Goal: Communication & Community: Answer question/provide support

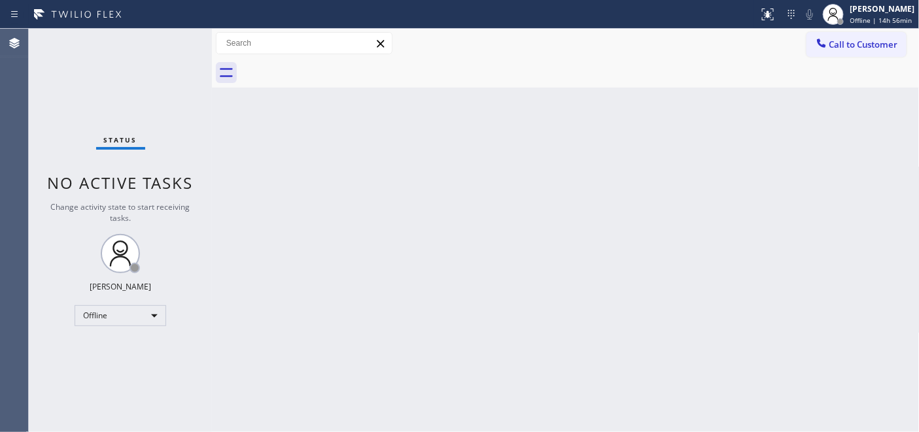
drag, startPoint x: 273, startPoint y: 213, endPoint x: 282, endPoint y: 203, distance: 14.3
click at [273, 213] on div "Back to Dashboard Change Sender ID Customers Technicians Select a contact Outbo…" at bounding box center [565, 230] width 707 height 403
click at [853, 22] on span "Offline | 14h 56min" at bounding box center [881, 20] width 62 height 9
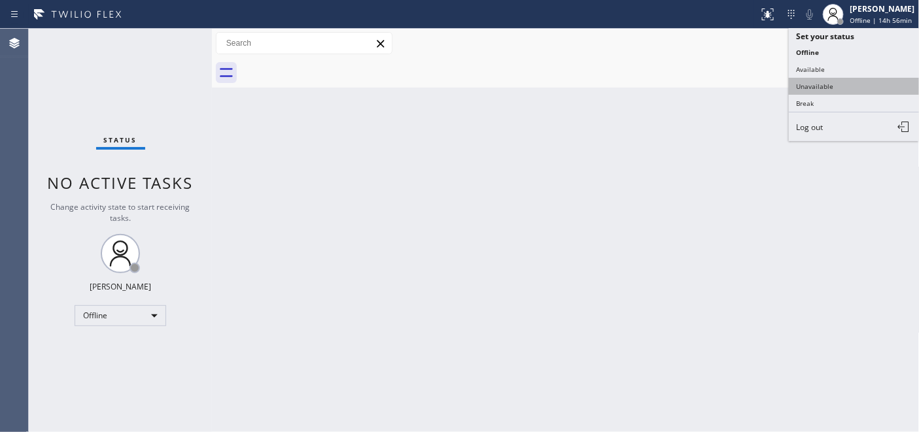
click at [823, 86] on button "Unavailable" at bounding box center [854, 86] width 131 height 17
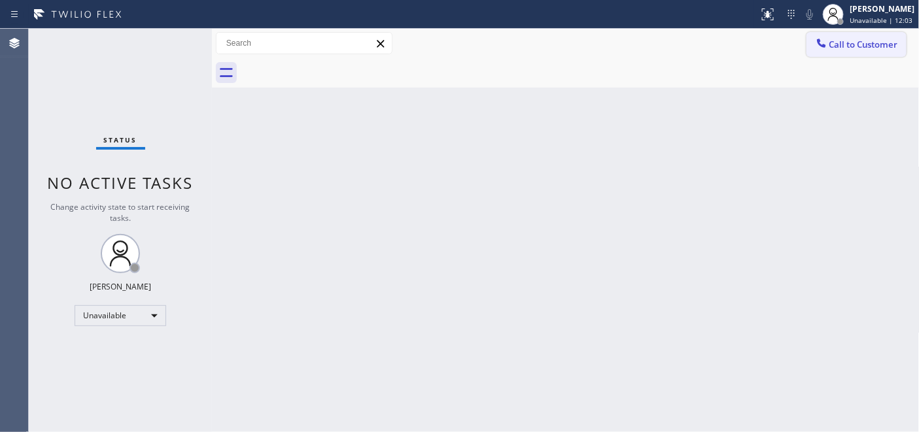
click at [867, 35] on button "Call to Customer" at bounding box center [856, 44] width 100 height 25
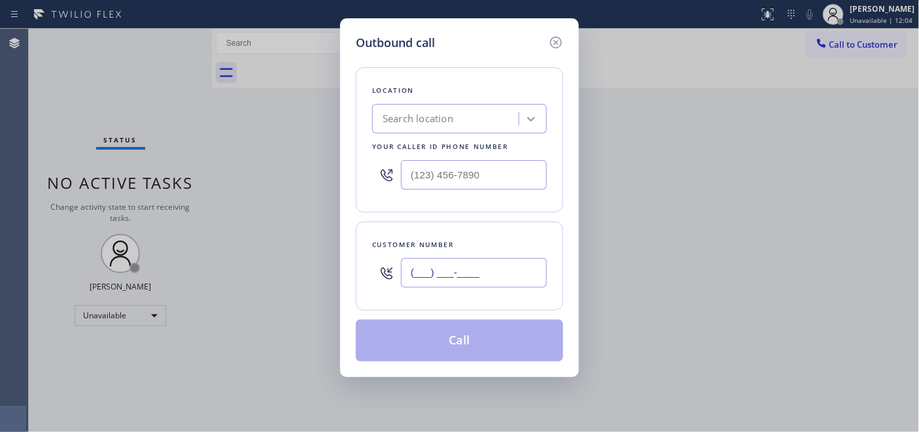
drag, startPoint x: 447, startPoint y: 275, endPoint x: 524, endPoint y: 122, distance: 171.3
click at [446, 276] on input "(___) ___-____" at bounding box center [474, 272] width 146 height 29
paste input "310) 947-9171"
type input "(310) 947-9171"
drag, startPoint x: 502, startPoint y: 172, endPoint x: 328, endPoint y: 162, distance: 174.2
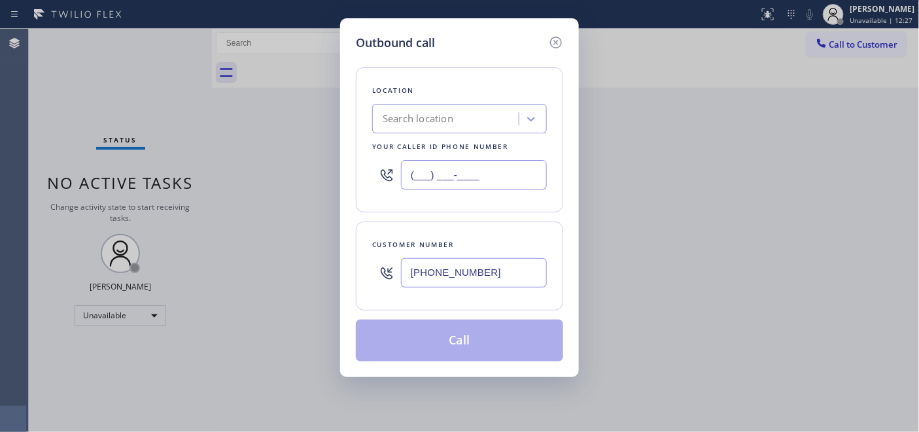
click at [337, 164] on div "Outbound call Location Search location Your caller id phone number (___) ___-__…" at bounding box center [459, 216] width 919 height 432
paste input "323) 310-0103"
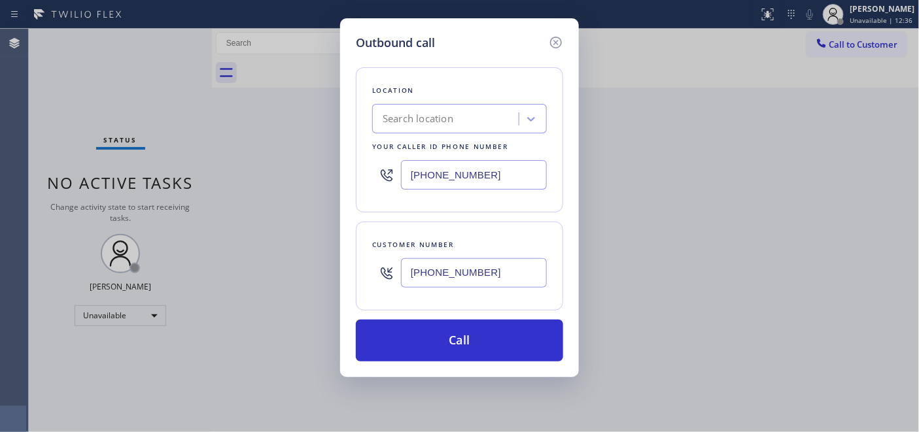
drag, startPoint x: 488, startPoint y: 175, endPoint x: 322, endPoint y: 170, distance: 166.8
click at [323, 171] on div "Outbound call Location Search location Your caller id phone number (323) 310-01…" at bounding box center [459, 216] width 919 height 432
paste input "text"
drag, startPoint x: 462, startPoint y: 172, endPoint x: 396, endPoint y: 168, distance: 65.5
click at [396, 168] on div "(323) 310-0103" at bounding box center [459, 175] width 175 height 42
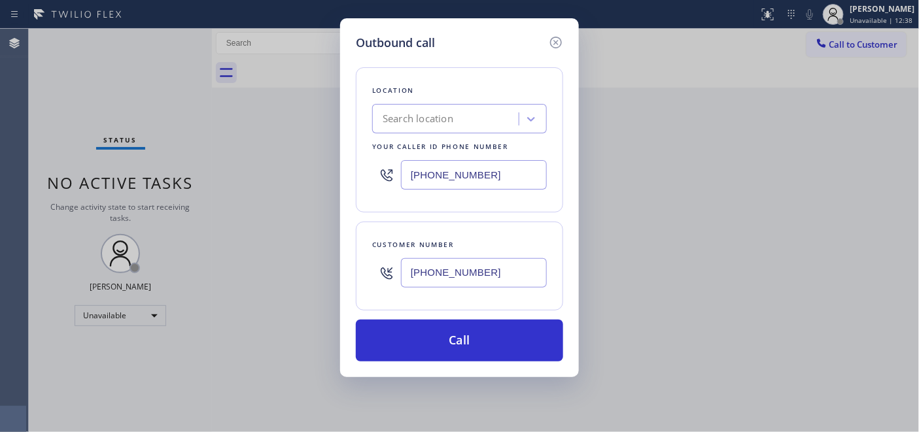
type input "(___) ___-____"
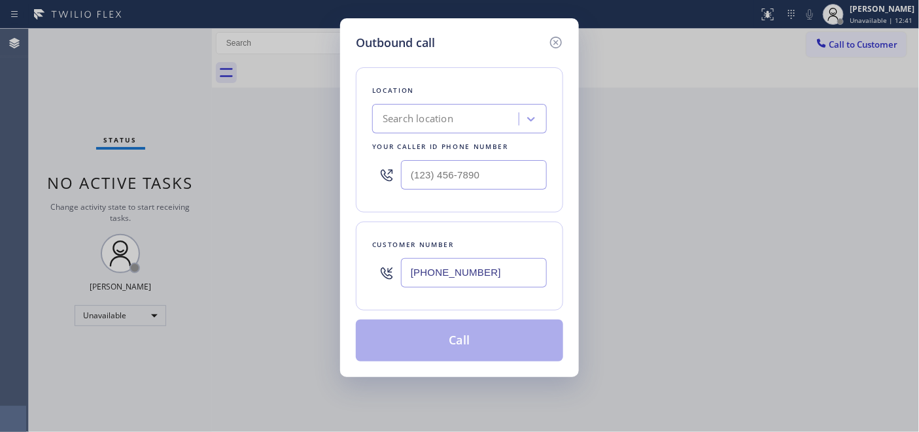
click at [414, 114] on div "Search location" at bounding box center [417, 119] width 71 height 15
click at [429, 121] on input "5 star appliance repair" at bounding box center [431, 119] width 98 height 11
type input "5 star appliance repair"
drag, startPoint x: 494, startPoint y: 116, endPoint x: 311, endPoint y: 105, distance: 184.1
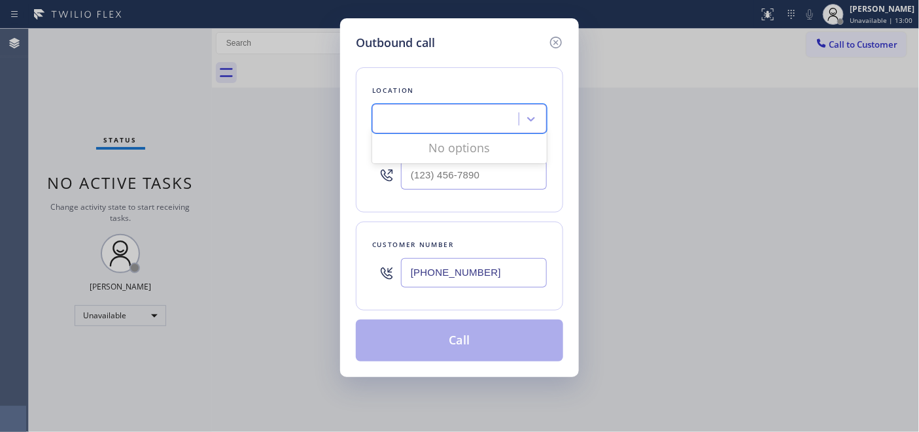
click at [311, 105] on div "Outbound call Location 0 results available for search term 5 star appliance rep…" at bounding box center [459, 216] width 919 height 432
click at [442, 118] on div "Search location" at bounding box center [417, 119] width 71 height 15
type input "r"
type input "5 star"
click at [556, 37] on icon at bounding box center [556, 43] width 12 height 12
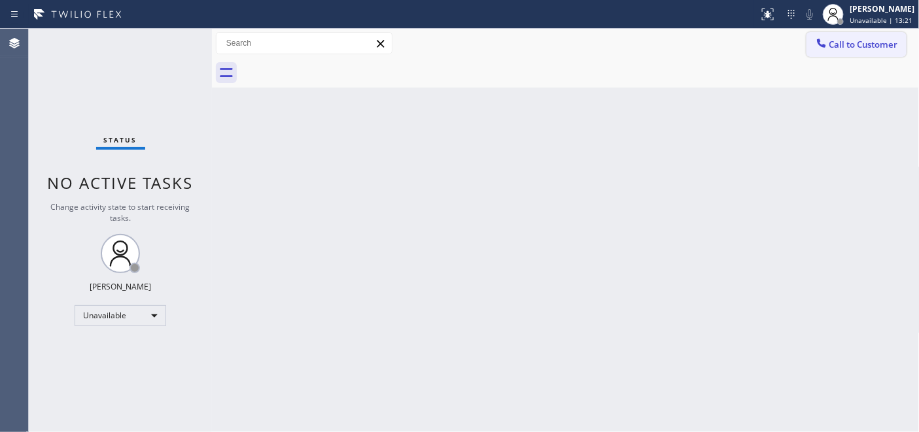
click at [857, 53] on button "Call to Customer" at bounding box center [856, 44] width 100 height 25
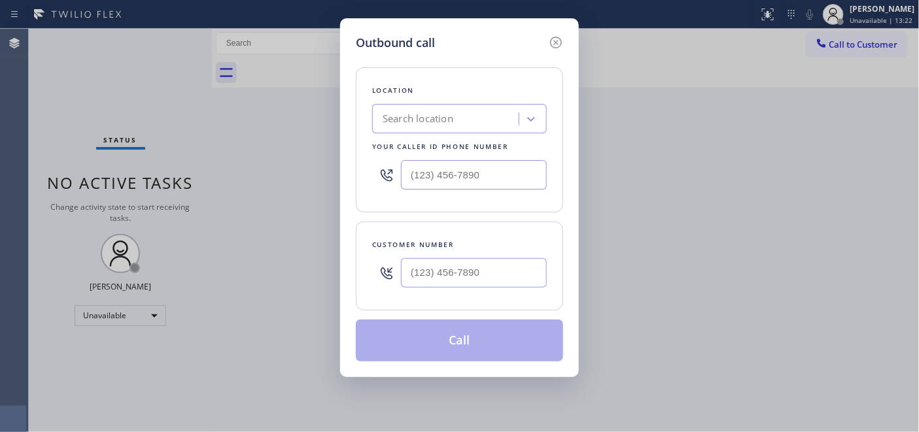
type input "(___) ___-____"
click at [426, 177] on input "(___) ___-____" at bounding box center [474, 174] width 146 height 29
click at [416, 106] on div "Search location" at bounding box center [459, 118] width 175 height 29
type input "4"
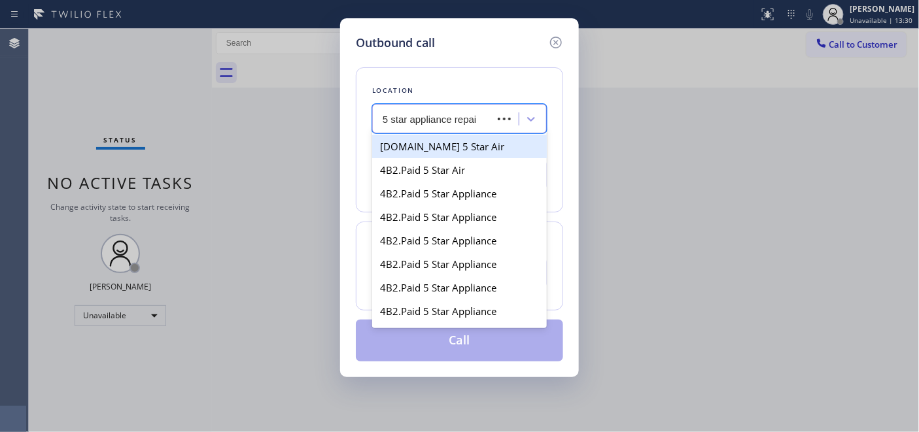
type input "5 star appliance repair"
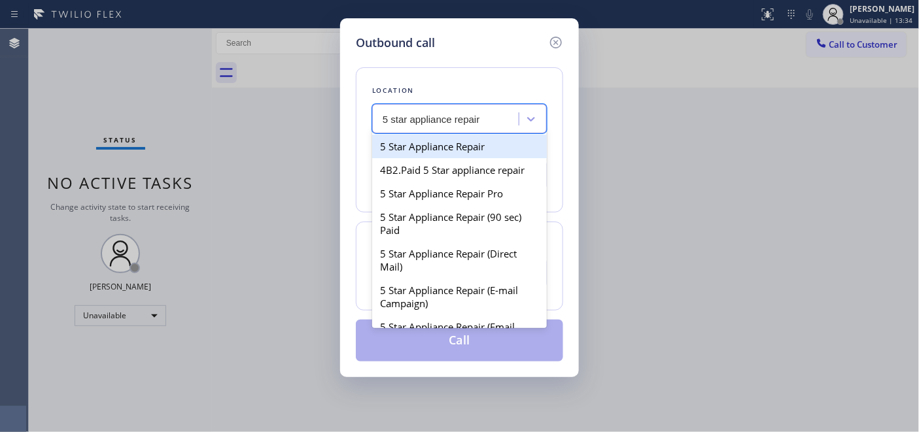
click at [492, 148] on div "5 Star Appliance Repair" at bounding box center [459, 147] width 175 height 24
type input "[PHONE_NUMBER]"
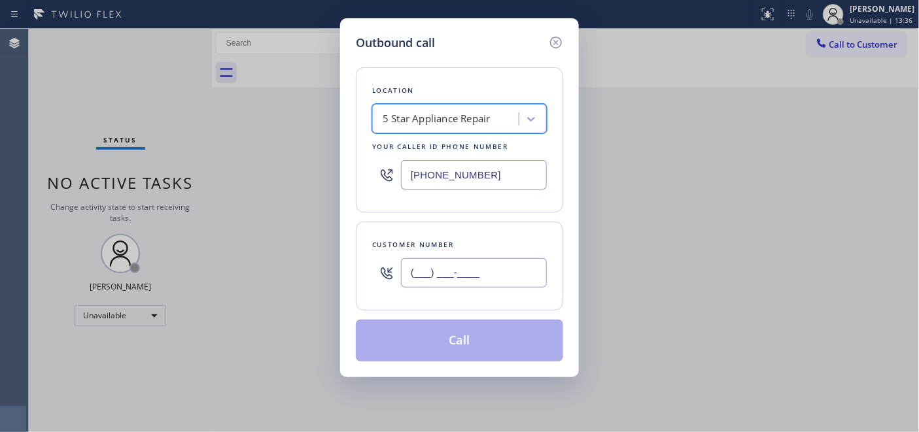
click at [454, 281] on input "(___) ___-____" at bounding box center [474, 272] width 146 height 29
paste input "310) 947-9171"
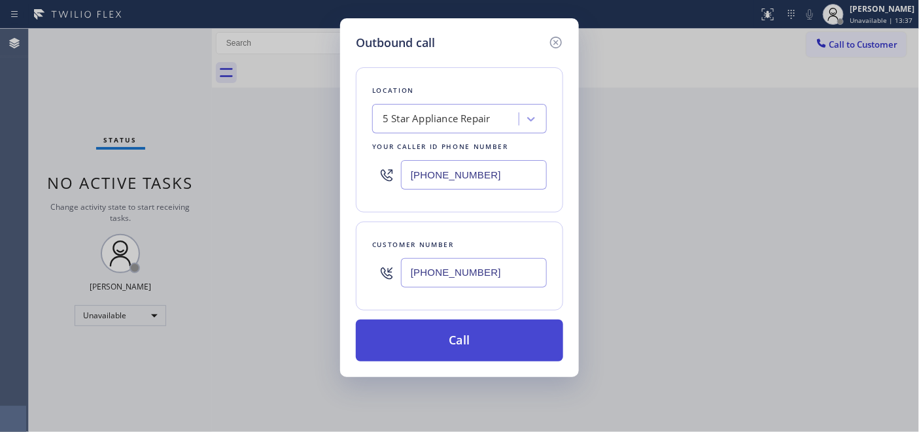
type input "[PHONE_NUMBER]"
click at [472, 348] on button "Call" at bounding box center [459, 341] width 207 height 42
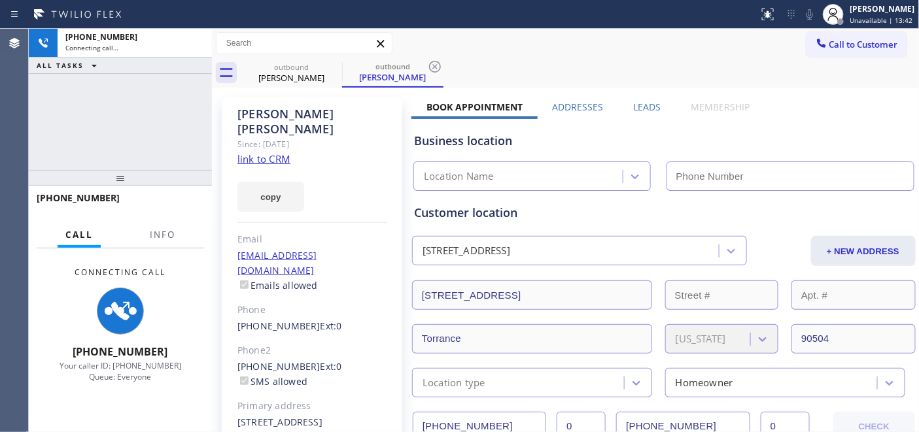
type input "[PHONE_NUMBER]"
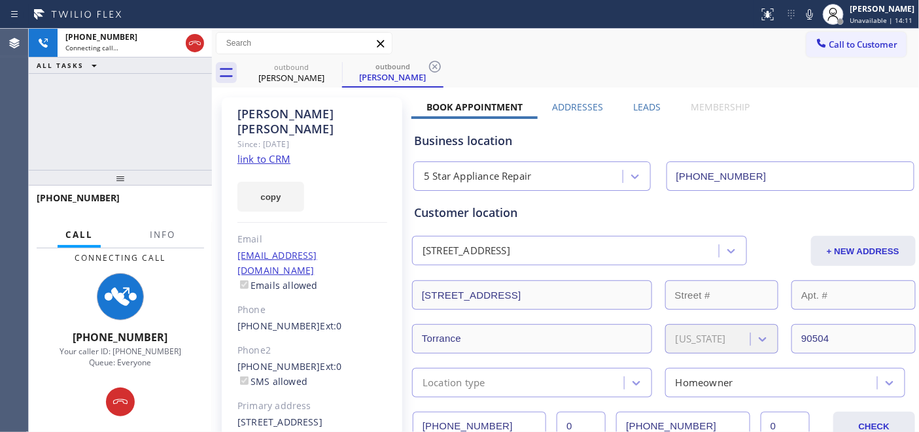
drag, startPoint x: 497, startPoint y: 11, endPoint x: 386, endPoint y: 51, distance: 118.1
click at [497, 11] on div at bounding box center [379, 14] width 748 height 21
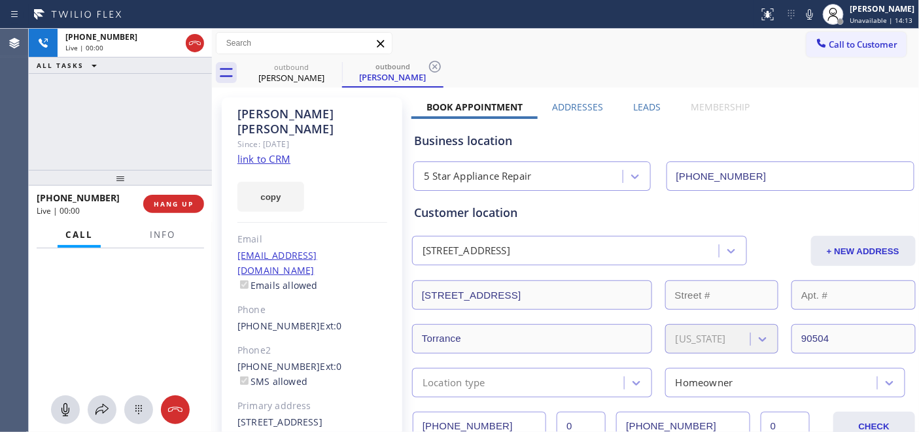
drag, startPoint x: 169, startPoint y: 116, endPoint x: 173, endPoint y: 61, distance: 54.5
click at [168, 69] on div "[PHONE_NUMBER] Live | 00:00 ALL TASKS ALL TASKS ACTIVE TASKS TASKS IN WRAP UP […" at bounding box center [120, 230] width 183 height 403
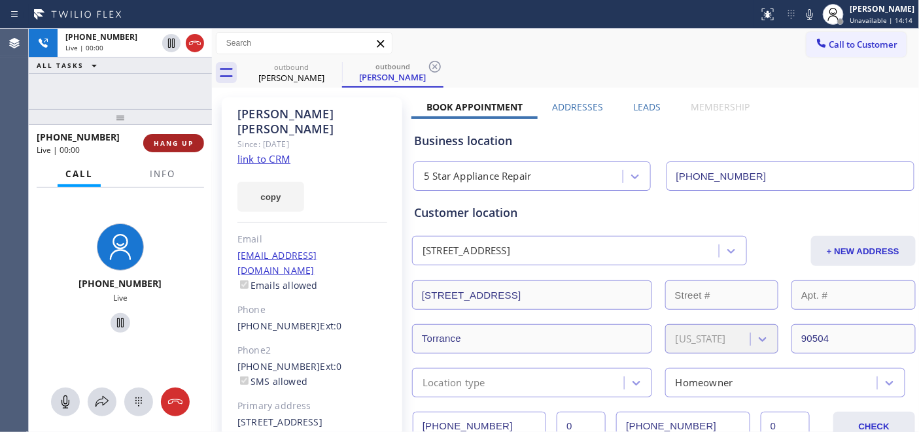
click at [186, 142] on span "HANG UP" at bounding box center [174, 143] width 40 height 9
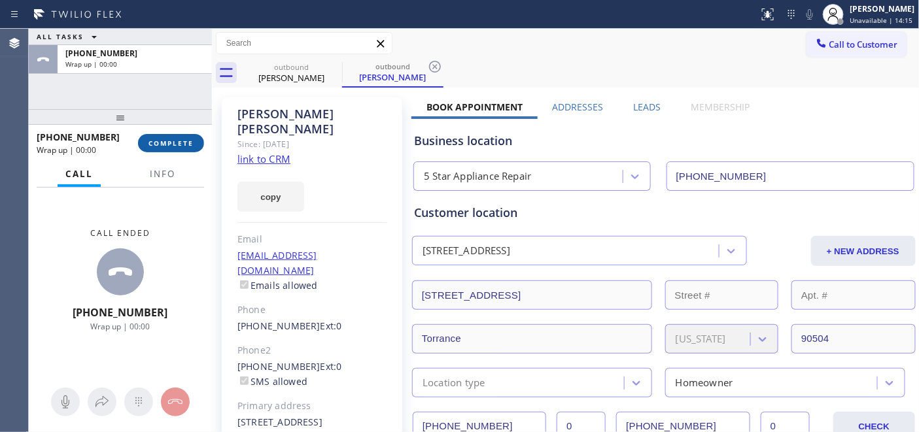
click at [186, 142] on span "COMPLETE" at bounding box center [170, 143] width 45 height 9
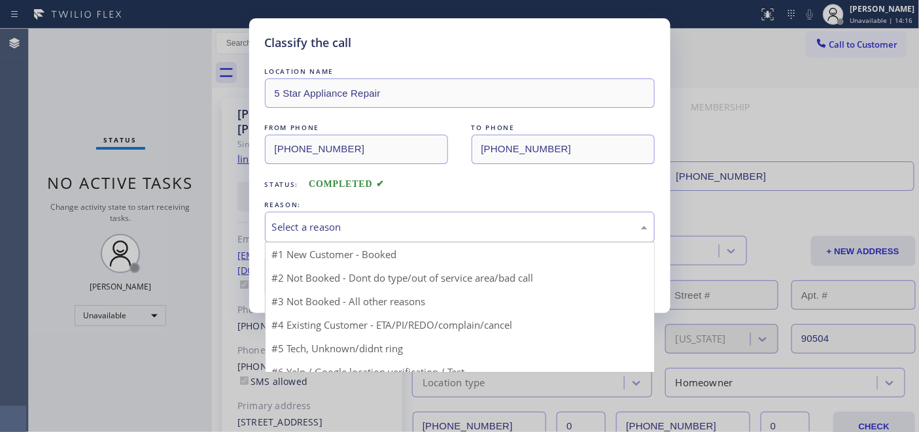
drag, startPoint x: 453, startPoint y: 219, endPoint x: 445, endPoint y: 223, distance: 8.8
click at [452, 220] on div "Select a reason" at bounding box center [459, 227] width 375 height 15
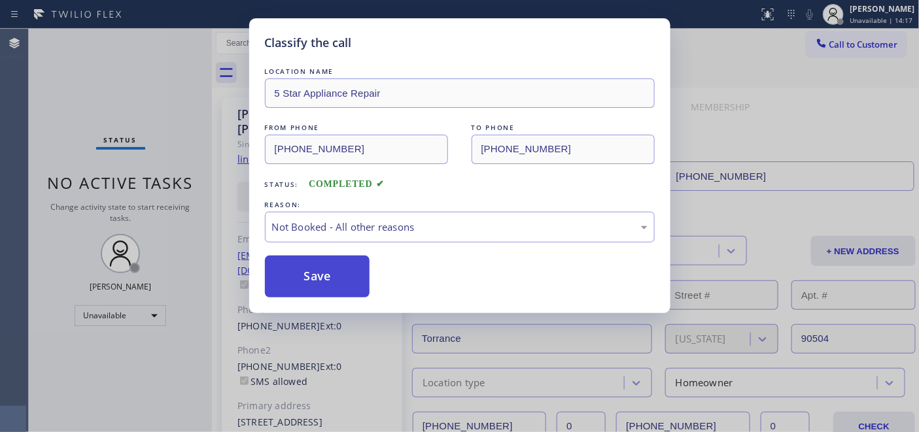
click at [314, 268] on button "Save" at bounding box center [317, 277] width 105 height 42
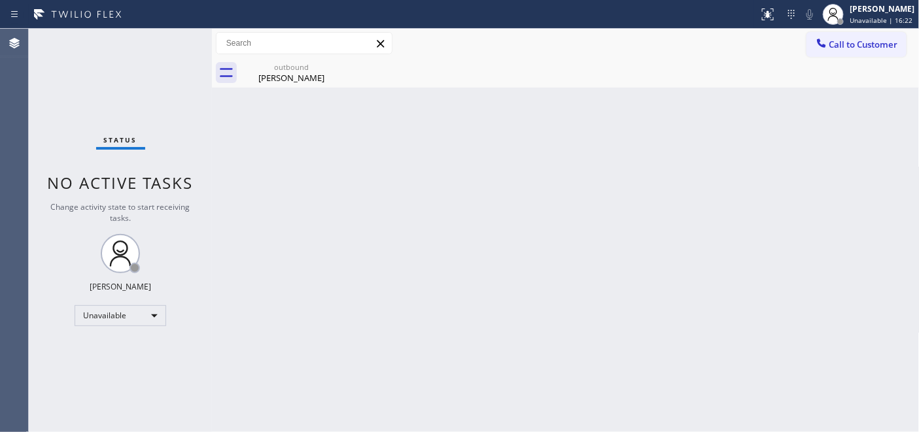
click at [271, 114] on div "Back to Dashboard Change Sender ID Customers Technicians Select a contact Outbo…" at bounding box center [565, 230] width 707 height 403
click at [864, 53] on button "Call to Customer" at bounding box center [856, 44] width 100 height 25
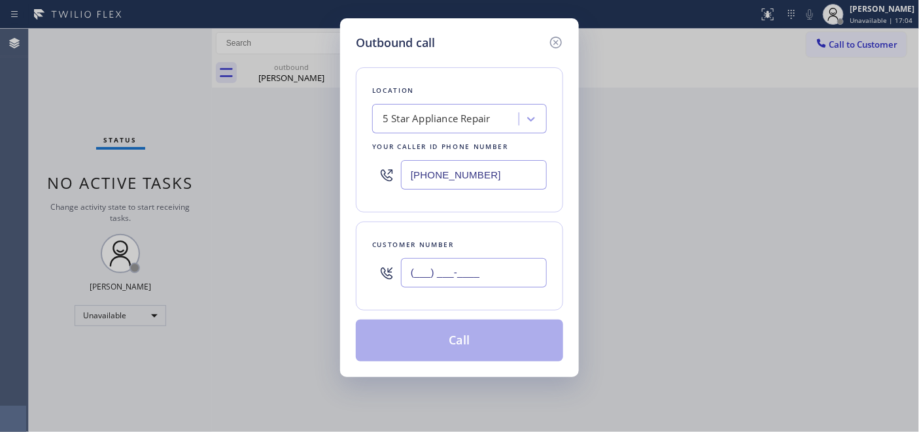
click at [447, 259] on input "(___) ___-____" at bounding box center [474, 272] width 146 height 29
paste input "512) 788-4816"
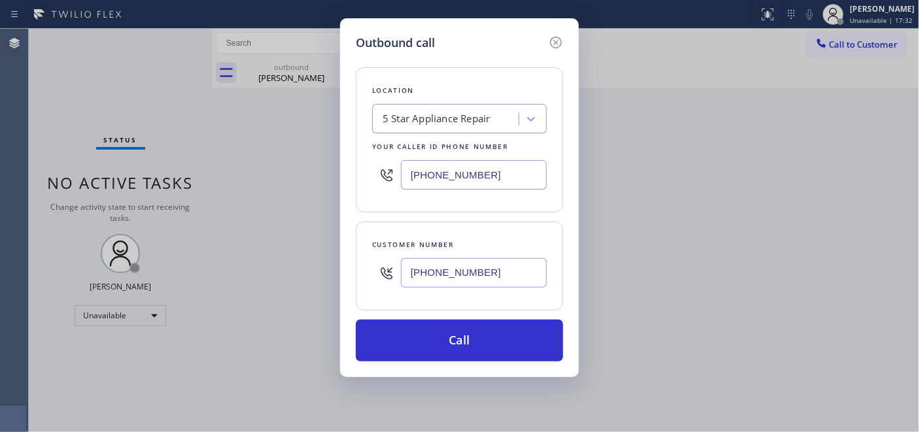
drag, startPoint x: 505, startPoint y: 279, endPoint x: 413, endPoint y: 177, distance: 137.0
click at [345, 263] on div "Outbound call Location 5 Star Appliance Repair Your caller id phone number [PHO…" at bounding box center [459, 197] width 239 height 359
paste input "text"
type input "[PHONE_NUMBER]"
drag, startPoint x: 483, startPoint y: 171, endPoint x: 304, endPoint y: 166, distance: 178.6
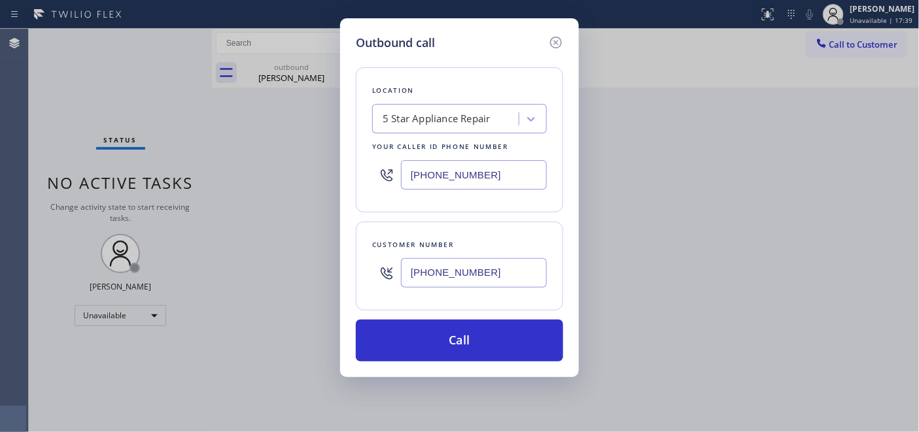
click at [277, 162] on div "Outbound call Location 5 Star Appliance Repair Your caller id phone number [PHO…" at bounding box center [459, 216] width 919 height 432
paste input "text"
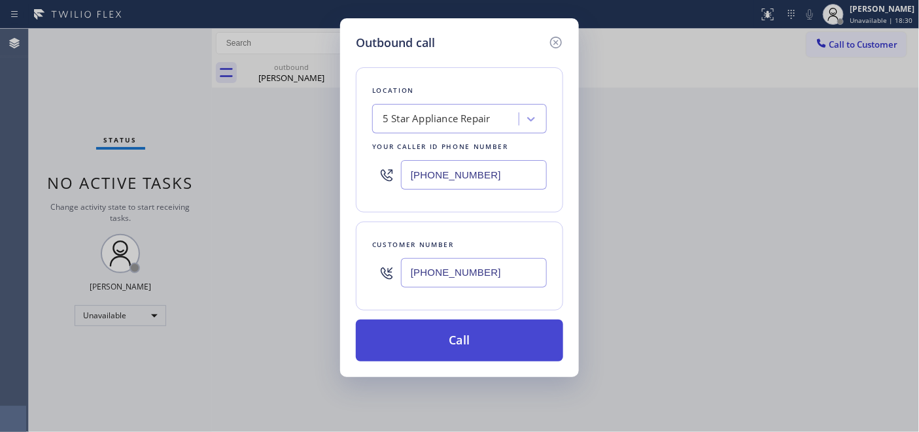
type input "[PHONE_NUMBER]"
drag, startPoint x: 473, startPoint y: 341, endPoint x: 488, endPoint y: 341, distance: 14.4
click at [488, 341] on button "Call" at bounding box center [459, 341] width 207 height 42
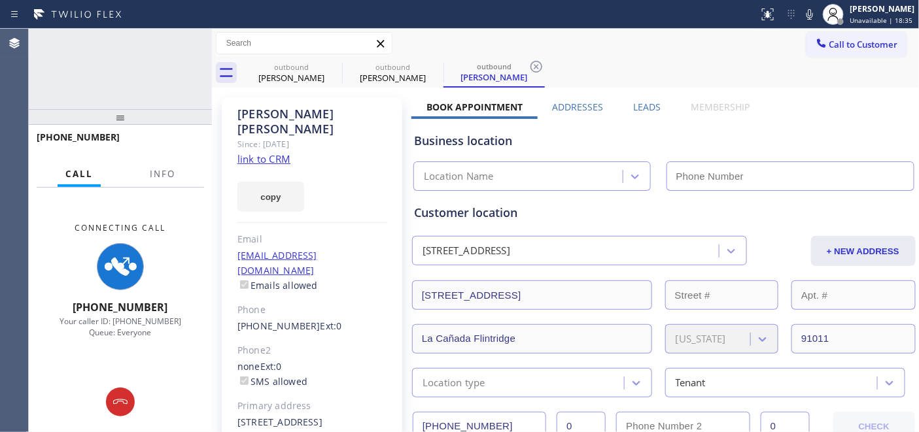
type input "[PHONE_NUMBER]"
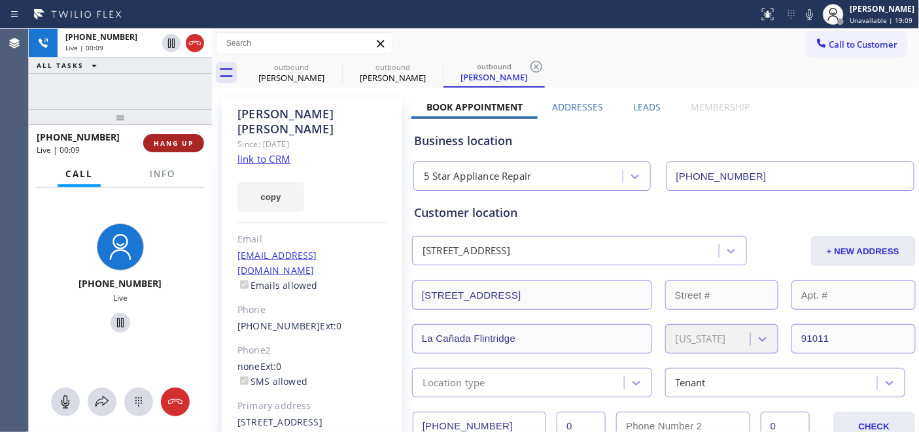
click at [179, 144] on span "HANG UP" at bounding box center [174, 143] width 40 height 9
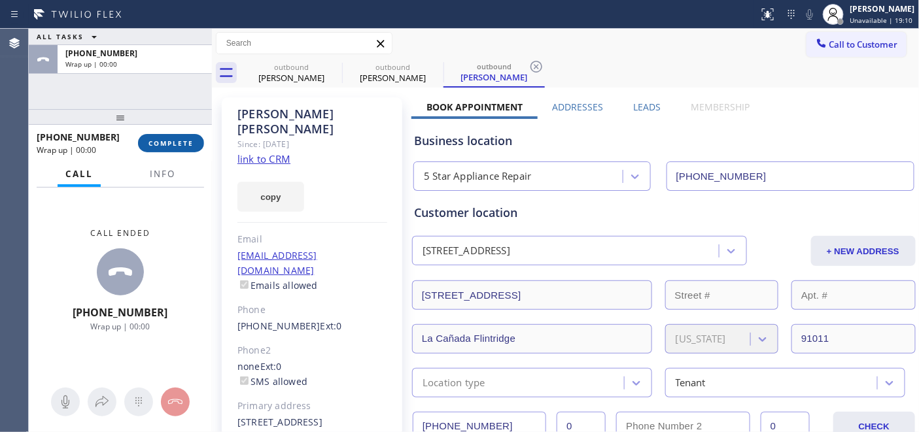
click at [179, 144] on span "COMPLETE" at bounding box center [170, 143] width 45 height 9
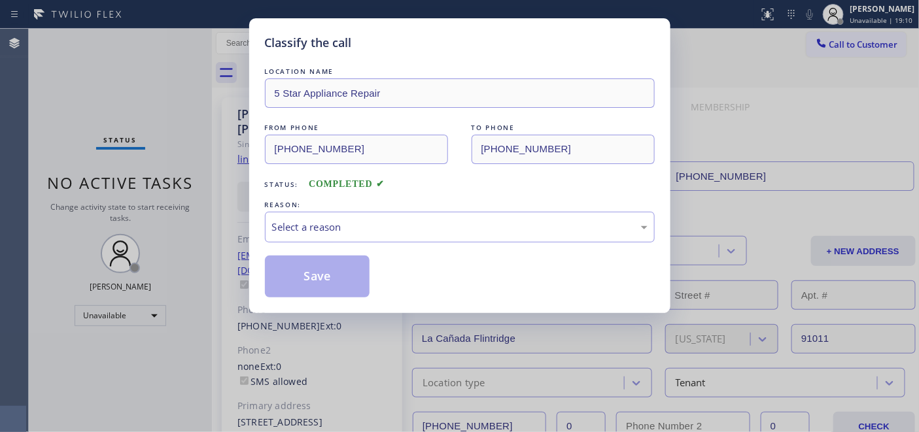
drag, startPoint x: 473, startPoint y: 245, endPoint x: 443, endPoint y: 244, distance: 29.4
click at [471, 245] on div "LOCATION NAME 5 Star Appliance Repair FROM PHONE [PHONE_NUMBER] TO PHONE [PHONE…" at bounding box center [460, 181] width 390 height 233
click at [440, 241] on div "Select a reason" at bounding box center [460, 227] width 390 height 31
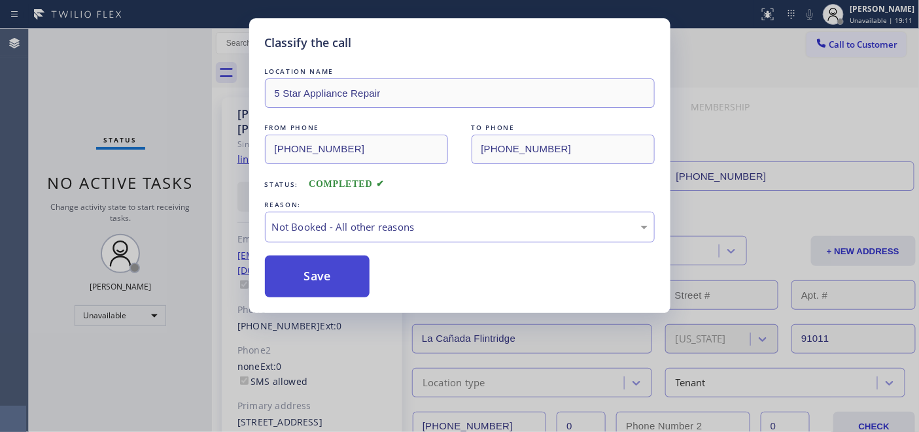
click at [324, 277] on button "Save" at bounding box center [317, 277] width 105 height 42
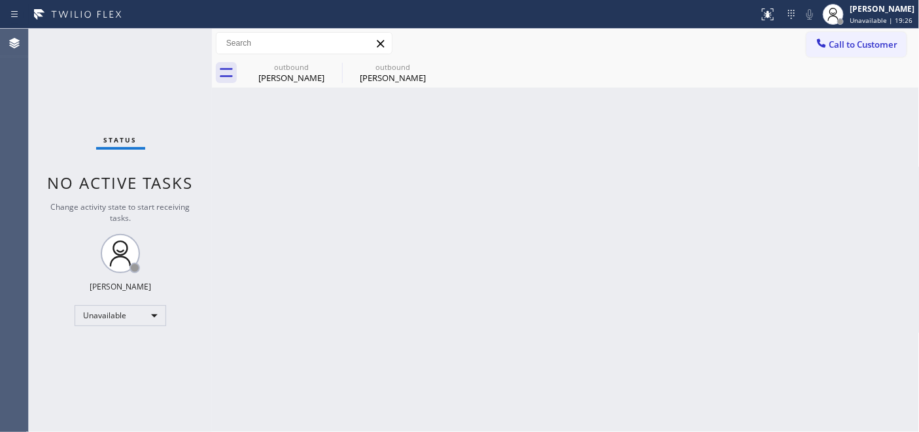
click at [840, 29] on div "Call to Customer Outbound call Location 5 Star Appliance Repair Your caller id …" at bounding box center [565, 43] width 707 height 29
click at [834, 47] on span "Call to Customer" at bounding box center [863, 45] width 69 height 12
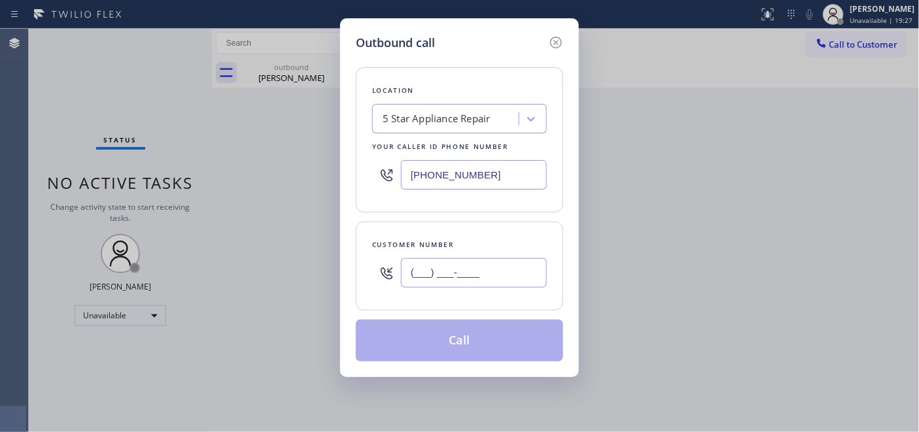
click at [447, 264] on input "(___) ___-____" at bounding box center [474, 272] width 146 height 29
paste input "323) 972-9861"
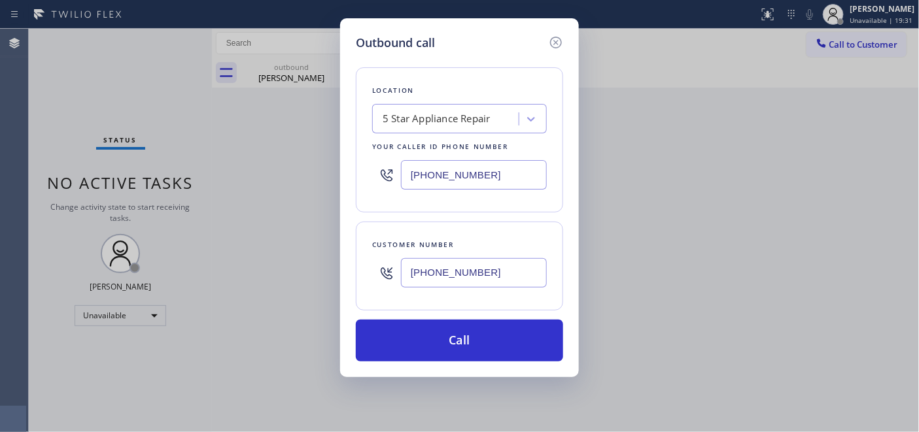
type input "[PHONE_NUMBER]"
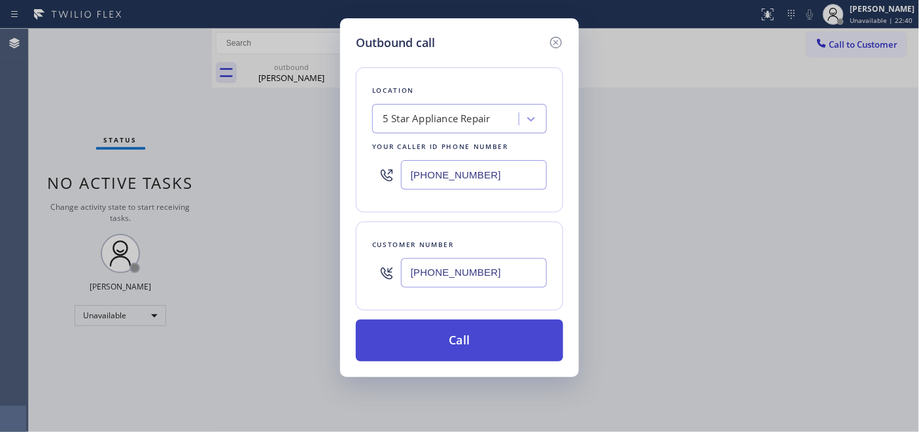
click at [453, 334] on button "Call" at bounding box center [459, 341] width 207 height 42
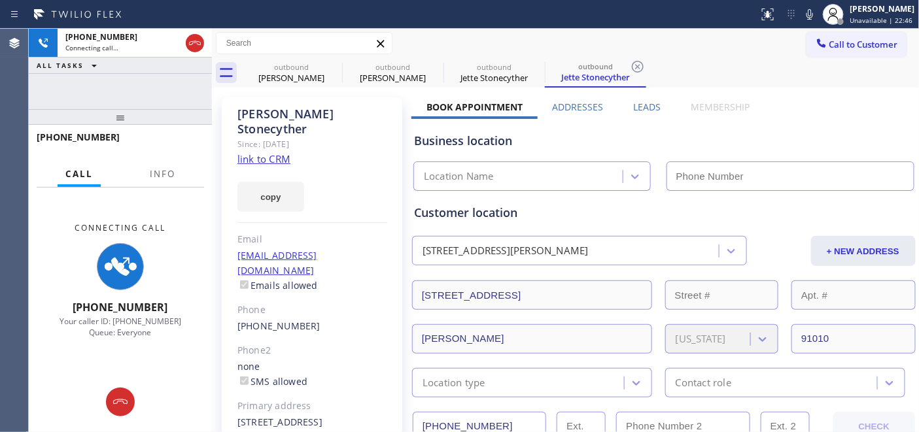
type input "[PHONE_NUMBER]"
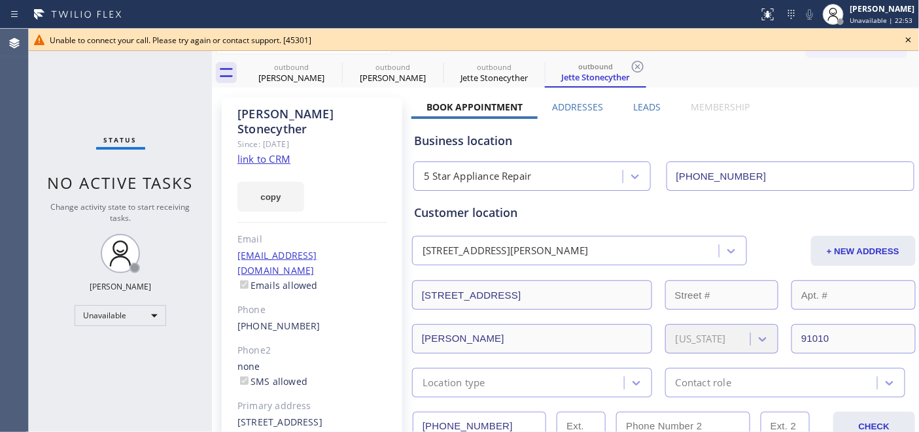
click at [904, 41] on icon at bounding box center [908, 40] width 16 height 16
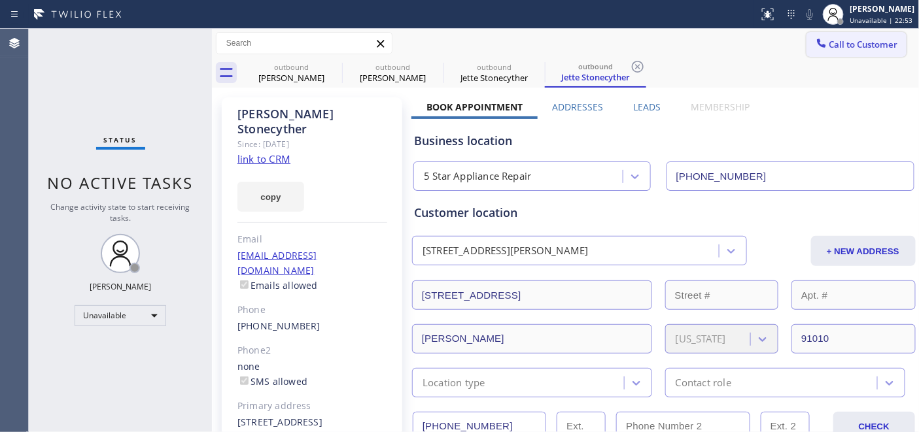
click at [854, 44] on span "Call to Customer" at bounding box center [863, 45] width 69 height 12
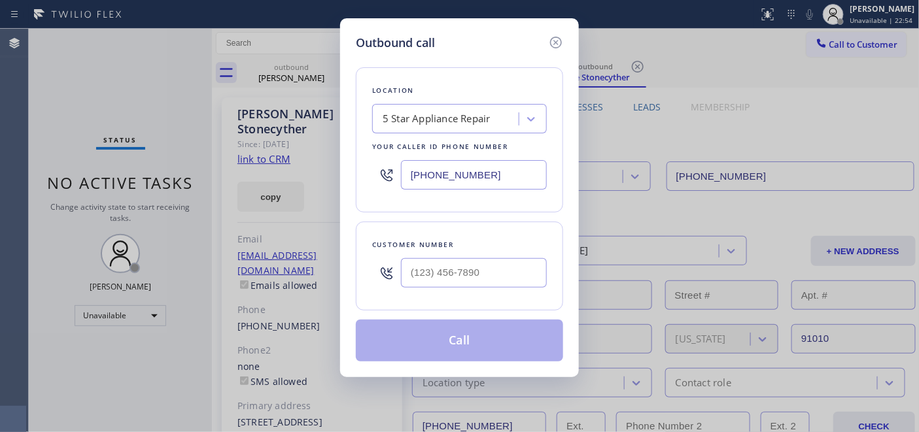
type input "(___) ___-____"
click at [475, 269] on input "(___) ___-____" at bounding box center [474, 272] width 146 height 29
type input "(___) ___-____"
click at [456, 256] on div at bounding box center [474, 273] width 146 height 42
click at [423, 271] on input "(___) ___-____" at bounding box center [474, 272] width 146 height 29
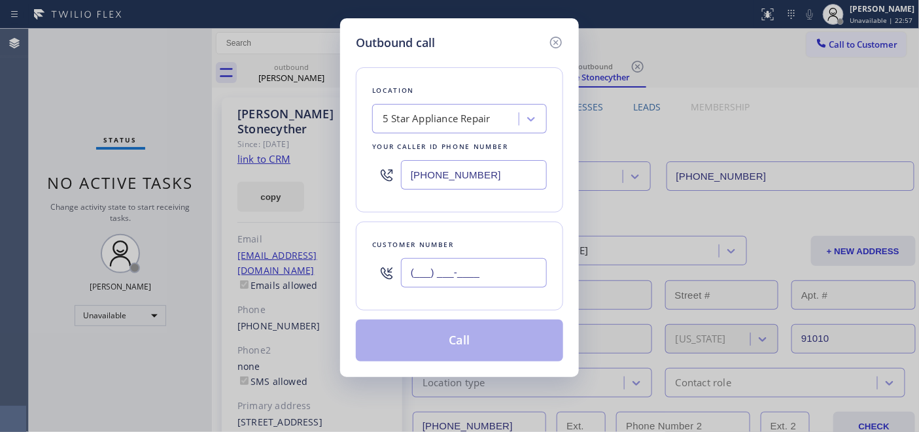
paste input "858) 352-8704"
type input "[PHONE_NUMBER]"
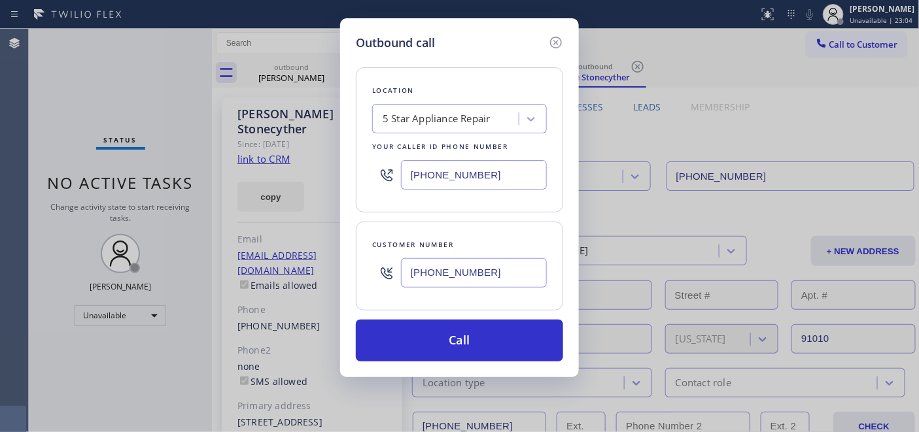
click at [446, 166] on input "[PHONE_NUMBER]" at bounding box center [474, 174] width 146 height 29
paste input "3-6120"
drag, startPoint x: 483, startPoint y: 175, endPoint x: 342, endPoint y: 164, distance: 141.0
click at [319, 154] on div "Outbound call Location Search location Your caller id phone number [PHONE_NUMBE…" at bounding box center [459, 216] width 919 height 432
paste input "361) 203-3251"
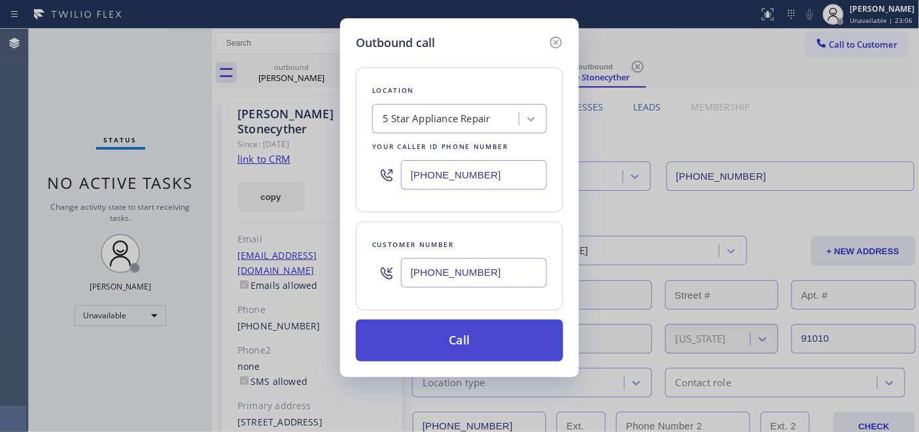
type input "[PHONE_NUMBER]"
click at [449, 344] on button "Call" at bounding box center [459, 341] width 207 height 42
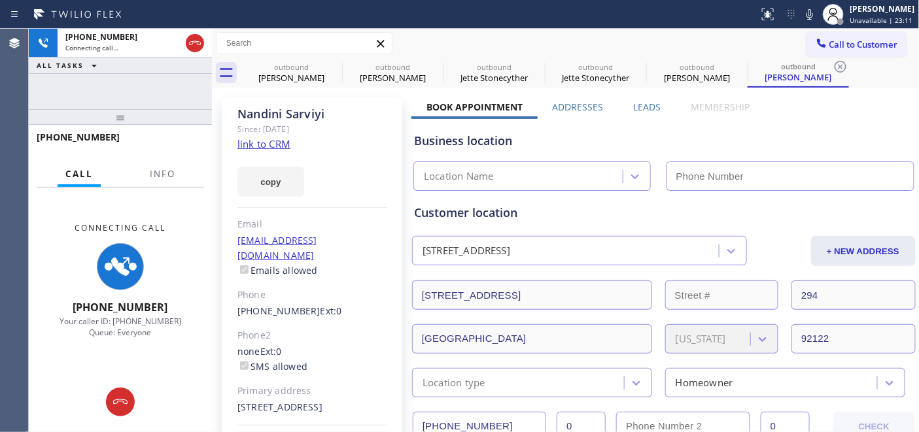
type input "[PHONE_NUMBER]"
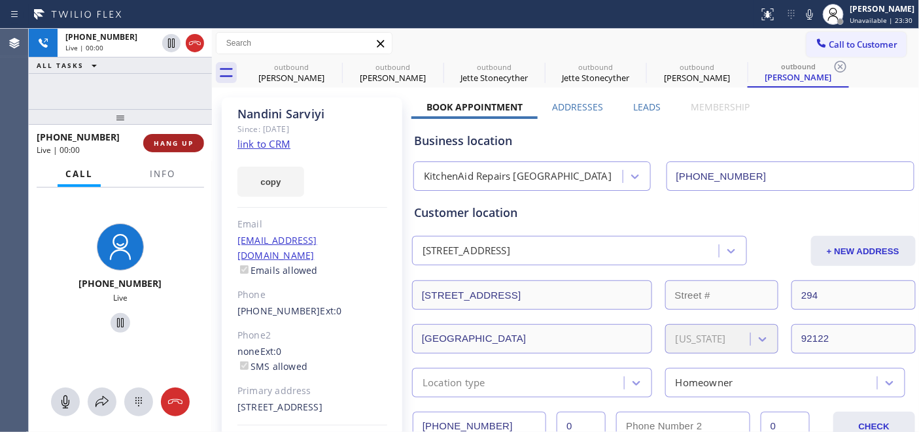
click at [167, 142] on span "HANG UP" at bounding box center [174, 143] width 40 height 9
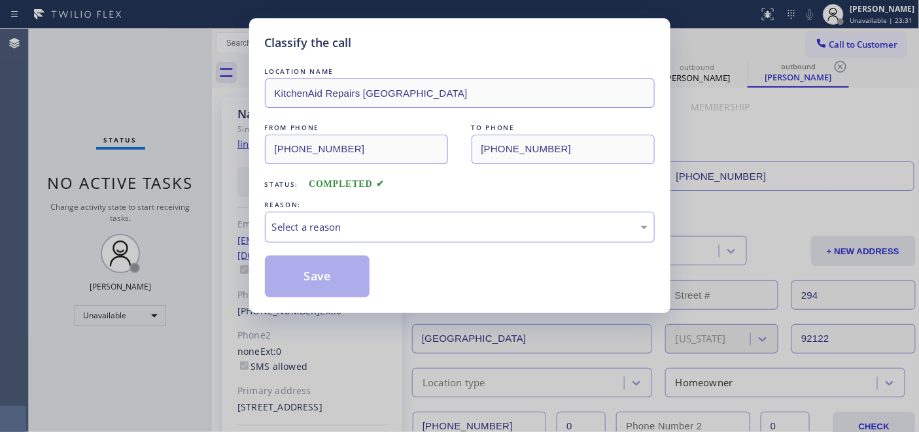
click at [329, 235] on div "Select a reason" at bounding box center [460, 227] width 390 height 31
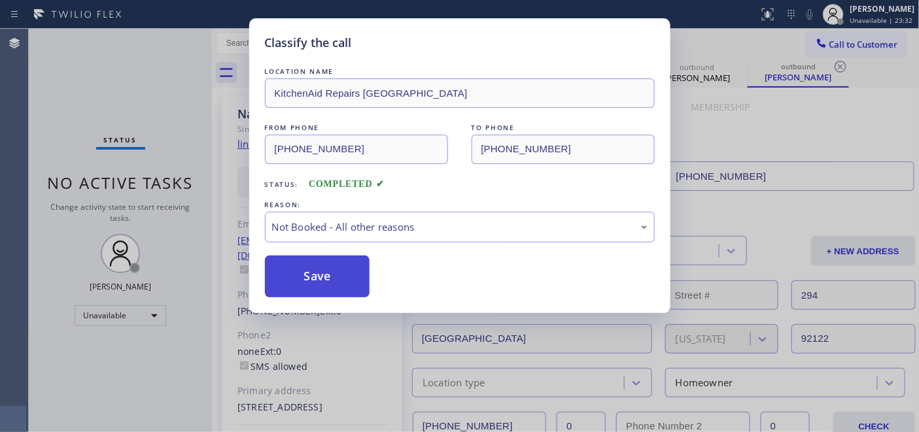
click at [318, 271] on button "Save" at bounding box center [317, 277] width 105 height 42
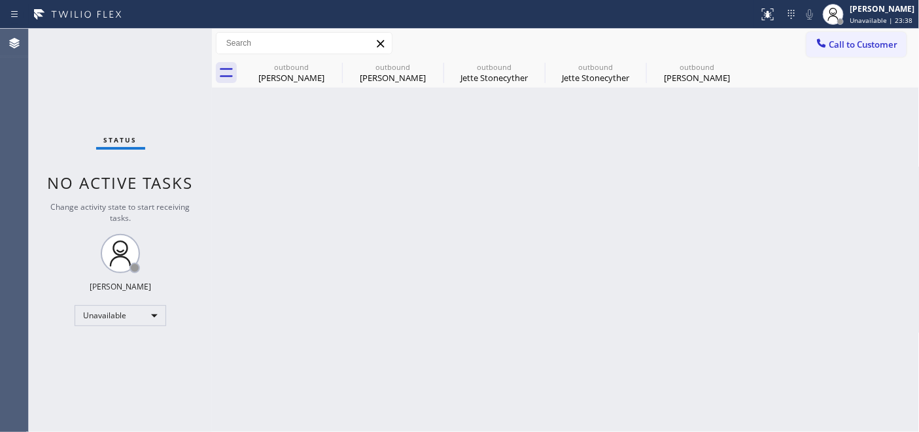
click at [857, 52] on button "Call to Customer" at bounding box center [856, 44] width 100 height 25
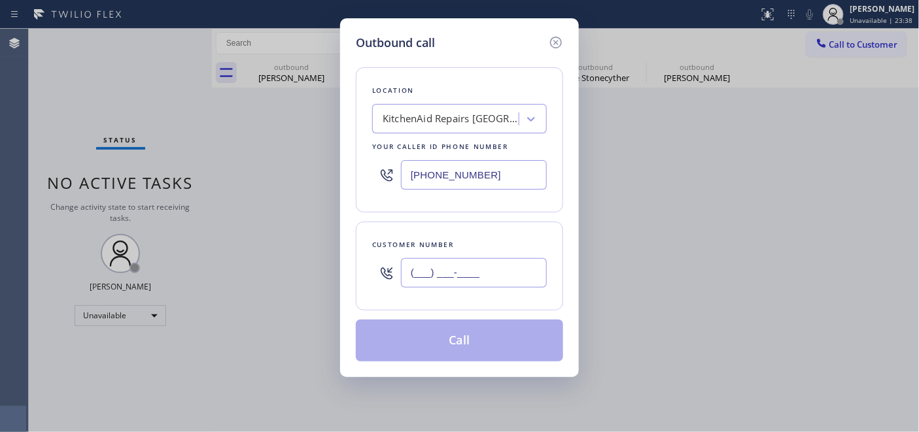
click at [450, 275] on input "(___) ___-____" at bounding box center [474, 272] width 146 height 29
paste input "515) 306-3523"
type input "[PHONE_NUMBER]"
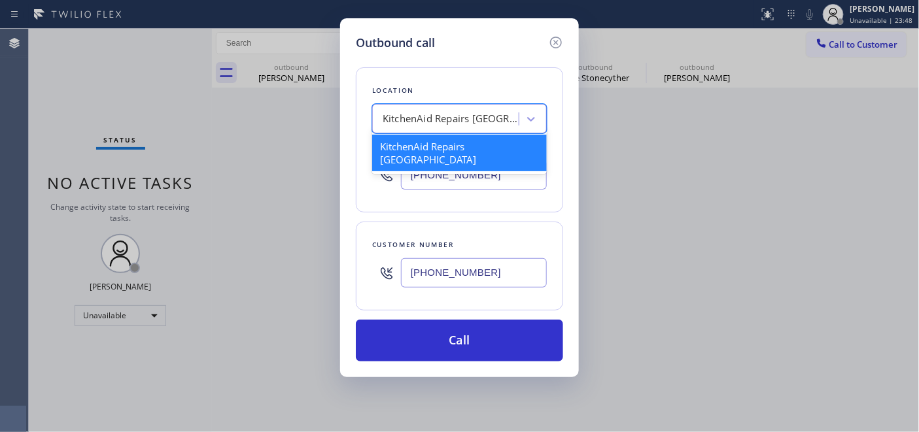
click at [492, 115] on div "KitchenAid Repairs [GEOGRAPHIC_DATA]" at bounding box center [450, 119] width 137 height 15
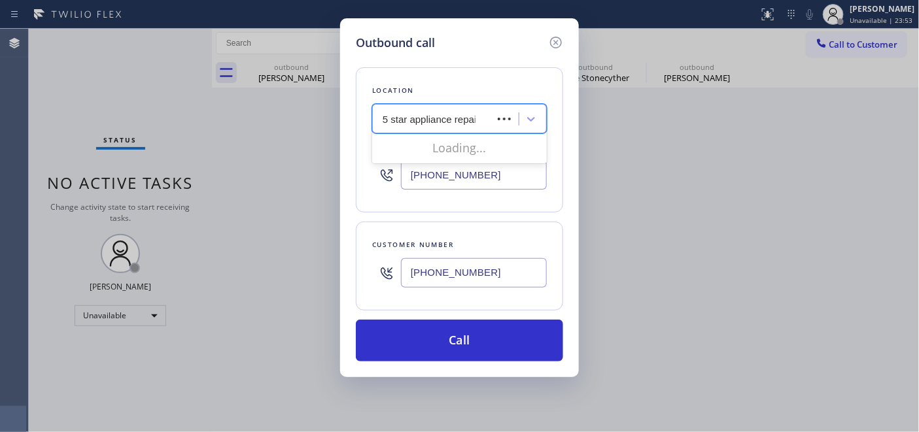
type input "5 star appliance repair"
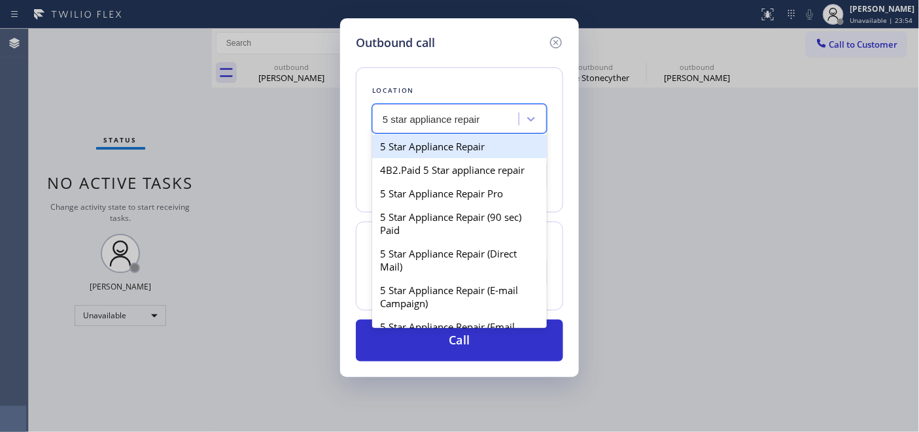
click at [445, 151] on div "5 Star Appliance Repair" at bounding box center [459, 147] width 175 height 24
type input "[PHONE_NUMBER]"
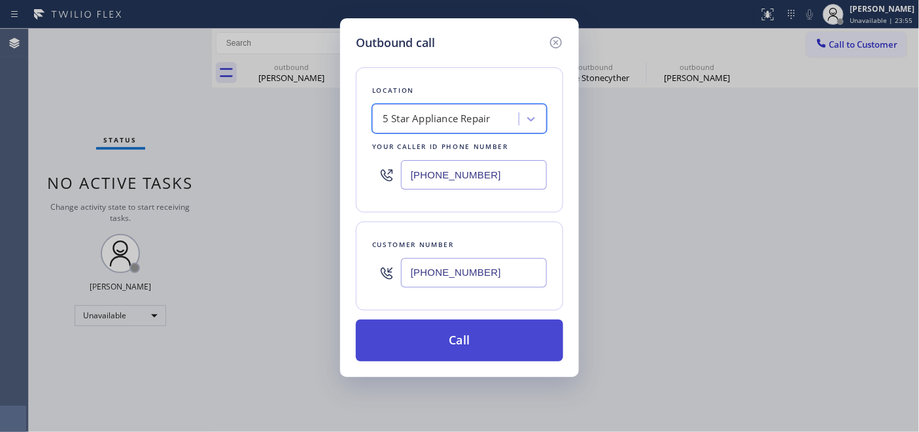
click at [462, 344] on button "Call" at bounding box center [459, 341] width 207 height 42
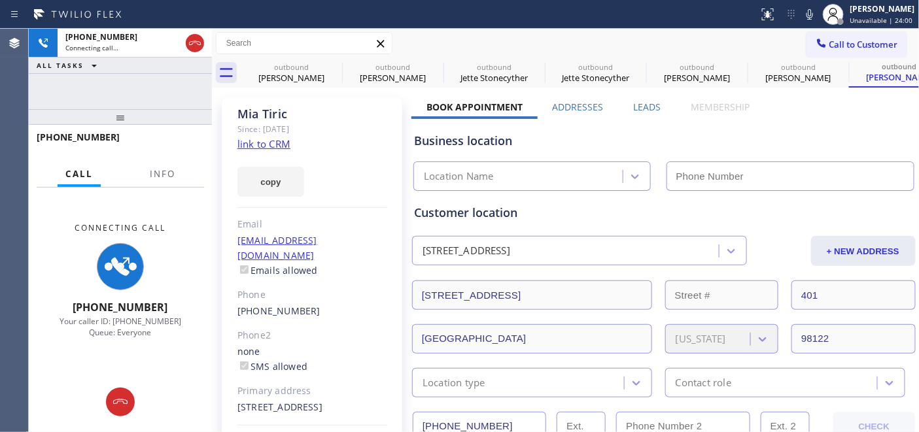
type input "[PHONE_NUMBER]"
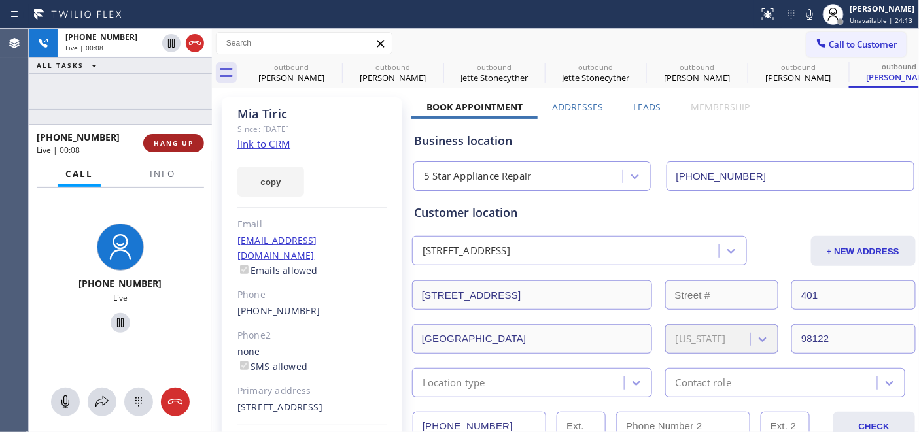
click at [167, 144] on span "HANG UP" at bounding box center [174, 143] width 40 height 9
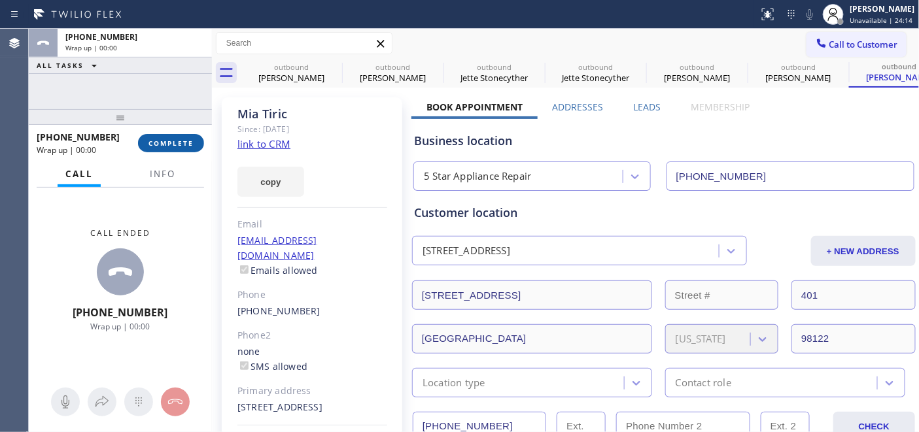
click at [167, 144] on span "COMPLETE" at bounding box center [170, 143] width 45 height 9
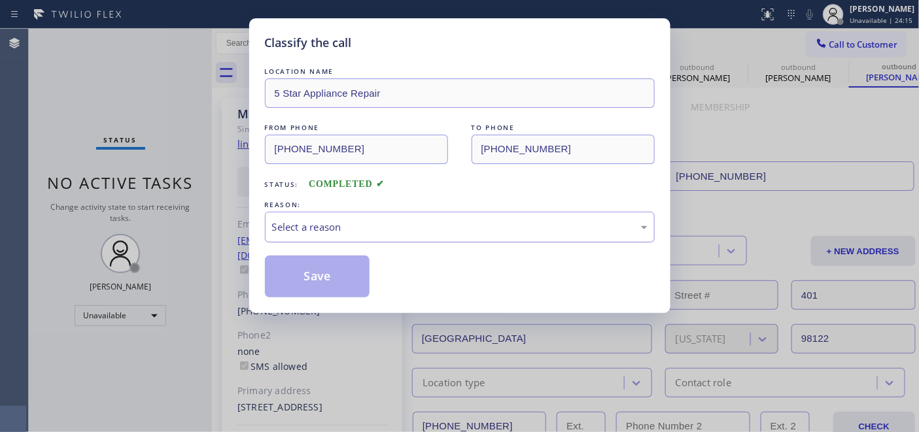
drag, startPoint x: 399, startPoint y: 224, endPoint x: 399, endPoint y: 231, distance: 7.2
click at [399, 224] on div "Select a reason" at bounding box center [459, 227] width 375 height 15
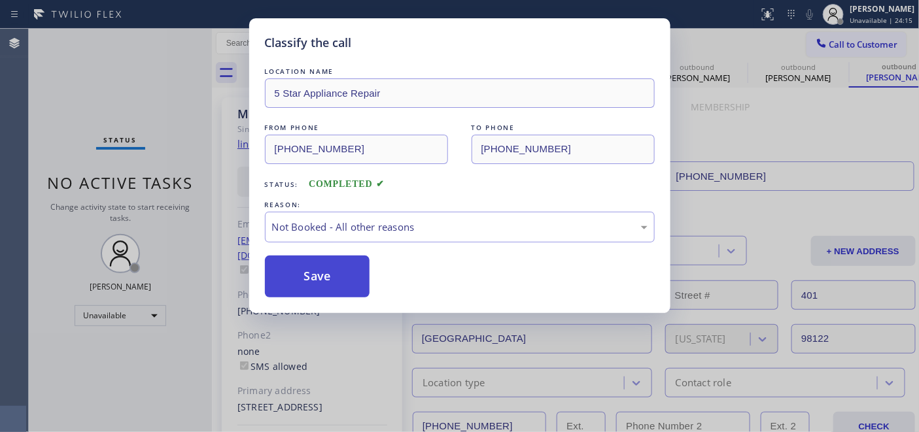
click at [333, 282] on button "Save" at bounding box center [317, 277] width 105 height 42
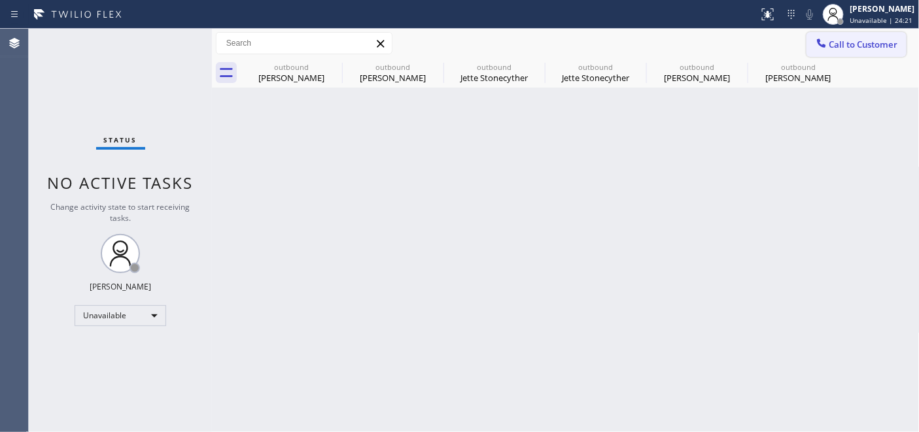
click at [845, 48] on span "Call to Customer" at bounding box center [863, 45] width 69 height 12
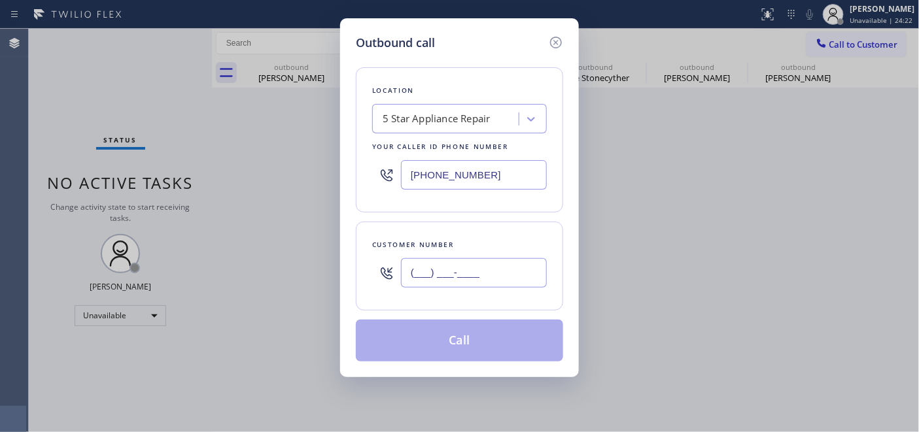
click at [513, 279] on input "(___) ___-____" at bounding box center [474, 272] width 146 height 29
paste input "310) 465-3245"
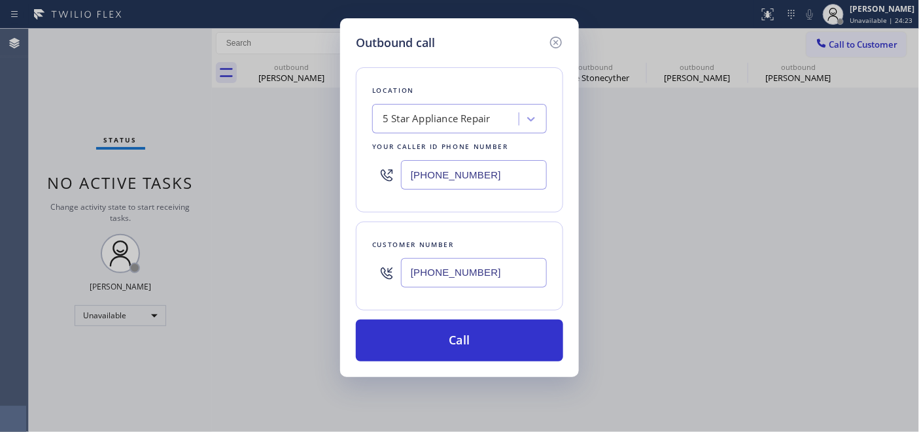
type input "[PHONE_NUMBER]"
drag, startPoint x: 352, startPoint y: 175, endPoint x: 293, endPoint y: 171, distance: 59.0
click at [318, 175] on div "Outbound call Location 5 Star Appliance Repair Your caller id phone number [PHO…" at bounding box center [459, 216] width 919 height 432
paste input "77) 800-0094"
type input "[PHONE_NUMBER]"
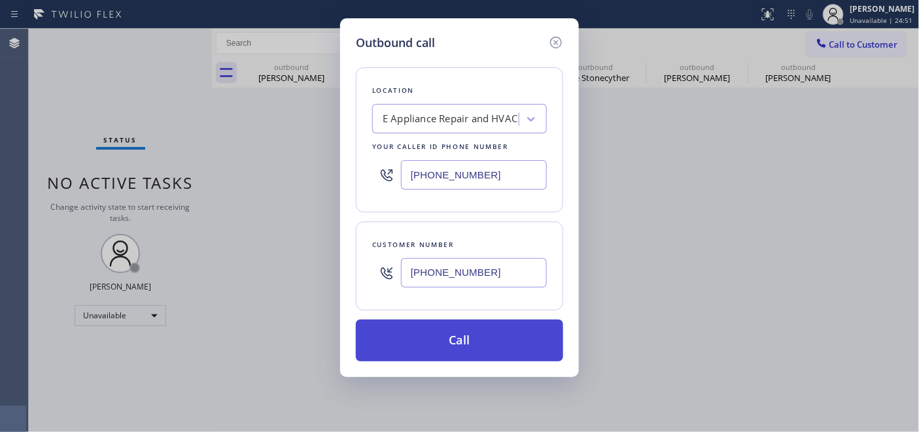
click at [471, 326] on button "Call" at bounding box center [459, 341] width 207 height 42
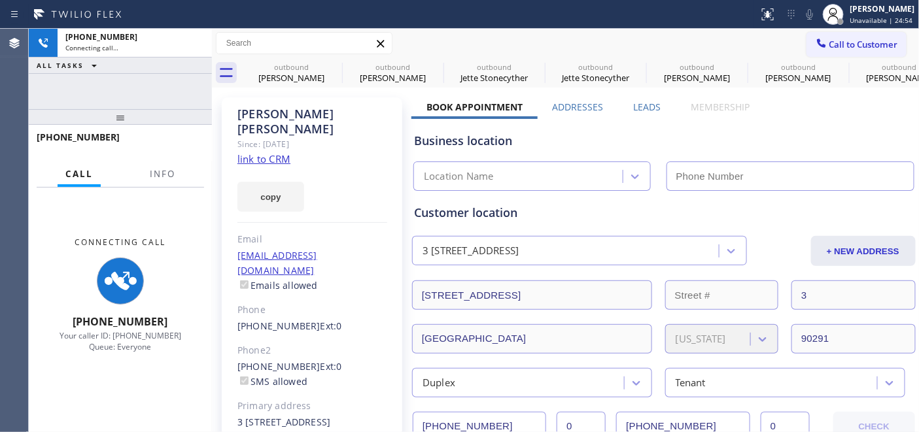
drag, startPoint x: 169, startPoint y: 120, endPoint x: 165, endPoint y: 69, distance: 50.5
click at [165, 69] on div "[PHONE_NUMBER] Connecting call… ALL TASKS ALL TASKS ACTIVE TASKS TASKS IN WRAP …" at bounding box center [120, 230] width 183 height 403
type input "[PHONE_NUMBER]"
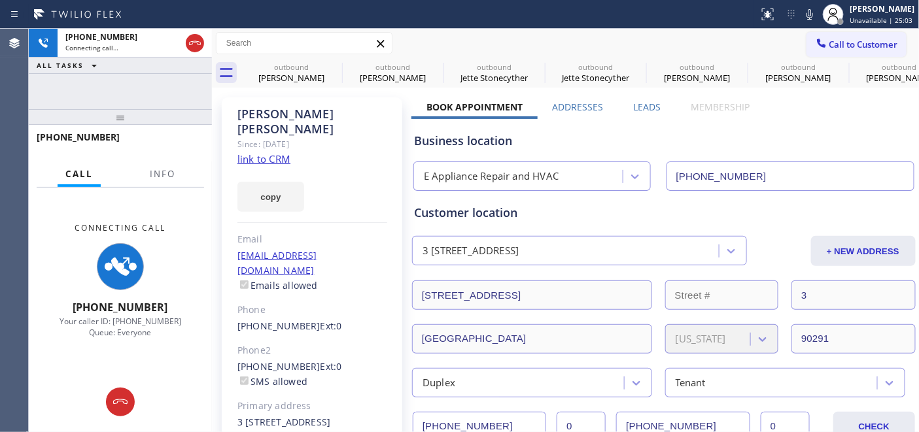
drag, startPoint x: 146, startPoint y: 122, endPoint x: 134, endPoint y: 92, distance: 31.7
click at [134, 92] on div "[PHONE_NUMBER] Connecting call… ALL TASKS ALL TASKS ACTIVE TASKS TASKS IN WRAP …" at bounding box center [120, 230] width 183 height 403
click at [191, 46] on icon at bounding box center [195, 43] width 16 height 16
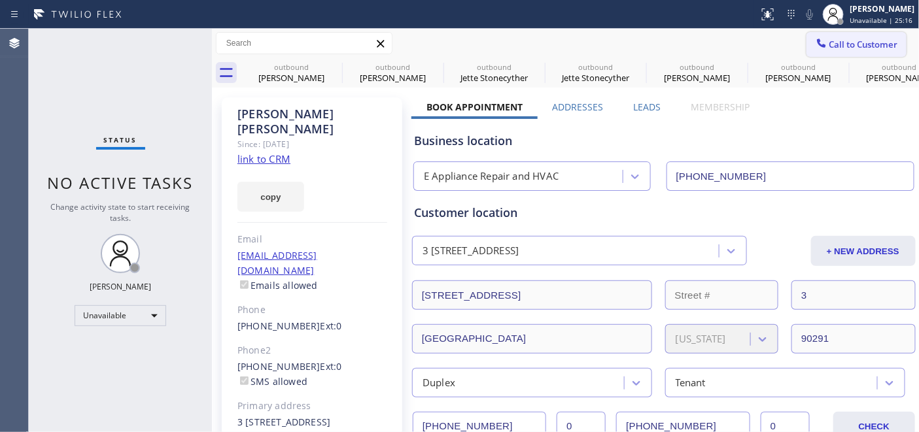
click at [863, 41] on span "Call to Customer" at bounding box center [863, 45] width 69 height 12
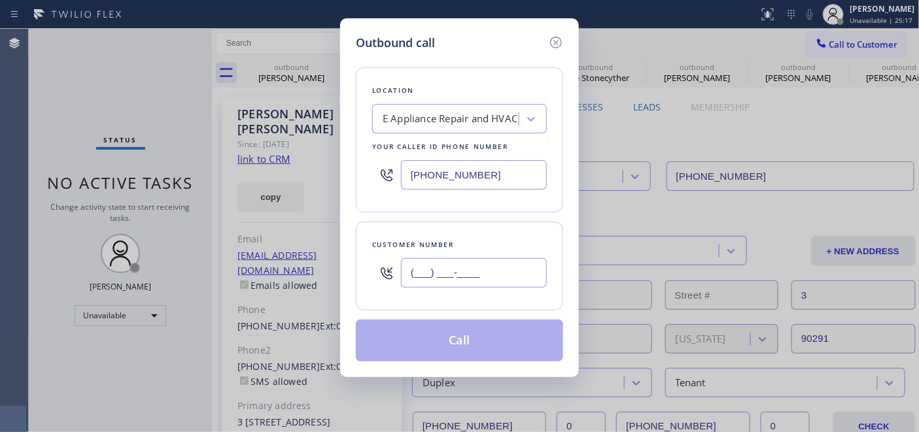
click at [414, 288] on input "(___) ___-____" at bounding box center [474, 272] width 146 height 29
paste input "415) 418-0670"
type input "[PHONE_NUMBER]"
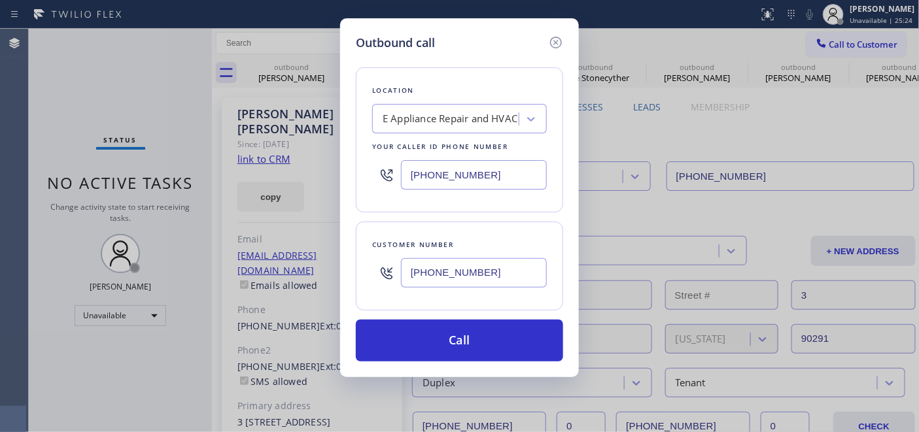
drag, startPoint x: 484, startPoint y: 162, endPoint x: 301, endPoint y: 149, distance: 182.9
click at [332, 149] on div "Outbound call Location E Appliance Repair and HVAC Your caller id phone number …" at bounding box center [459, 216] width 919 height 432
paste input "415) 548-9787"
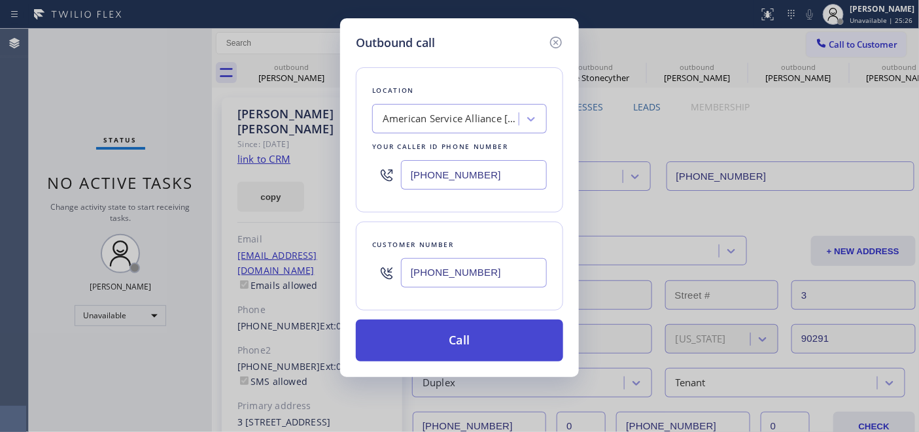
type input "[PHONE_NUMBER]"
click at [452, 320] on button "Call" at bounding box center [459, 341] width 207 height 42
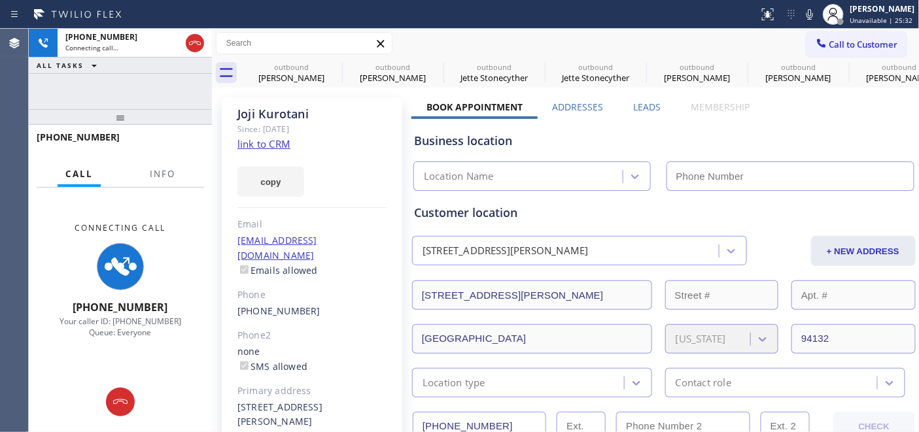
type input "[PHONE_NUMBER]"
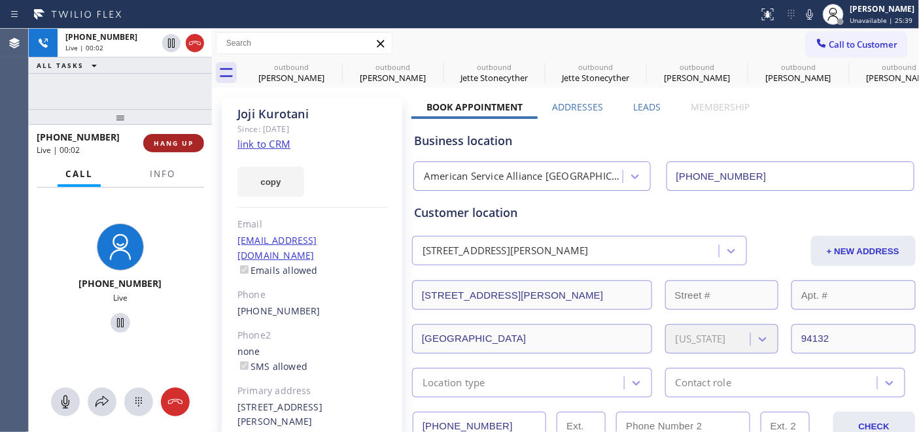
click at [188, 137] on button "HANG UP" at bounding box center [173, 143] width 61 height 18
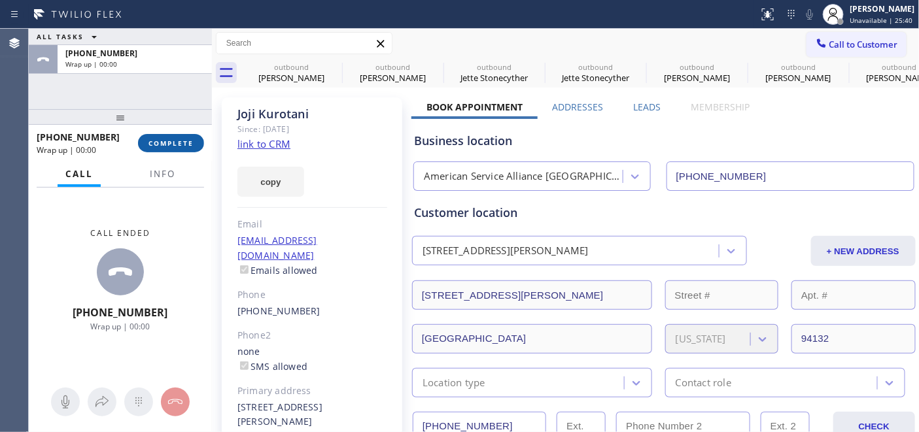
click at [186, 137] on button "COMPLETE" at bounding box center [171, 143] width 66 height 18
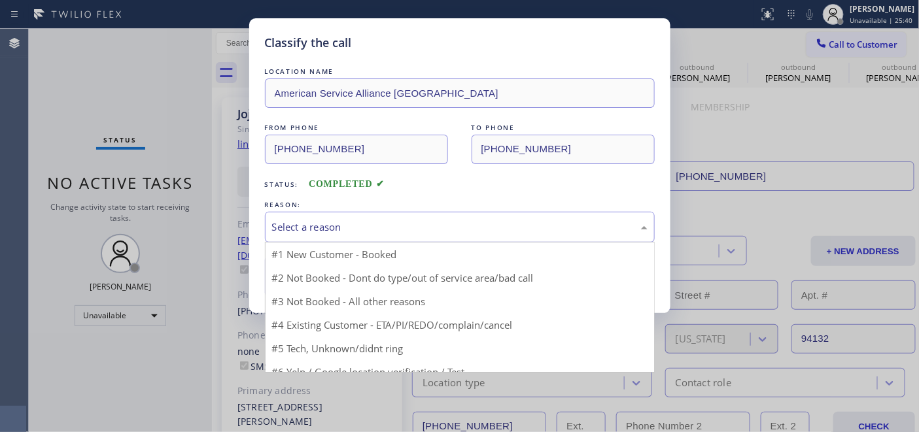
click at [452, 214] on div "Select a reason" at bounding box center [460, 227] width 390 height 31
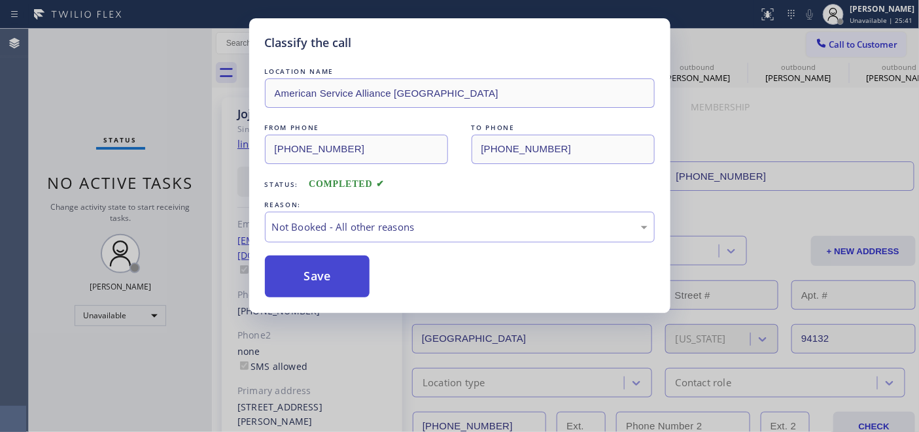
click at [309, 275] on button "Save" at bounding box center [317, 277] width 105 height 42
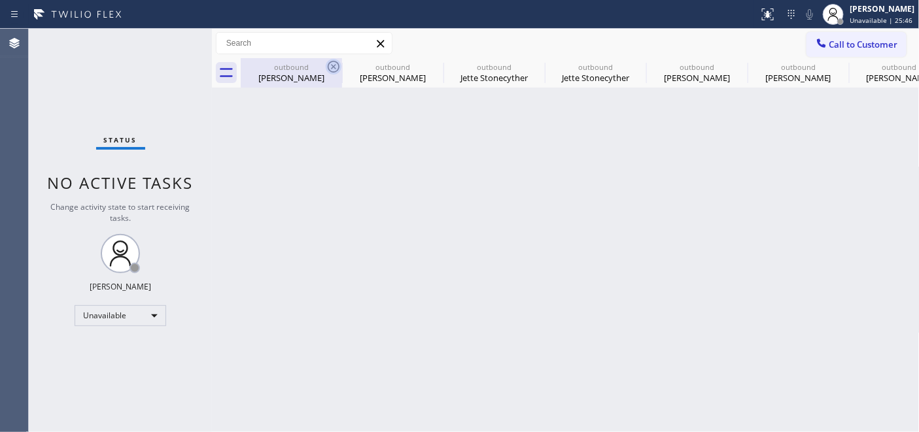
click at [331, 64] on icon at bounding box center [334, 67] width 12 height 12
click at [0, 0] on icon at bounding box center [0, 0] width 0 height 0
type input "[PHONE_NUMBER]"
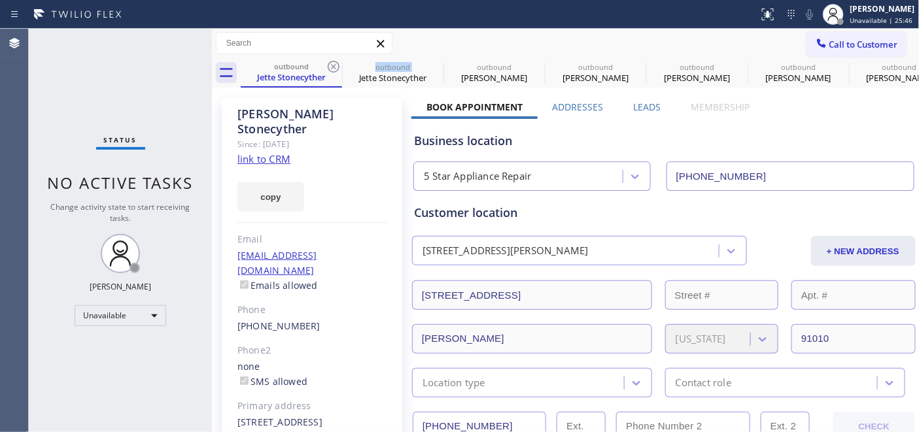
click at [331, 64] on icon at bounding box center [334, 67] width 12 height 12
click at [0, 0] on icon at bounding box center [0, 0] width 0 height 0
type input "[PHONE_NUMBER]"
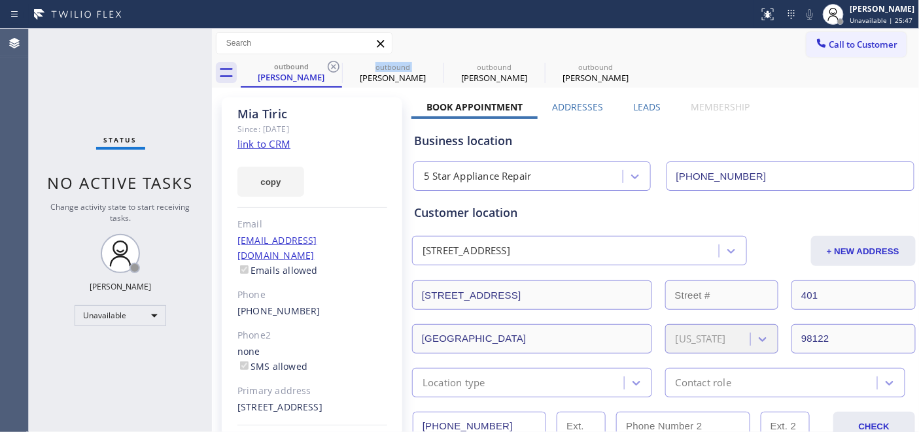
click at [331, 64] on icon at bounding box center [334, 67] width 12 height 12
type input "[PHONE_NUMBER]"
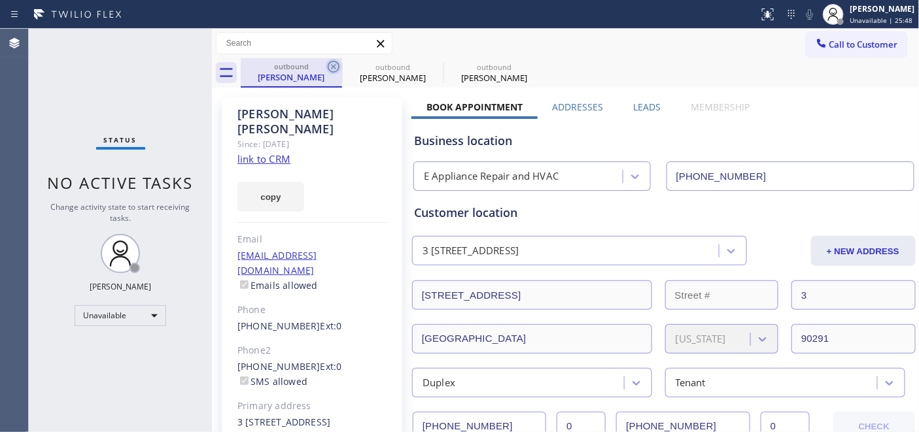
click at [331, 66] on icon at bounding box center [334, 67] width 16 height 16
click at [0, 0] on icon at bounding box center [0, 0] width 0 height 0
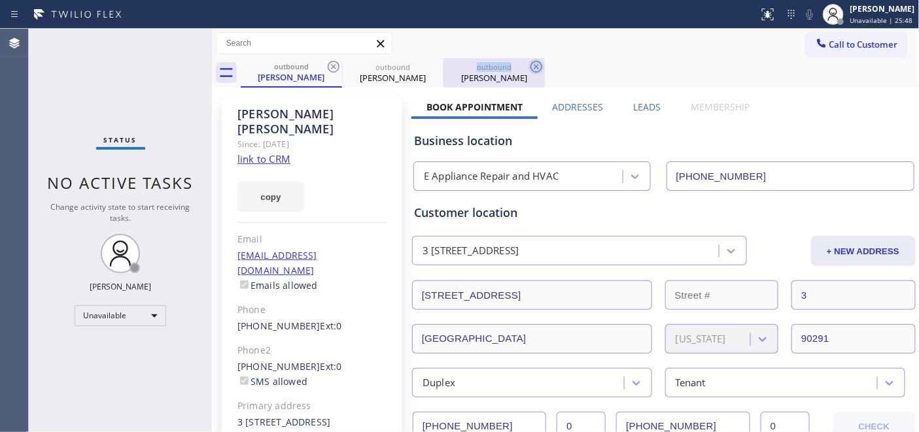
type input "[PHONE_NUMBER]"
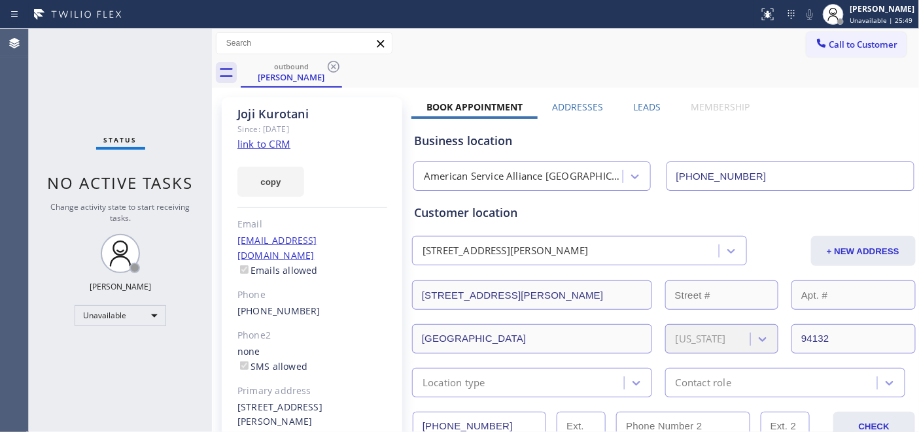
click at [500, 75] on div "outbound [PERSON_NAME]" at bounding box center [580, 72] width 679 height 29
click at [335, 68] on icon at bounding box center [334, 67] width 12 height 12
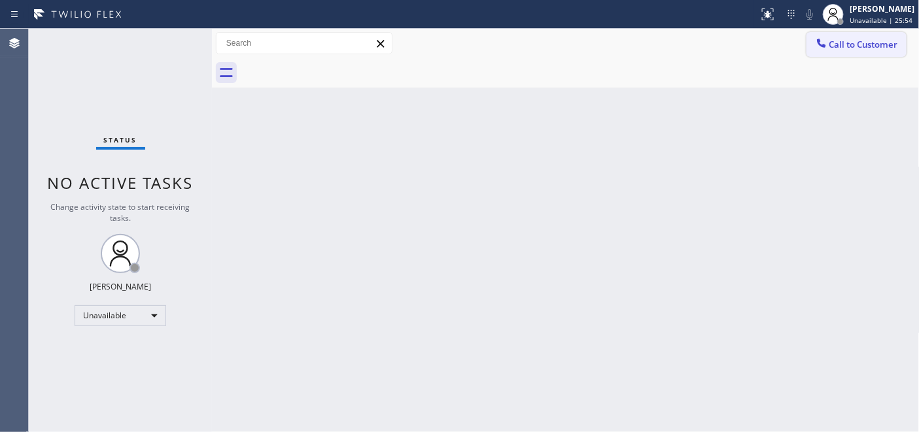
click at [846, 41] on span "Call to Customer" at bounding box center [863, 45] width 69 height 12
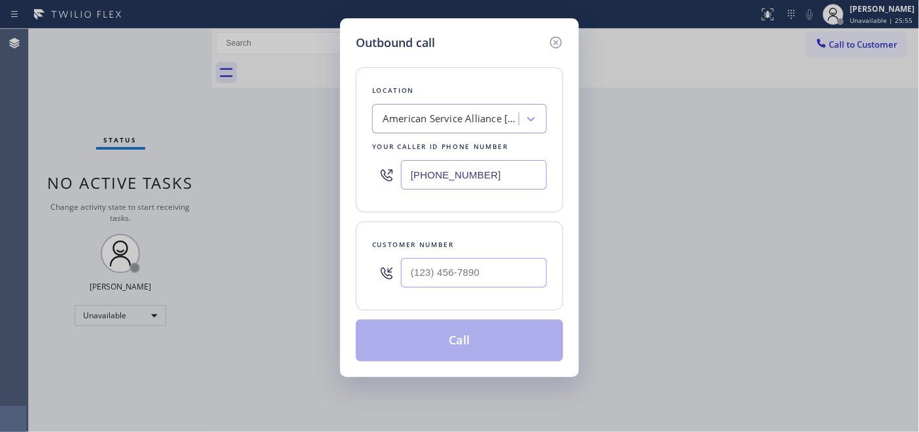
click at [395, 299] on div "Customer number" at bounding box center [459, 266] width 207 height 89
click at [437, 280] on input "(___) ___-____" at bounding box center [474, 272] width 146 height 29
paste input "310) 869-3267"
type input "[PHONE_NUMBER]"
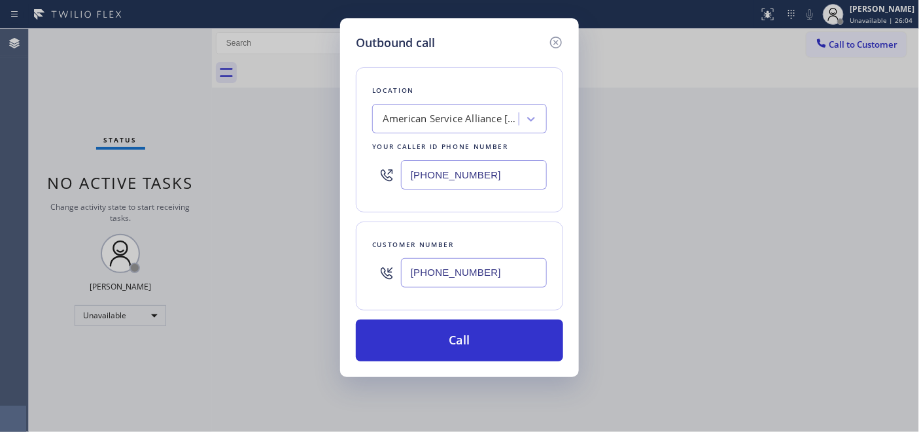
drag, startPoint x: 494, startPoint y: 175, endPoint x: 401, endPoint y: 175, distance: 93.5
click at [408, 175] on input "[PHONE_NUMBER]" at bounding box center [474, 174] width 146 height 29
paste input "855) 731-4952"
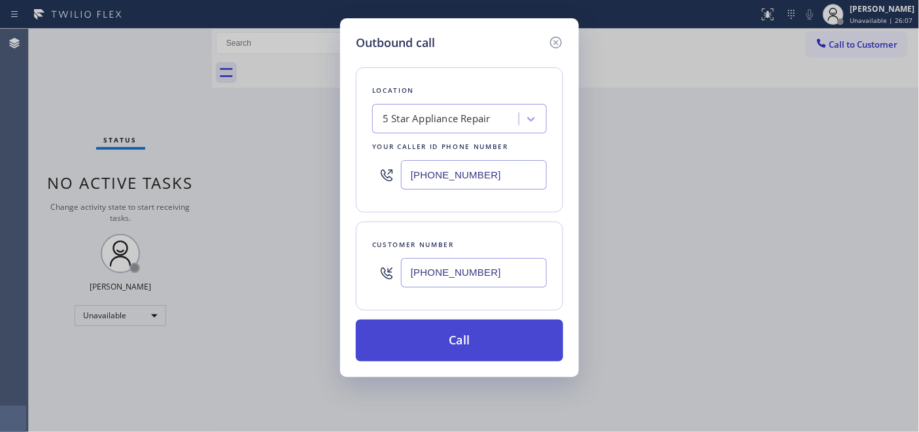
type input "[PHONE_NUMBER]"
click at [500, 325] on button "Call" at bounding box center [459, 341] width 207 height 42
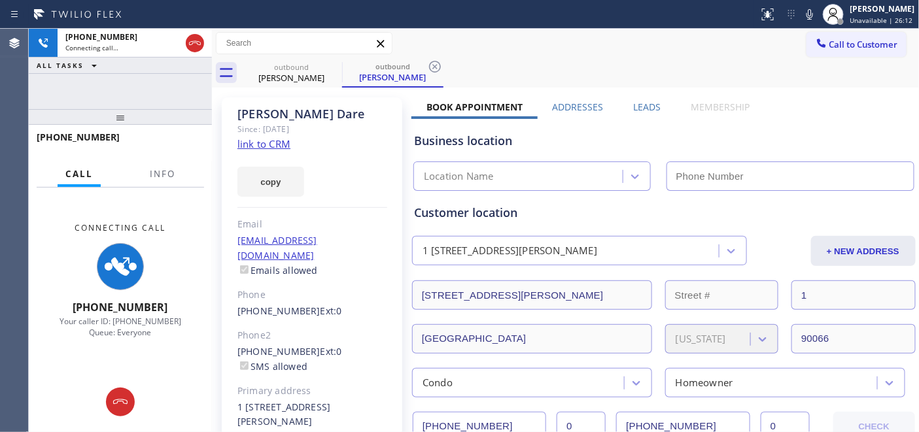
type input "[PHONE_NUMBER]"
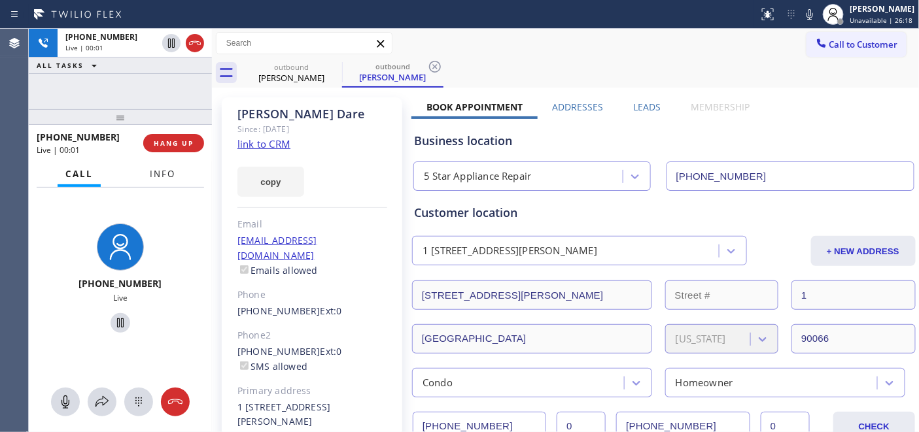
click at [158, 161] on button "Info" at bounding box center [162, 173] width 41 height 25
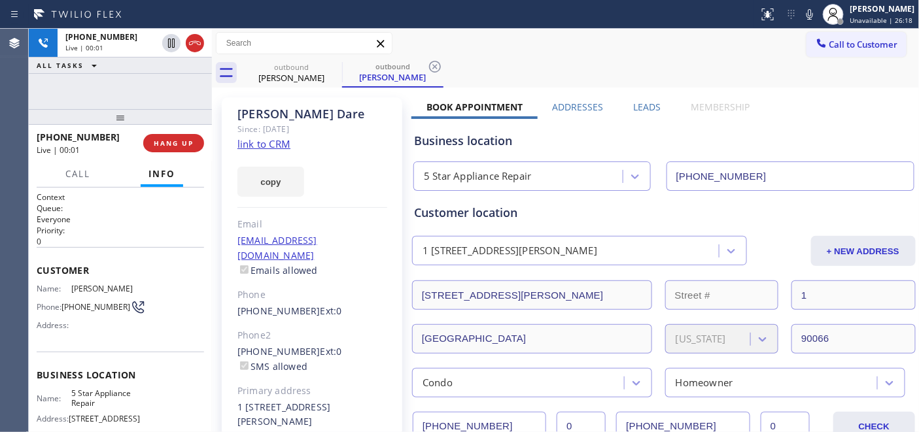
click at [164, 156] on div "[PHONE_NUMBER] Live | 00:01 HANG UP" at bounding box center [120, 143] width 167 height 34
click at [163, 155] on div "[PHONE_NUMBER] Live | 00:01 HANG UP" at bounding box center [120, 143] width 167 height 34
click at [155, 149] on div at bounding box center [155, 149] width 0 height 0
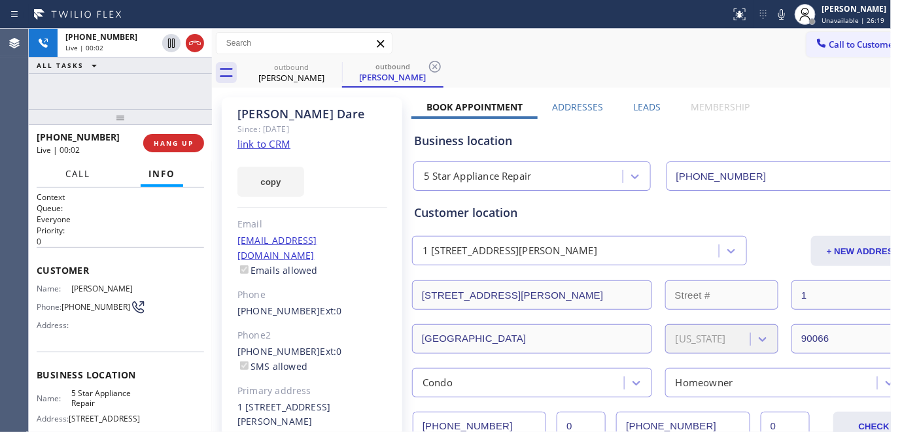
click at [177, 139] on span "HANG UP" at bounding box center [174, 143] width 40 height 9
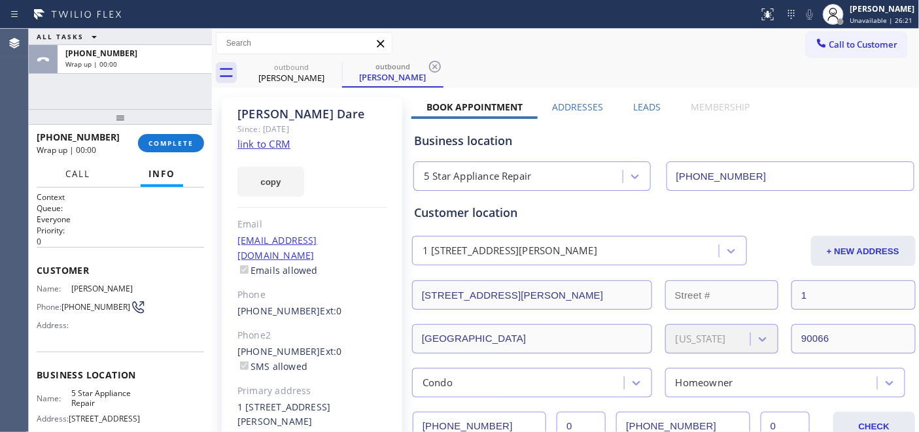
click at [60, 178] on button "Call" at bounding box center [78, 173] width 41 height 25
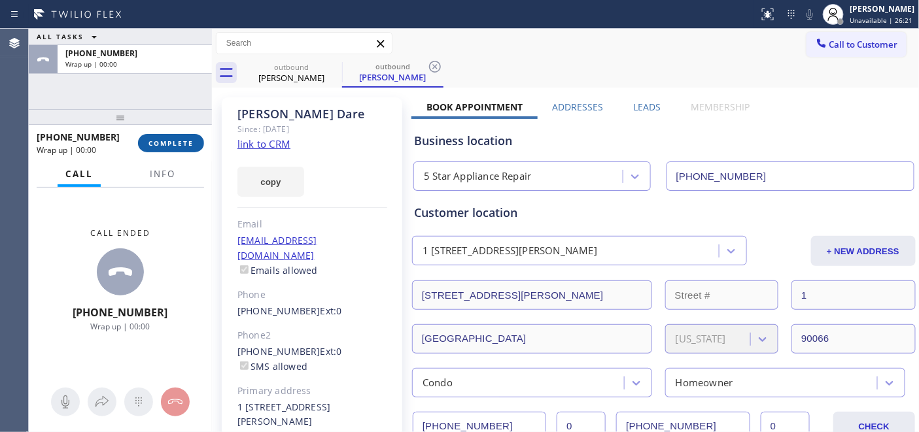
click at [175, 141] on span "COMPLETE" at bounding box center [170, 143] width 45 height 9
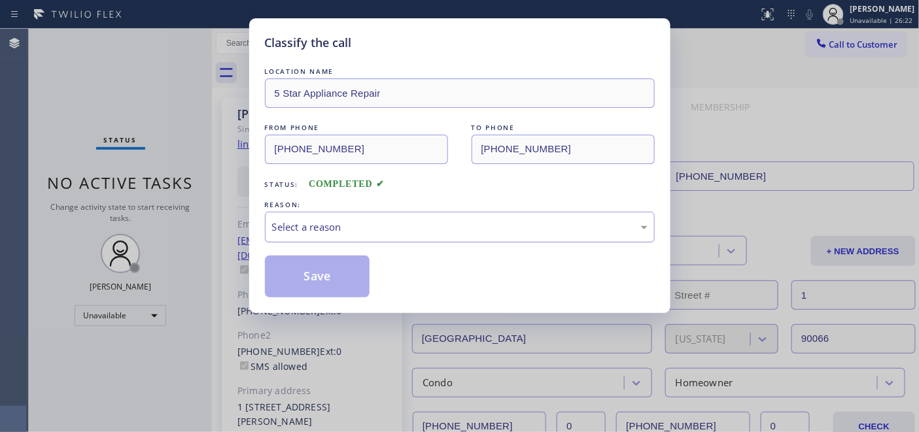
click at [311, 220] on div "Select a reason" at bounding box center [459, 227] width 375 height 15
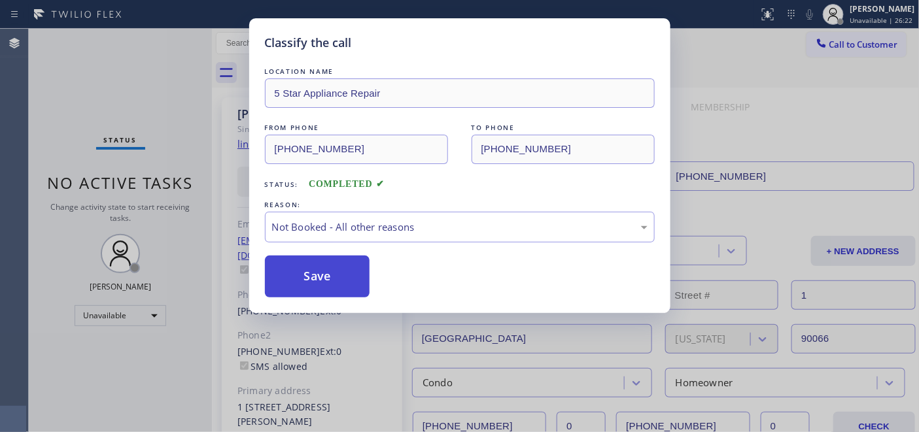
click at [309, 278] on button "Save" at bounding box center [317, 277] width 105 height 42
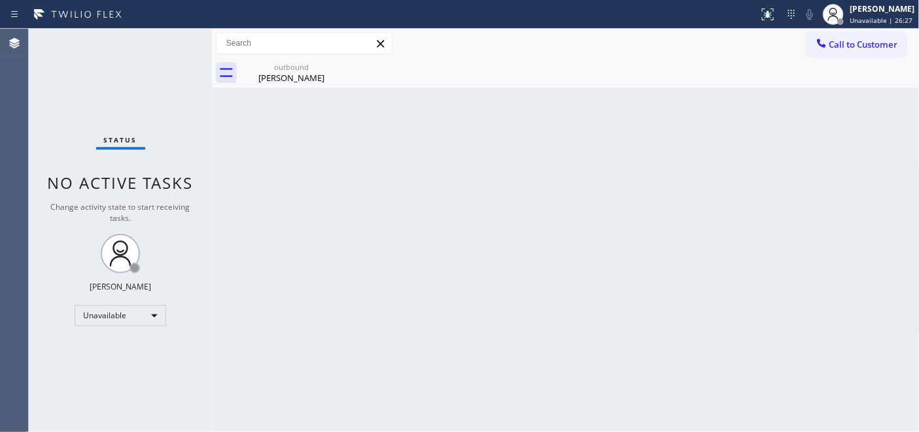
click at [880, 58] on div "outbound [PERSON_NAME]" at bounding box center [580, 72] width 679 height 29
click at [860, 56] on button "Call to Customer" at bounding box center [856, 44] width 100 height 25
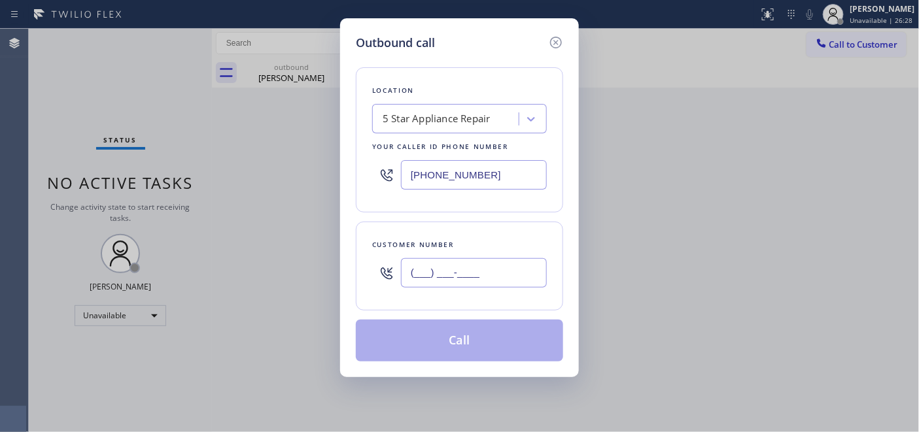
click at [418, 262] on input "(___) ___-____" at bounding box center [474, 272] width 146 height 29
paste input "949) 629-0714"
type input "[PHONE_NUMBER]"
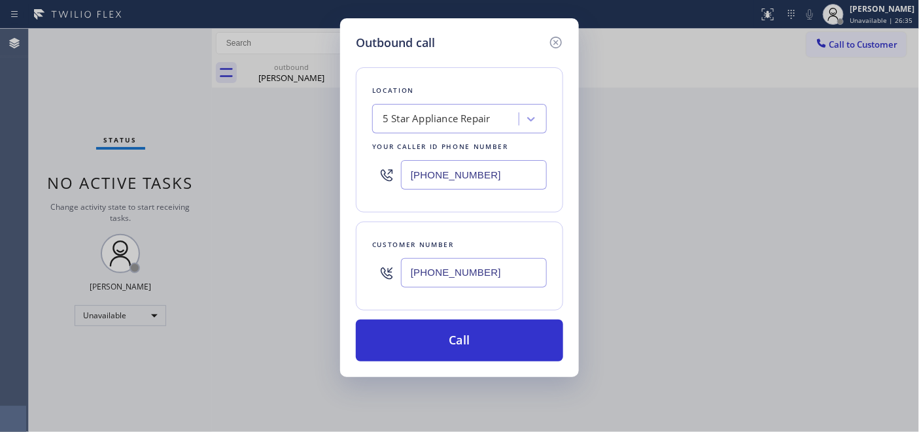
drag, startPoint x: 402, startPoint y: 168, endPoint x: 360, endPoint y: 167, distance: 42.5
click at [354, 167] on div "Outbound call Location 5 Star Appliance Repair Your caller id phone number [PHO…" at bounding box center [459, 197] width 239 height 359
paste input "44) 462-8198"
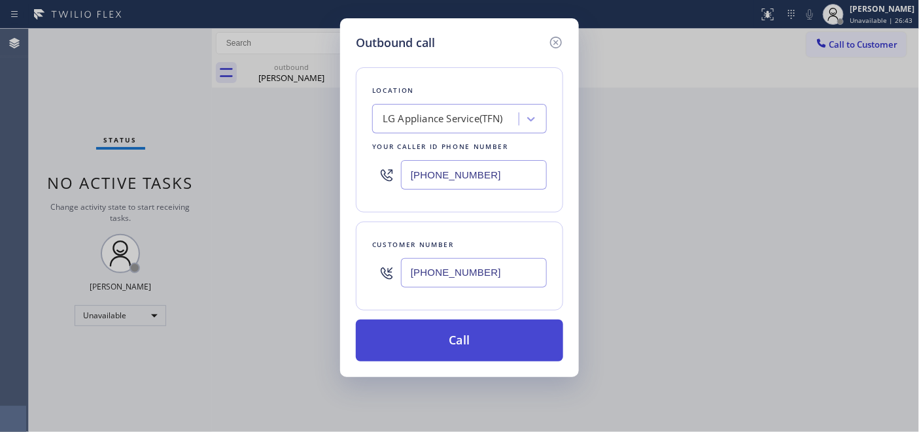
type input "[PHONE_NUMBER]"
click at [491, 331] on button "Call" at bounding box center [459, 341] width 207 height 42
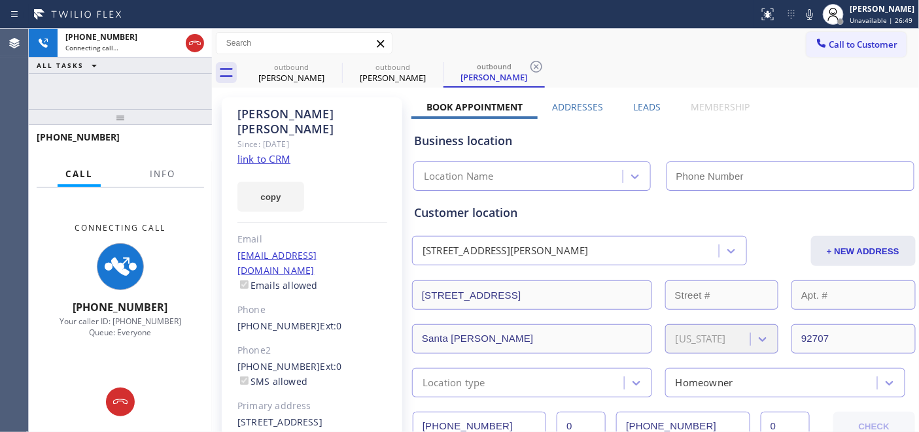
type input "[PHONE_NUMBER]"
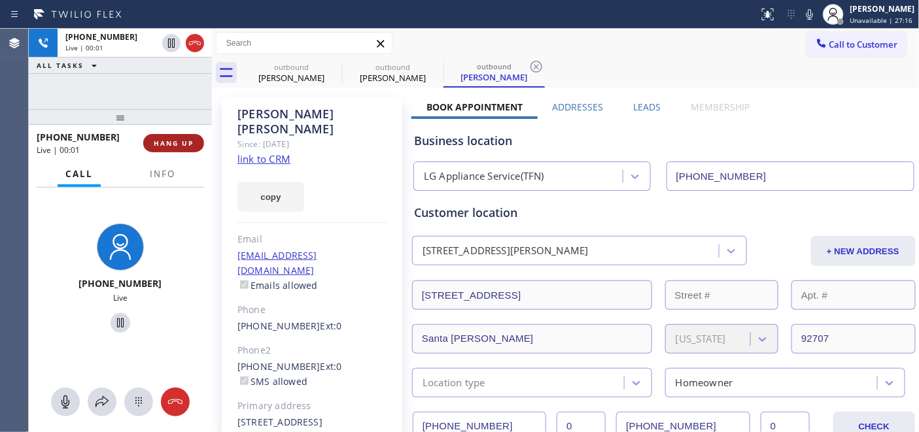
click at [167, 143] on span "HANG UP" at bounding box center [174, 143] width 40 height 9
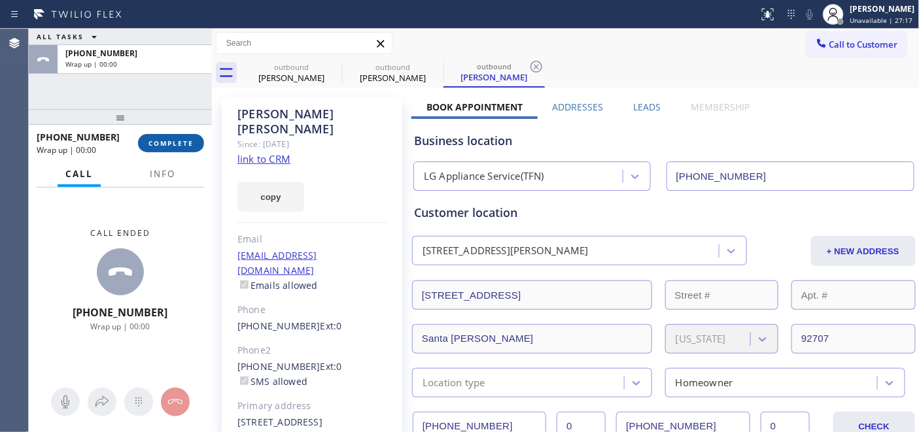
click at [164, 143] on span "COMPLETE" at bounding box center [170, 143] width 45 height 9
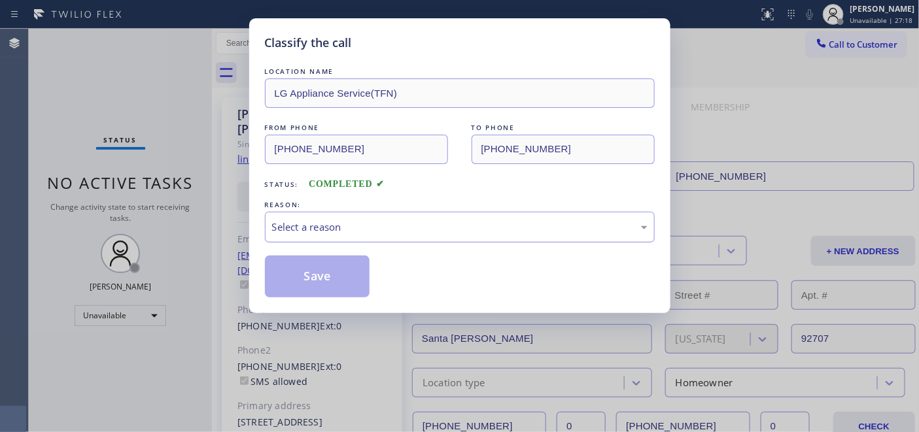
click at [367, 232] on div "Select a reason" at bounding box center [459, 227] width 375 height 15
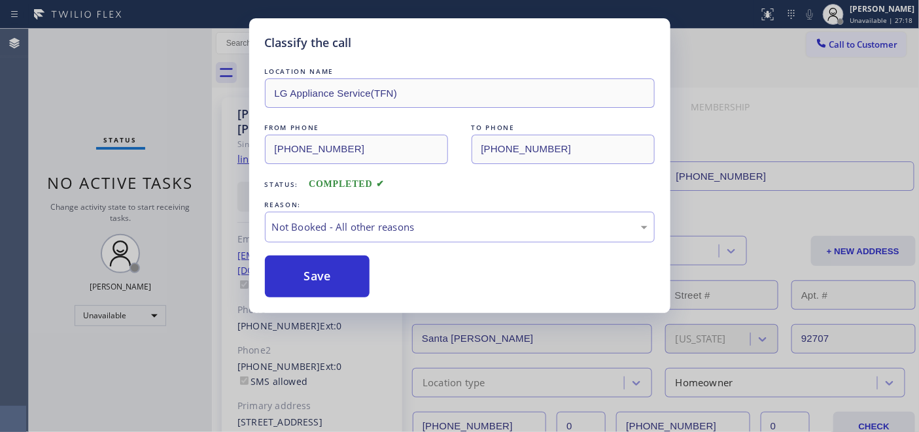
drag, startPoint x: 352, startPoint y: 277, endPoint x: 329, endPoint y: 269, distance: 24.4
click at [329, 269] on button "Save" at bounding box center [317, 277] width 105 height 42
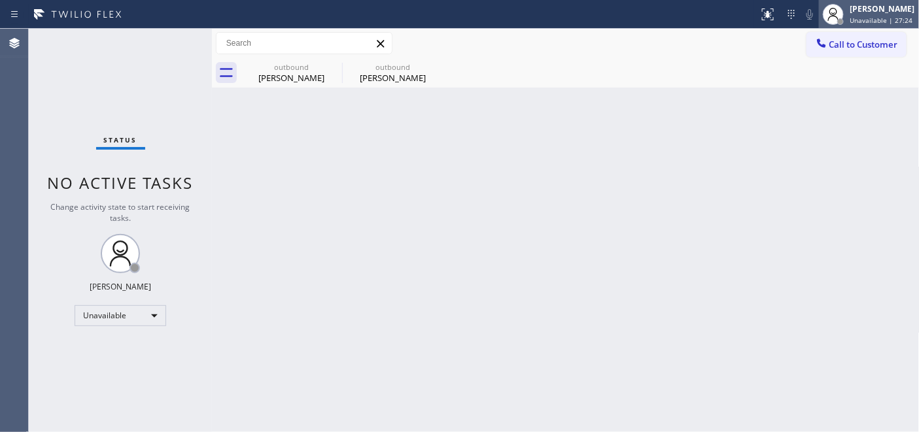
click at [850, 21] on span "Unavailable | 27:24" at bounding box center [881, 20] width 63 height 9
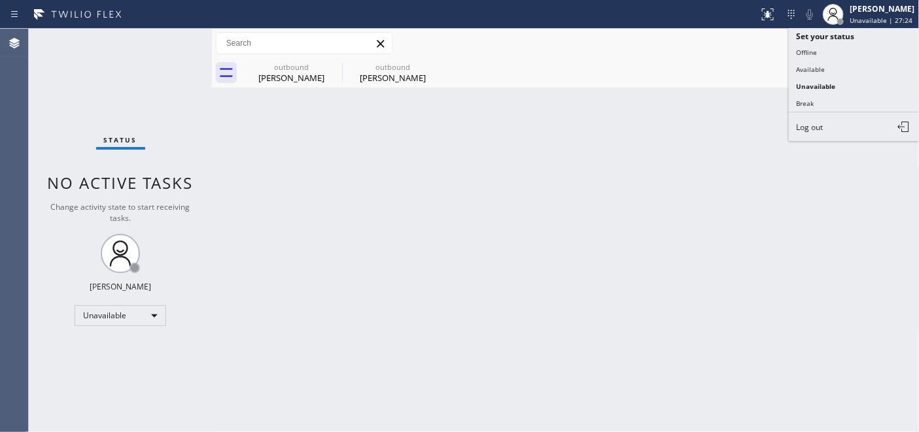
click at [729, 48] on div "Call to Customer Outbound call Location LG Appliance Service(TFN) Your caller i…" at bounding box center [565, 43] width 707 height 23
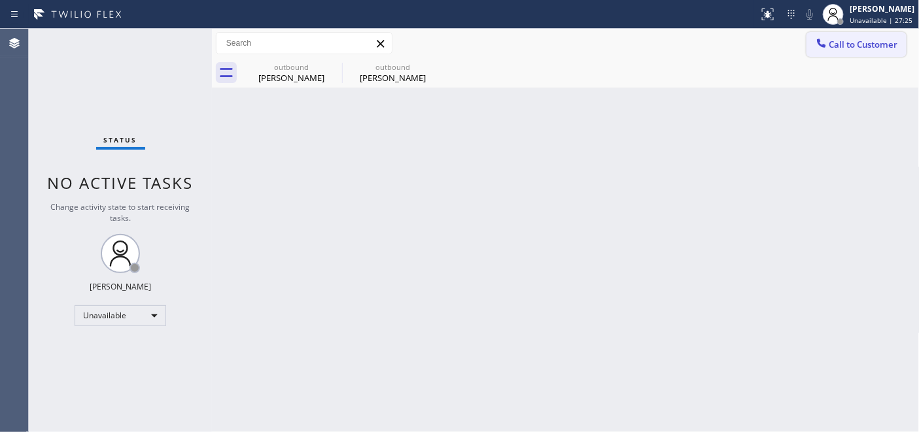
click at [827, 56] on button "Call to Customer" at bounding box center [856, 44] width 100 height 25
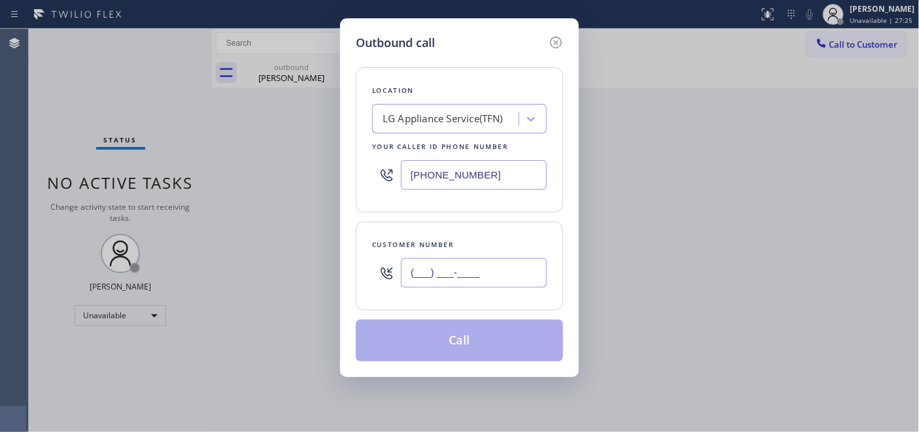
click at [458, 278] on input "(___) ___-____" at bounding box center [474, 272] width 146 height 29
paste input "714) 574-4059"
type input "[PHONE_NUMBER]"
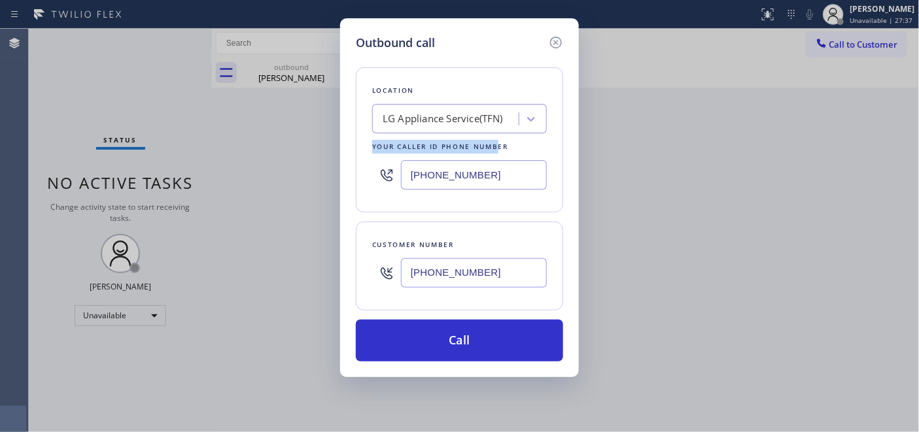
drag, startPoint x: 497, startPoint y: 148, endPoint x: 324, endPoint y: 148, distance: 172.6
click at [327, 148] on div "Outbound call Location LG Appliance Service(TFN) Your caller id phone number [P…" at bounding box center [459, 216] width 919 height 432
drag, startPoint x: 500, startPoint y: 178, endPoint x: 270, endPoint y: 180, distance: 229.5
click at [280, 180] on div "Outbound call Location LG Appliance Service(TFN) Your caller id phone number [P…" at bounding box center [459, 216] width 919 height 432
paste input "77) 777-0796"
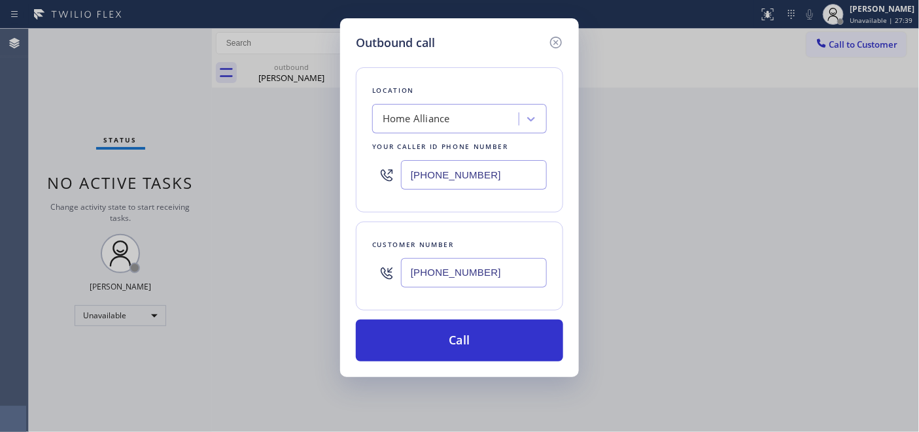
type input "[PHONE_NUMBER]"
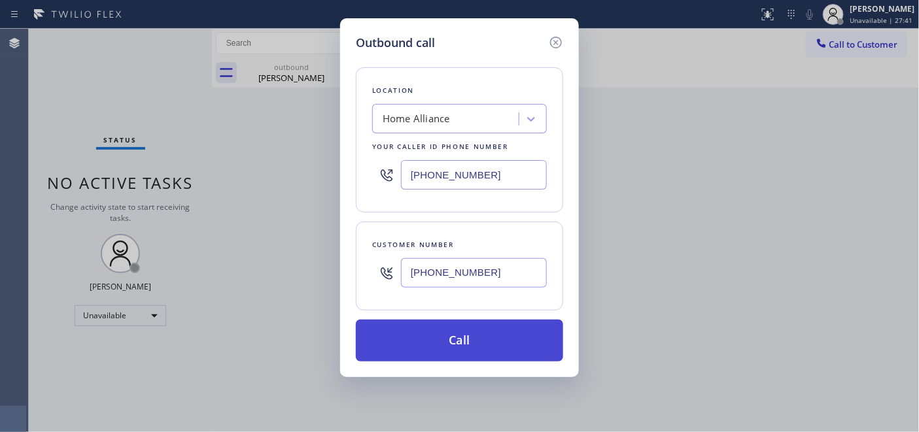
click at [492, 326] on button "Call" at bounding box center [459, 341] width 207 height 42
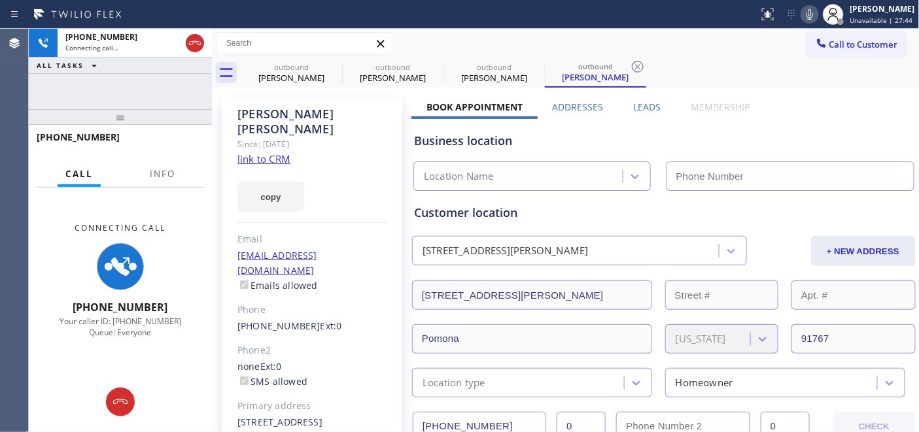
click at [804, 14] on icon at bounding box center [810, 15] width 16 height 16
type input "[PHONE_NUMBER]"
drag, startPoint x: 181, startPoint y: 120, endPoint x: 178, endPoint y: 76, distance: 44.6
click at [178, 76] on div "[PHONE_NUMBER] Connecting call… ALL TASKS ALL TASKS ACTIVE TASKS TASKS IN WRAP …" at bounding box center [120, 230] width 183 height 403
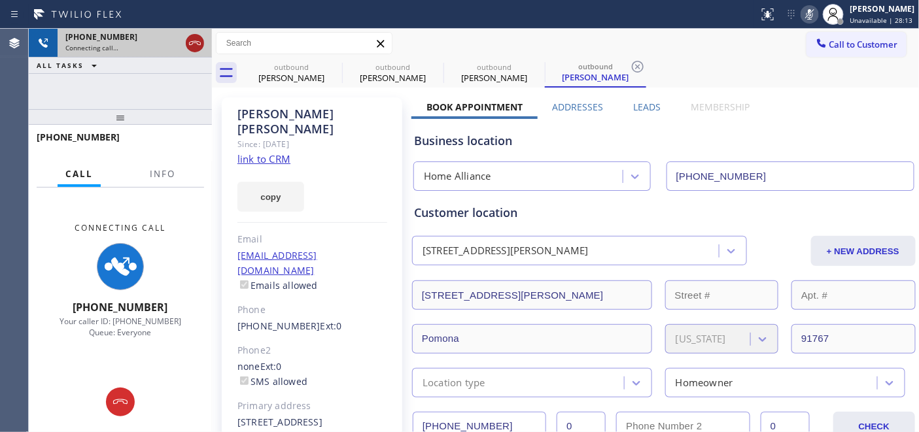
click at [197, 48] on icon at bounding box center [195, 43] width 16 height 16
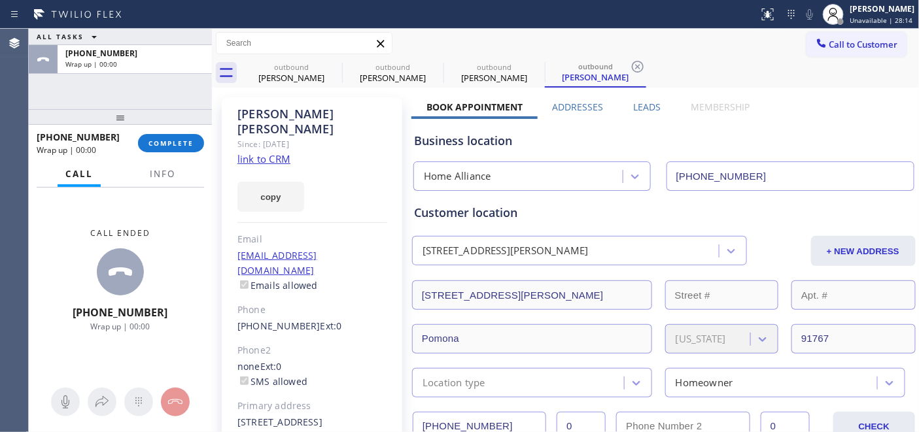
click at [177, 121] on div at bounding box center [120, 117] width 183 height 16
click at [177, 129] on div "[PHONE_NUMBER] Wrap up | 00:01 COMPLETE" at bounding box center [120, 143] width 167 height 34
click at [178, 149] on button "COMPLETE" at bounding box center [171, 143] width 66 height 18
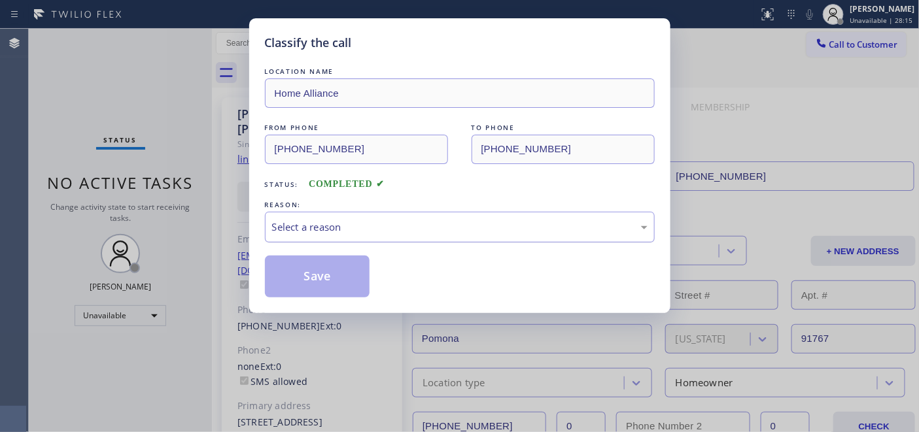
click at [439, 230] on div "Select a reason" at bounding box center [459, 227] width 375 height 15
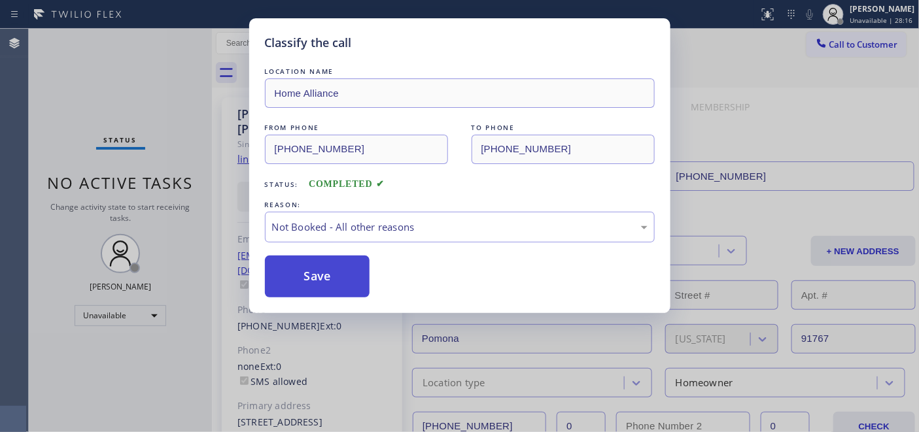
click at [328, 282] on button "Save" at bounding box center [317, 277] width 105 height 42
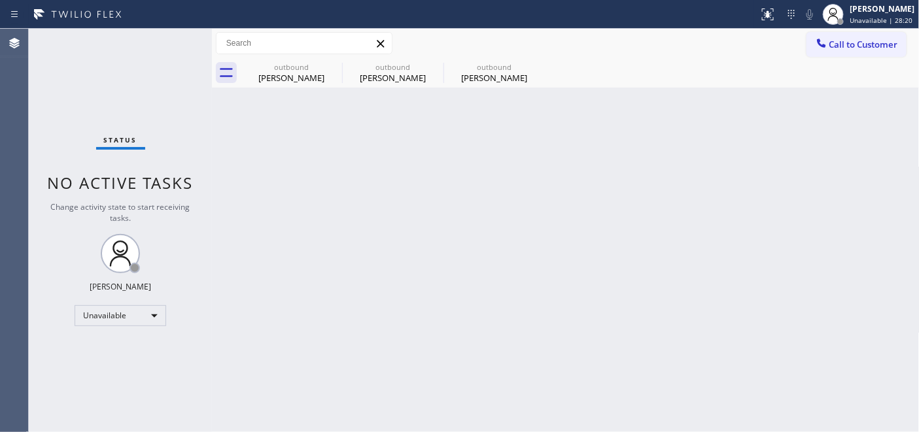
click at [844, 70] on div "outbound [PERSON_NAME] outbound [PERSON_NAME] outbound [PERSON_NAME]" at bounding box center [580, 72] width 679 height 29
drag, startPoint x: 844, startPoint y: 41, endPoint x: 592, endPoint y: 282, distance: 348.7
click at [842, 41] on span "Call to Customer" at bounding box center [863, 45] width 69 height 12
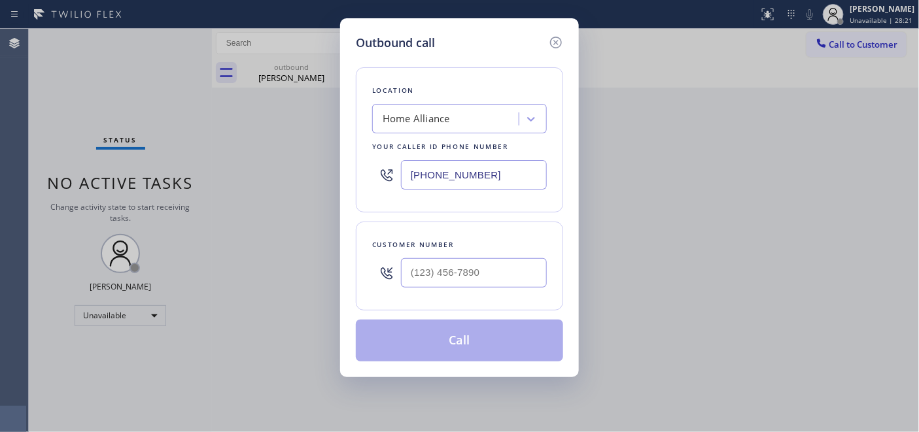
click at [445, 252] on div at bounding box center [474, 273] width 146 height 42
click at [447, 297] on div "Customer number" at bounding box center [459, 266] width 207 height 89
drag, startPoint x: 436, startPoint y: 279, endPoint x: 423, endPoint y: 302, distance: 26.9
click at [435, 279] on input "(___) ___-____" at bounding box center [474, 272] width 146 height 29
paste input "650) 436-9811"
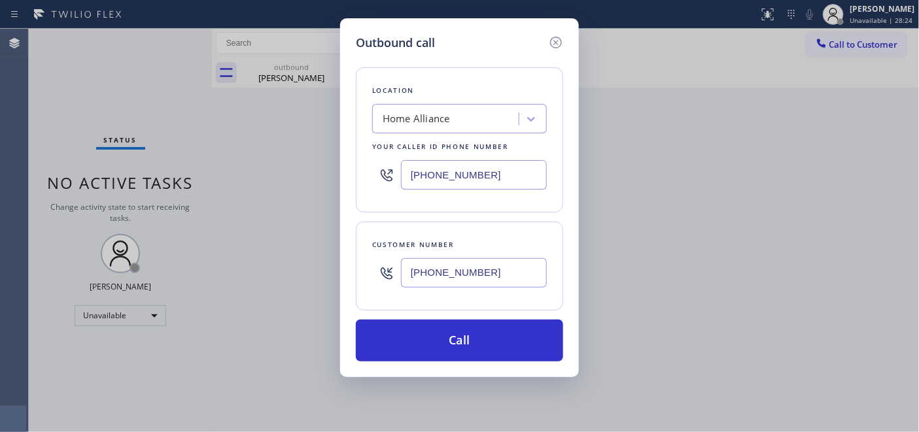
type input "[PHONE_NUMBER]"
drag, startPoint x: 479, startPoint y: 172, endPoint x: 464, endPoint y: 172, distance: 15.0
click at [480, 172] on input "[PHONE_NUMBER]" at bounding box center [474, 174] width 146 height 29
click at [428, 171] on input "[PHONE_NUMBER]" at bounding box center [474, 174] width 146 height 29
drag, startPoint x: 410, startPoint y: 171, endPoint x: 530, endPoint y: 177, distance: 120.4
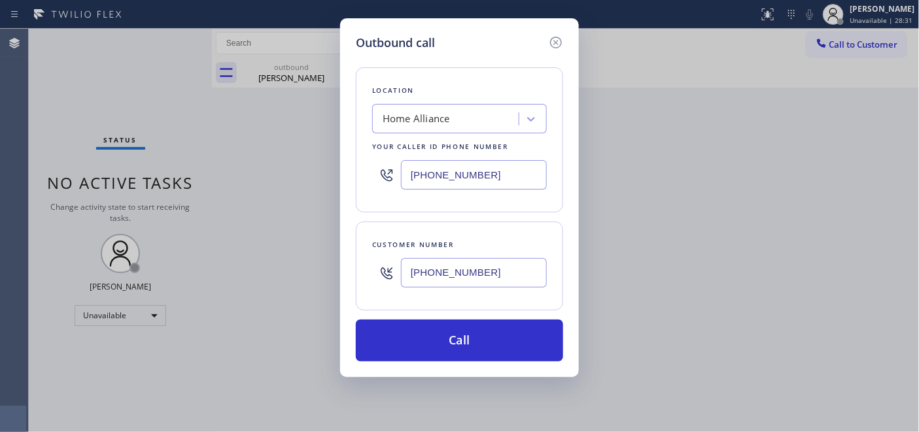
click at [530, 177] on input "[PHONE_NUMBER]" at bounding box center [474, 174] width 146 height 29
paste input "650) 750-1815"
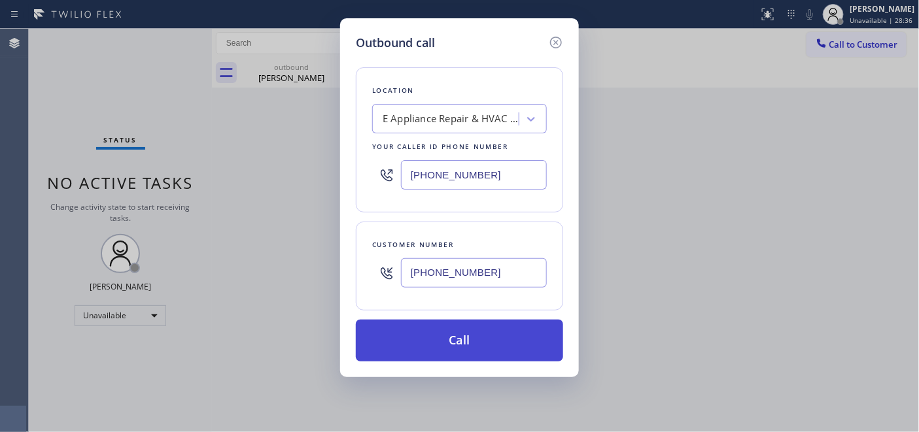
type input "[PHONE_NUMBER]"
click at [509, 340] on button "Call" at bounding box center [459, 341] width 207 height 42
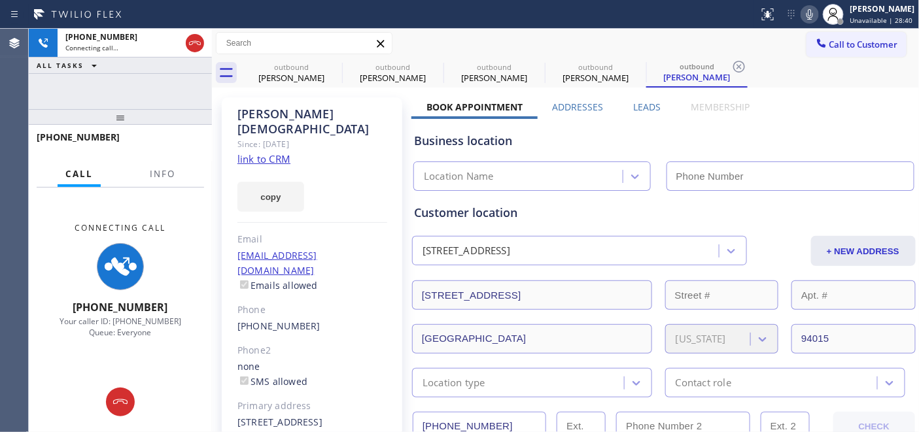
drag, startPoint x: 160, startPoint y: 126, endPoint x: 159, endPoint y: 90, distance: 35.3
click at [160, 92] on div "[PHONE_NUMBER] Connecting call… ALL TASKS ALL TASKS ACTIVE TASKS TASKS IN WRAP …" at bounding box center [120, 230] width 183 height 403
type input "[PHONE_NUMBER]"
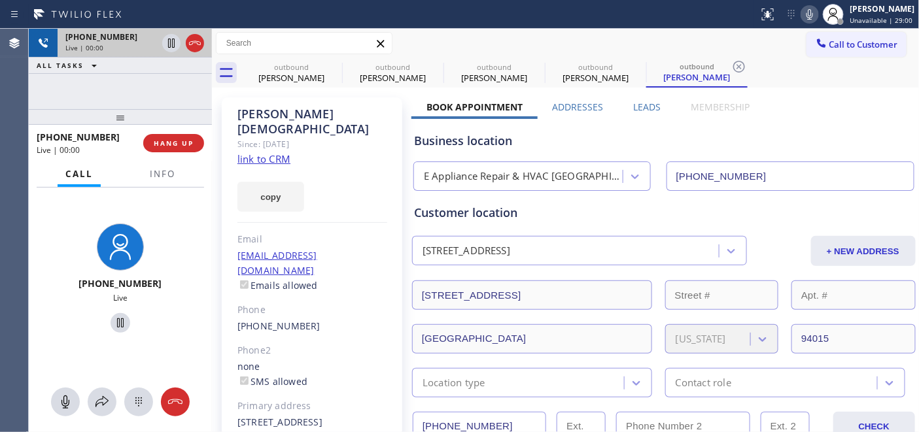
click at [196, 44] on icon at bounding box center [195, 43] width 16 height 16
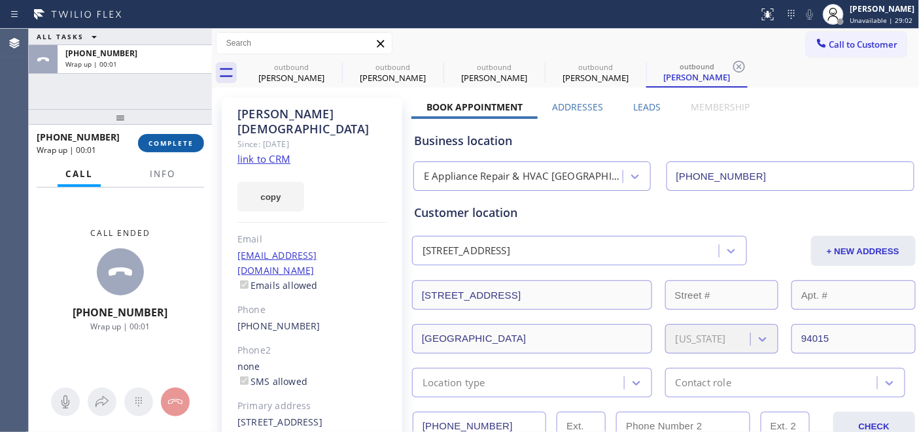
click at [156, 147] on span "COMPLETE" at bounding box center [170, 143] width 45 height 9
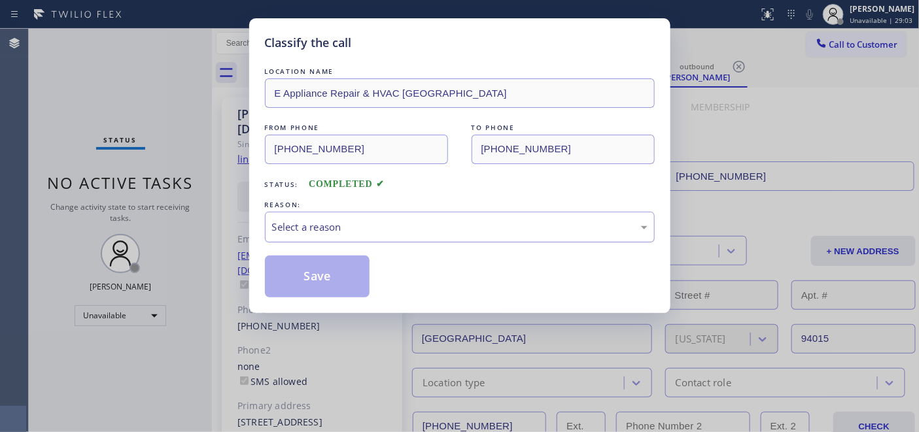
click at [386, 223] on div "Select a reason" at bounding box center [459, 227] width 375 height 15
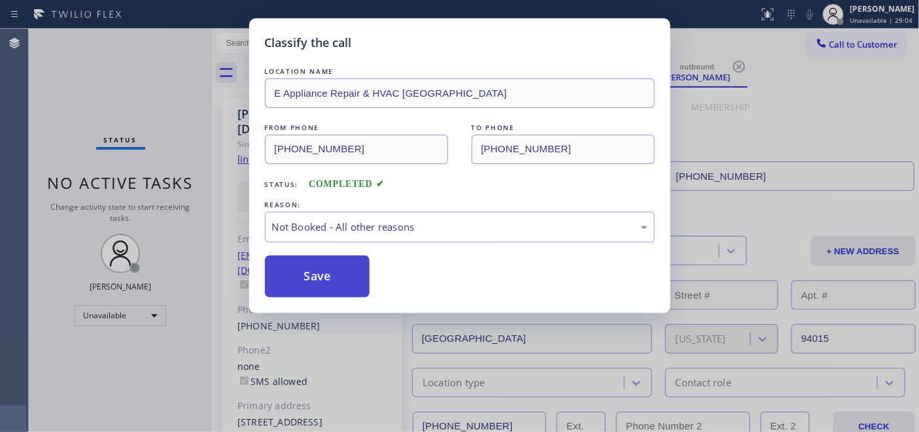
click at [340, 271] on button "Save" at bounding box center [317, 277] width 105 height 42
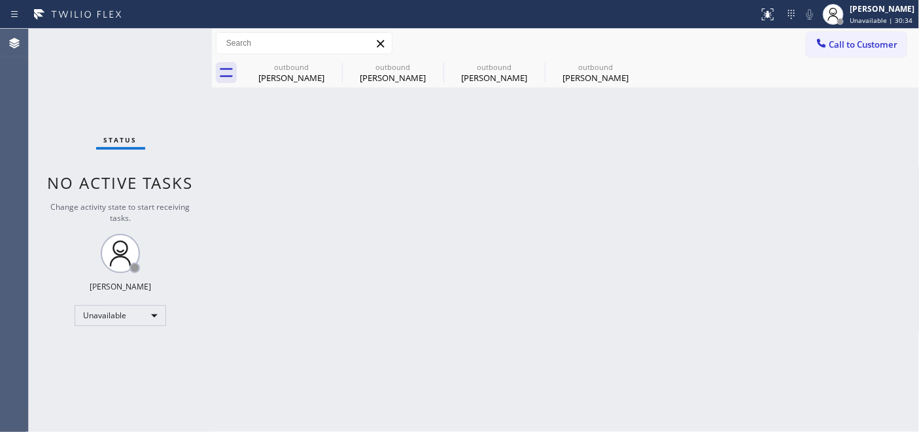
drag, startPoint x: 273, startPoint y: 131, endPoint x: 667, endPoint y: 36, distance: 405.5
click at [272, 131] on div "Back to Dashboard Change Sender ID Customers Technicians Select a contact Outbo…" at bounding box center [565, 230] width 707 height 403
click at [845, 54] on button "Call to Customer" at bounding box center [856, 44] width 100 height 25
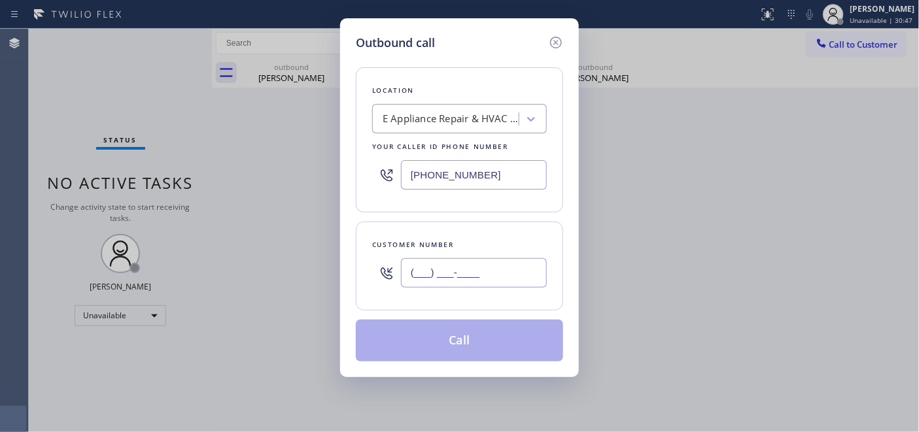
drag, startPoint x: 512, startPoint y: 273, endPoint x: 284, endPoint y: 267, distance: 227.6
click at [286, 269] on div "Outbound call Location E Appliance Repair & HVAC [GEOGRAPHIC_DATA] Your caller …" at bounding box center [459, 216] width 919 height 432
paste input "408) 439-3717"
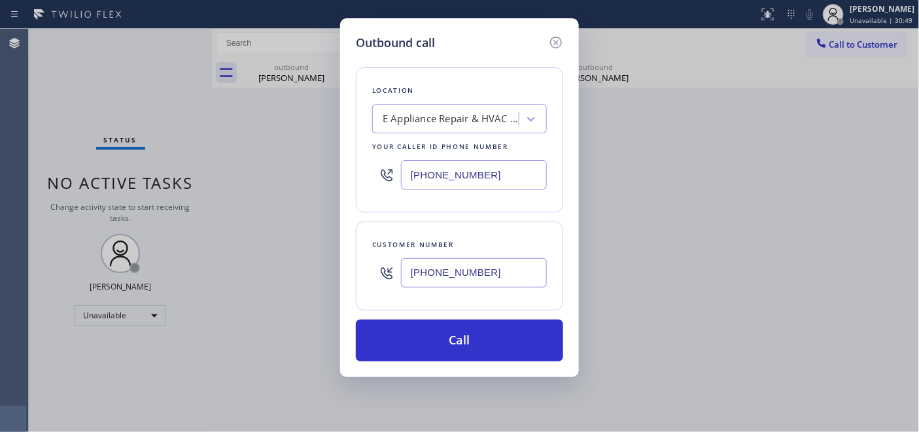
type input "[PHONE_NUMBER]"
drag, startPoint x: 518, startPoint y: 158, endPoint x: 197, endPoint y: 167, distance: 321.1
click at [185, 168] on div "Outbound call Location E Appliance Repair & HVAC [GEOGRAPHIC_DATA] Your caller …" at bounding box center [459, 216] width 919 height 432
click at [322, 177] on div "Outbound call Location E Appliance Repair & HVAC [GEOGRAPHIC_DATA] Your caller …" at bounding box center [459, 216] width 919 height 432
paste input "600-0168"
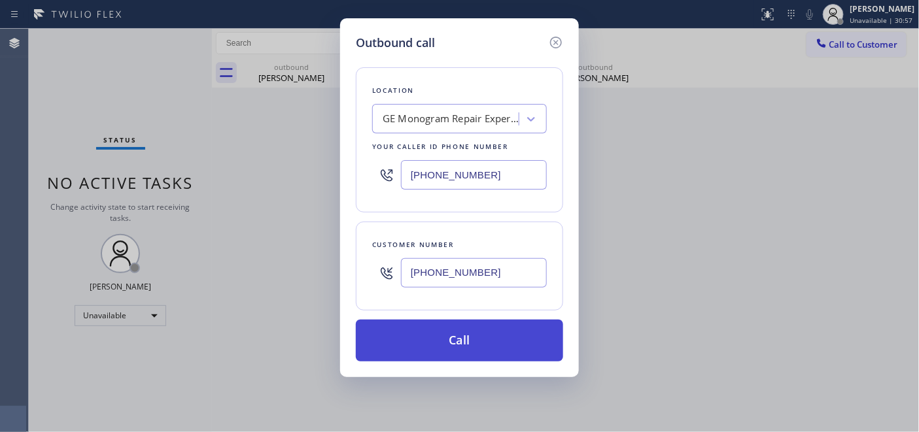
type input "[PHONE_NUMBER]"
click at [537, 339] on button "Call" at bounding box center [459, 341] width 207 height 42
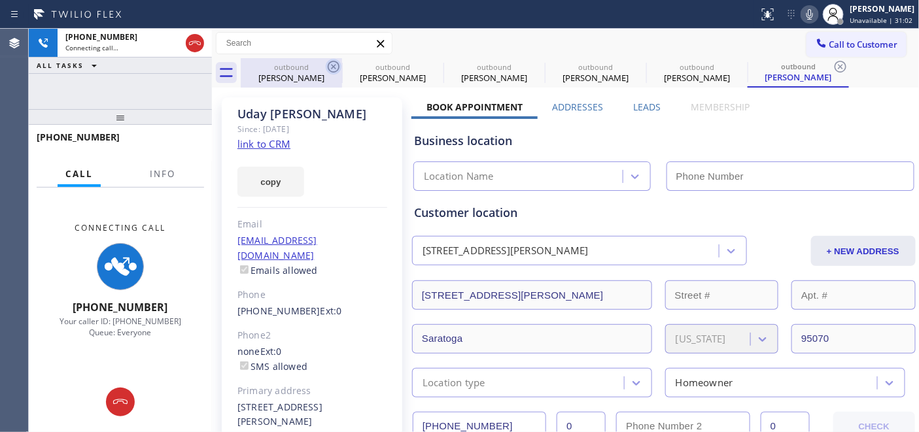
click at [335, 67] on icon at bounding box center [334, 67] width 16 height 16
type input "[PHONE_NUMBER]"
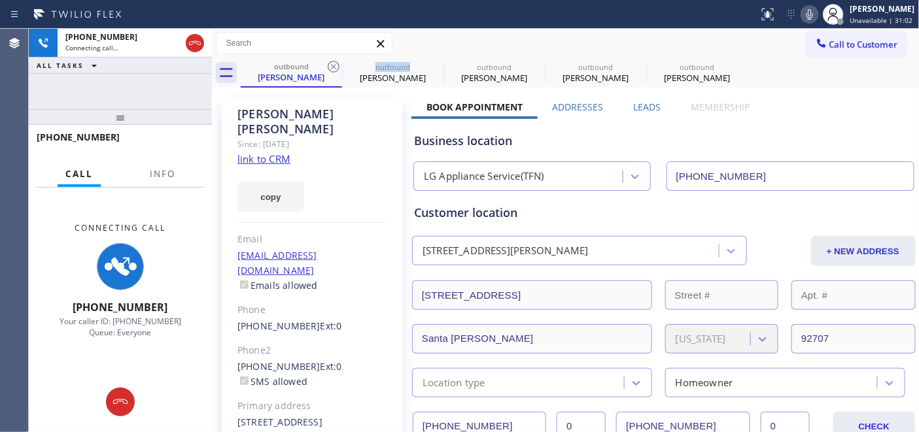
click at [335, 67] on icon at bounding box center [334, 67] width 16 height 16
type input "[PHONE_NUMBER]"
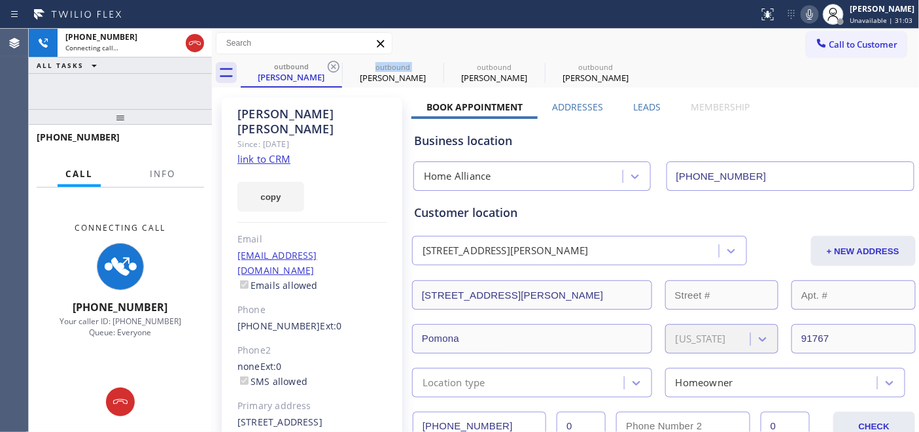
click at [335, 67] on icon at bounding box center [334, 67] width 16 height 16
type input "[PHONE_NUMBER]"
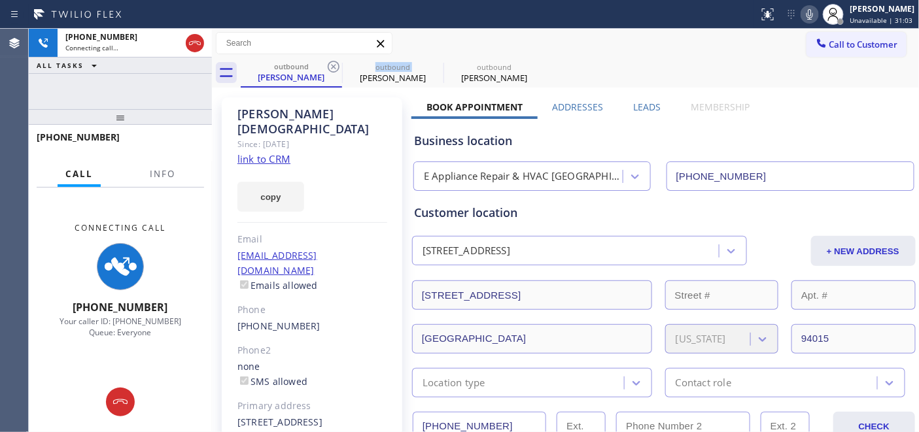
click at [335, 67] on icon at bounding box center [334, 67] width 16 height 16
type input "[PHONE_NUMBER]"
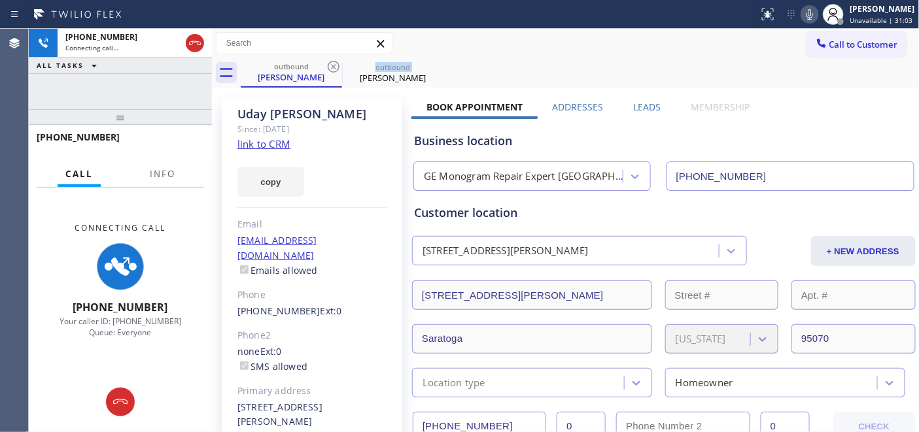
click at [335, 67] on icon at bounding box center [334, 67] width 16 height 16
click at [494, 50] on div "Call to Customer Outbound call Location GE Monogram Repair Expert [GEOGRAPHIC_D…" at bounding box center [565, 43] width 707 height 23
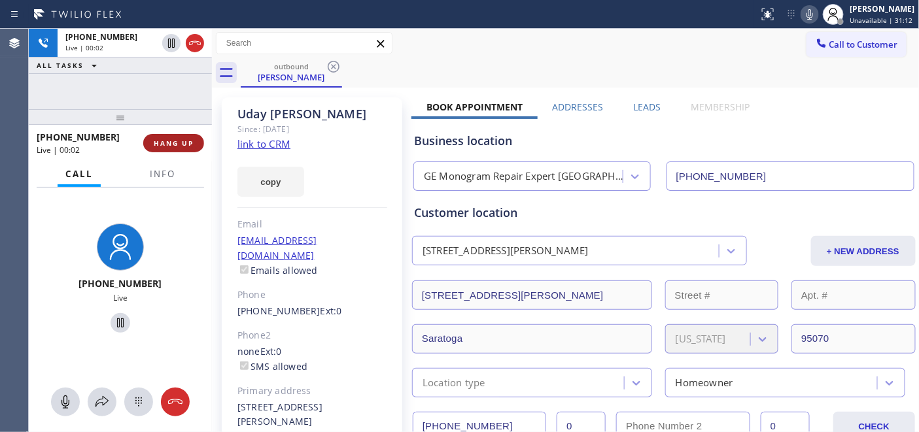
click at [195, 145] on button "HANG UP" at bounding box center [173, 143] width 61 height 18
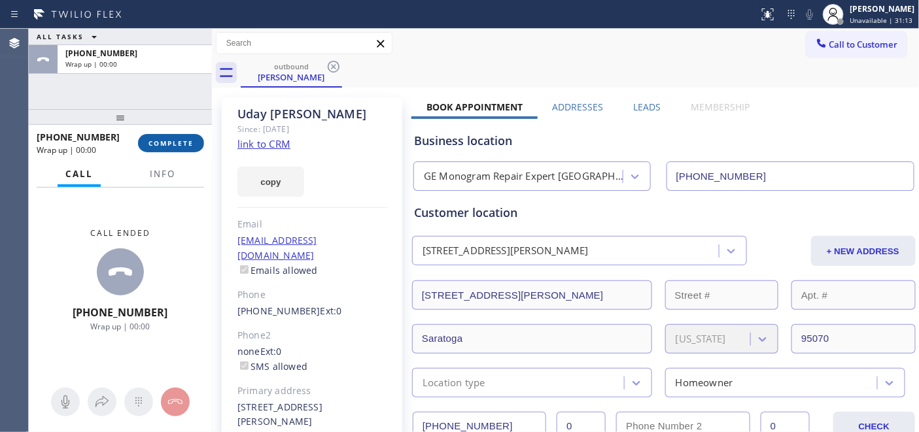
click at [195, 145] on button "COMPLETE" at bounding box center [171, 143] width 66 height 18
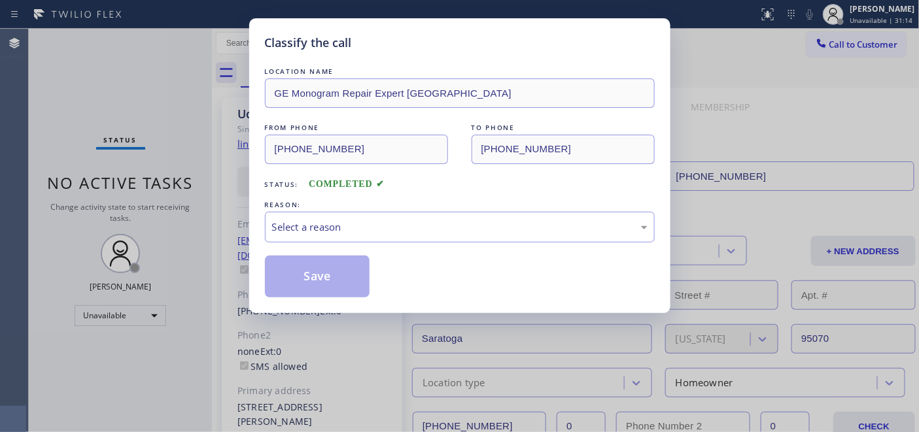
click at [460, 250] on div "LOCATION NAME GE Monogram Repair Expert [GEOGRAPHIC_DATA] FROM PHONE [PHONE_NUM…" at bounding box center [460, 181] width 390 height 233
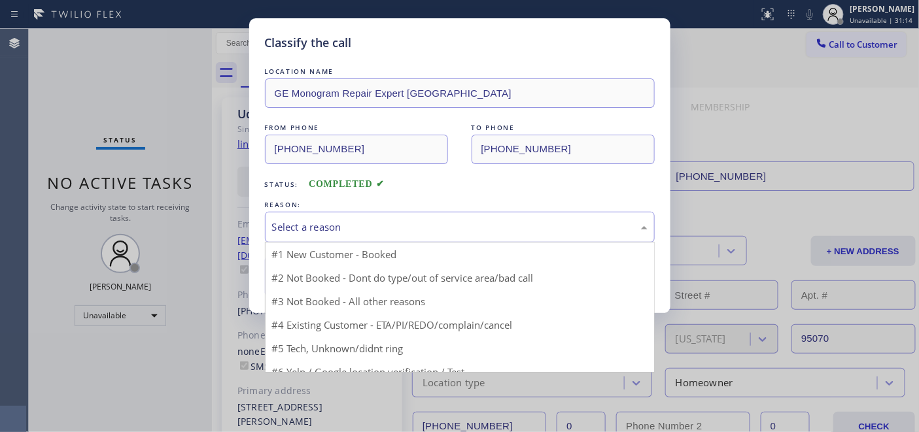
click at [419, 226] on div "Select a reason" at bounding box center [459, 227] width 375 height 15
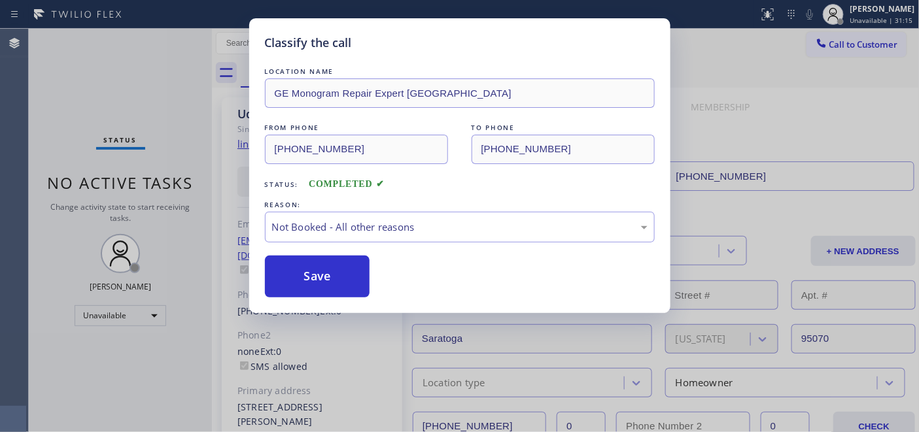
click at [341, 250] on div "LOCATION NAME GE Monogram Repair Expert [GEOGRAPHIC_DATA] FROM PHONE [PHONE_NUM…" at bounding box center [460, 181] width 390 height 233
drag, startPoint x: 335, startPoint y: 265, endPoint x: 411, endPoint y: 162, distance: 127.6
click at [335, 265] on button "Save" at bounding box center [317, 277] width 105 height 42
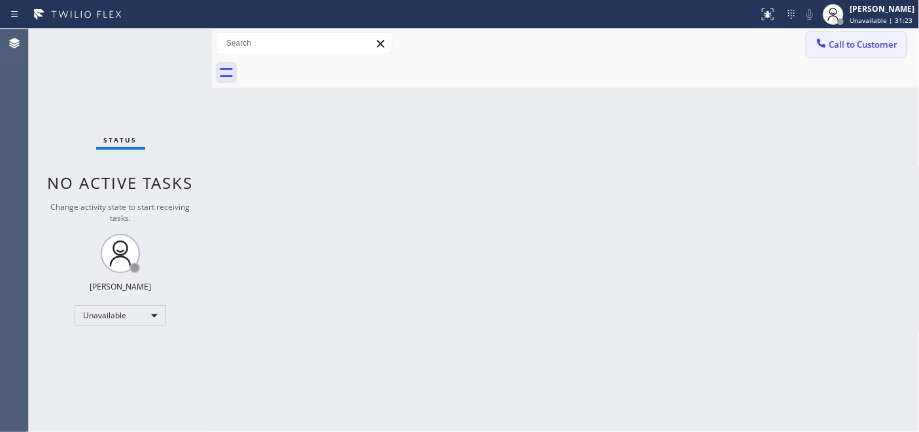
click at [811, 44] on button "Call to Customer" at bounding box center [856, 44] width 100 height 25
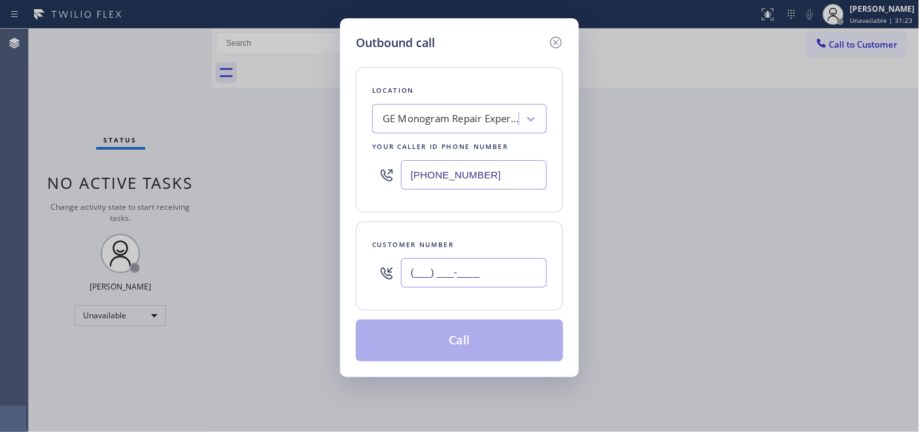
click at [440, 280] on input "(___) ___-____" at bounding box center [474, 272] width 146 height 29
paste input "917) 923-0168"
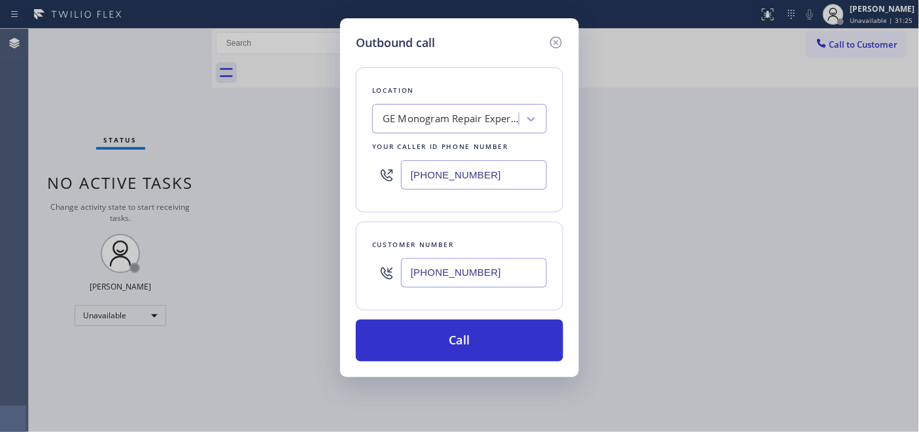
type input "[PHONE_NUMBER]"
drag, startPoint x: 479, startPoint y: 178, endPoint x: 328, endPoint y: 180, distance: 151.0
click at [350, 181] on div "Outbound call Location GE Monogram Repair Expert [GEOGRAPHIC_DATA] Your caller …" at bounding box center [459, 197] width 239 height 359
paste input "855) 731-4952"
type input "[PHONE_NUMBER]"
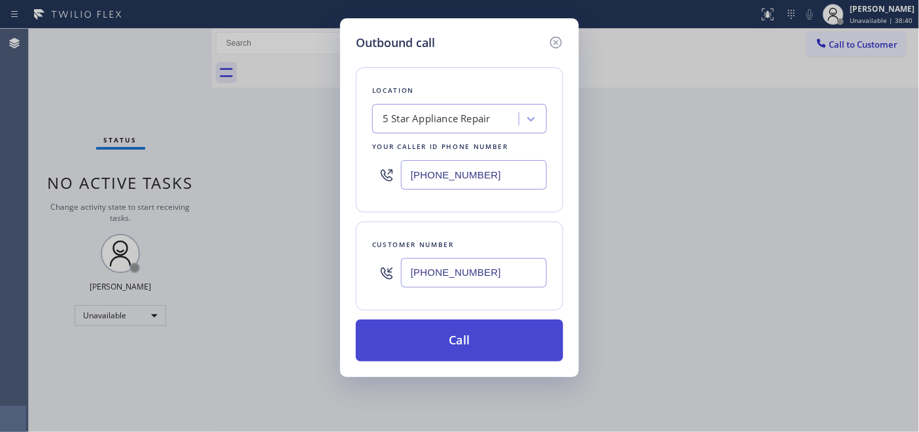
click at [498, 342] on button "Call" at bounding box center [459, 341] width 207 height 42
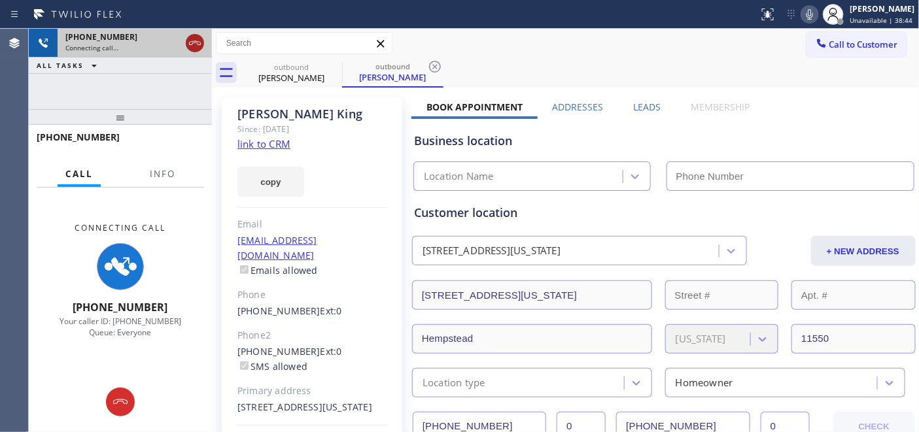
click at [194, 42] on icon at bounding box center [195, 43] width 12 height 4
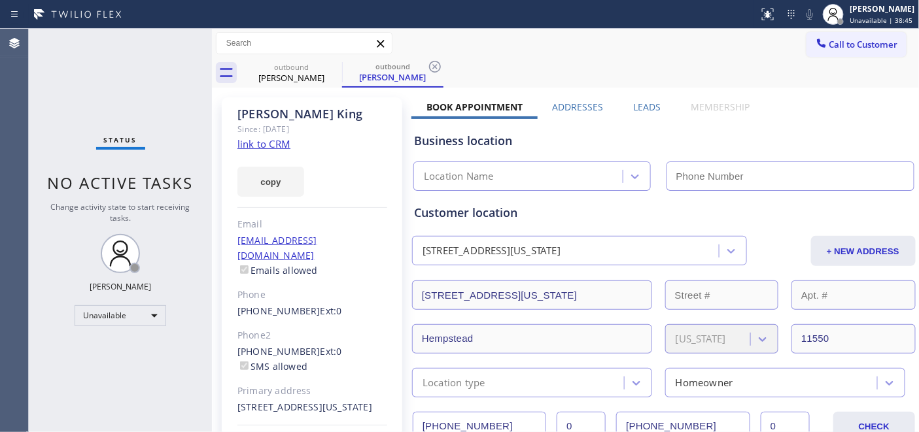
drag, startPoint x: 160, startPoint y: 132, endPoint x: 149, endPoint y: 103, distance: 31.2
click at [154, 116] on div "Status No active tasks Change activity state to start receiving tasks. [PERSON_…" at bounding box center [120, 230] width 183 height 403
type input "[PHONE_NUMBER]"
click at [829, 44] on span "Call to Customer" at bounding box center [863, 45] width 69 height 12
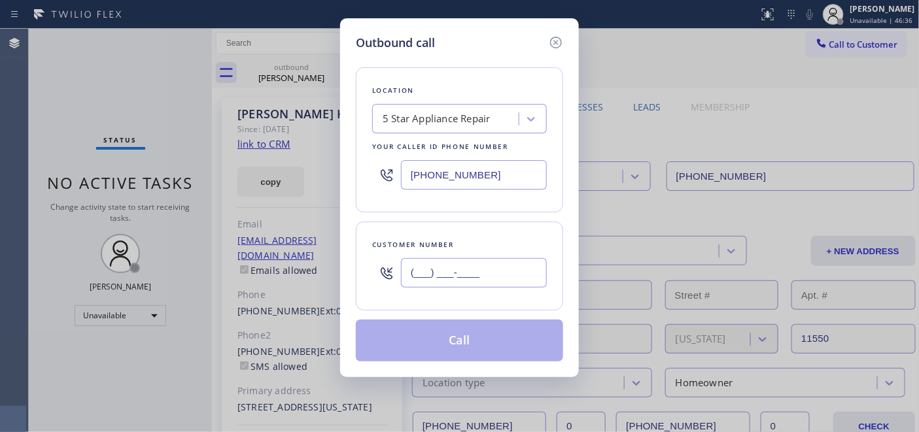
drag, startPoint x: 502, startPoint y: 283, endPoint x: 256, endPoint y: 229, distance: 252.4
click at [275, 233] on div "Outbound call Location 5 Star Appliance Repair Your caller id phone number [PHO…" at bounding box center [459, 216] width 919 height 432
paste input "801) 647-2219"
type input "[PHONE_NUMBER]"
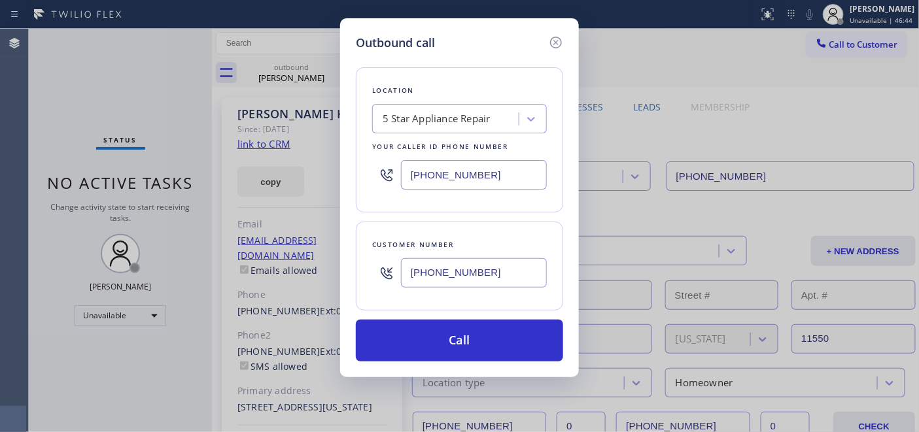
drag, startPoint x: 507, startPoint y: 190, endPoint x: 304, endPoint y: 149, distance: 206.8
click at [326, 156] on div "Outbound call Location 5 Star Appliance Repair Your caller id phone number [PHO…" at bounding box center [459, 216] width 919 height 432
click at [483, 178] on input "(___) ___-____" at bounding box center [474, 174] width 146 height 29
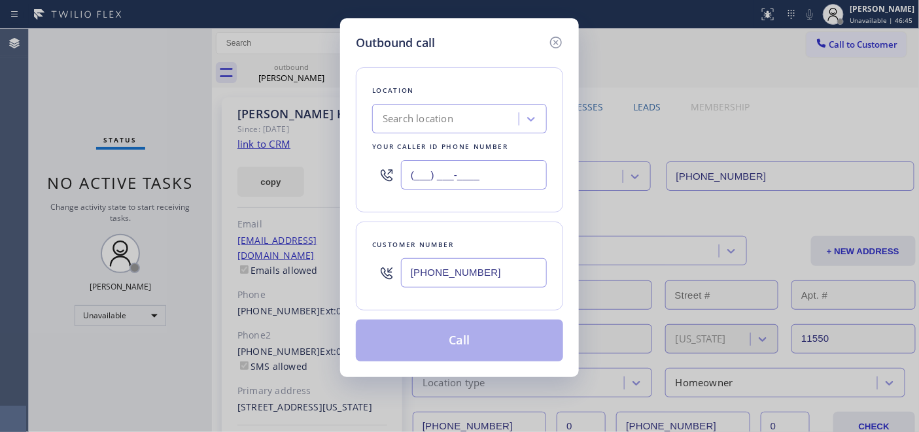
click at [360, 168] on div "Location Search location Your caller id phone number (___) ___-____" at bounding box center [459, 139] width 207 height 145
paste input "855) 731-4952"
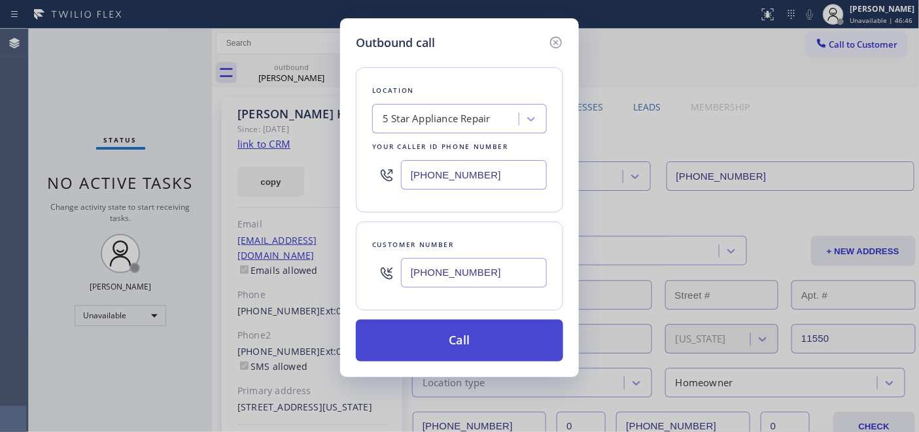
type input "[PHONE_NUMBER]"
click at [488, 348] on button "Call" at bounding box center [459, 341] width 207 height 42
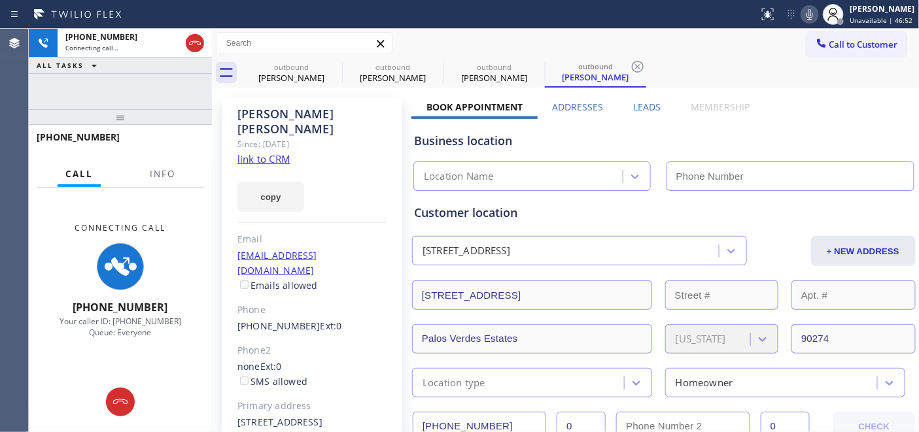
type input "[PHONE_NUMBER]"
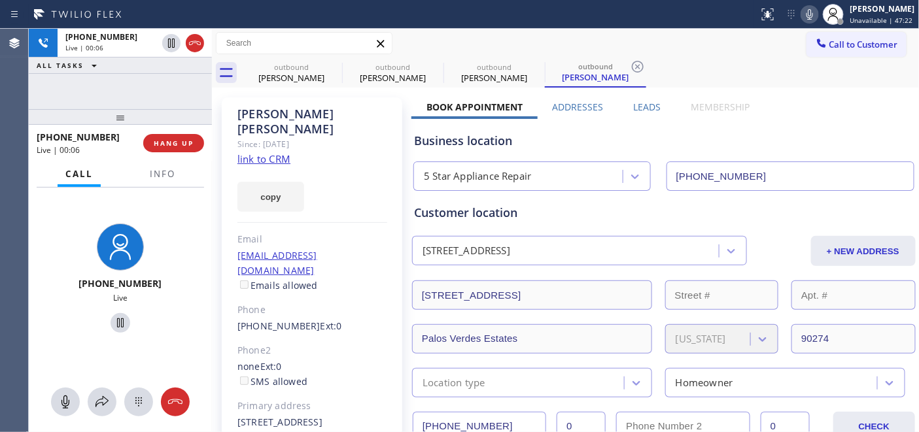
click at [159, 128] on div "[PHONE_NUMBER] Live | 00:06 HANG UP" at bounding box center [120, 143] width 167 height 34
click at [165, 134] on button "HANG UP" at bounding box center [173, 143] width 61 height 18
click at [166, 139] on span "HANG UP" at bounding box center [174, 143] width 40 height 9
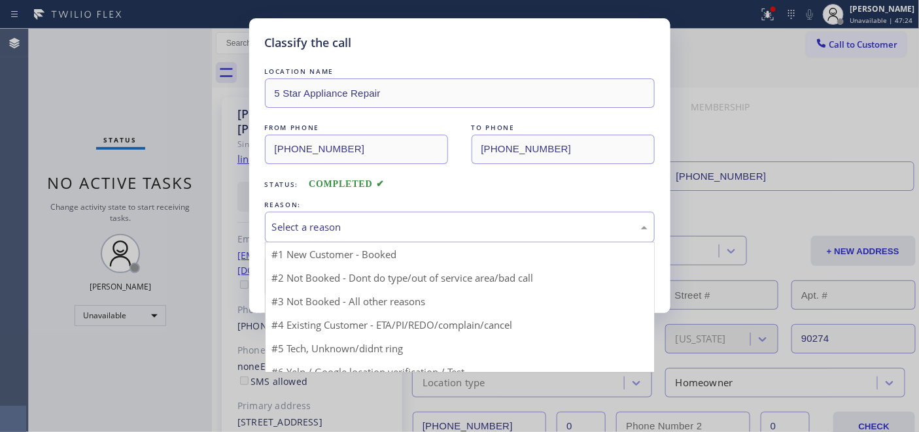
click at [367, 239] on div "Select a reason" at bounding box center [460, 227] width 390 height 31
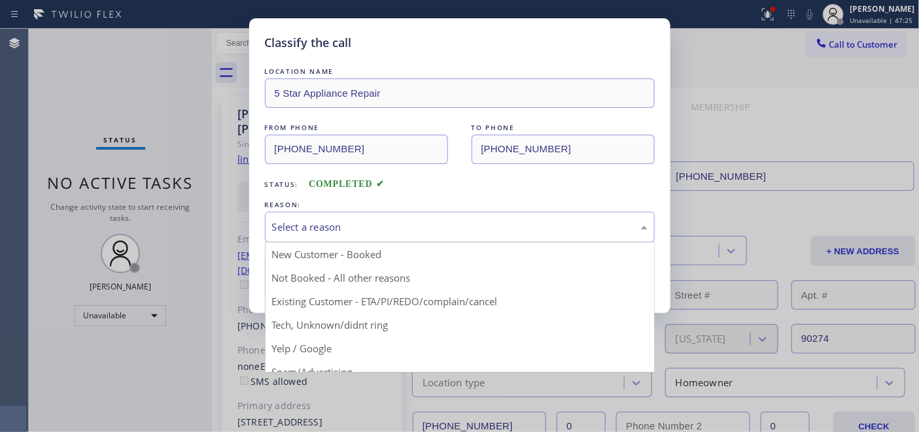
drag, startPoint x: 390, startPoint y: 268, endPoint x: 367, endPoint y: 262, distance: 23.8
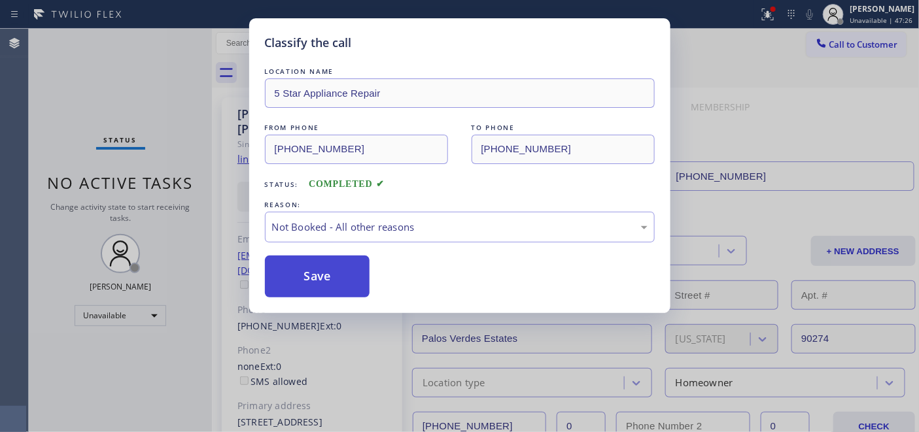
drag, startPoint x: 366, startPoint y: 262, endPoint x: 356, endPoint y: 262, distance: 9.8
click at [361, 262] on button "Save" at bounding box center [317, 277] width 105 height 42
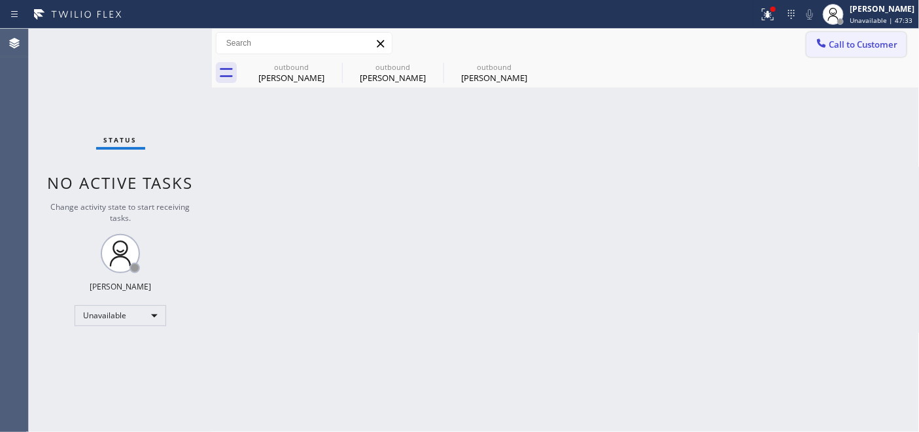
click at [823, 42] on icon at bounding box center [821, 43] width 13 height 13
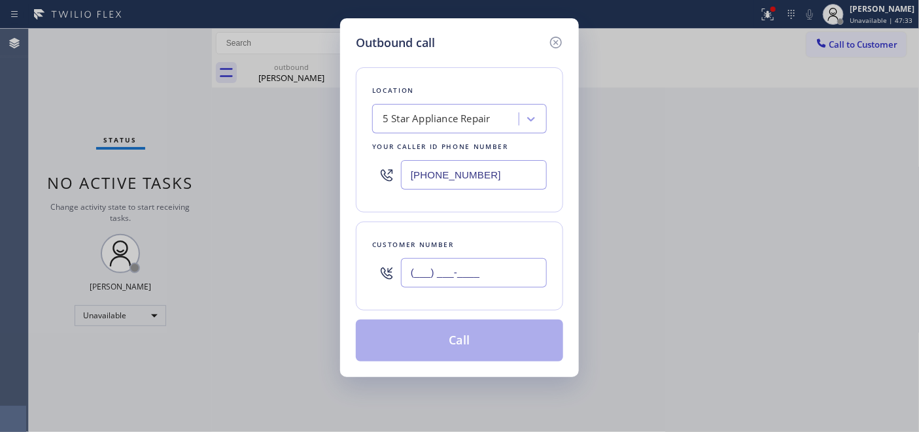
drag, startPoint x: 524, startPoint y: 270, endPoint x: 345, endPoint y: 243, distance: 181.2
click at [265, 296] on div "Outbound call Location 5 Star Appliance Repair Your caller id phone number [PHO…" at bounding box center [459, 216] width 919 height 432
paste input "310) 428-9437"
type input "[PHONE_NUMBER]"
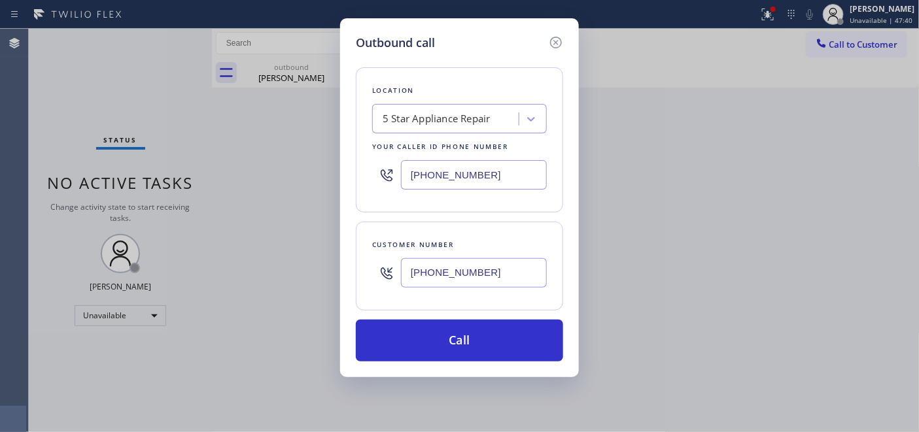
click at [401, 182] on div "[PHONE_NUMBER]" at bounding box center [459, 175] width 175 height 42
paste input "text"
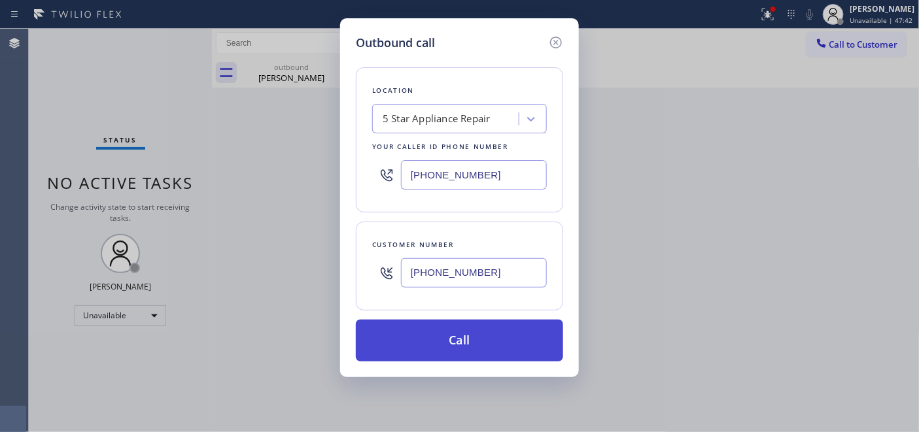
type input "[PHONE_NUMBER]"
click at [507, 345] on button "Call" at bounding box center [459, 341] width 207 height 42
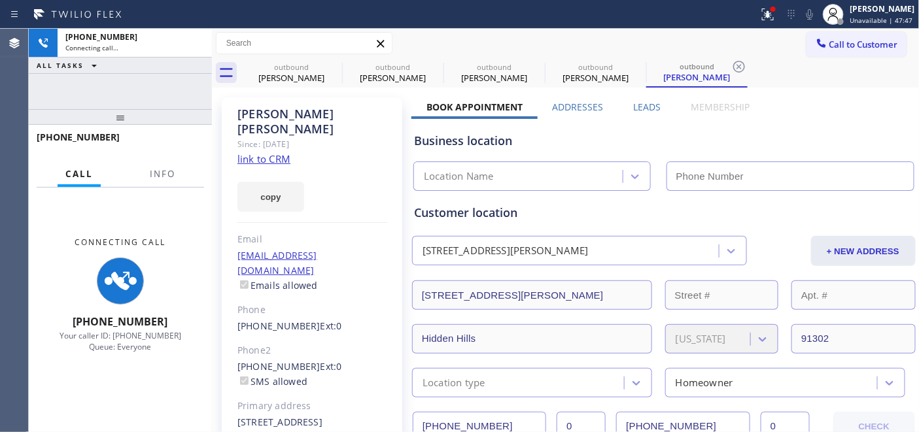
type input "[PHONE_NUMBER]"
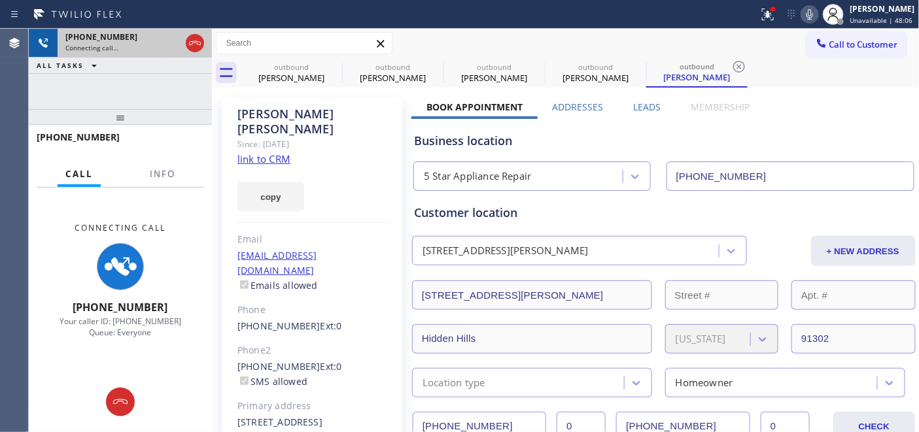
drag, startPoint x: 158, startPoint y: 112, endPoint x: 160, endPoint y: 47, distance: 64.8
click at [159, 50] on div "[PHONE_NUMBER] Connecting call… ALL TASKS ALL TASKS ACTIVE TASKS TASKS IN WRAP …" at bounding box center [120, 230] width 183 height 403
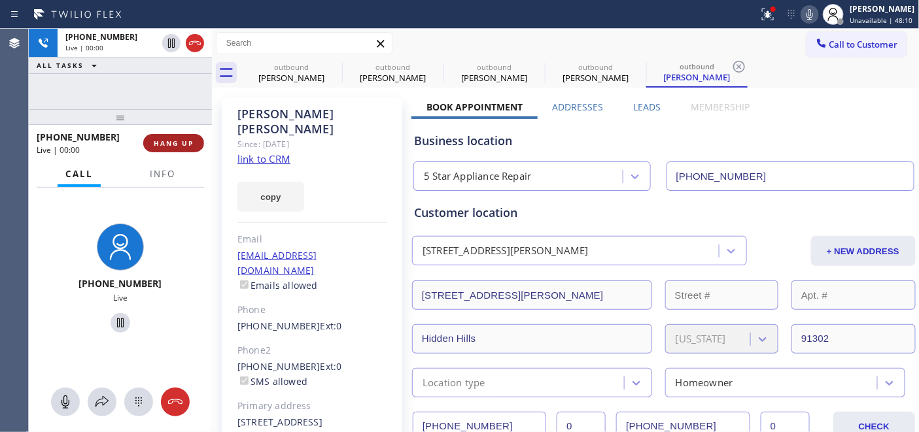
click at [187, 142] on span "HANG UP" at bounding box center [174, 143] width 40 height 9
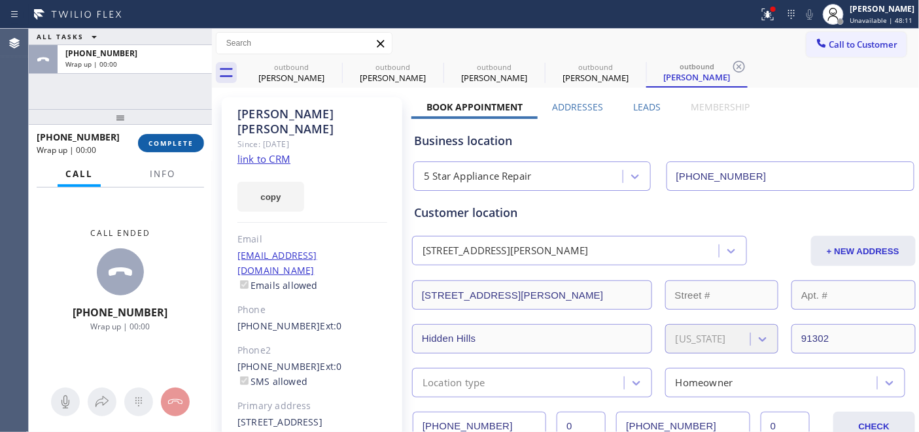
click at [173, 136] on button "COMPLETE" at bounding box center [171, 143] width 66 height 18
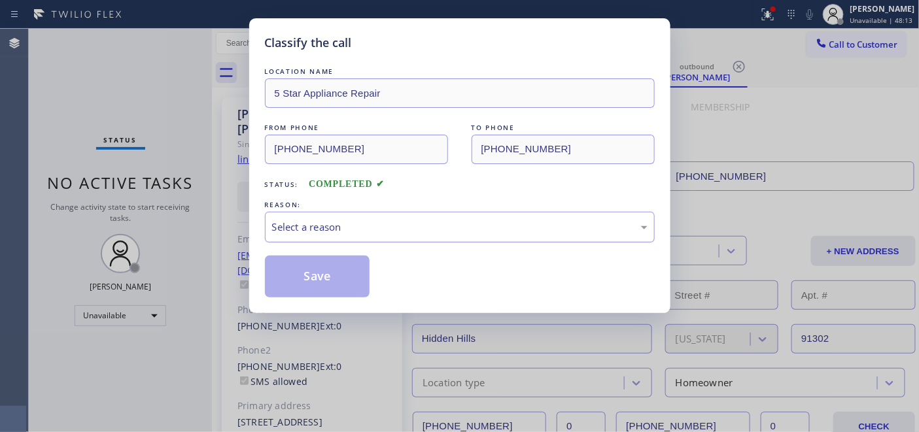
click at [388, 236] on div "Select a reason" at bounding box center [460, 227] width 390 height 31
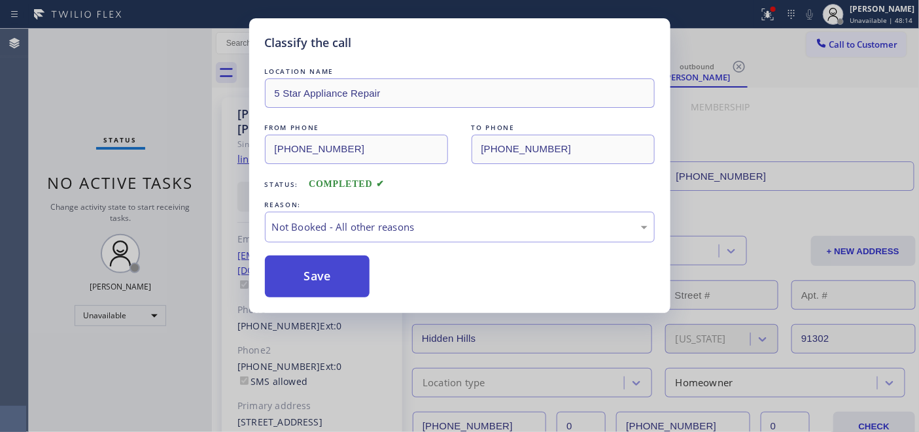
click at [315, 278] on button "Save" at bounding box center [317, 277] width 105 height 42
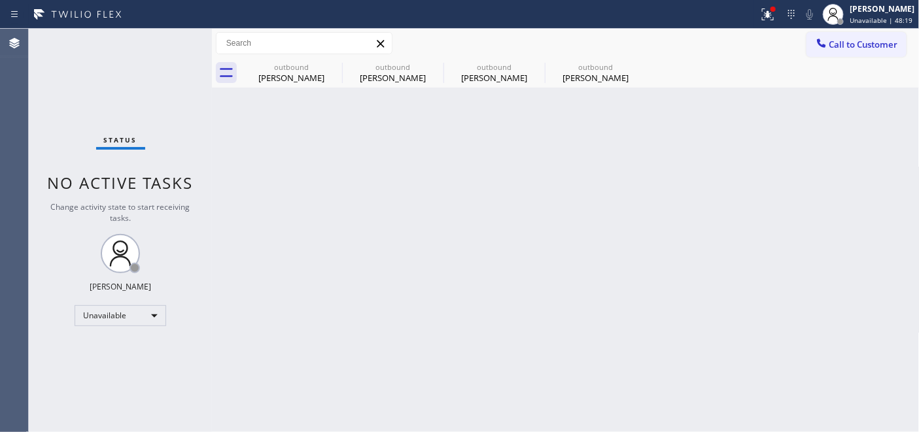
click at [815, 29] on div "Call to Customer Outbound call Location 5 Star Appliance Repair Your caller id …" at bounding box center [565, 43] width 707 height 29
click at [846, 54] on button "Call to Customer" at bounding box center [856, 44] width 100 height 25
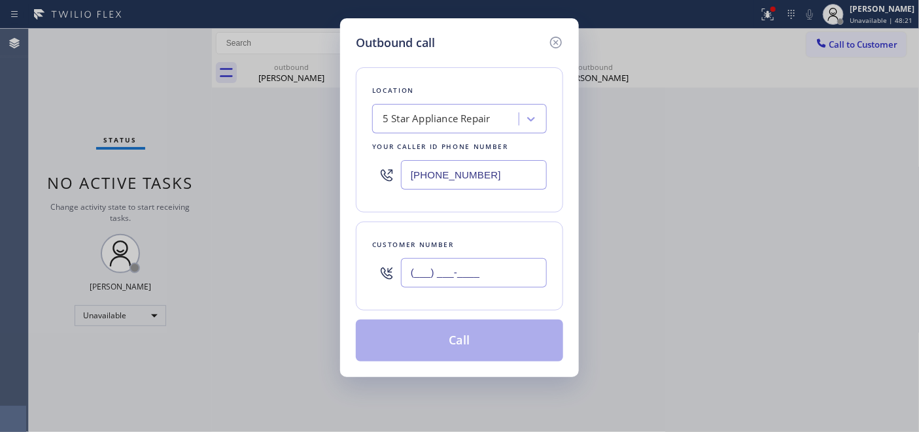
drag, startPoint x: 488, startPoint y: 268, endPoint x: 578, endPoint y: 160, distance: 140.2
click at [488, 269] on input "(___) ___-____" at bounding box center [474, 272] width 146 height 29
paste input "310) 809-5750"
type input "[PHONE_NUMBER]"
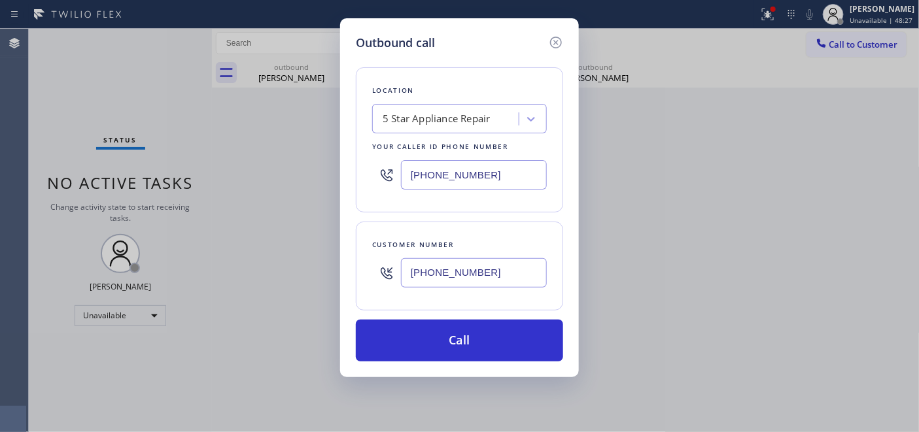
drag, startPoint x: 370, startPoint y: 182, endPoint x: 339, endPoint y: 188, distance: 31.9
click at [333, 186] on div "Outbound call Location 5 Star Appliance Repair Your caller id phone number [PHO…" at bounding box center [459, 216] width 919 height 432
paste input "323) 870-7123"
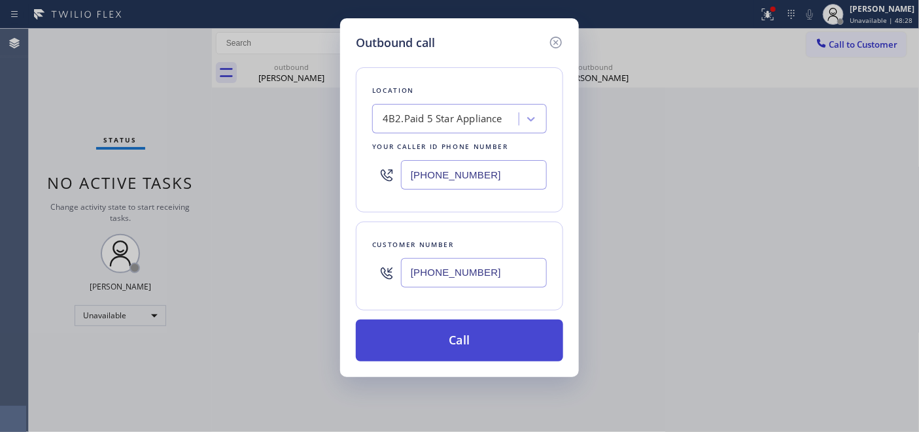
type input "[PHONE_NUMBER]"
click at [446, 339] on button "Call" at bounding box center [459, 341] width 207 height 42
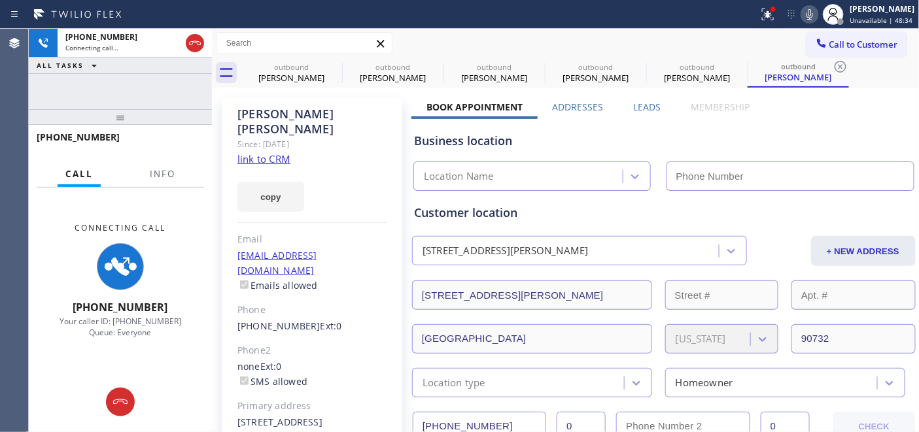
type input "[PHONE_NUMBER]"
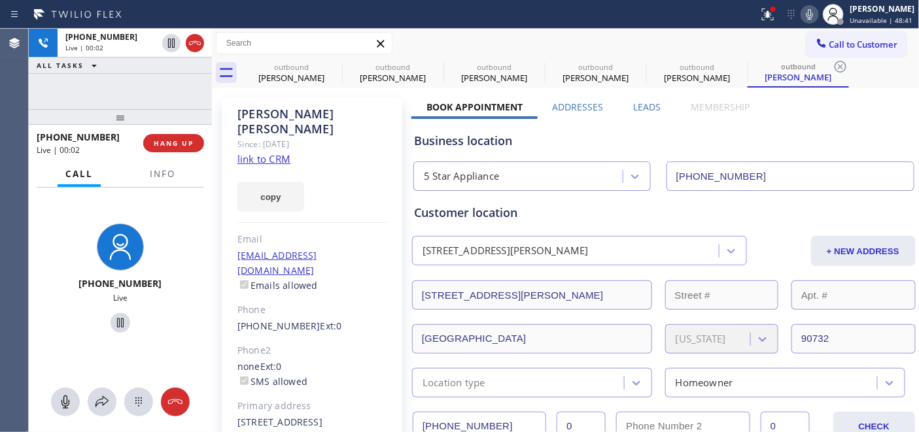
drag, startPoint x: 152, startPoint y: 120, endPoint x: 133, endPoint y: 68, distance: 55.0
click at [133, 68] on div "[PHONE_NUMBER] Live | 00:02 ALL TASKS ALL TASKS ACTIVE TASKS TASKS IN WRAP UP […" at bounding box center [120, 230] width 183 height 403
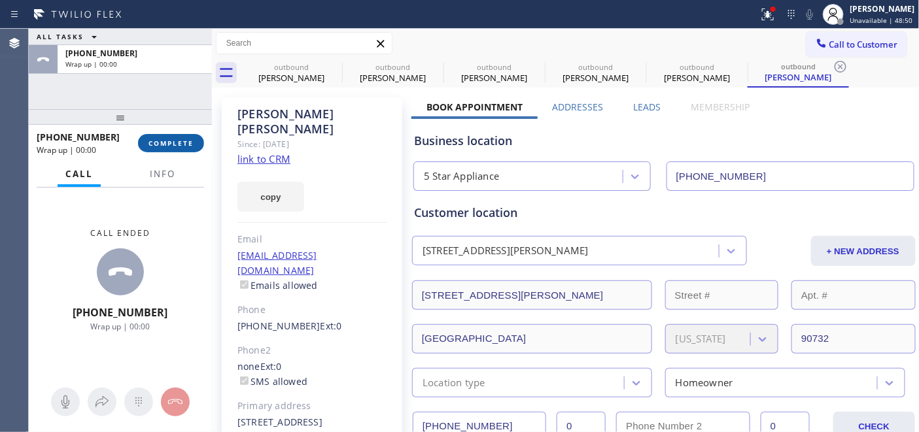
click at [152, 146] on span "COMPLETE" at bounding box center [170, 143] width 45 height 9
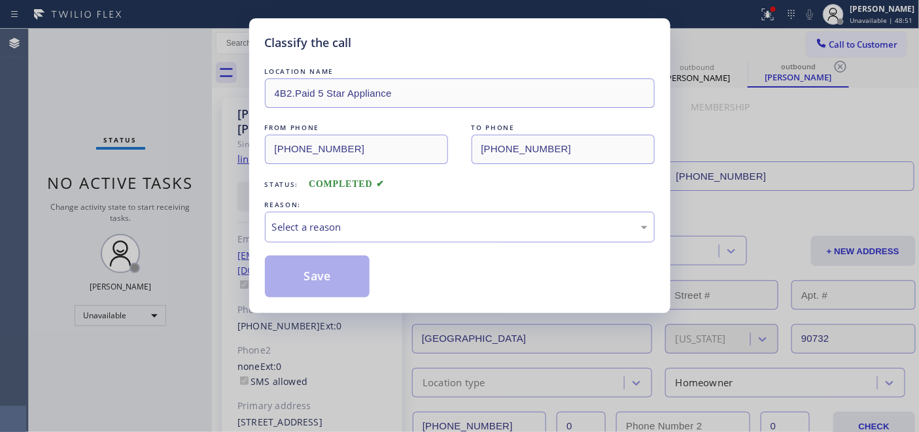
click at [179, 161] on div "Classify the call LOCATION NAME 4B2.Paid 5 Star Appliance FROM PHONE [PHONE_NUM…" at bounding box center [459, 216] width 919 height 432
click at [400, 218] on div "Select a reason" at bounding box center [460, 227] width 390 height 31
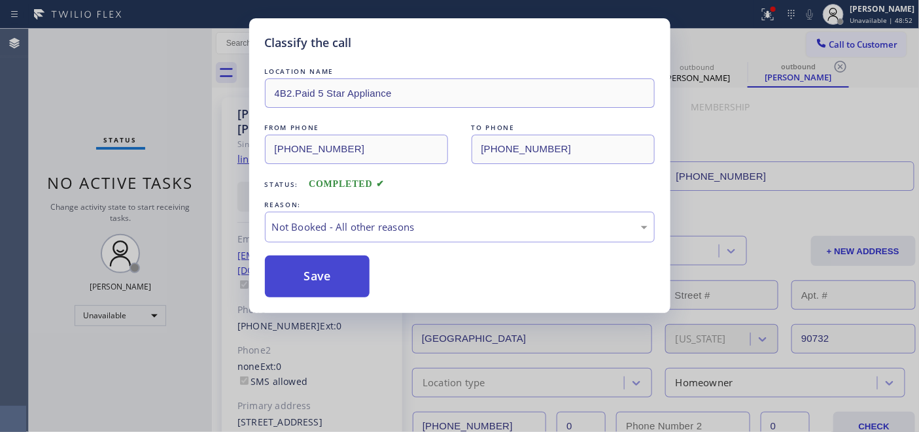
drag, startPoint x: 367, startPoint y: 270, endPoint x: 314, endPoint y: 273, distance: 53.1
click at [314, 273] on button "Save" at bounding box center [317, 277] width 105 height 42
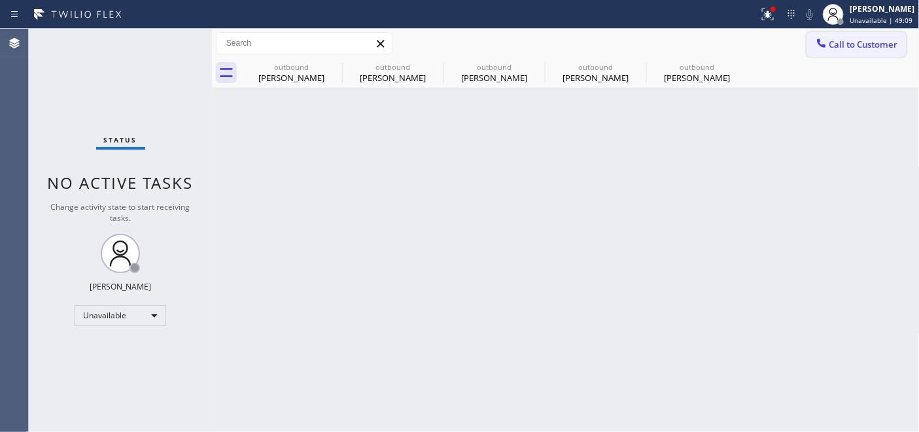
click at [864, 50] on button "Call to Customer" at bounding box center [856, 44] width 100 height 25
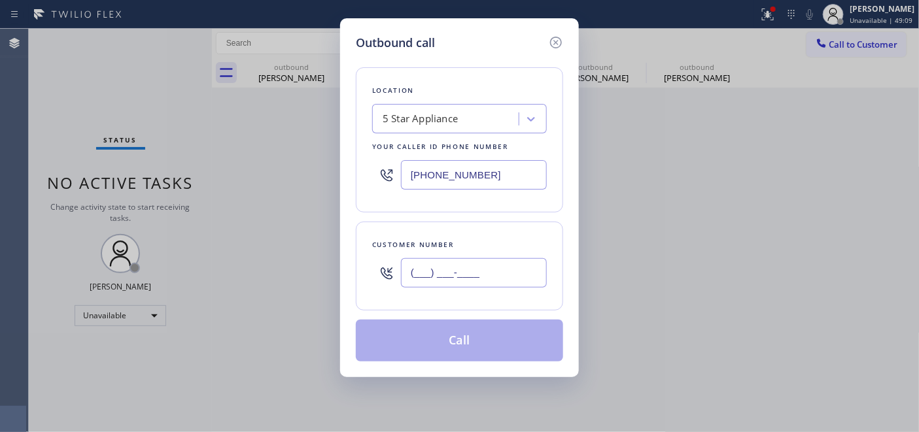
drag, startPoint x: 482, startPoint y: 282, endPoint x: 321, endPoint y: 278, distance: 160.9
click at [337, 295] on div "Outbound call Location 5 Star Appliance Your caller id phone number [PHONE_NUMB…" at bounding box center [459, 216] width 919 height 432
paste input "310) 889-4891"
type input "[PHONE_NUMBER]"
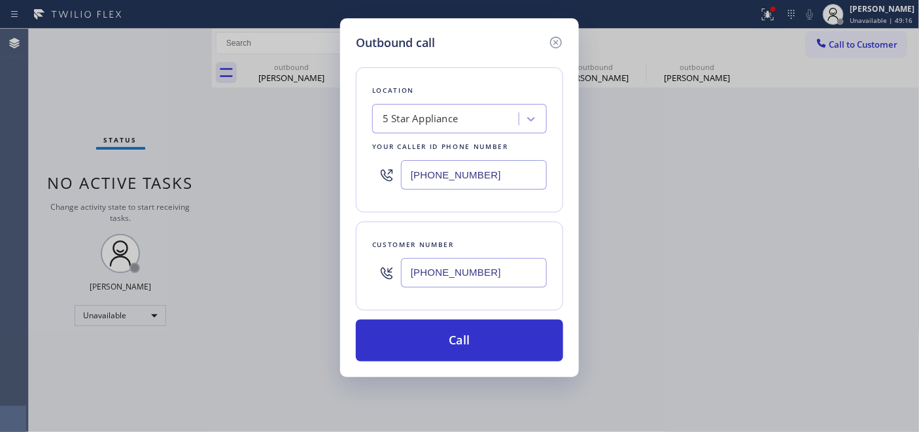
click at [354, 173] on div "Outbound call Location 5 Star Appliance Your caller id phone number [PHONE_NUMB…" at bounding box center [459, 197] width 239 height 359
paste input "855) 731-4952"
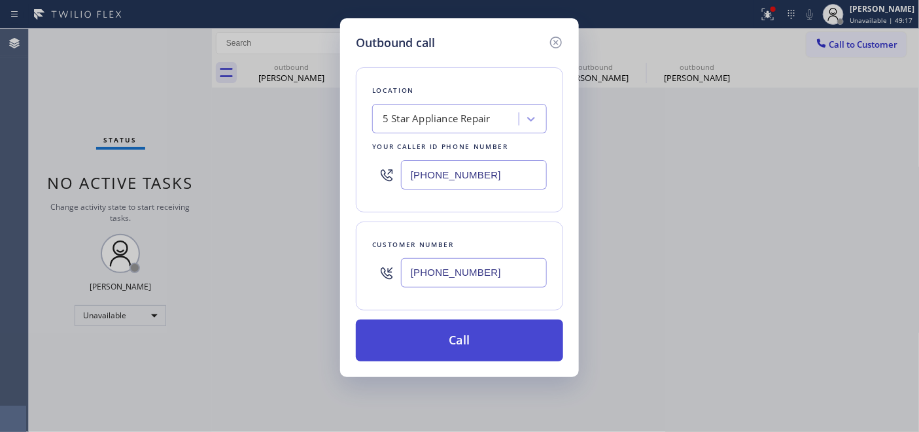
type input "[PHONE_NUMBER]"
click at [492, 342] on button "Call" at bounding box center [459, 341] width 207 height 42
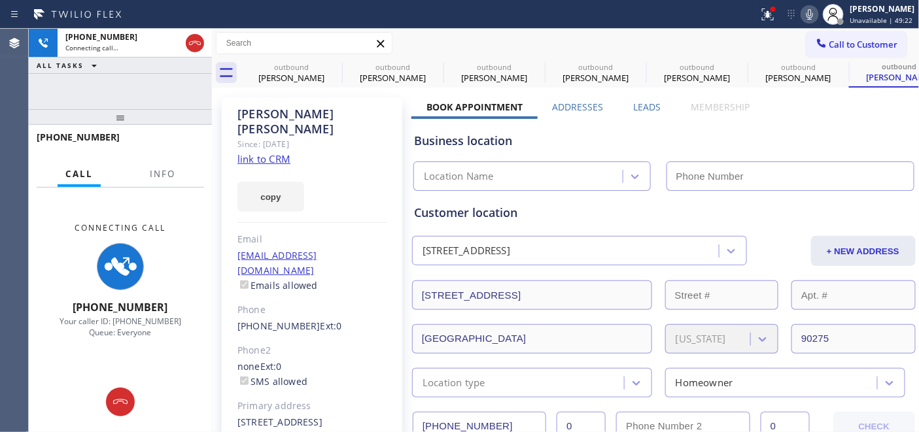
type input "[PHONE_NUMBER]"
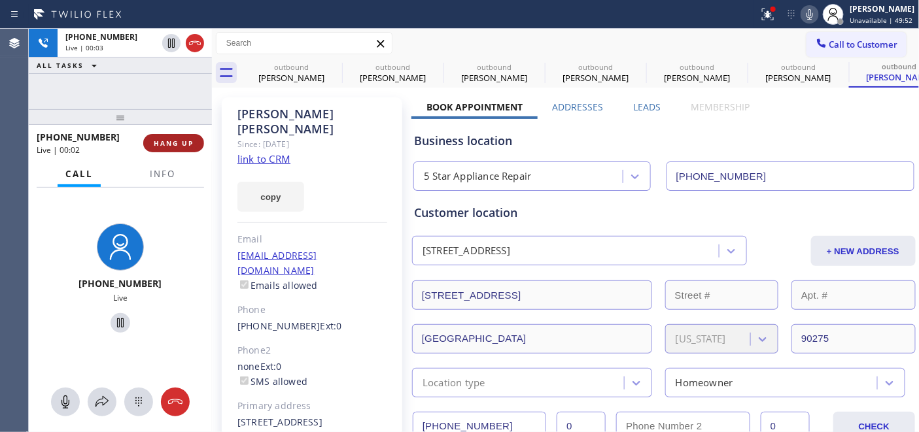
click at [177, 140] on span "HANG UP" at bounding box center [174, 143] width 40 height 9
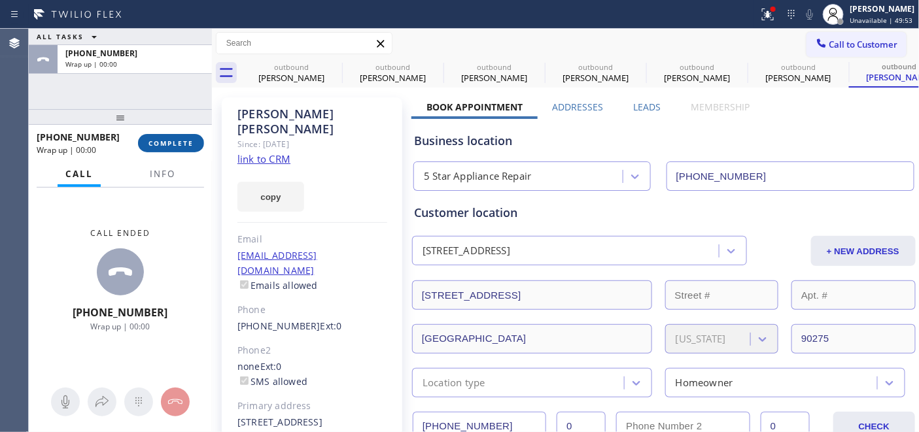
click at [177, 140] on span "COMPLETE" at bounding box center [170, 143] width 45 height 9
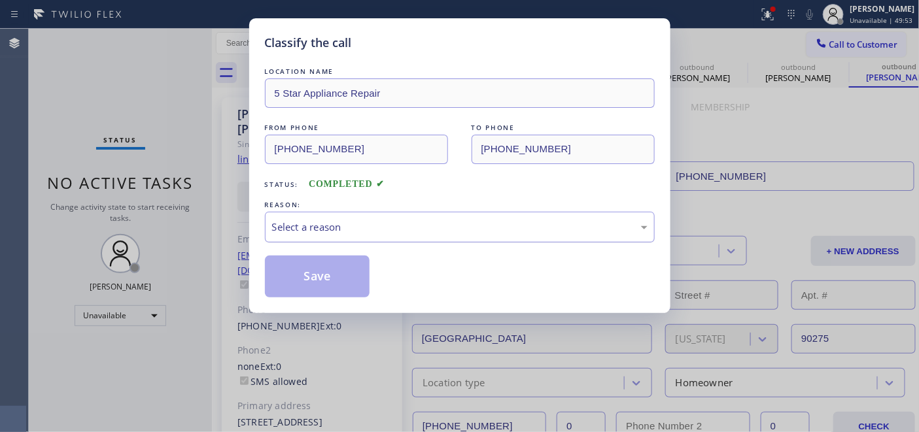
click at [373, 229] on div "Select a reason" at bounding box center [459, 227] width 375 height 15
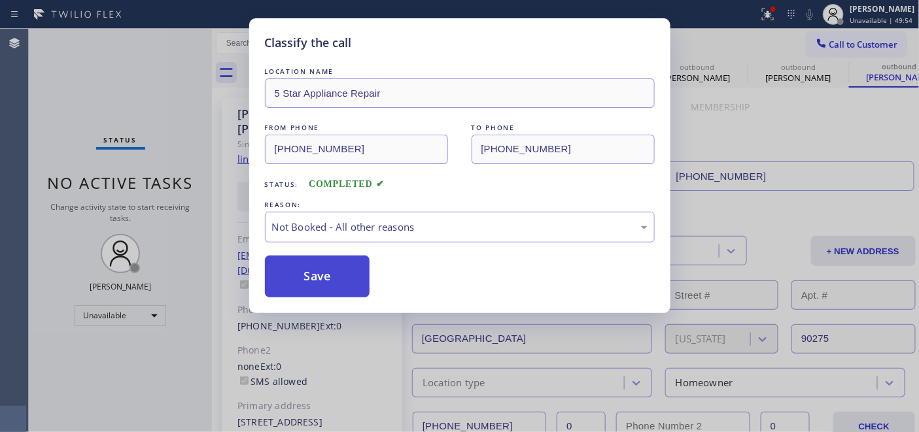
click at [297, 273] on button "Save" at bounding box center [317, 277] width 105 height 42
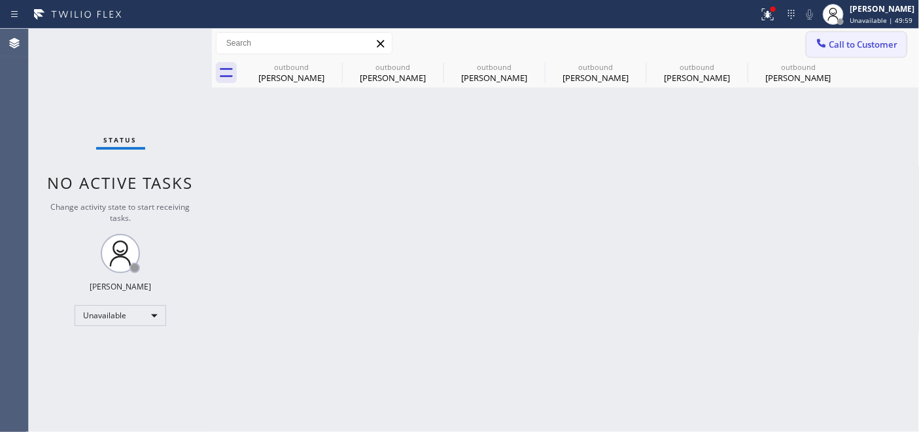
click at [839, 31] on div "Call to Customer Outbound call Location 5 Star Appliance Repair Your caller id …" at bounding box center [565, 43] width 707 height 29
click at [834, 56] on button "Call to Customer" at bounding box center [856, 44] width 100 height 25
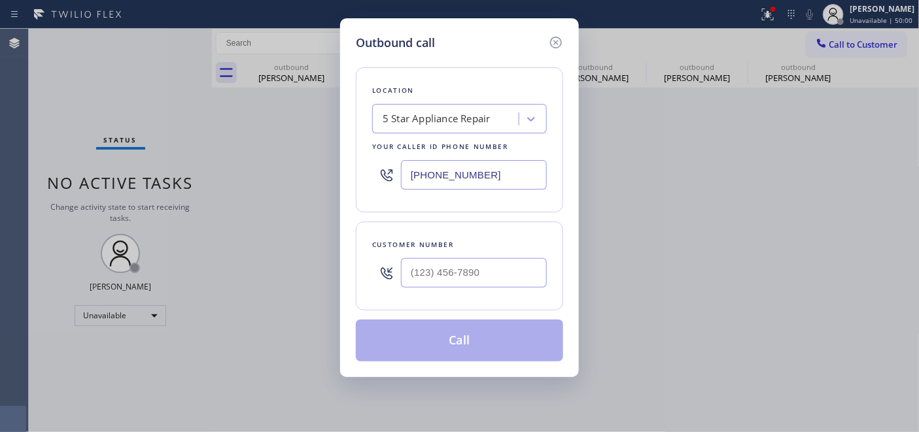
click at [380, 318] on div "Location 5 Star Appliance Repair Your caller id phone number [PHONE_NUMBER] Cus…" at bounding box center [459, 207] width 207 height 310
click at [410, 285] on input "(___) ___-____" at bounding box center [474, 272] width 146 height 29
paste input "562) 253-5442"
type input "[PHONE_NUMBER]"
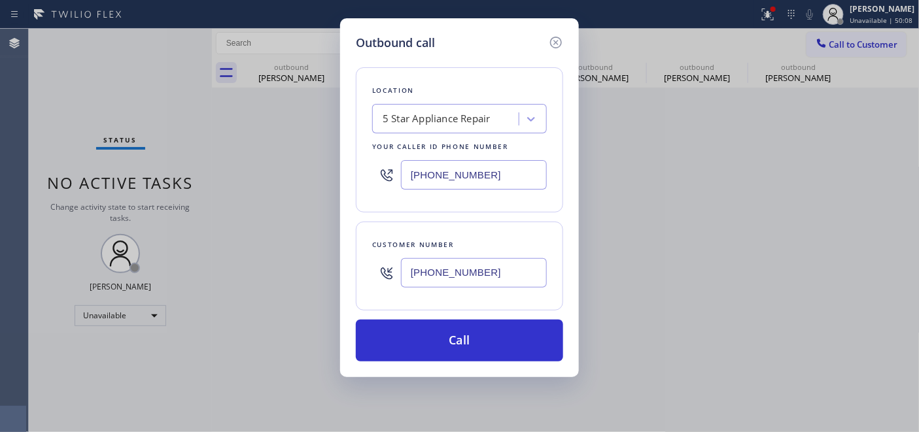
drag, startPoint x: 513, startPoint y: 178, endPoint x: 347, endPoint y: 172, distance: 166.8
click at [365, 175] on div "Location 5 Star Appliance Repair Your caller id phone number [PHONE_NUMBER]" at bounding box center [459, 139] width 207 height 145
paste input "562) 489-9480"
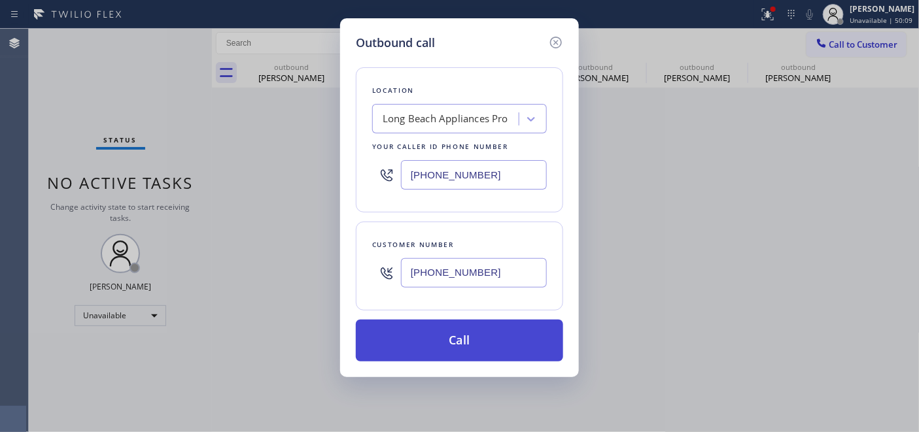
type input "[PHONE_NUMBER]"
click at [501, 335] on button "Call" at bounding box center [459, 341] width 207 height 42
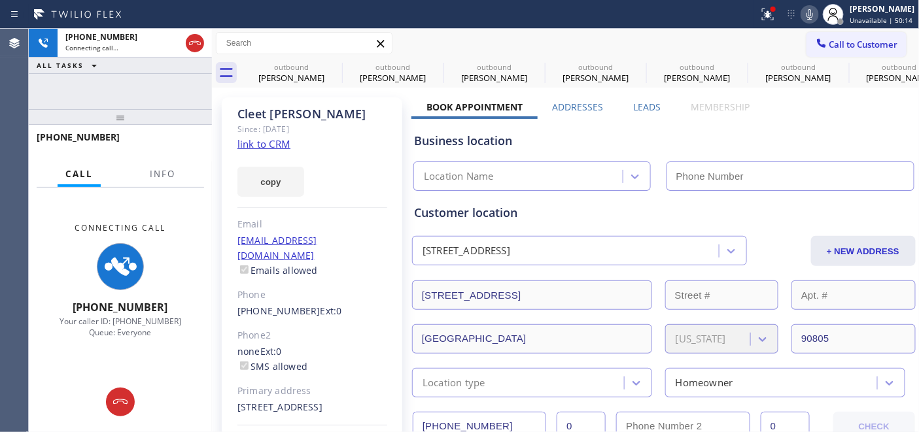
type input "[PHONE_NUMBER]"
drag, startPoint x: 114, startPoint y: 103, endPoint x: 109, endPoint y: 75, distance: 29.4
click at [109, 76] on div "[PHONE_NUMBER] Connecting call… ALL TASKS ALL TASKS ACTIVE TASKS TASKS IN WRAP …" at bounding box center [120, 230] width 183 height 403
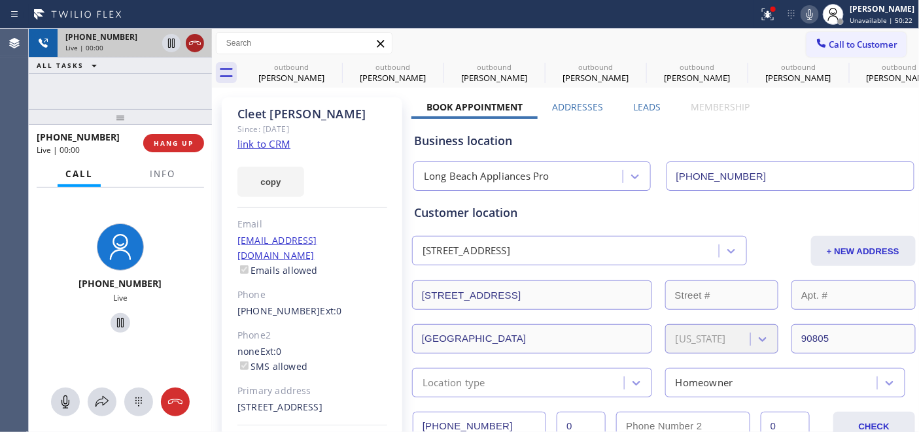
click at [190, 44] on icon at bounding box center [195, 43] width 16 height 16
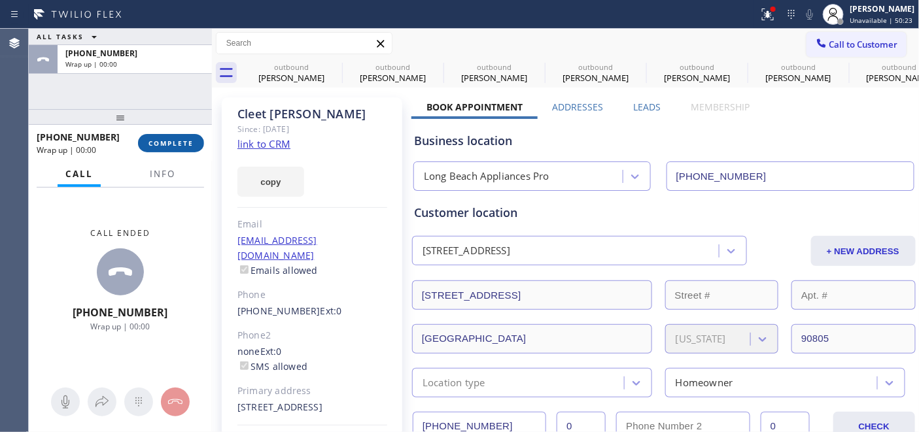
click at [183, 134] on button "COMPLETE" at bounding box center [171, 143] width 66 height 18
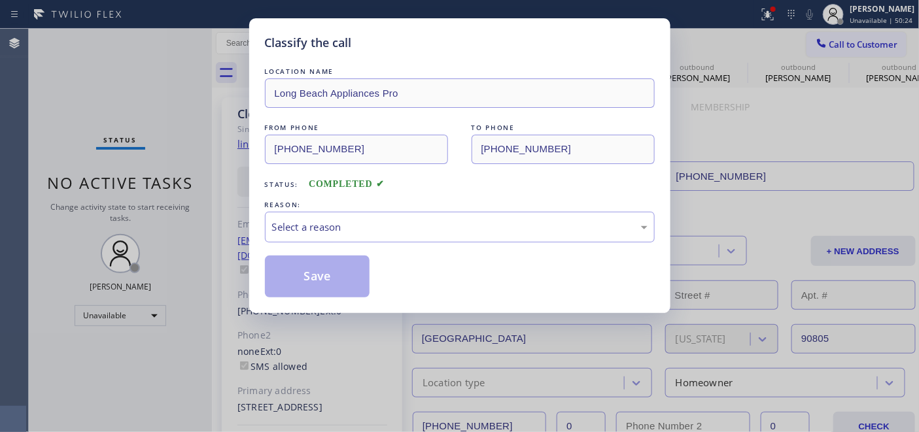
drag, startPoint x: 209, startPoint y: 200, endPoint x: 216, endPoint y: 204, distance: 7.6
click at [210, 201] on div "Classify the call LOCATION NAME Long Beach Appliances Pro FROM PHONE [PHONE_NUM…" at bounding box center [459, 216] width 919 height 432
click at [456, 199] on div "REASON:" at bounding box center [460, 205] width 390 height 14
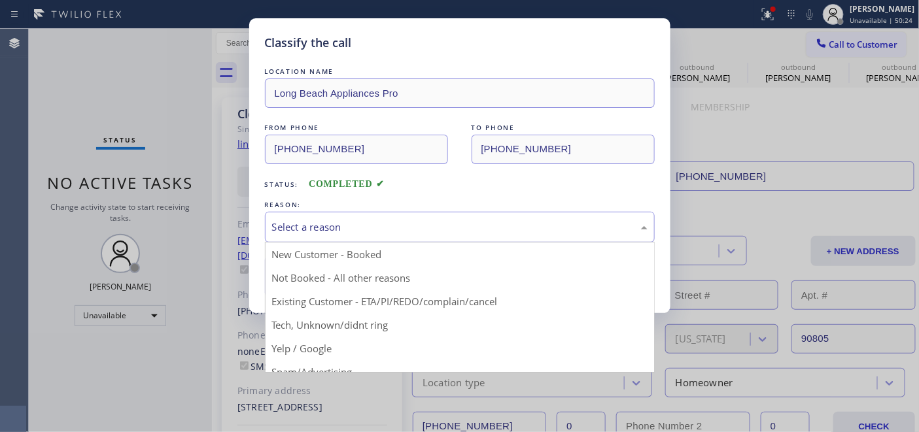
drag, startPoint x: 390, startPoint y: 228, endPoint x: 381, endPoint y: 239, distance: 14.4
click at [390, 228] on div "Select a reason" at bounding box center [459, 227] width 375 height 15
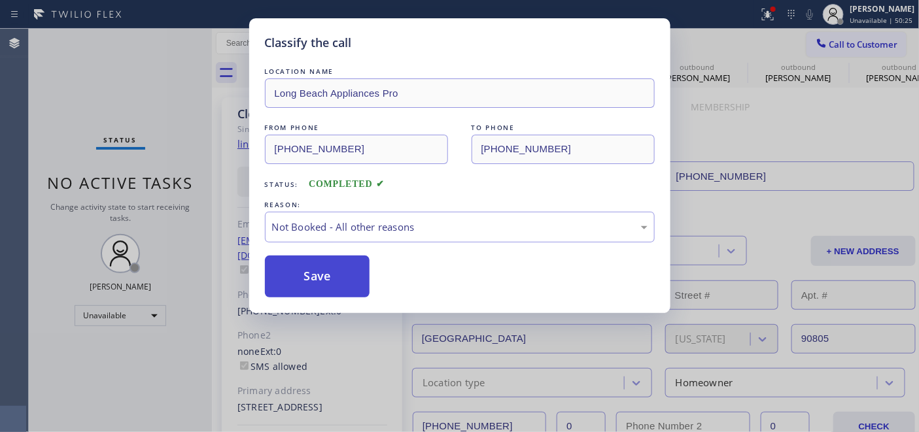
click at [322, 277] on button "Save" at bounding box center [317, 277] width 105 height 42
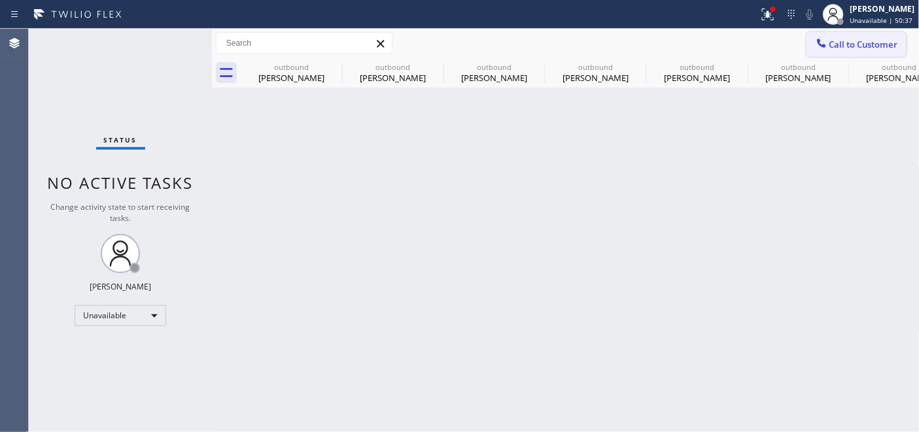
click at [809, 46] on button "Call to Customer" at bounding box center [856, 44] width 100 height 25
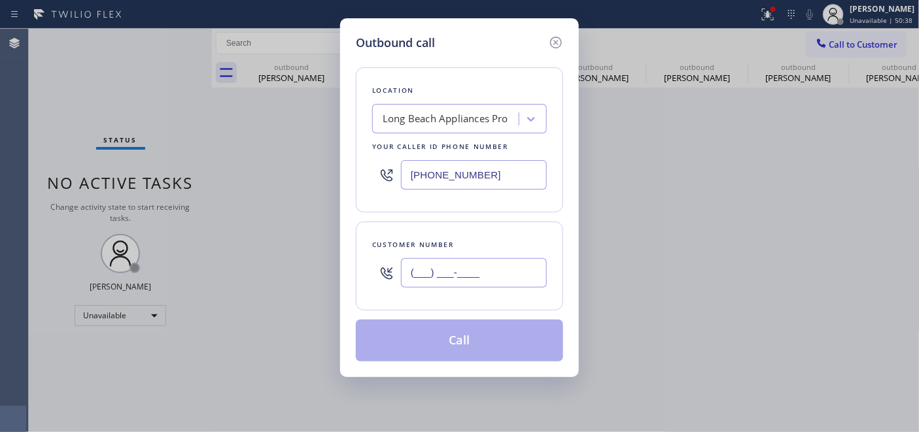
click at [486, 273] on input "(___) ___-____" at bounding box center [474, 272] width 146 height 29
paste input "516) 318-3062"
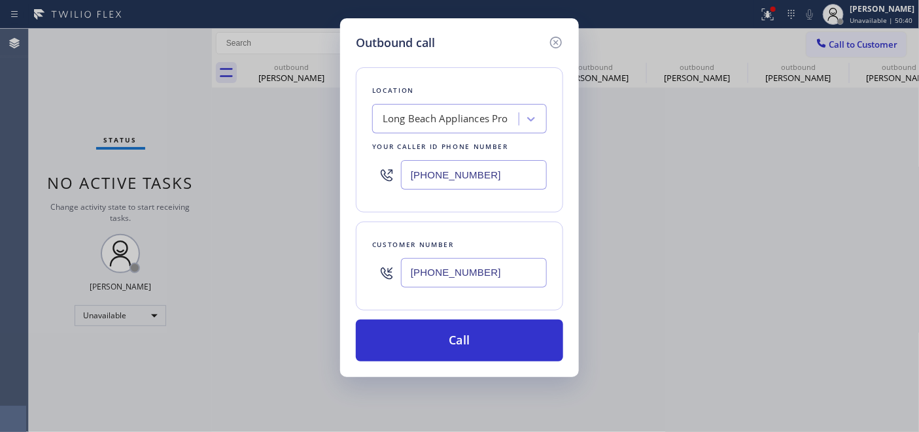
type input "[PHONE_NUMBER]"
drag, startPoint x: 494, startPoint y: 175, endPoint x: 351, endPoint y: 171, distance: 142.6
click at [382, 172] on div "[PHONE_NUMBER]" at bounding box center [459, 175] width 175 height 42
paste input "914) 873-0795"
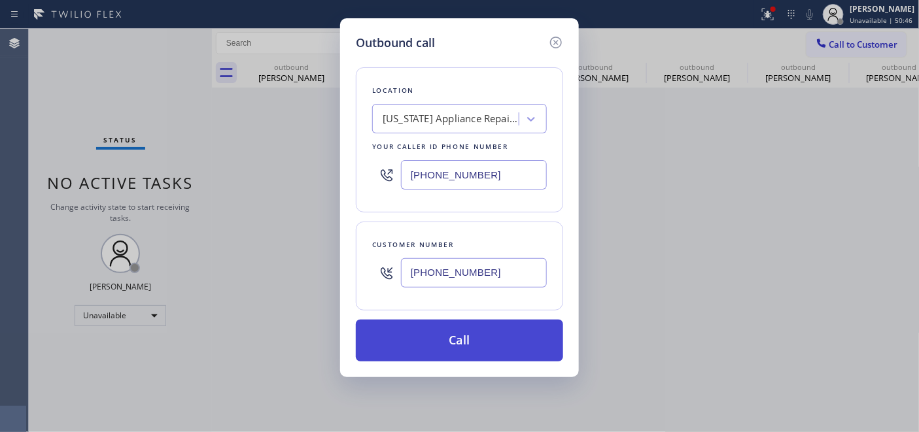
type input "[PHONE_NUMBER]"
click at [530, 334] on button "Call" at bounding box center [459, 341] width 207 height 42
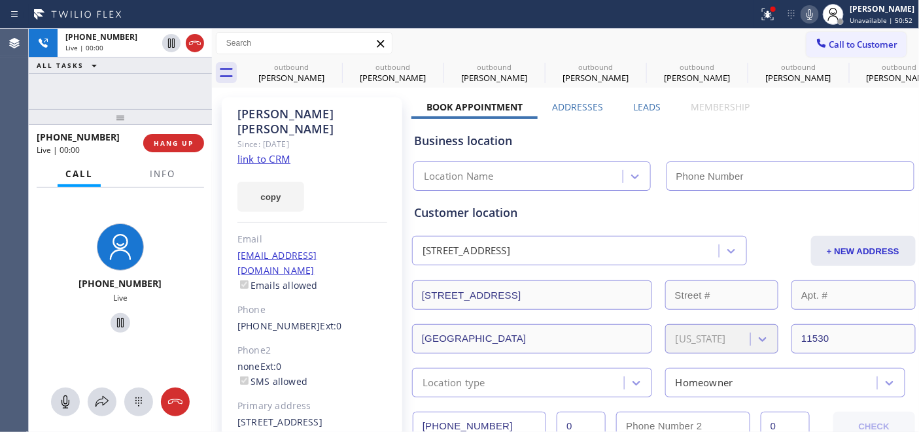
type input "[PHONE_NUMBER]"
click at [167, 147] on span "HANG UP" at bounding box center [174, 143] width 40 height 9
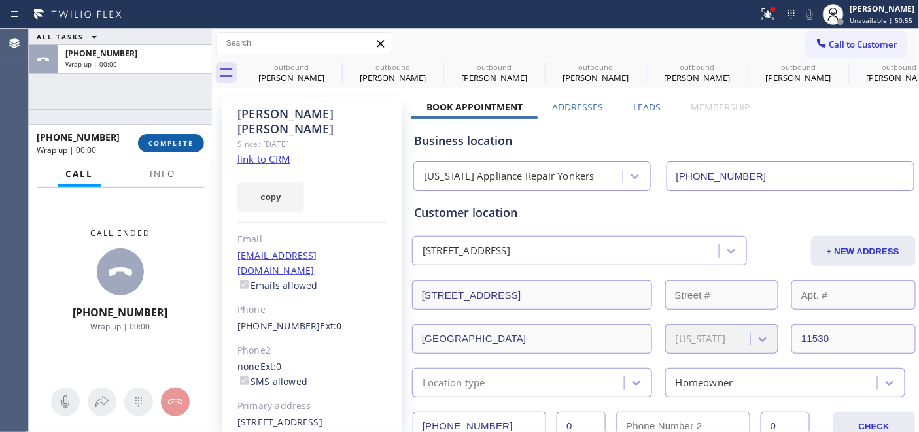
click at [171, 148] on button "COMPLETE" at bounding box center [171, 143] width 66 height 18
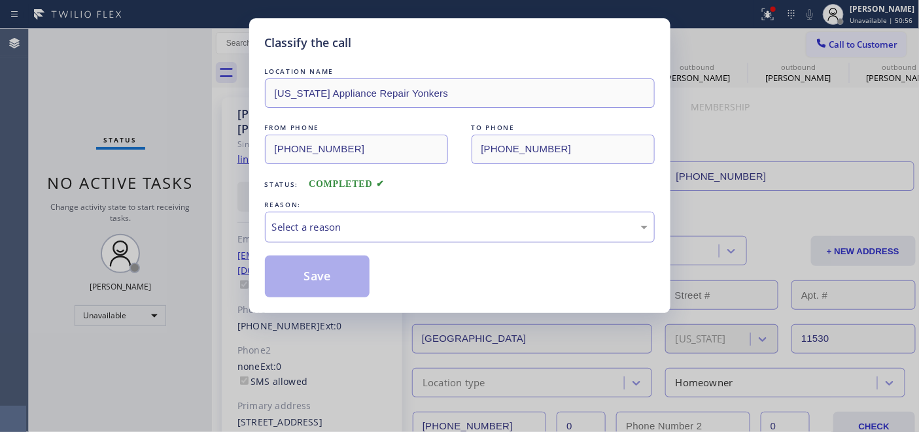
click at [354, 243] on div "Select a reason" at bounding box center [460, 227] width 390 height 31
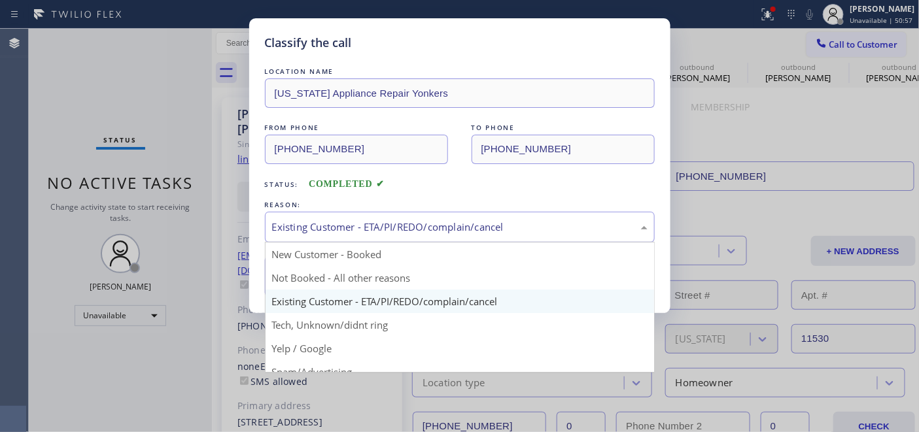
click at [341, 240] on div "Existing Customer - ETA/PI/REDO/complain/cancel" at bounding box center [460, 227] width 390 height 31
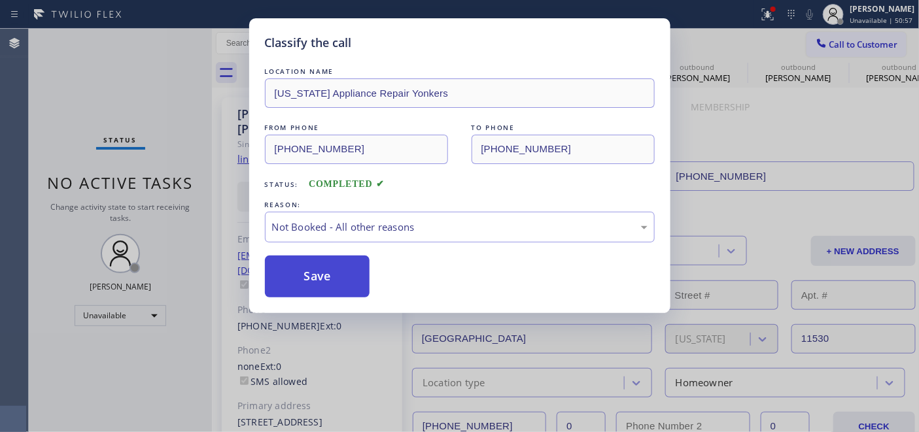
click at [319, 288] on button "Save" at bounding box center [317, 277] width 105 height 42
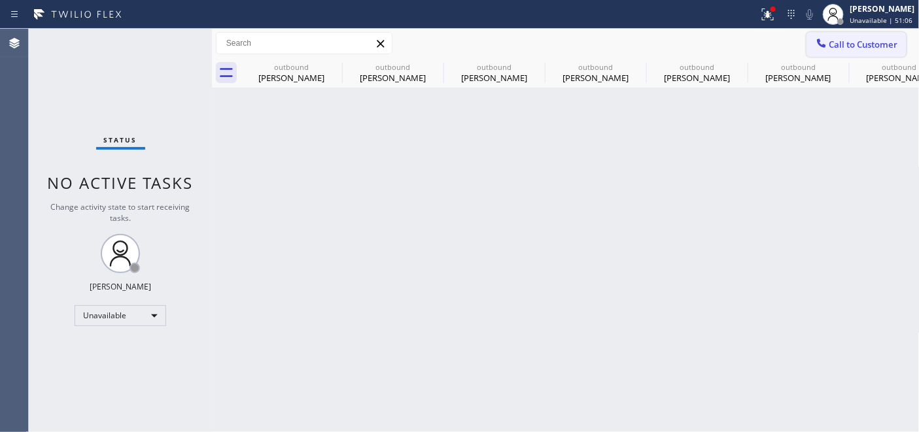
click at [844, 41] on span "Call to Customer" at bounding box center [863, 45] width 69 height 12
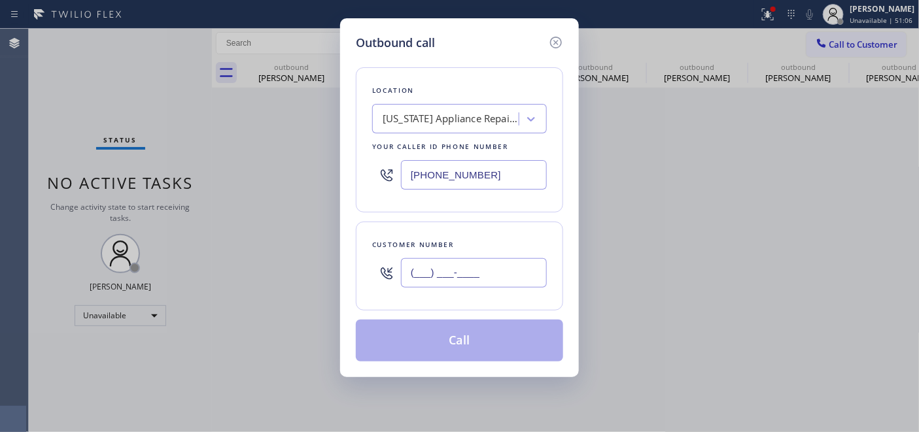
click at [473, 273] on input "(___) ___-____" at bounding box center [474, 272] width 146 height 29
paste input "917) 379-3633"
type input "[PHONE_NUMBER]"
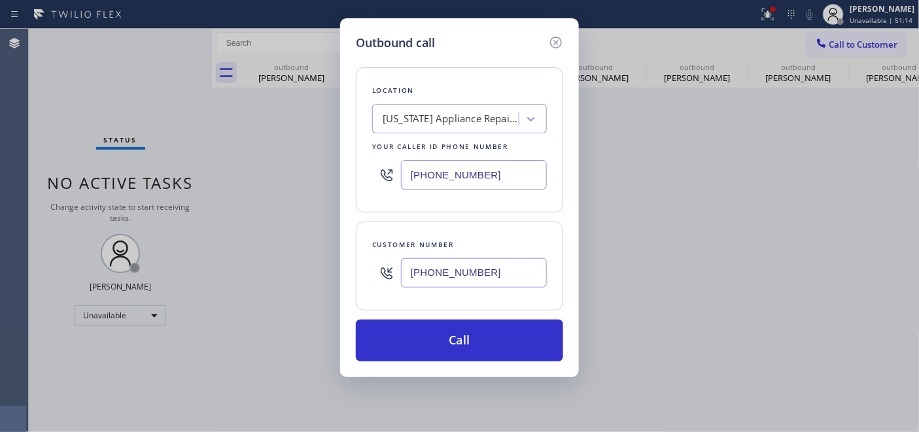
click at [490, 192] on div "[PHONE_NUMBER]" at bounding box center [459, 175] width 175 height 42
drag, startPoint x: 425, startPoint y: 179, endPoint x: 374, endPoint y: 180, distance: 51.0
click at [375, 180] on div "[PHONE_NUMBER]" at bounding box center [459, 175] width 175 height 42
paste input "347) 284-6179"
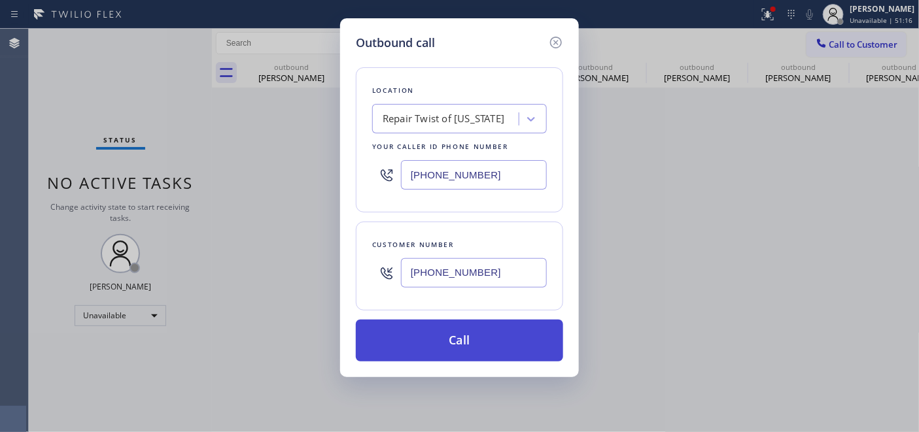
type input "[PHONE_NUMBER]"
click at [507, 343] on button "Call" at bounding box center [459, 341] width 207 height 42
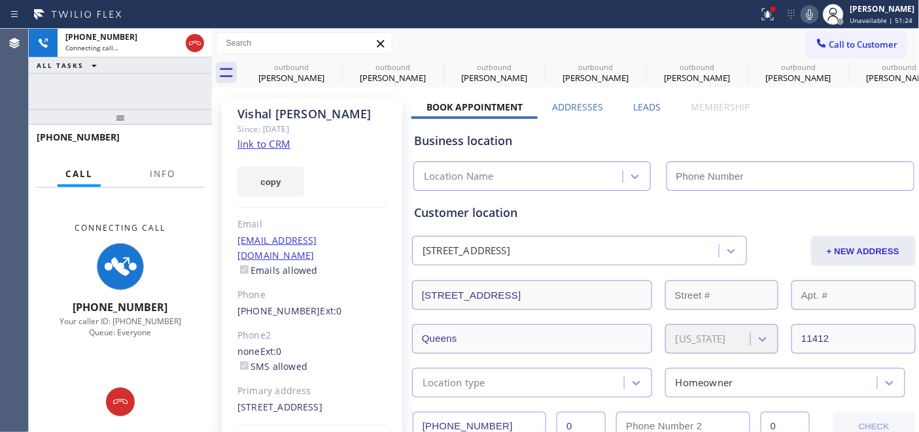
type input "[PHONE_NUMBER]"
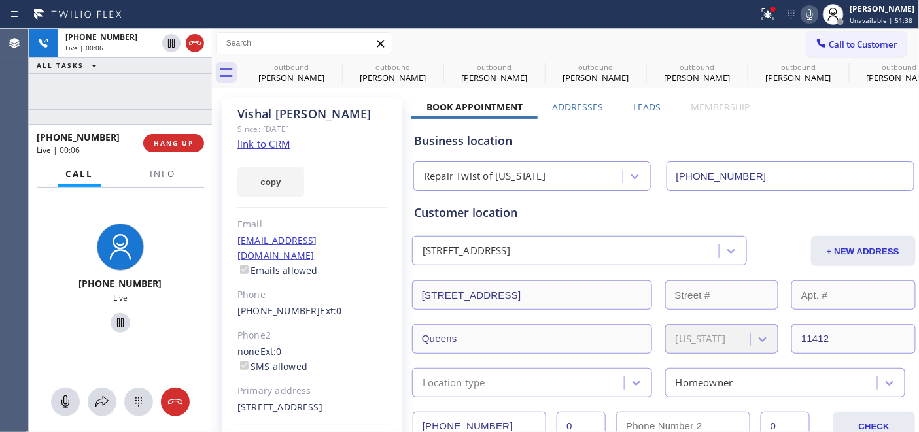
drag, startPoint x: 144, startPoint y: 123, endPoint x: 134, endPoint y: 93, distance: 31.2
click at [135, 97] on div "[PHONE_NUMBER] Live | 00:06 ALL TASKS ALL TASKS ACTIVE TASKS TASKS IN WRAP UP […" at bounding box center [120, 230] width 183 height 403
drag, startPoint x: 149, startPoint y: 111, endPoint x: 142, endPoint y: 73, distance: 38.6
click at [143, 78] on div "[PHONE_NUMBER] Live | 00:06 ALL TASKS ALL TASKS ACTIVE TASKS TASKS IN WRAP UP […" at bounding box center [120, 230] width 183 height 403
click at [331, 66] on icon at bounding box center [334, 67] width 16 height 16
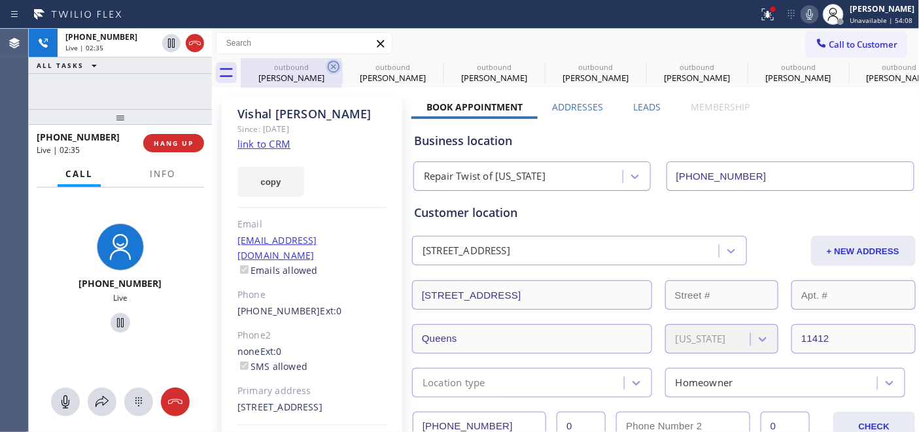
type input "[PHONE_NUMBER]"
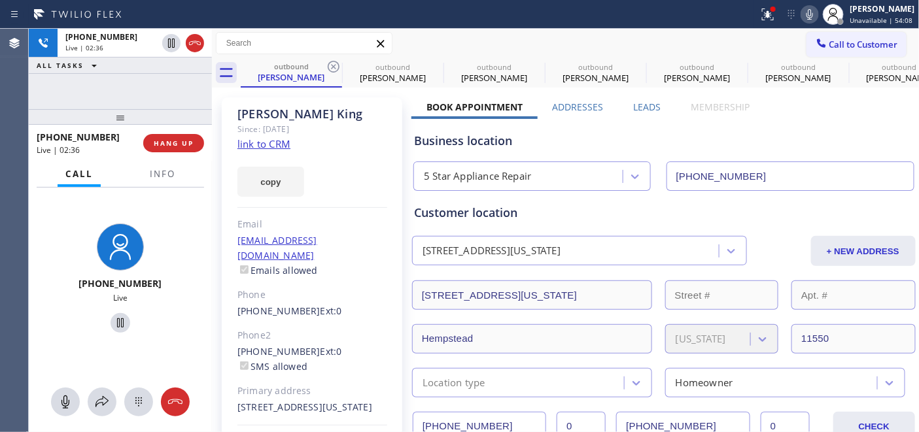
click at [331, 66] on icon at bounding box center [334, 67] width 16 height 16
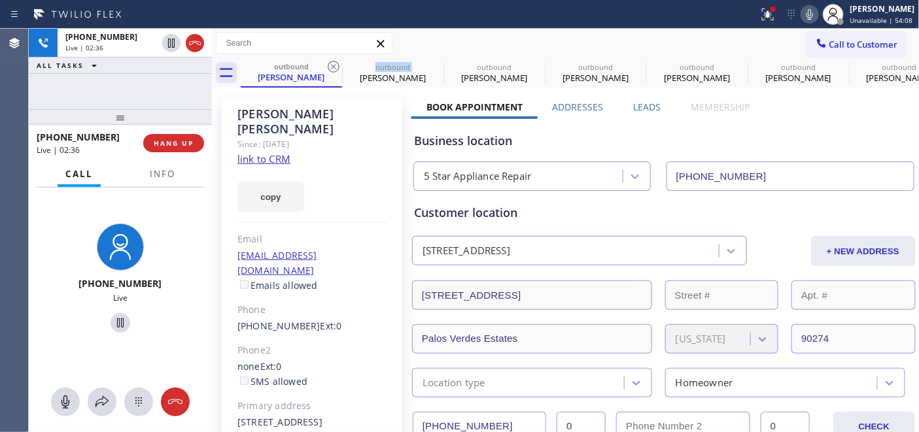
click at [331, 66] on icon at bounding box center [334, 67] width 16 height 16
click at [0, 0] on icon at bounding box center [0, 0] width 0 height 0
type input "[PHONE_NUMBER]"
click at [331, 66] on icon at bounding box center [334, 67] width 16 height 16
type input "[PHONE_NUMBER]"
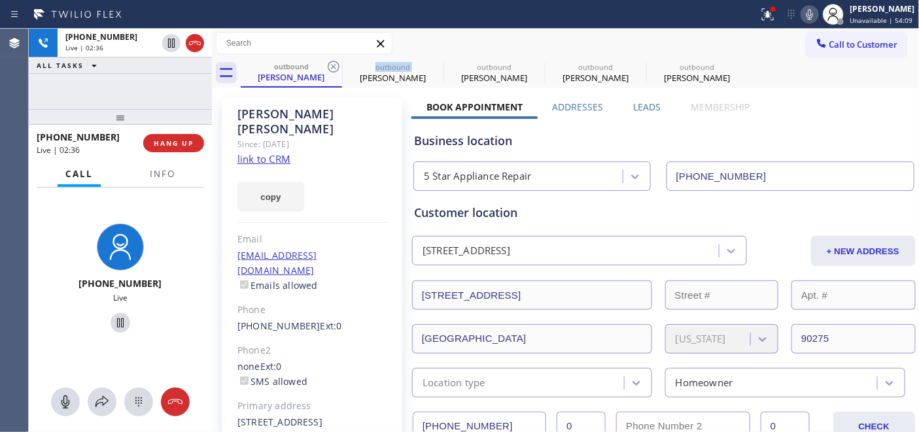
click at [331, 66] on icon at bounding box center [334, 67] width 16 height 16
type input "[PHONE_NUMBER]"
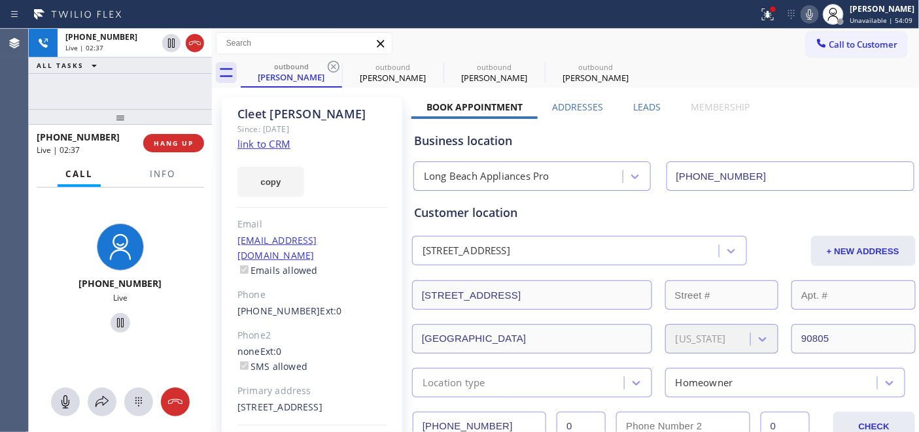
click at [445, 41] on div "Call to Customer Outbound call Location Repair Twist of [US_STATE] Your caller …" at bounding box center [565, 43] width 707 height 23
click at [327, 67] on icon at bounding box center [334, 67] width 16 height 16
type input "[PHONE_NUMBER]"
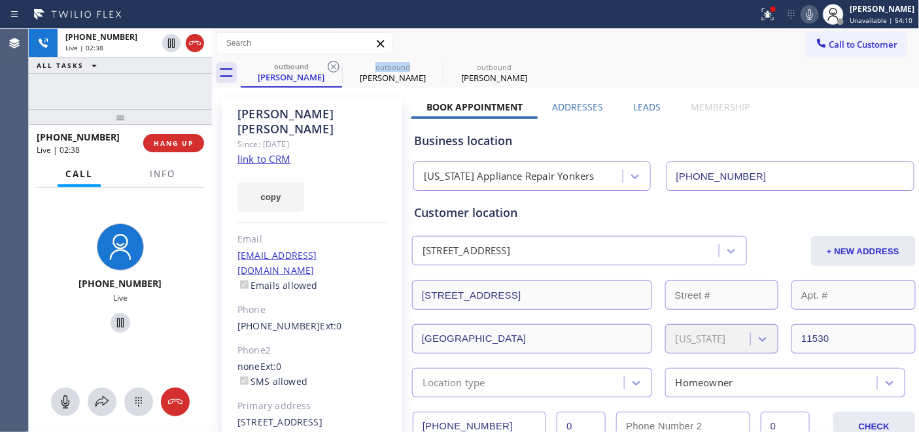
click at [327, 67] on icon at bounding box center [334, 67] width 16 height 16
type input "[PHONE_NUMBER]"
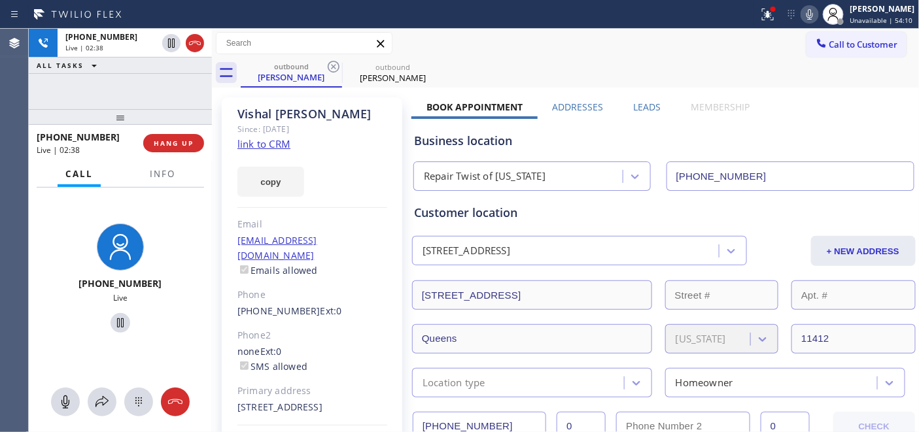
click at [422, 42] on div "Call to Customer Outbound call Location Repair Twist of [US_STATE] Your caller …" at bounding box center [565, 43] width 707 height 23
click at [811, 18] on icon at bounding box center [810, 15] width 16 height 16
click at [117, 321] on icon at bounding box center [120, 322] width 7 height 9
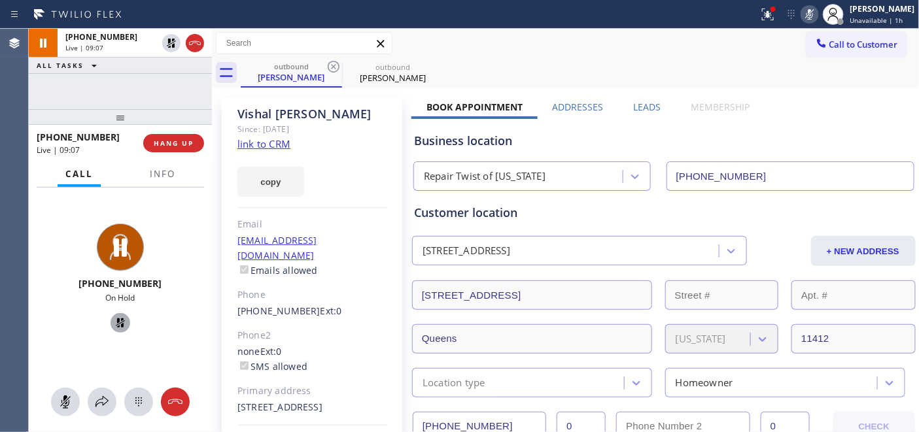
click at [803, 22] on icon at bounding box center [810, 15] width 16 height 16
click at [118, 322] on icon at bounding box center [120, 323] width 16 height 16
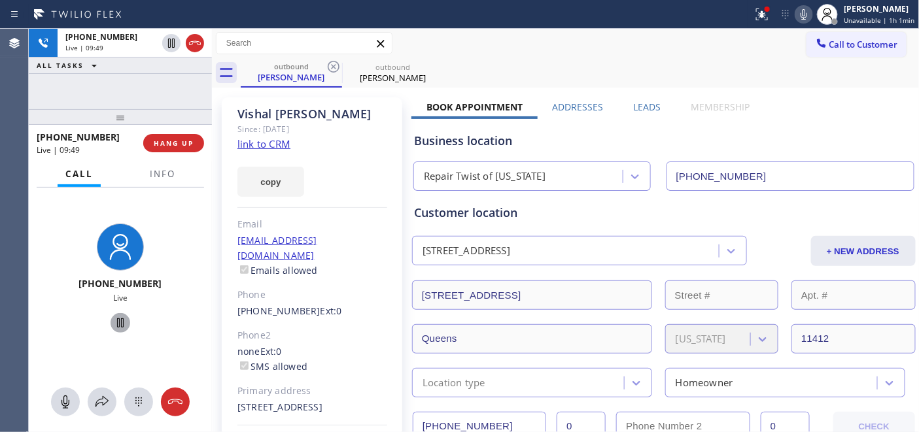
drag, startPoint x: 190, startPoint y: 122, endPoint x: 186, endPoint y: 65, distance: 56.4
click at [186, 67] on div "[PHONE_NUMBER] Live | 09:49 ALL TASKS ALL TASKS ACTIVE TASKS TASKS IN WRAP UP […" at bounding box center [120, 230] width 183 height 403
click at [183, 146] on span "HANG UP" at bounding box center [174, 143] width 40 height 9
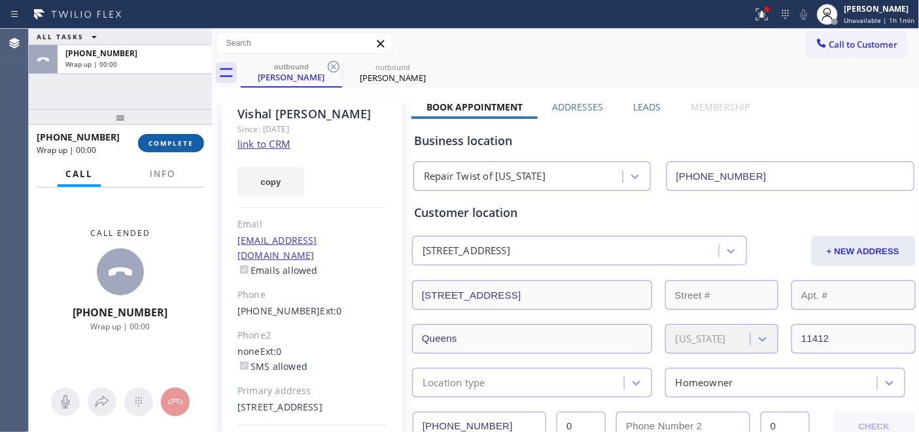
click at [182, 146] on span "COMPLETE" at bounding box center [170, 143] width 45 height 9
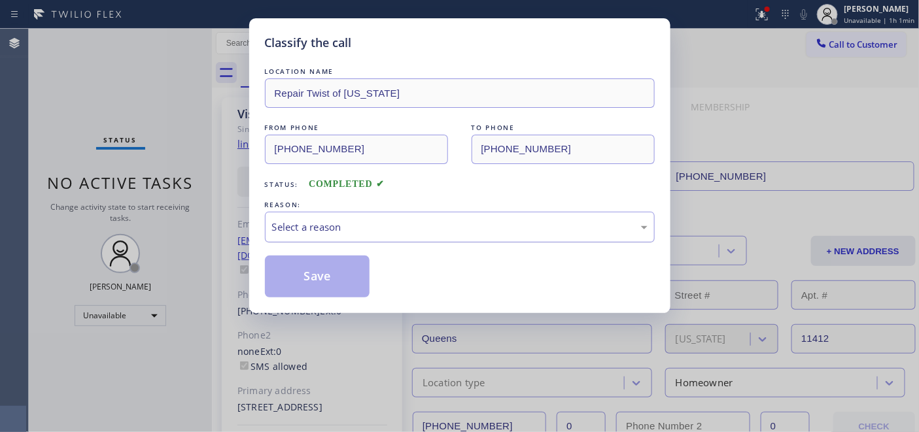
click at [430, 212] on div "Select a reason" at bounding box center [460, 227] width 390 height 31
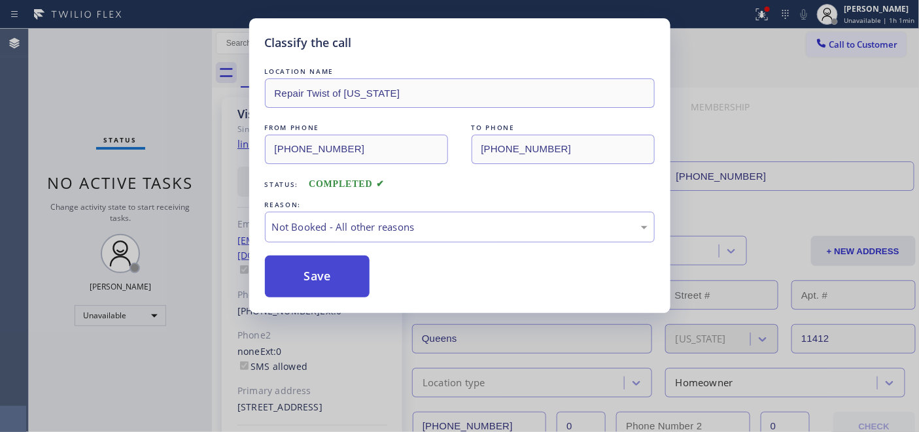
click at [328, 272] on button "Save" at bounding box center [317, 277] width 105 height 42
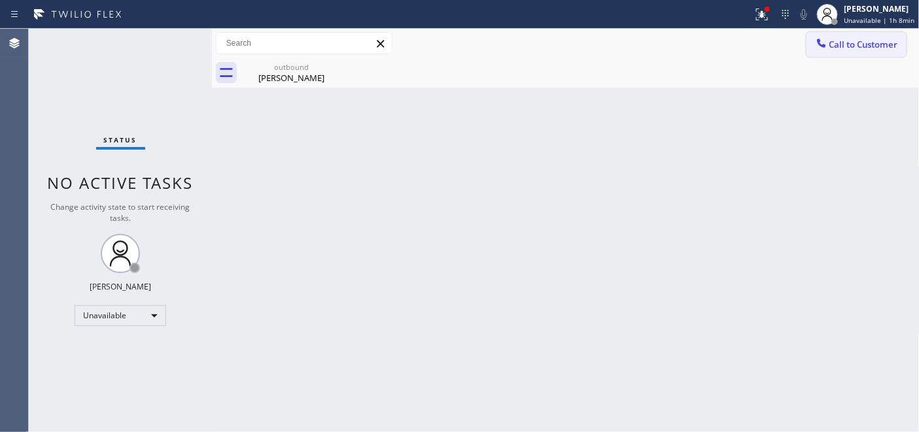
click at [857, 41] on span "Call to Customer" at bounding box center [863, 45] width 69 height 12
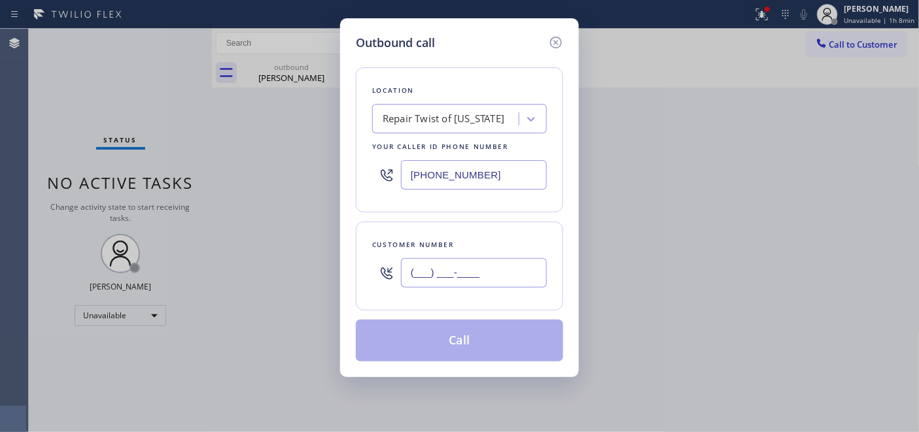
click at [520, 262] on input "(___) ___-____" at bounding box center [474, 272] width 146 height 29
paste input "609) 509-3939"
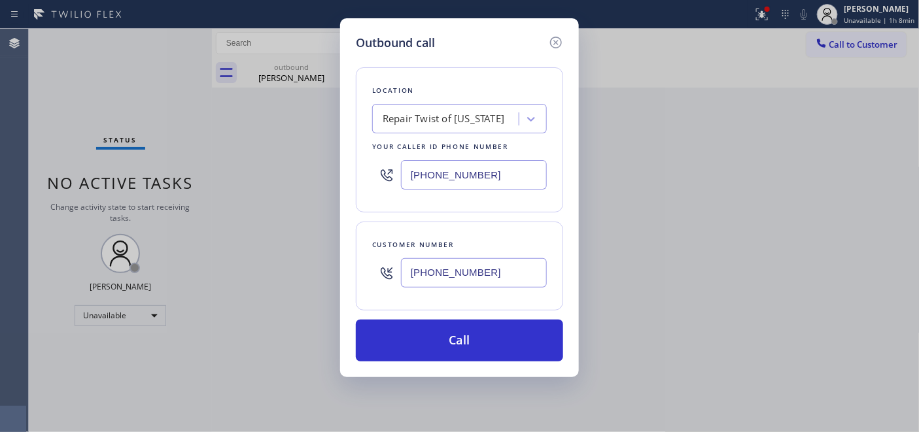
type input "[PHONE_NUMBER]"
drag, startPoint x: 500, startPoint y: 180, endPoint x: 335, endPoint y: 178, distance: 164.8
click at [338, 178] on div "Outbound call Location Repair Twist of [US_STATE] Your caller id phone number […" at bounding box center [459, 216] width 919 height 432
paste input "844) 505-3776"
type input "[PHONE_NUMBER]"
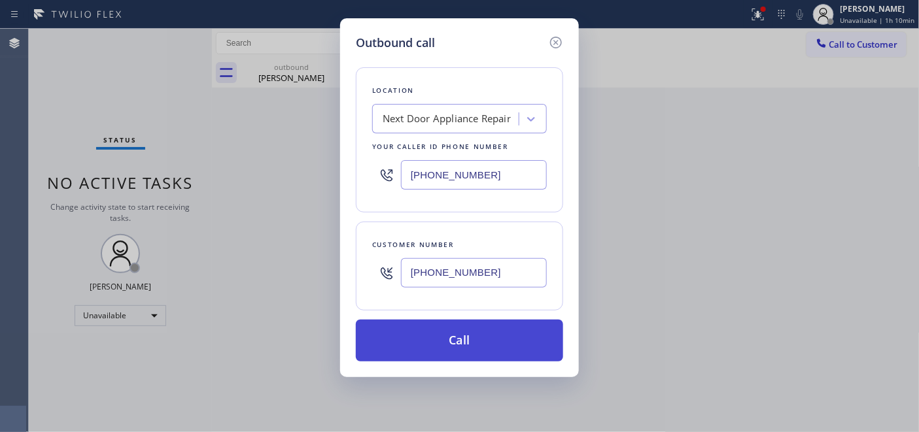
click at [429, 355] on button "Call" at bounding box center [459, 341] width 207 height 42
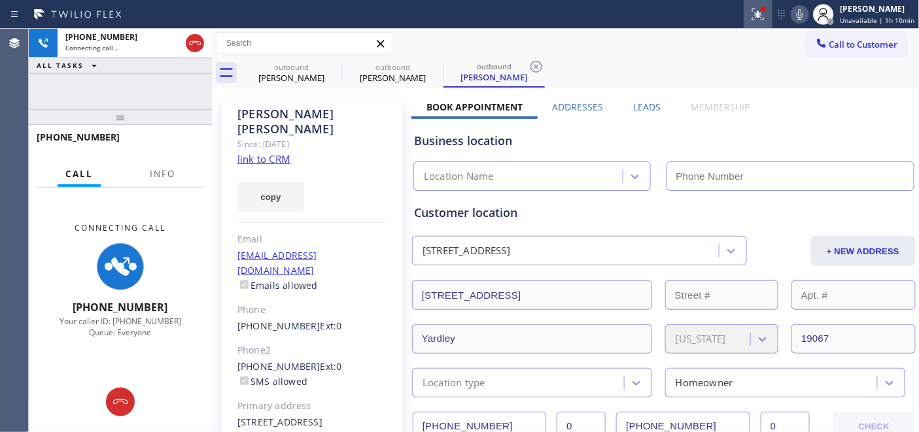
click at [770, 16] on div at bounding box center [757, 15] width 29 height 16
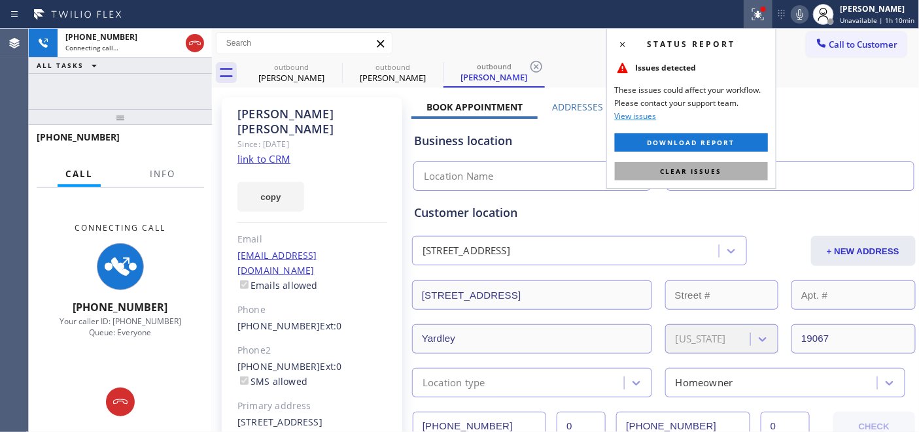
click at [651, 167] on button "Clear issues" at bounding box center [691, 171] width 153 height 18
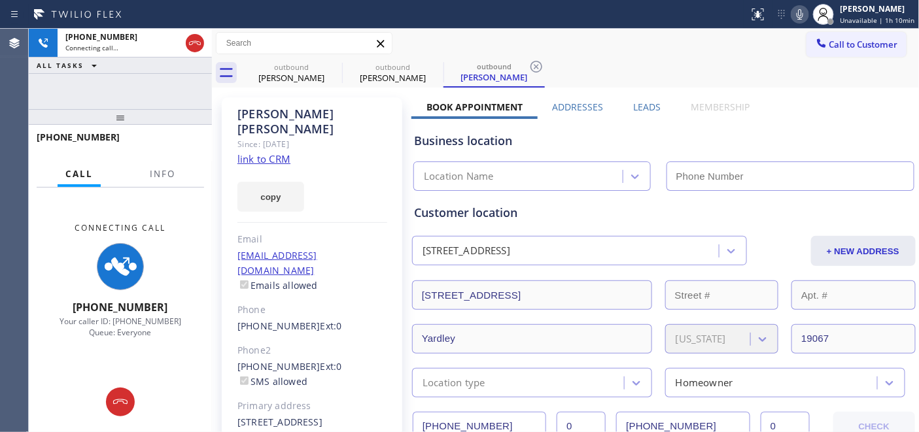
type input "[PHONE_NUMBER]"
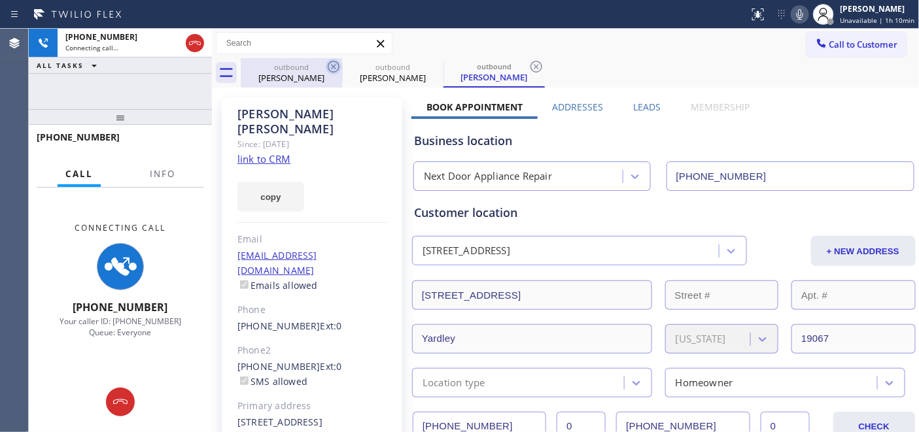
click at [333, 65] on icon at bounding box center [334, 67] width 16 height 16
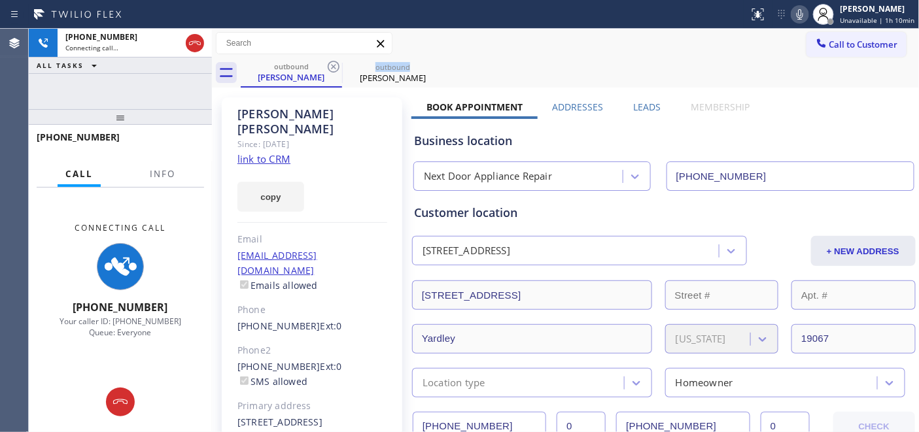
click at [333, 65] on icon at bounding box center [334, 67] width 16 height 16
click at [615, 48] on div "Call to Customer Outbound call Location Next Door Appliance Repair Your caller …" at bounding box center [565, 43] width 707 height 23
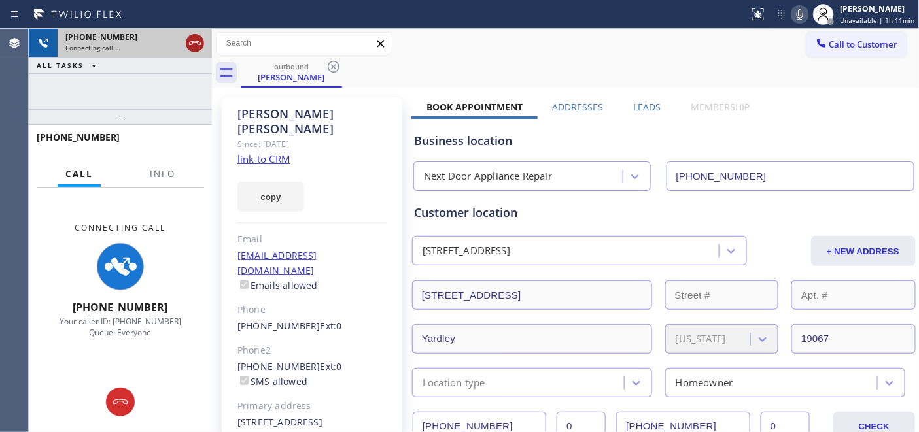
click at [195, 40] on icon at bounding box center [195, 43] width 16 height 16
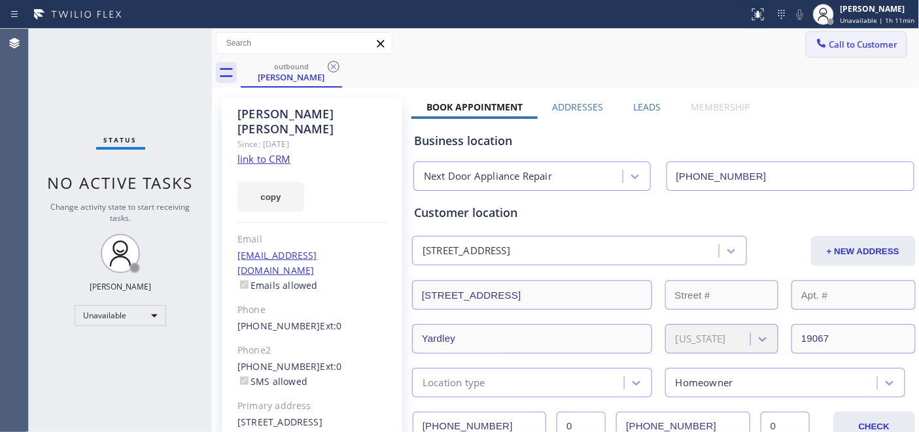
click at [829, 44] on span "Call to Customer" at bounding box center [863, 45] width 69 height 12
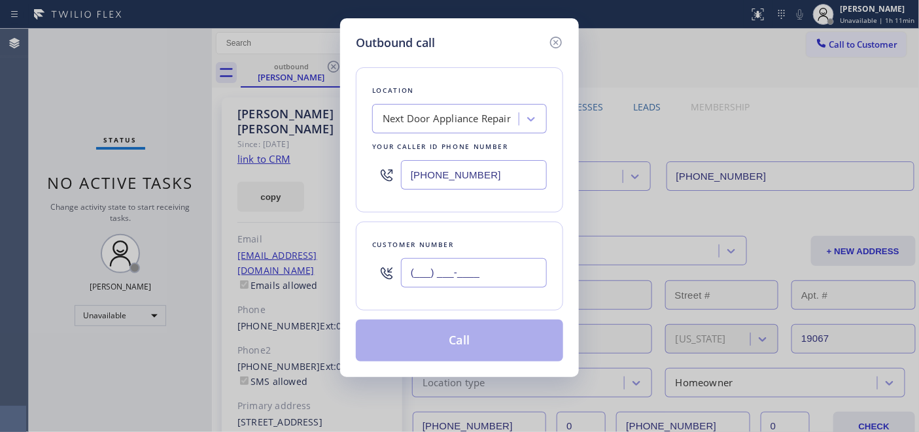
click at [446, 267] on input "(___) ___-____" at bounding box center [474, 272] width 146 height 29
paste input "619) 804-9446"
type input "[PHONE_NUMBER]"
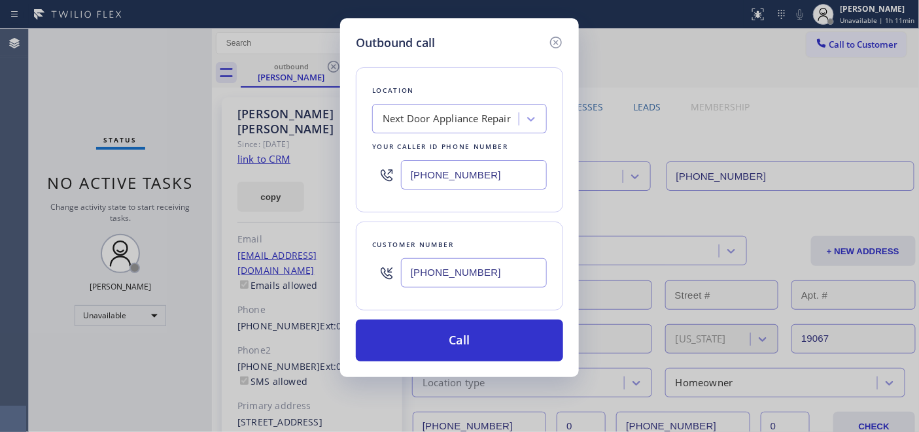
drag, startPoint x: 511, startPoint y: 174, endPoint x: 233, endPoint y: 160, distance: 278.2
click at [223, 154] on div "Outbound call Location Next Door Appliance Repair Your caller id phone number […" at bounding box center [459, 216] width 919 height 432
paste input "361) 203-3251"
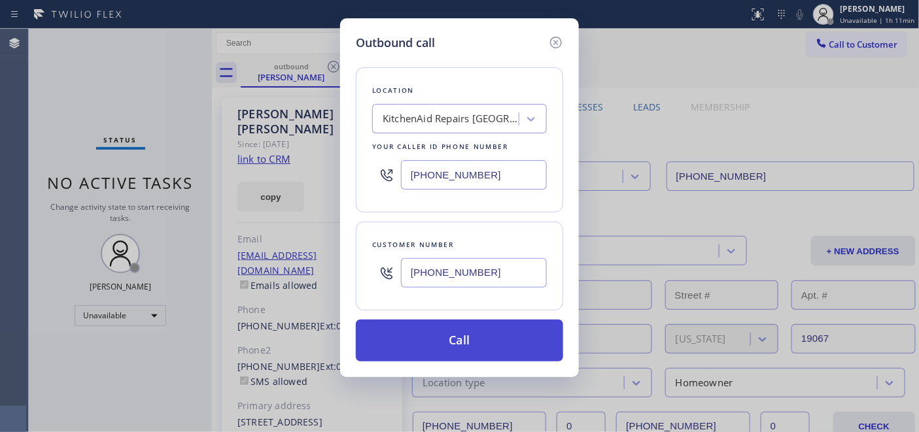
type input "[PHONE_NUMBER]"
click at [430, 335] on button "Call" at bounding box center [459, 341] width 207 height 42
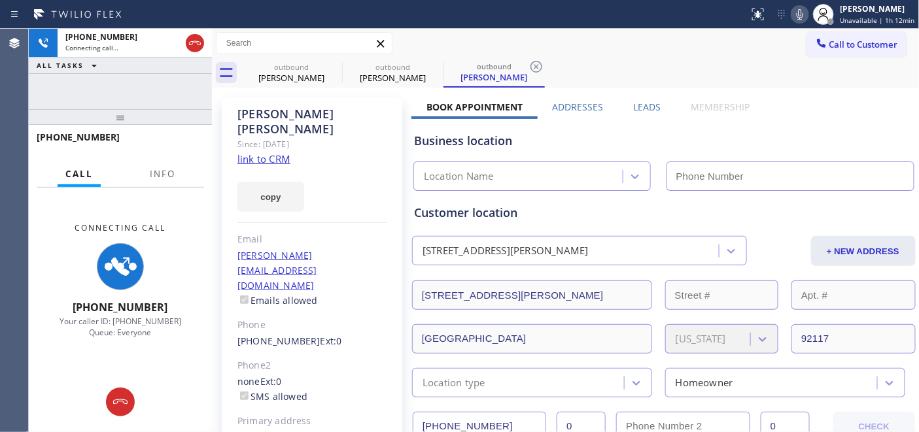
type input "[PHONE_NUMBER]"
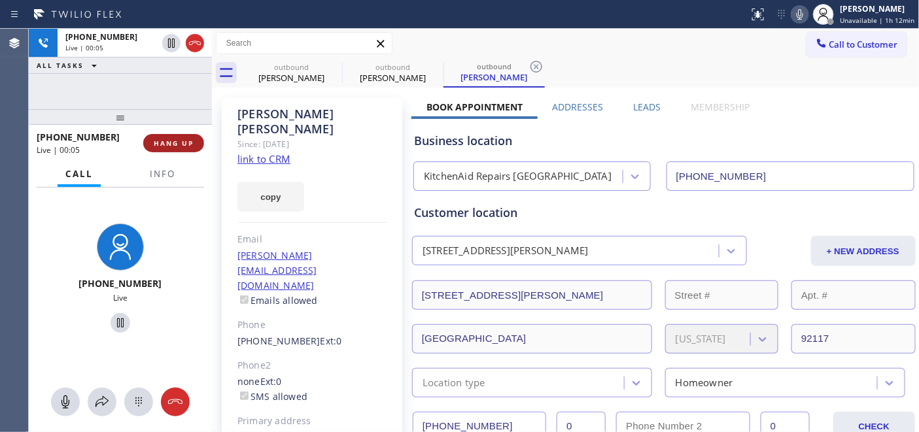
click at [171, 149] on button "HANG UP" at bounding box center [173, 143] width 61 height 18
drag, startPoint x: 170, startPoint y: 110, endPoint x: 170, endPoint y: 76, distance: 33.3
click at [170, 82] on div "[PHONE_NUMBER] Live | 00:06 ALL TASKS ALL TASKS ACTIVE TASKS TASKS IN WRAP UP […" at bounding box center [120, 230] width 183 height 403
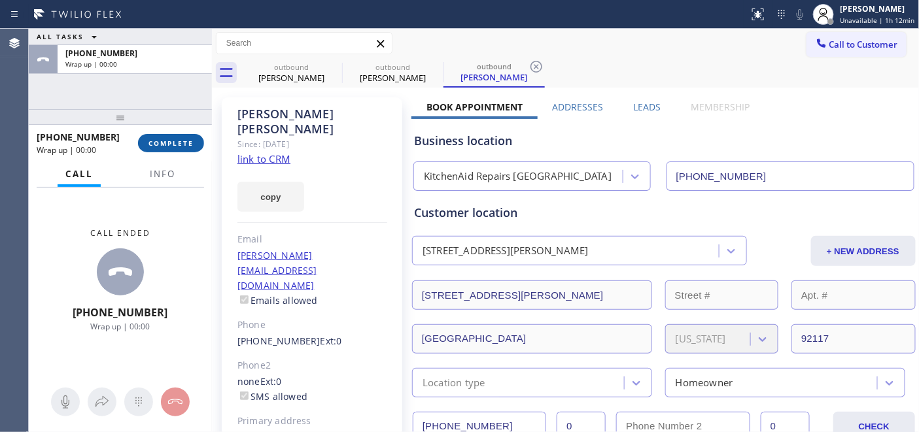
click at [178, 139] on span "COMPLETE" at bounding box center [170, 143] width 45 height 9
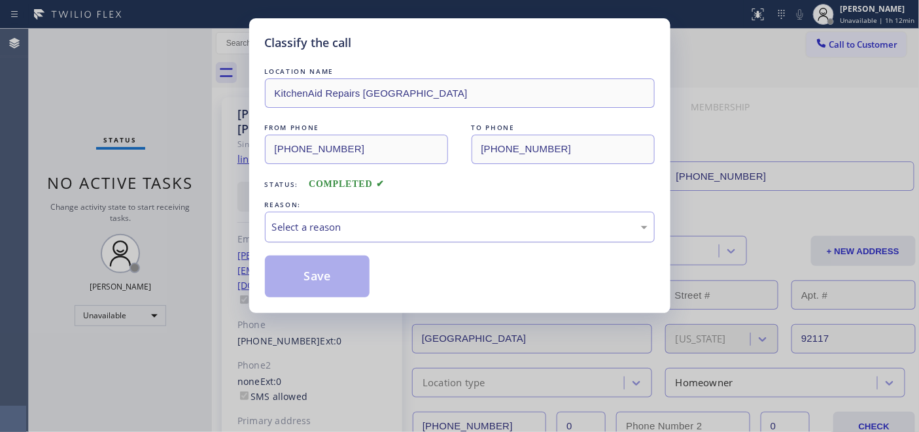
click at [348, 223] on div "Select a reason" at bounding box center [459, 227] width 375 height 15
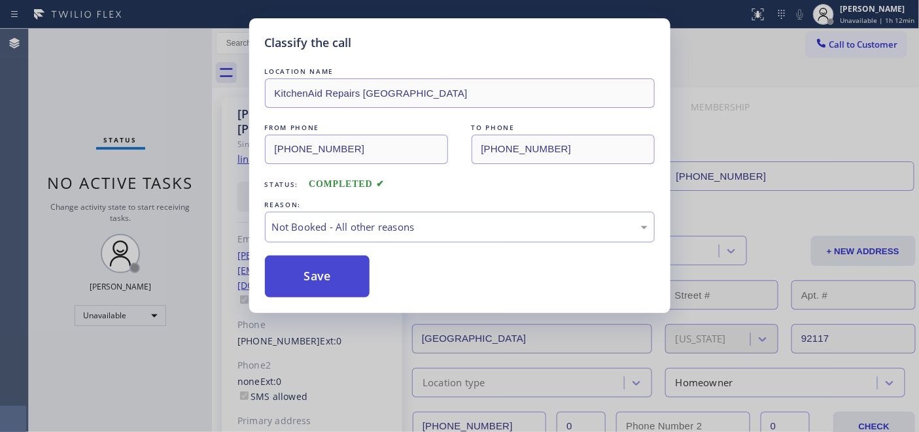
click at [319, 282] on button "Save" at bounding box center [317, 277] width 105 height 42
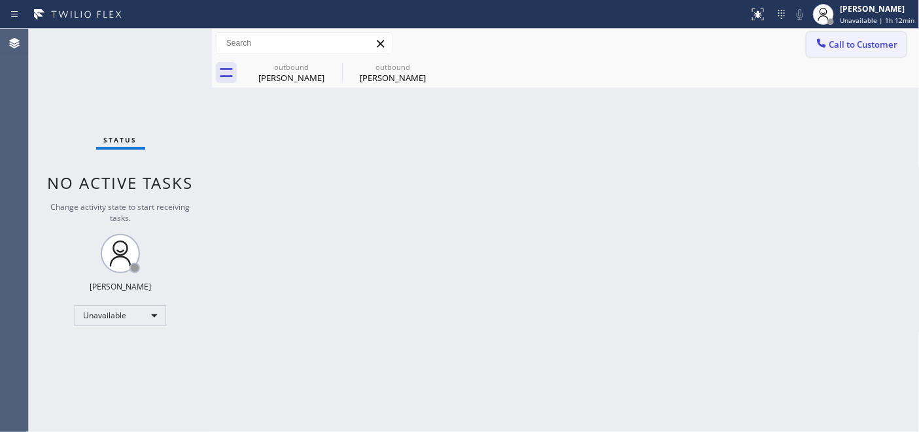
click at [878, 50] on button "Call to Customer" at bounding box center [856, 44] width 100 height 25
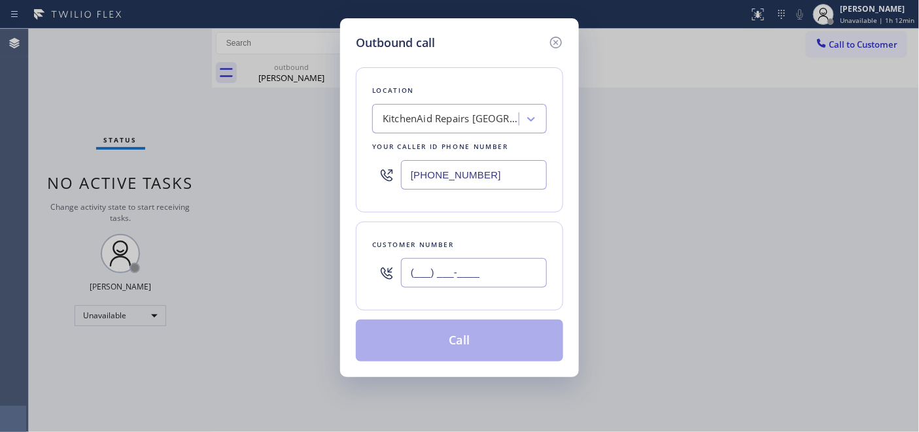
click at [525, 262] on input "(___) ___-____" at bounding box center [474, 272] width 146 height 29
paste input "858) 395-9947"
type input "[PHONE_NUMBER]"
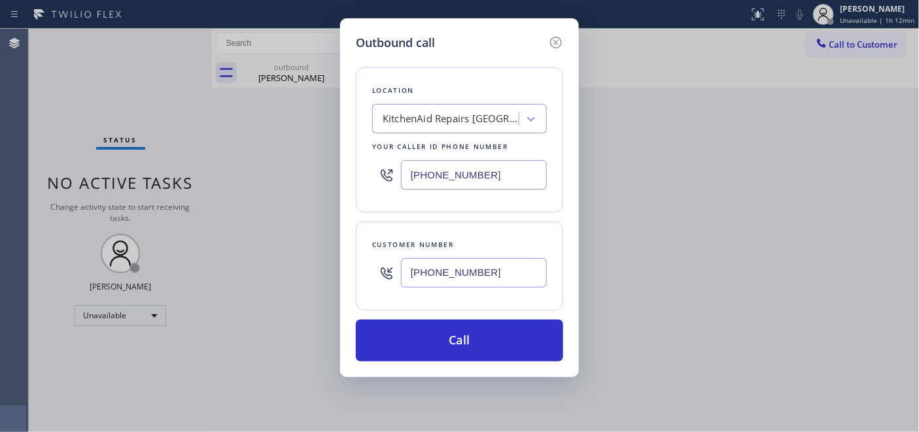
drag, startPoint x: 517, startPoint y: 170, endPoint x: 420, endPoint y: 192, distance: 98.5
click at [362, 173] on div "Location KitchenAid Repairs [GEOGRAPHIC_DATA] Your caller id phone number [PHON…" at bounding box center [459, 139] width 207 height 145
paste input "844) 735-4685"
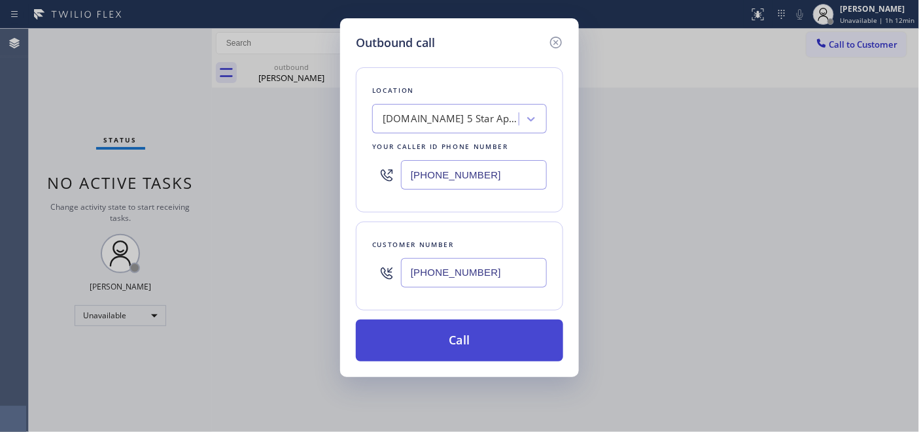
type input "[PHONE_NUMBER]"
click at [505, 343] on button "Call" at bounding box center [459, 341] width 207 height 42
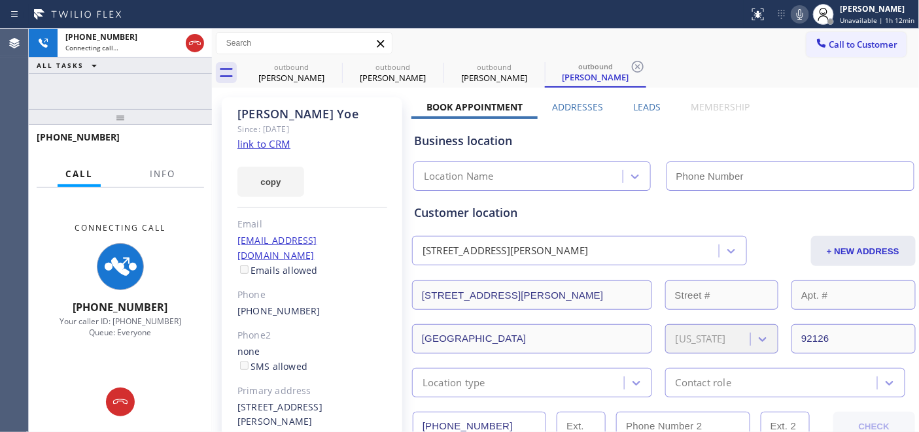
type input "[PHONE_NUMBER]"
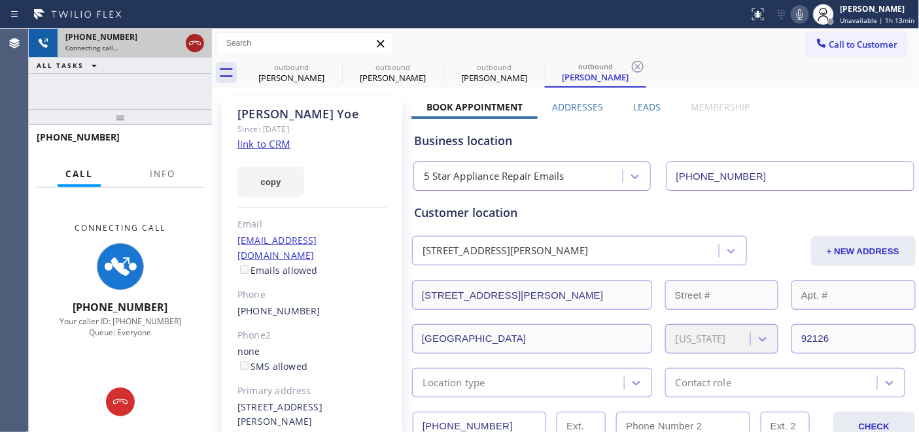
click at [191, 46] on icon at bounding box center [195, 43] width 16 height 16
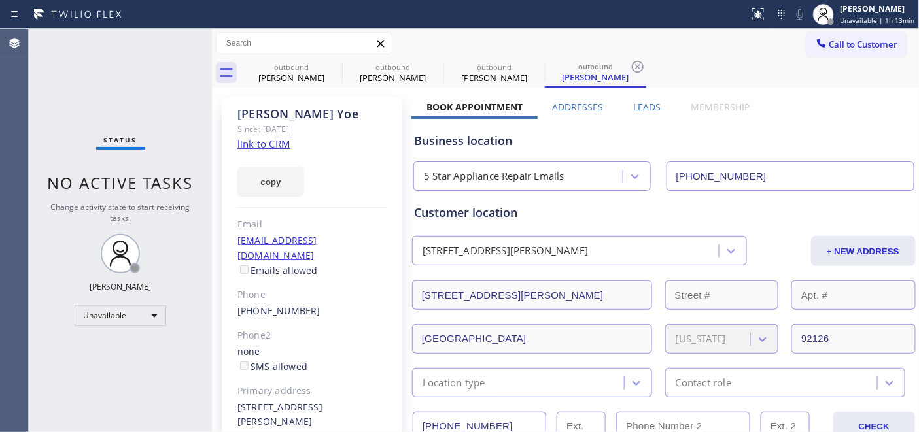
drag, startPoint x: 833, startPoint y: 40, endPoint x: 456, endPoint y: 309, distance: 463.0
click at [832, 41] on span "Call to Customer" at bounding box center [863, 45] width 69 height 12
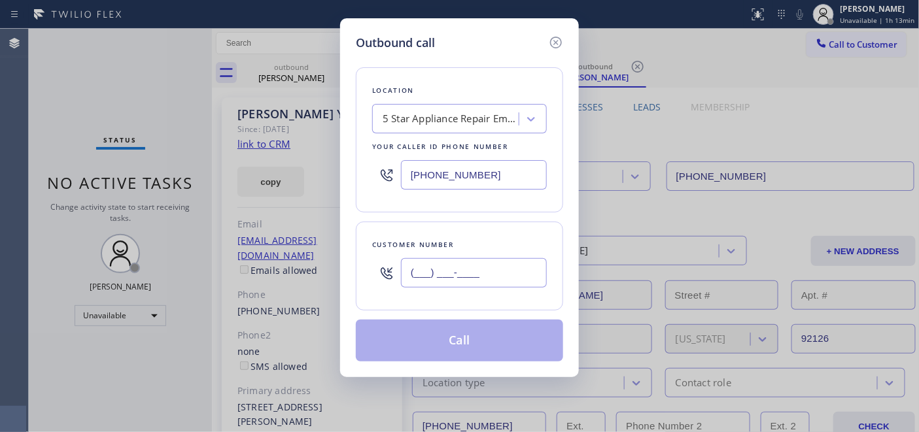
click at [408, 285] on input "(___) ___-____" at bounding box center [474, 272] width 146 height 29
paste input "562) 783-0427"
type input "[PHONE_NUMBER]"
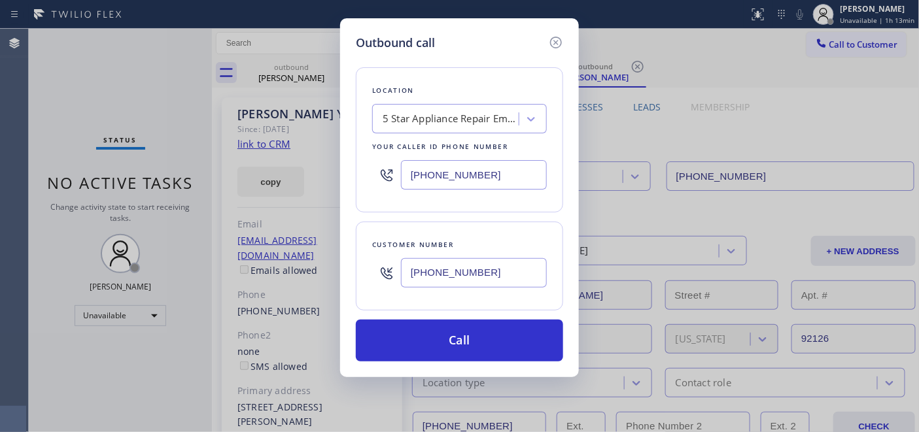
click at [493, 113] on div "5 Star Appliance Repair Emails" at bounding box center [450, 119] width 137 height 15
type input "5 star appliance repair"
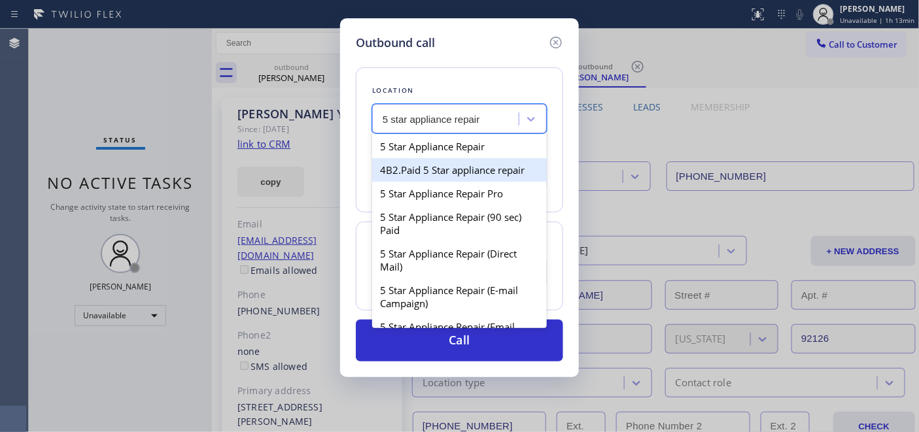
click at [452, 161] on div "4B2.Paid 5 Star appliance repair" at bounding box center [459, 170] width 175 height 24
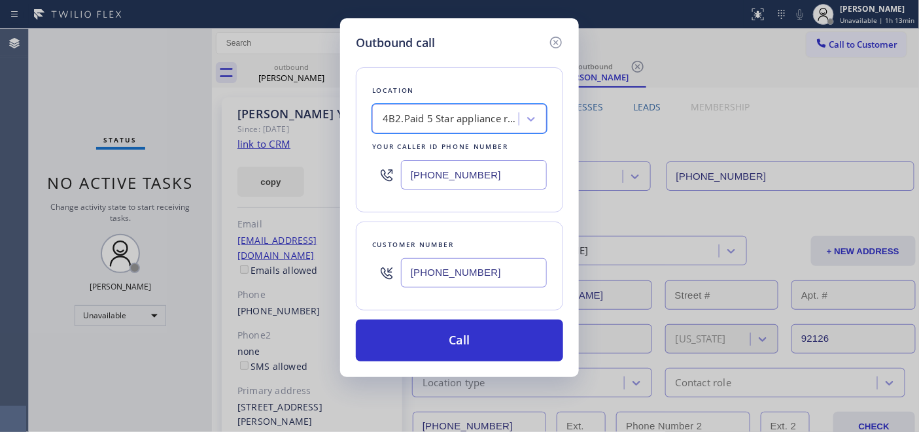
click at [464, 114] on div "4B2.Paid 5 Star appliance repair" at bounding box center [450, 119] width 137 height 15
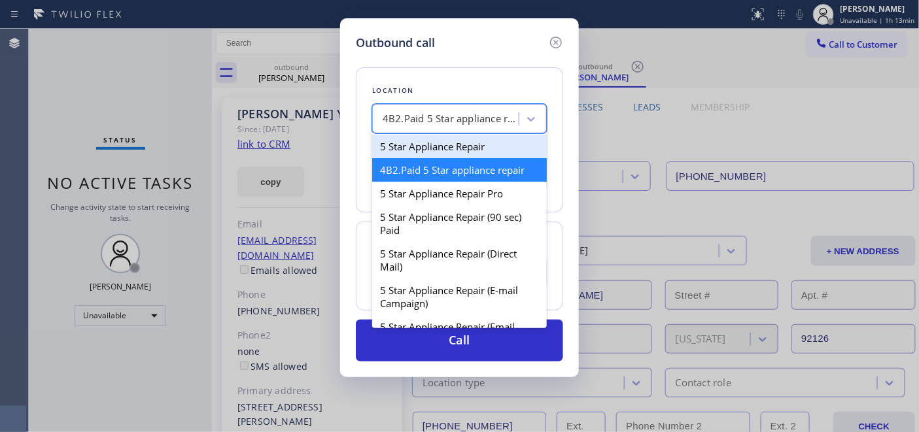
click at [474, 146] on div "5 Star Appliance Repair" at bounding box center [459, 147] width 175 height 24
type input "[PHONE_NUMBER]"
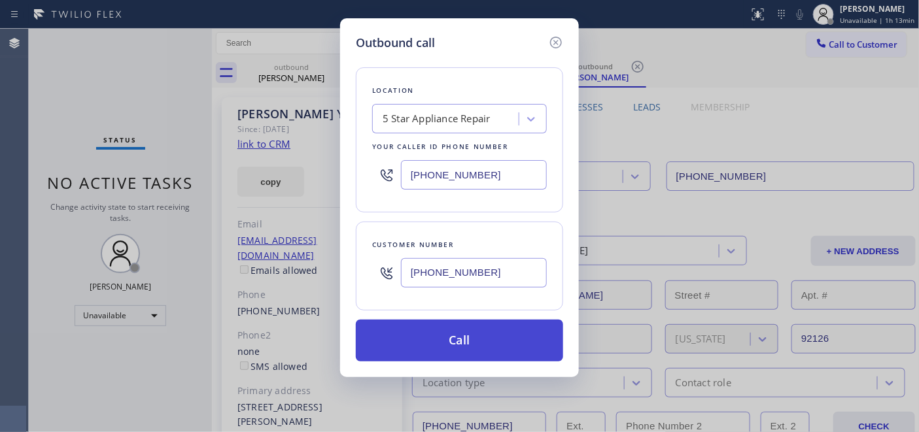
click at [493, 335] on button "Call" at bounding box center [459, 341] width 207 height 42
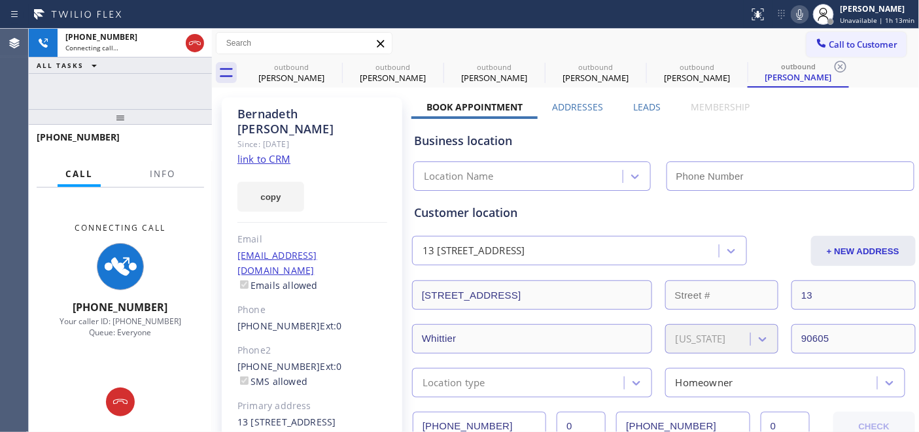
type input "[PHONE_NUMBER]"
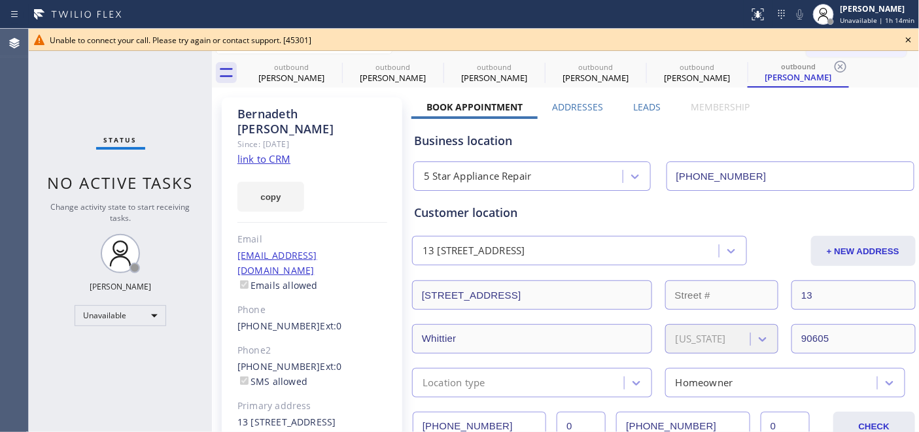
click at [913, 40] on icon at bounding box center [908, 40] width 16 height 16
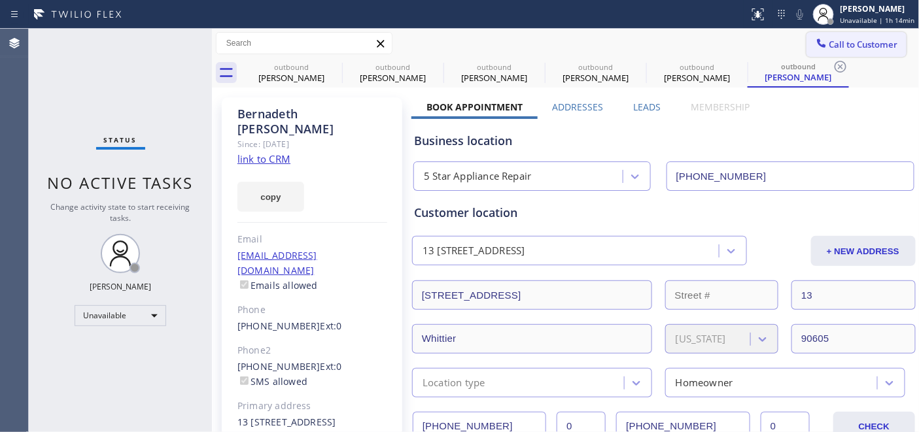
click at [864, 40] on span "Call to Customer" at bounding box center [863, 45] width 69 height 12
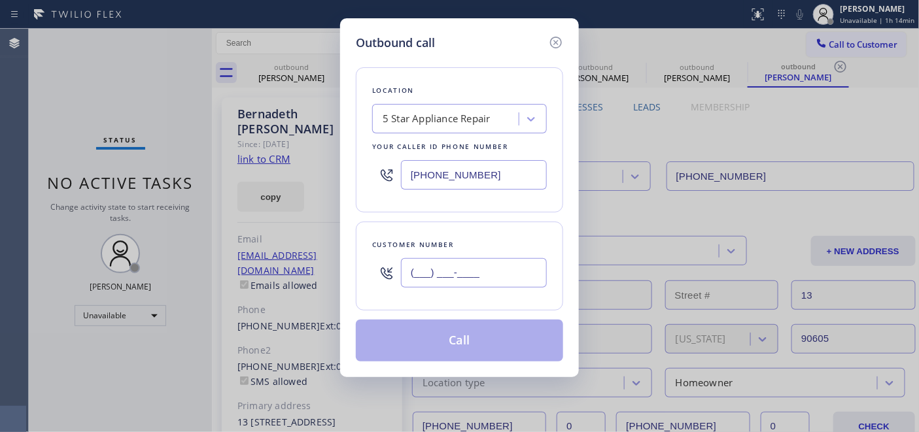
click at [467, 272] on input "(___) ___-____" at bounding box center [474, 272] width 146 height 29
paste input "310) 308-2291"
type input "[PHONE_NUMBER]"
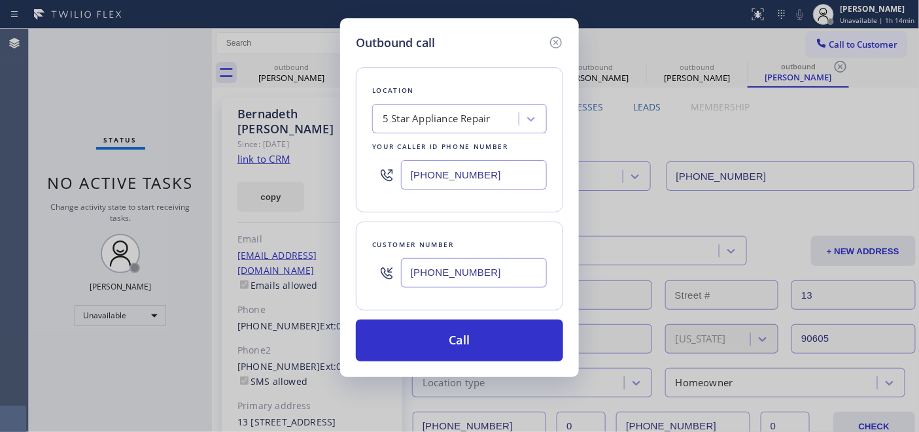
click at [756, 135] on div "Outbound call Location 5 Star Appliance Repair Your caller id phone number [PHO…" at bounding box center [459, 216] width 919 height 432
drag, startPoint x: 494, startPoint y: 173, endPoint x: 269, endPoint y: 177, distance: 225.6
click at [275, 177] on div "Outbound call Location 5 Star Appliance Repair Your caller id phone number [PHO…" at bounding box center [459, 216] width 919 height 432
paste input "323) 870-7123"
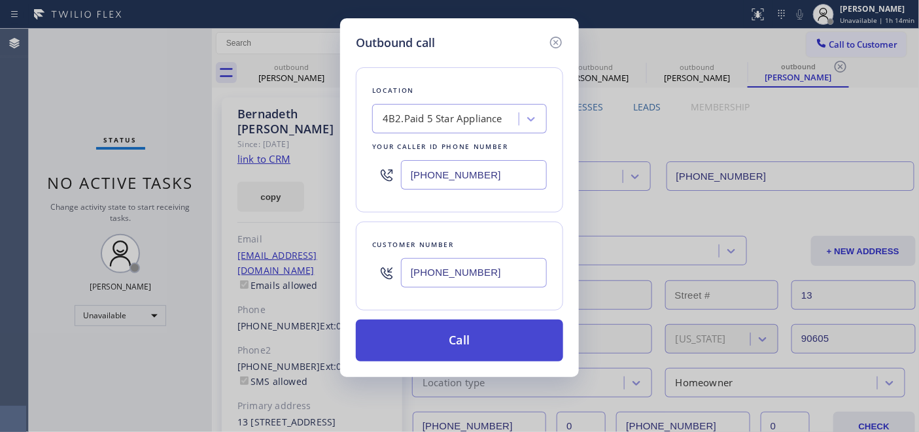
type input "[PHONE_NUMBER]"
click at [471, 340] on button "Call" at bounding box center [459, 341] width 207 height 42
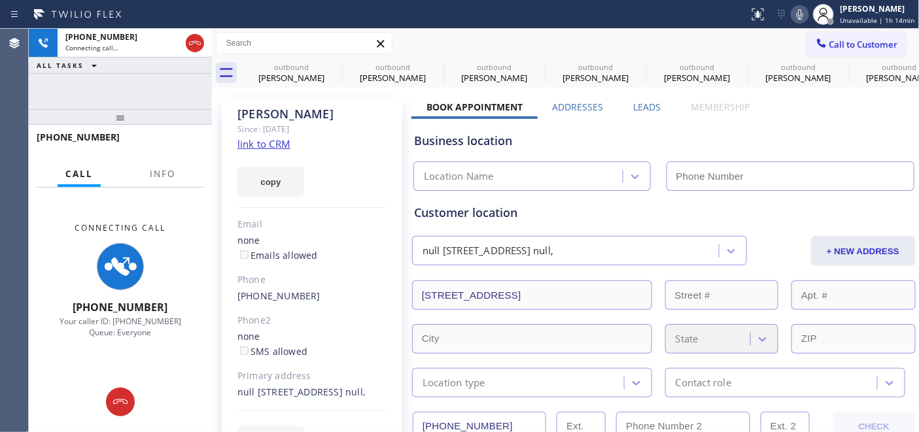
type input "[STREET_ADDRESS]"
type input "[PHONE_NUMBER]"
type input "[STREET_ADDRESS]"
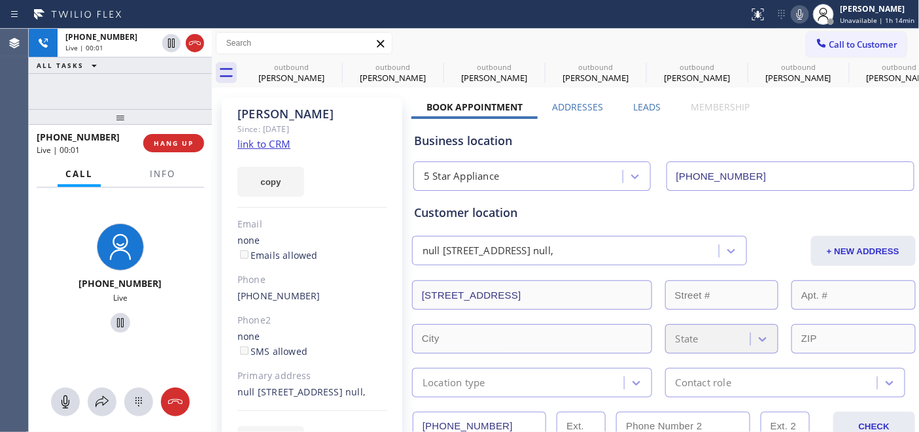
click at [178, 131] on div "[PHONE_NUMBER] Live | 00:01 HANG UP" at bounding box center [120, 143] width 167 height 34
click at [179, 135] on button "HANG UP" at bounding box center [173, 143] width 61 height 18
click at [181, 139] on span "HANG UP" at bounding box center [174, 143] width 40 height 9
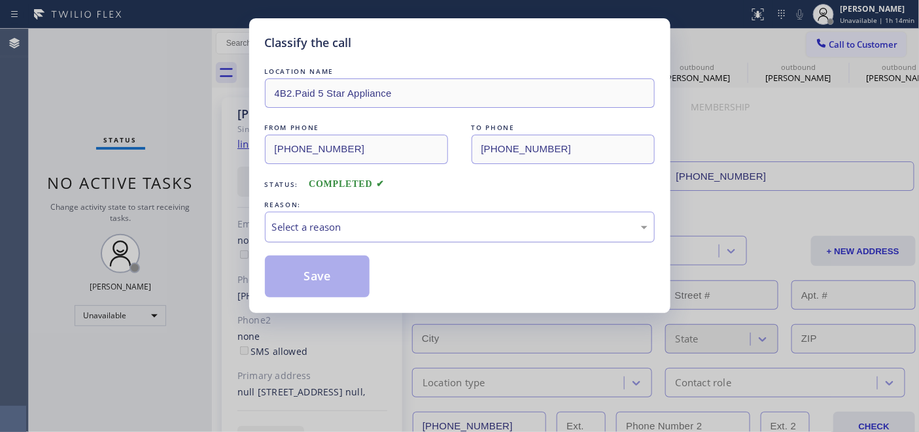
click at [387, 228] on div "Select a reason" at bounding box center [459, 227] width 375 height 15
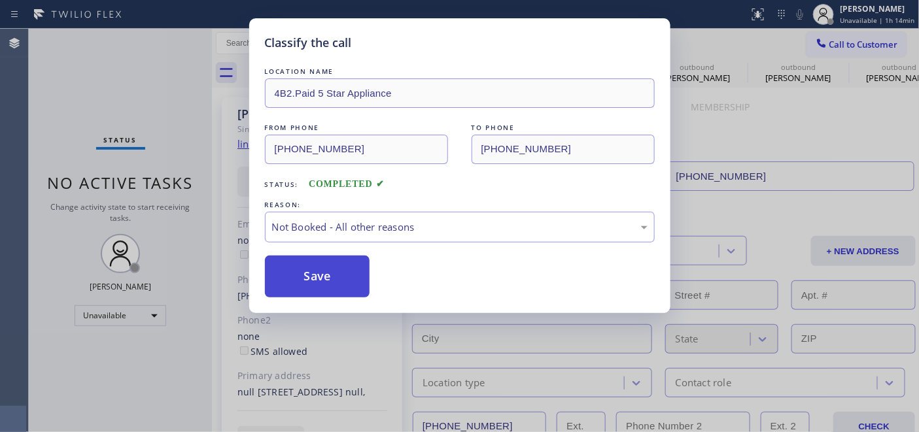
click at [361, 272] on button "Save" at bounding box center [317, 277] width 105 height 42
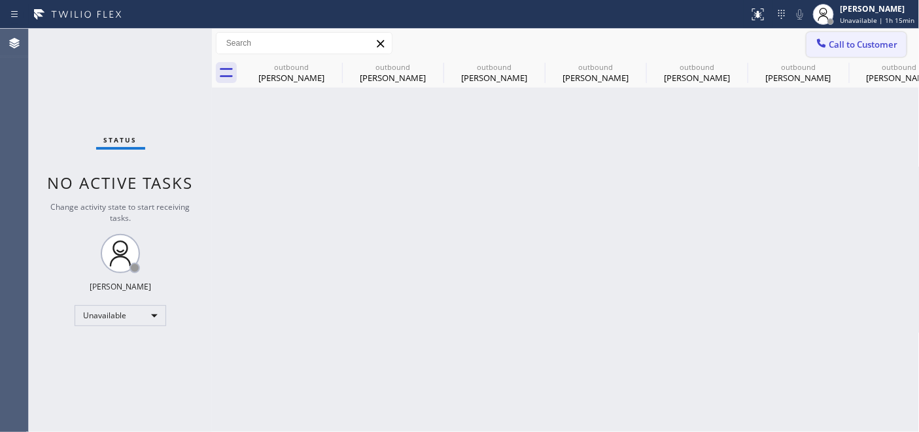
click at [826, 41] on icon at bounding box center [821, 43] width 13 height 13
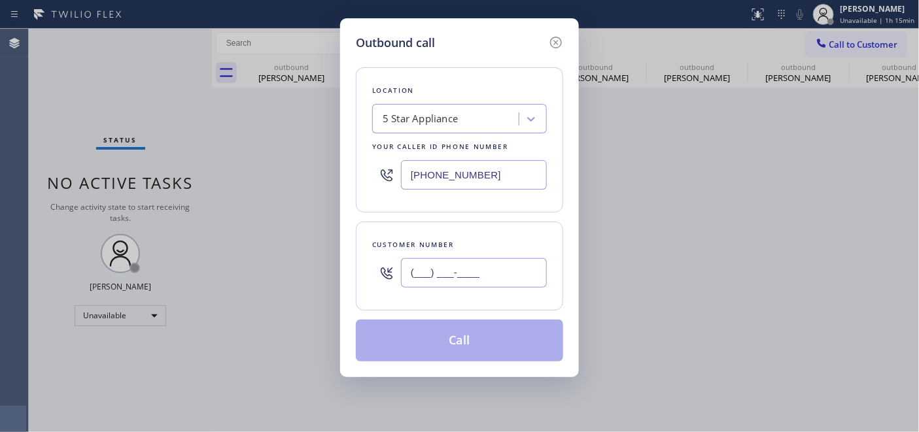
click at [440, 267] on input "(___) ___-____" at bounding box center [474, 272] width 146 height 29
paste input "415) 601-8908"
type input "[PHONE_NUMBER]"
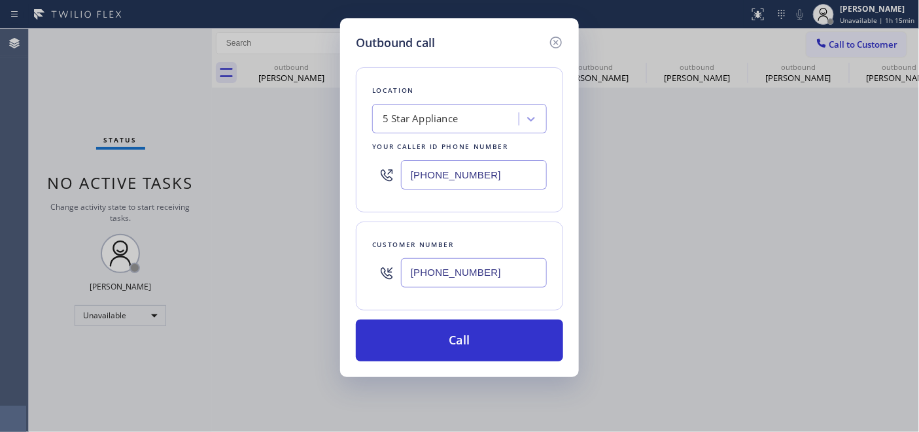
drag, startPoint x: 452, startPoint y: 177, endPoint x: 331, endPoint y: 177, distance: 121.6
click at [356, 177] on div "Location 5 Star Appliance Your caller id phone number [PHONE_NUMBER]" at bounding box center [459, 139] width 207 height 145
paste input "480) 418-9915"
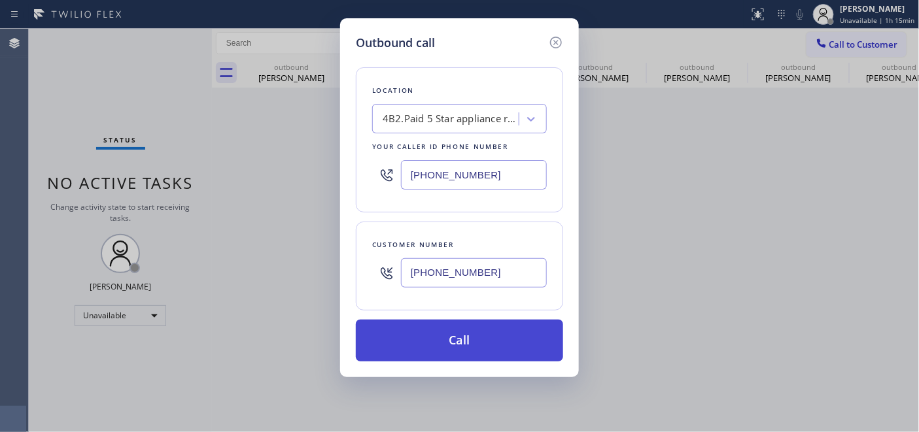
type input "[PHONE_NUMBER]"
click at [483, 328] on button "Call" at bounding box center [459, 341] width 207 height 42
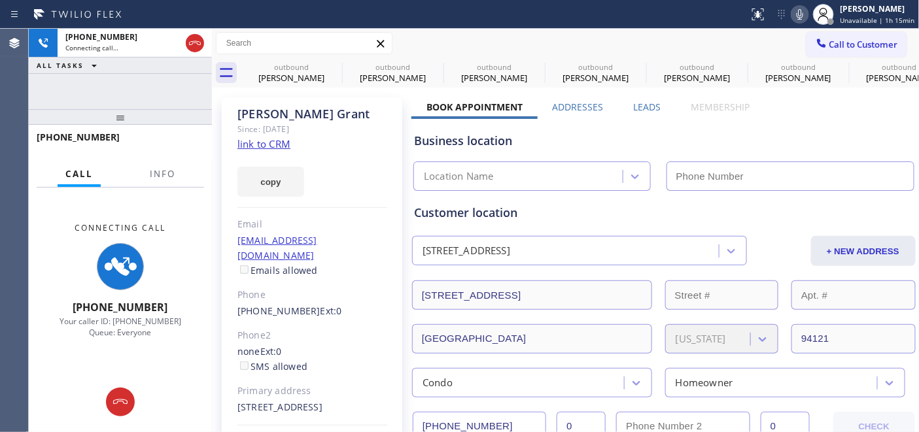
drag, startPoint x: 184, startPoint y: 114, endPoint x: 174, endPoint y: 81, distance: 34.1
click at [174, 81] on div "[PHONE_NUMBER] Connecting call… ALL TASKS ALL TASKS ACTIVE TASKS TASKS IN WRAP …" at bounding box center [120, 230] width 183 height 403
type input "[PHONE_NUMBER]"
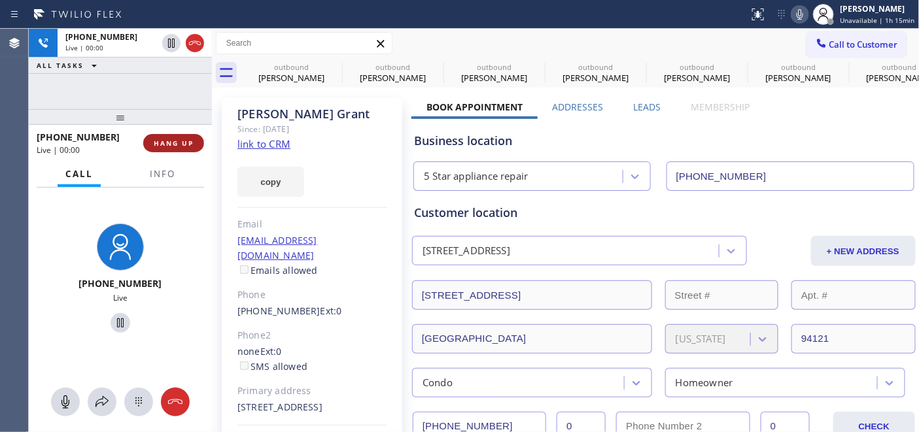
click at [182, 145] on span "HANG UP" at bounding box center [174, 143] width 40 height 9
click at [177, 141] on span "HANG UP" at bounding box center [174, 143] width 40 height 9
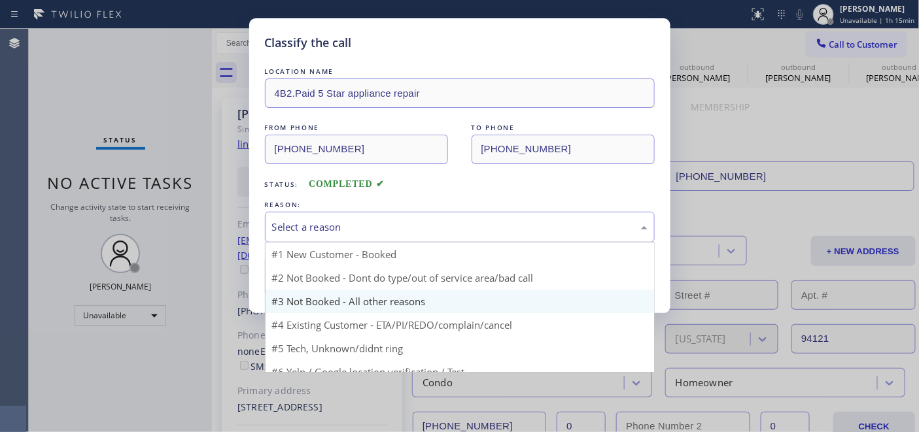
drag, startPoint x: 418, startPoint y: 232, endPoint x: 342, endPoint y: 268, distance: 84.5
click at [418, 232] on div "Select a reason" at bounding box center [459, 227] width 375 height 15
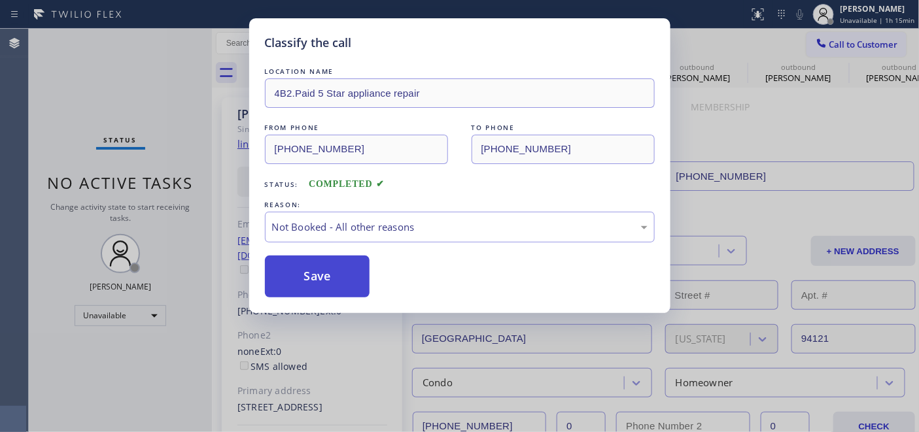
click at [332, 271] on button "Save" at bounding box center [317, 277] width 105 height 42
type input "[STREET_ADDRESS]"
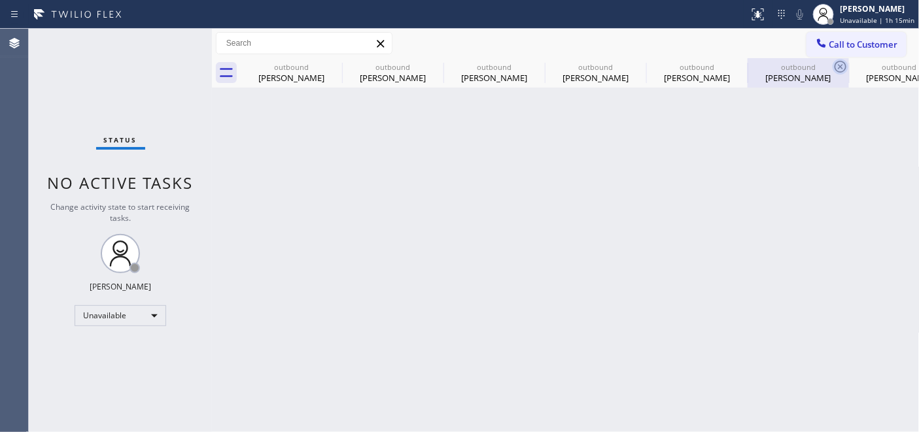
click at [841, 59] on icon at bounding box center [840, 67] width 16 height 16
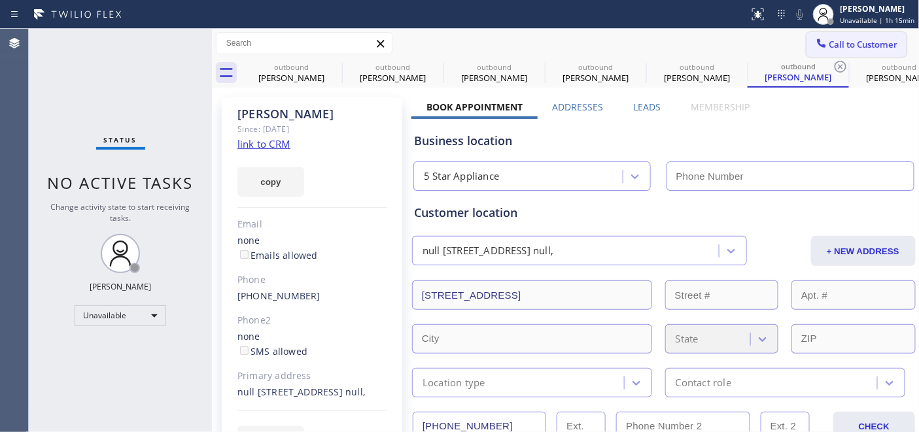
type input "[PHONE_NUMBER]"
type input "[STREET_ADDRESS]"
click at [837, 43] on span "Call to Customer" at bounding box center [863, 45] width 69 height 12
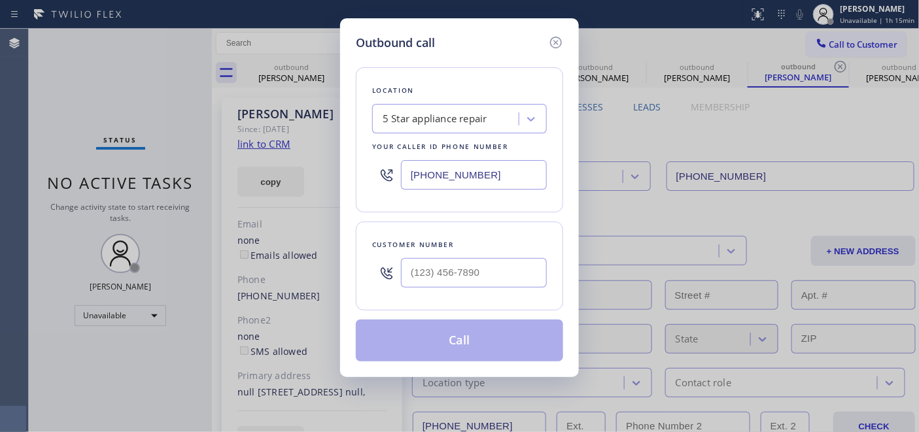
click at [498, 253] on div at bounding box center [474, 273] width 146 height 42
click at [477, 263] on input "(___) ___-____" at bounding box center [474, 272] width 146 height 29
paste input "206) 245-0491"
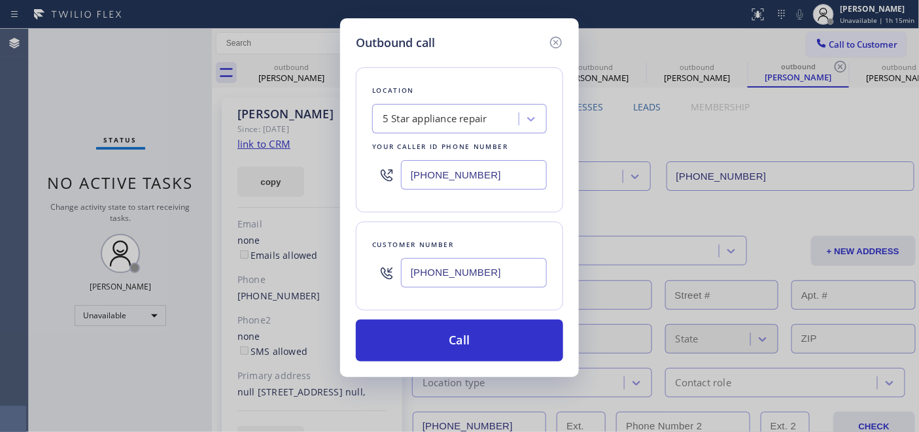
type input "[PHONE_NUMBER]"
click at [414, 181] on input "[PHONE_NUMBER]" at bounding box center [474, 174] width 146 height 29
paste input "206) 202-1006"
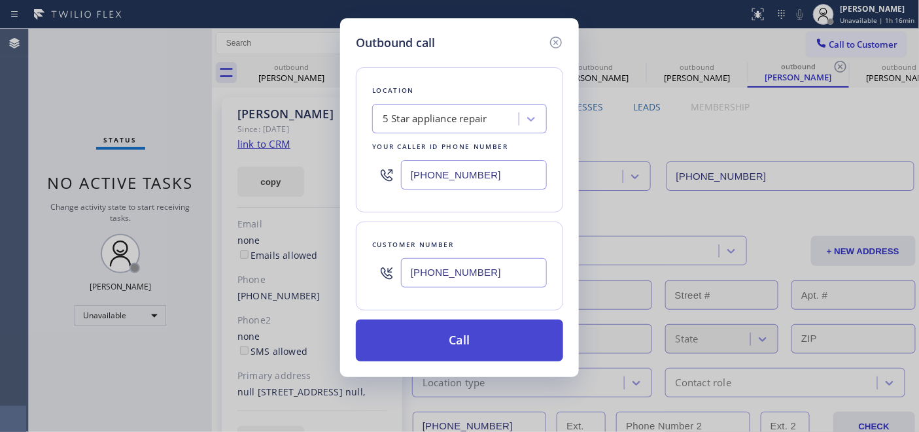
type input "[PHONE_NUMBER]"
click at [487, 347] on button "Call" at bounding box center [459, 341] width 207 height 42
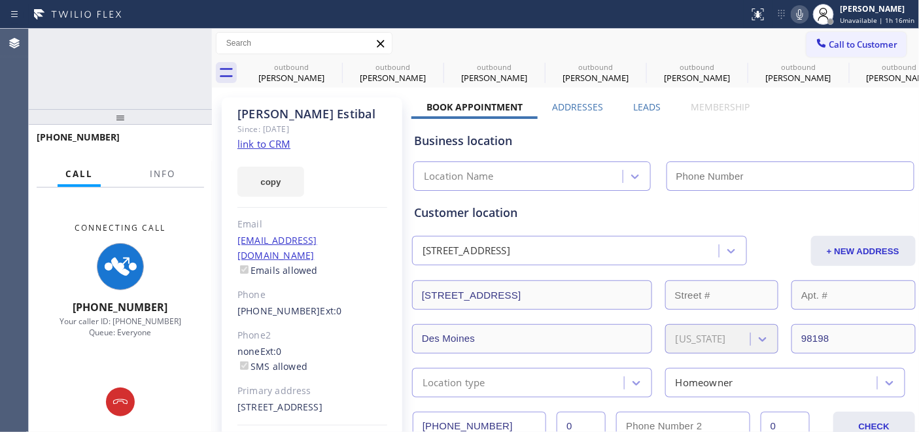
type input "[PHONE_NUMBER]"
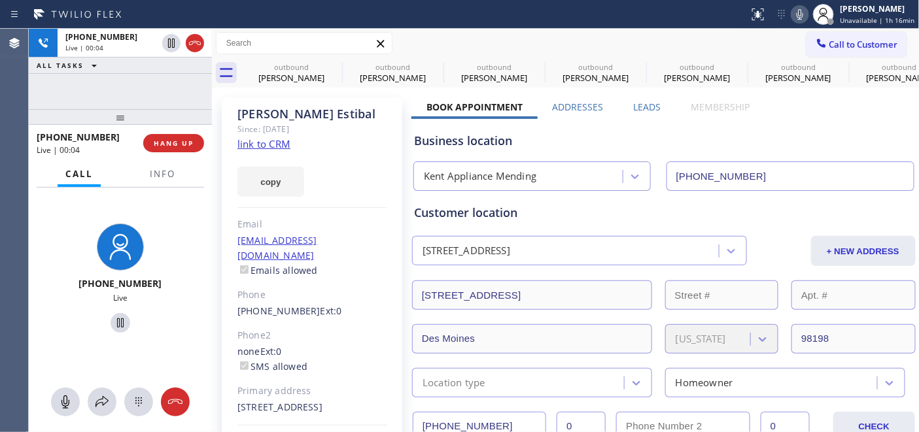
drag, startPoint x: 171, startPoint y: 121, endPoint x: 171, endPoint y: 75, distance: 46.4
click at [171, 75] on div "[PHONE_NUMBER] Live | 00:04 ALL TASKS ALL TASKS ACTIVE TASKS TASKS IN WRAP UP […" at bounding box center [120, 230] width 183 height 403
click at [178, 139] on span "HANG UP" at bounding box center [174, 143] width 40 height 9
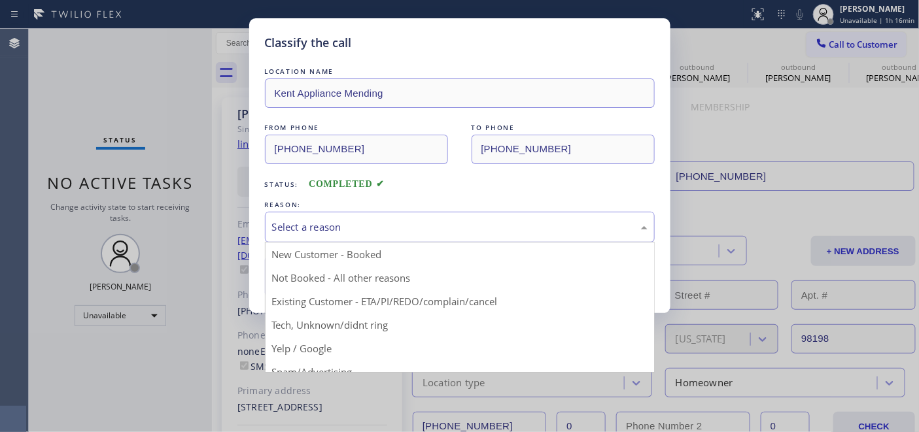
click at [357, 243] on div "Select a reason New Customer - Booked Not Booked - All other reasons Existing C…" at bounding box center [460, 227] width 390 height 31
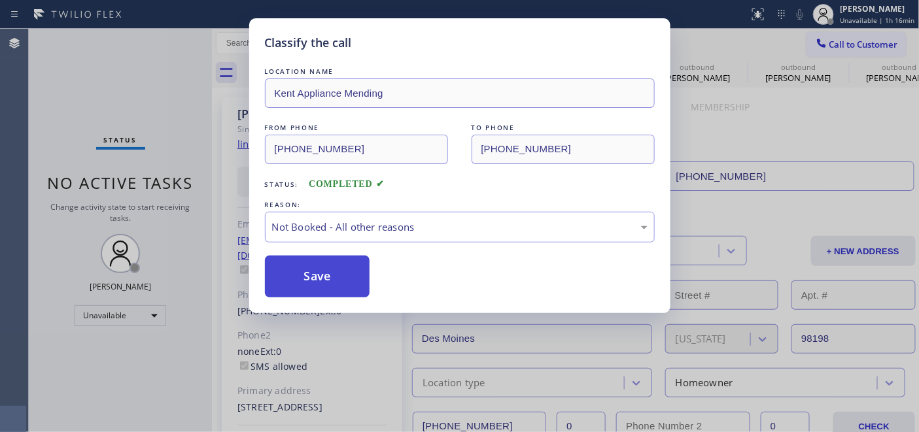
click at [318, 275] on button "Save" at bounding box center [317, 277] width 105 height 42
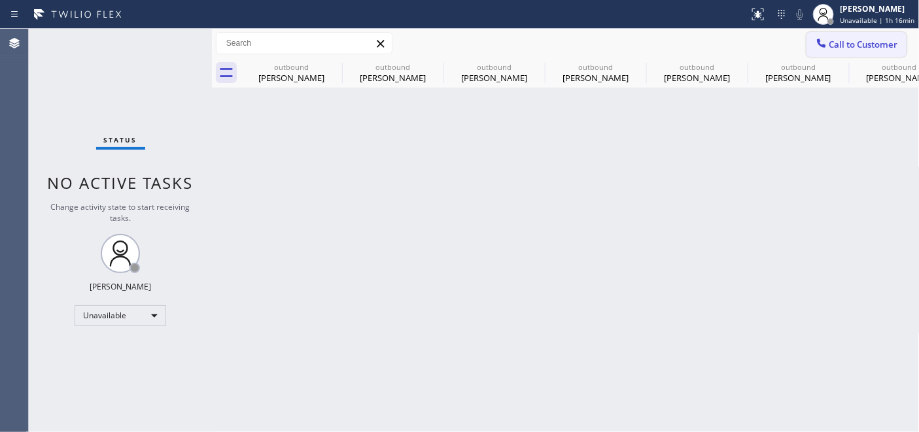
click at [830, 37] on button "Call to Customer" at bounding box center [856, 44] width 100 height 25
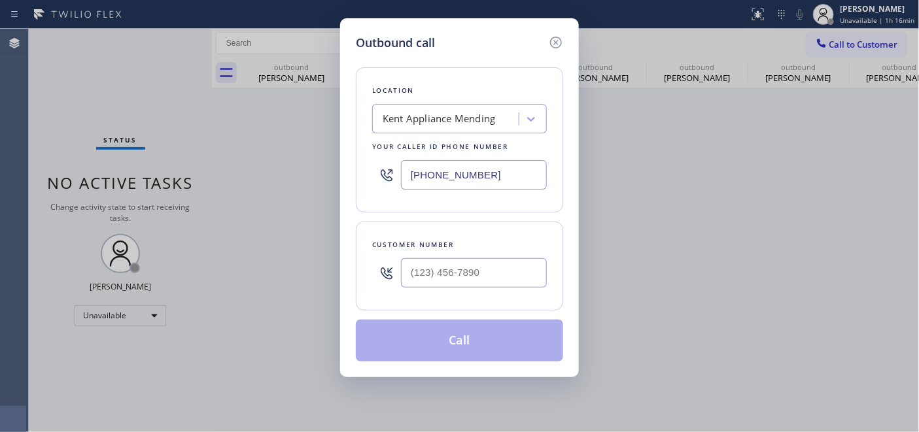
click at [479, 253] on div "Customer number" at bounding box center [459, 266] width 207 height 89
click at [479, 259] on input "(___) ___-____" at bounding box center [474, 272] width 146 height 29
paste input "626) 201-4195"
type input "[PHONE_NUMBER]"
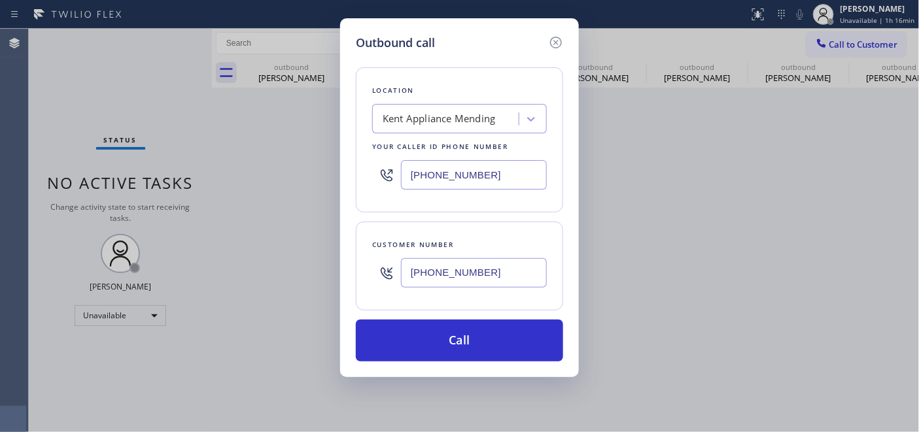
click at [303, 177] on div "Outbound call Location [GEOGRAPHIC_DATA] Appliance Mending Your caller id phone…" at bounding box center [459, 216] width 919 height 432
paste input "626) 550-4838"
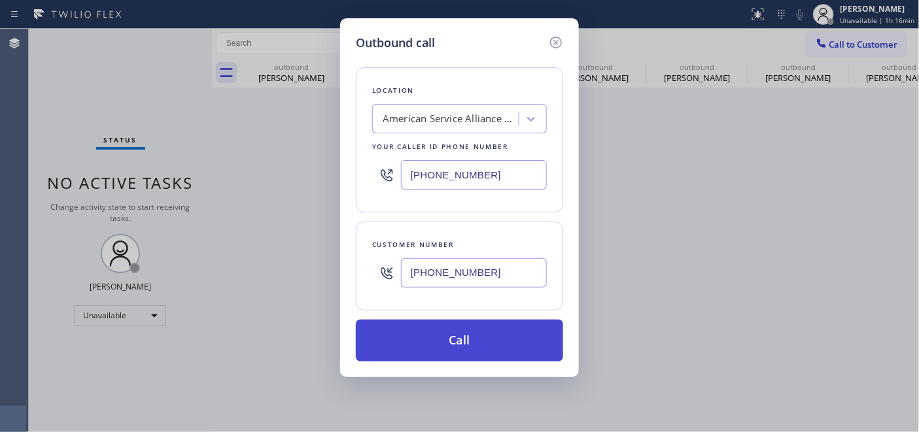
type input "[PHONE_NUMBER]"
click at [475, 338] on button "Call" at bounding box center [459, 341] width 207 height 42
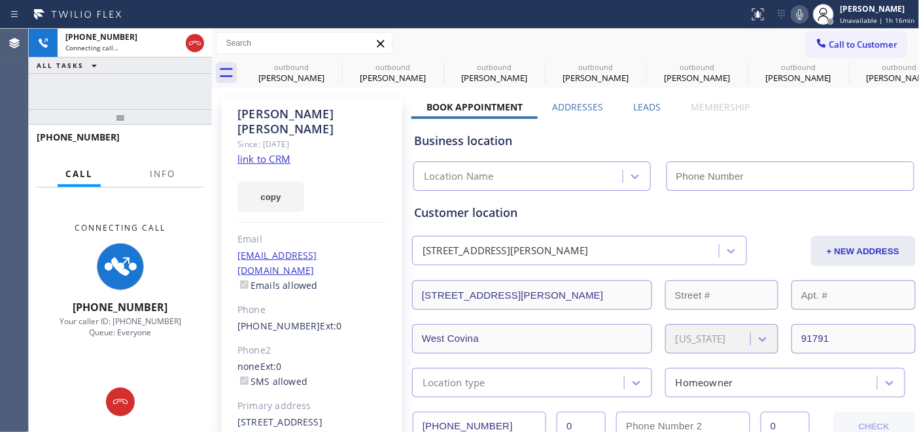
type input "[PHONE_NUMBER]"
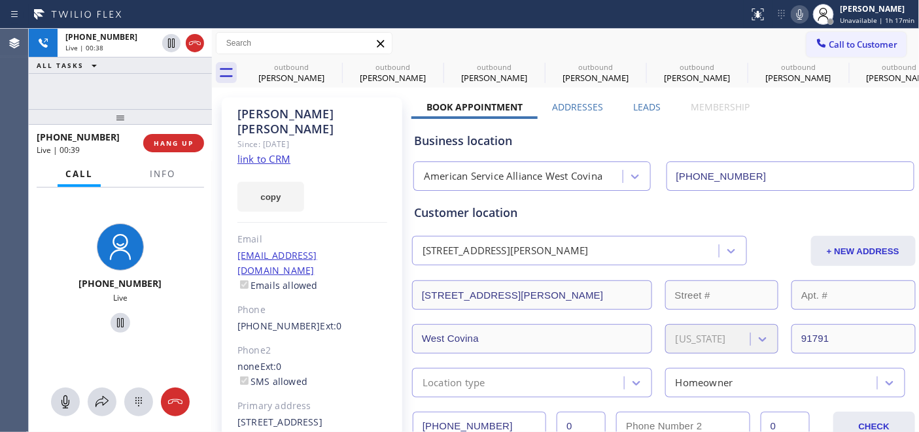
drag, startPoint x: 172, startPoint y: 119, endPoint x: 160, endPoint y: 66, distance: 54.4
click at [160, 66] on div "[PHONE_NUMBER] Live | 00:38 ALL TASKS ALL TASKS ACTIVE TASKS TASKS IN WRAP UP […" at bounding box center [120, 230] width 183 height 403
click at [169, 141] on span "HANG UP" at bounding box center [174, 143] width 40 height 9
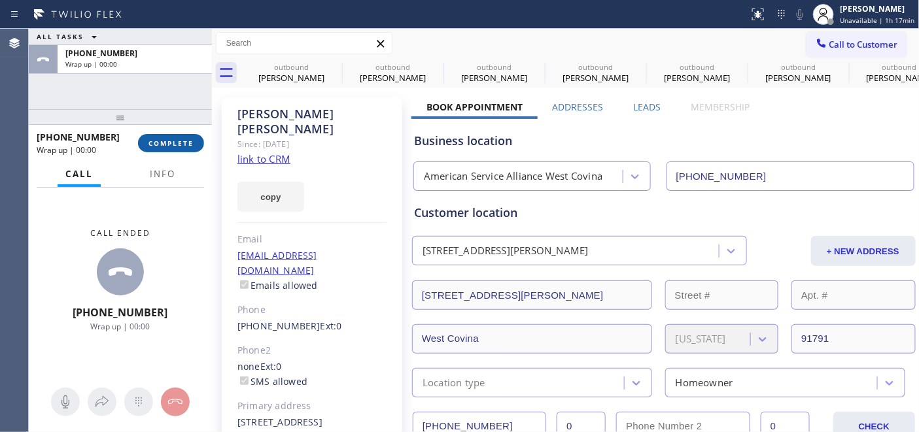
click at [169, 142] on span "COMPLETE" at bounding box center [170, 143] width 45 height 9
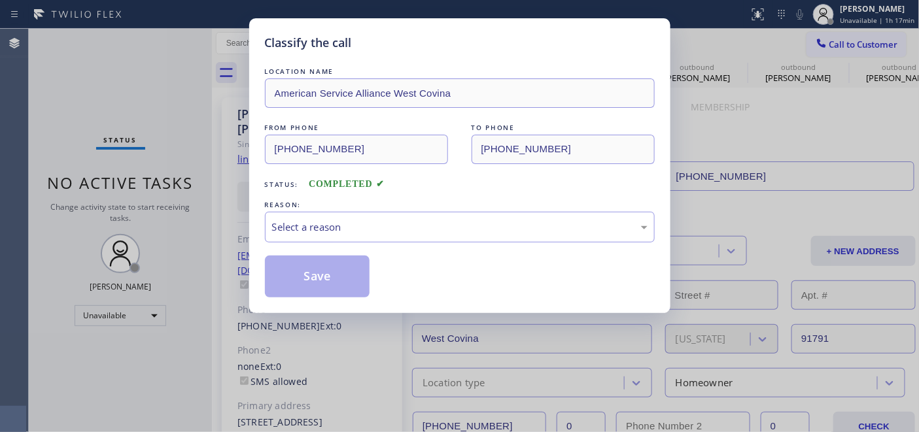
click at [354, 210] on div "REASON:" at bounding box center [460, 205] width 390 height 14
click at [375, 252] on div "LOCATION NAME American Service Alliance West Covina FROM PHONE [PHONE_NUMBER] T…" at bounding box center [460, 181] width 390 height 233
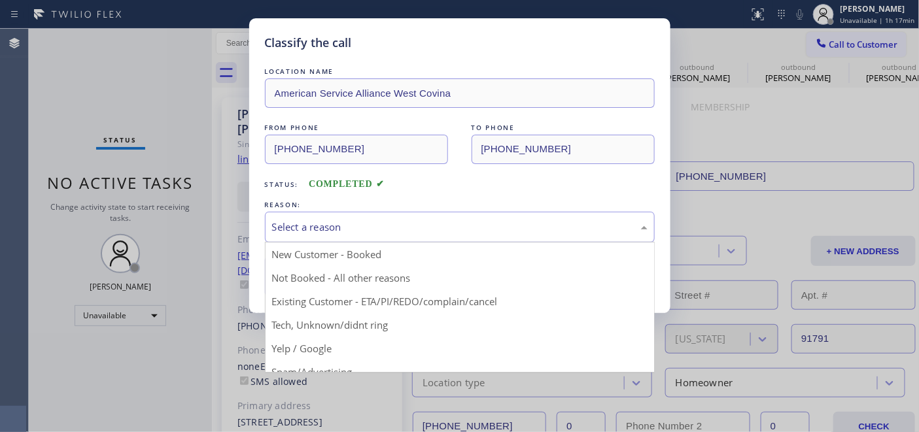
click at [379, 240] on div "Select a reason" at bounding box center [460, 227] width 390 height 31
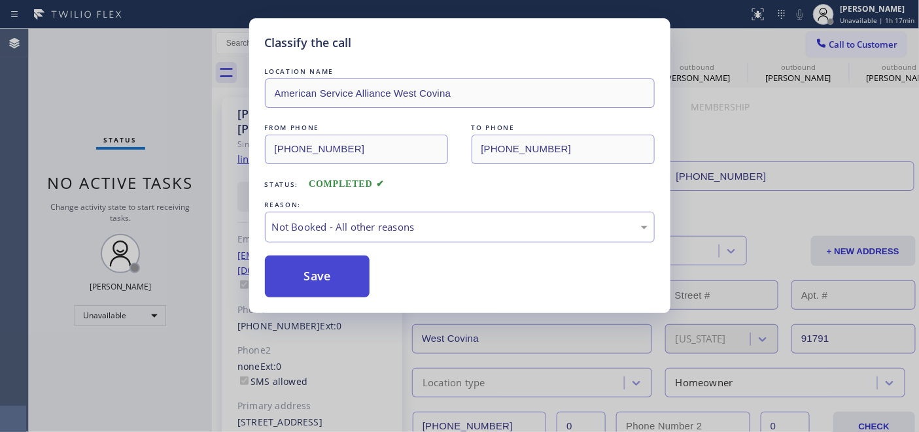
click at [309, 282] on button "Save" at bounding box center [317, 277] width 105 height 42
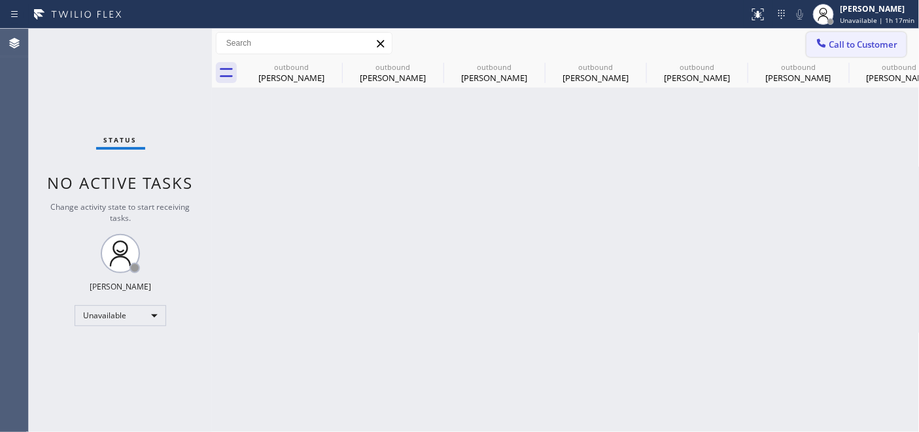
click at [836, 39] on span "Call to Customer" at bounding box center [863, 45] width 69 height 12
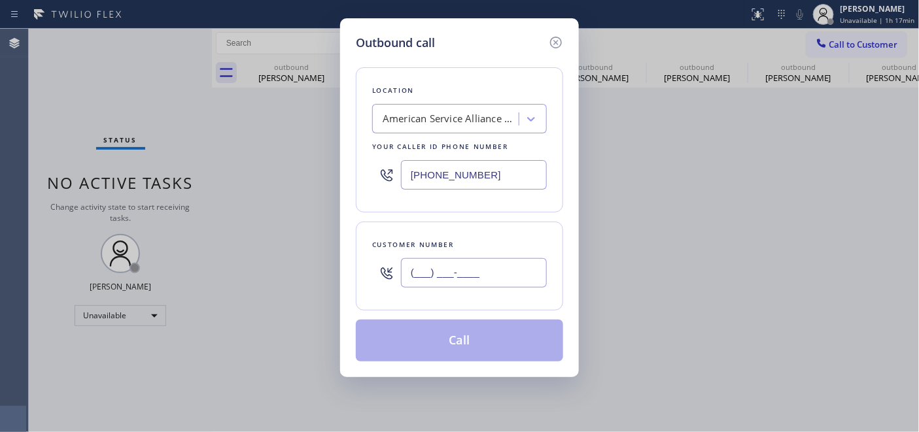
click at [464, 279] on input "(___) ___-____" at bounding box center [474, 272] width 146 height 29
paste input "347) 754-9168"
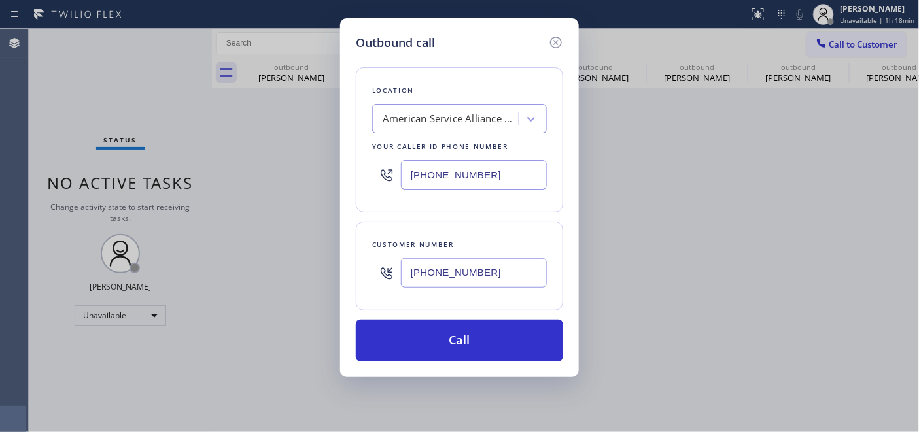
drag, startPoint x: 494, startPoint y: 266, endPoint x: 405, endPoint y: 197, distance: 112.7
click at [384, 256] on div "[PHONE_NUMBER]" at bounding box center [459, 273] width 175 height 42
paste input "text"
type input "[PHONE_NUMBER]"
drag, startPoint x: 511, startPoint y: 178, endPoint x: 368, endPoint y: 158, distance: 144.5
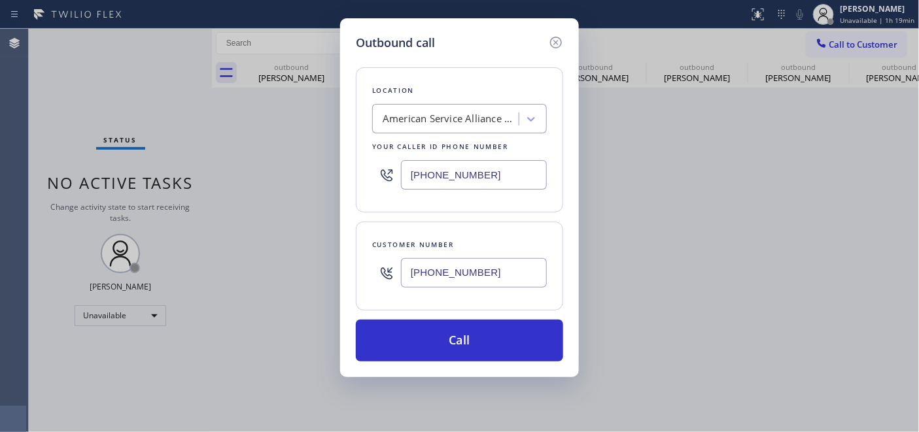
click at [369, 158] on div "Location American Service Alliance [GEOGRAPHIC_DATA] Your caller id phone numbe…" at bounding box center [459, 139] width 207 height 145
paste input "347) 284-6179"
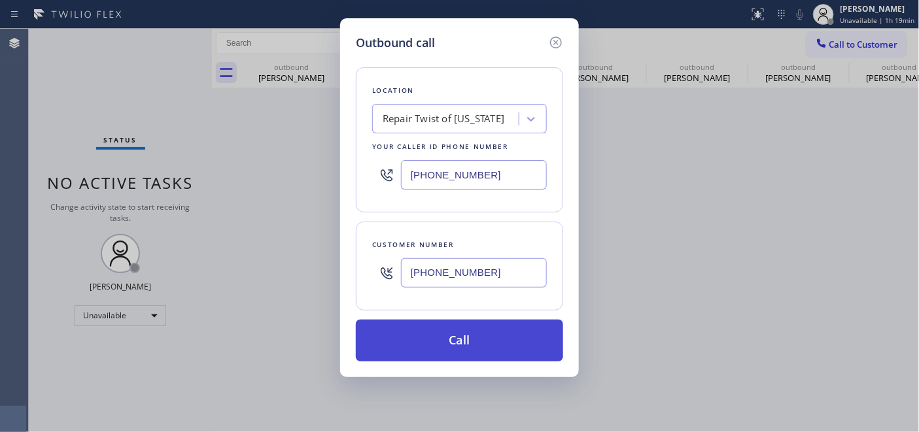
type input "[PHONE_NUMBER]"
click at [518, 332] on button "Call" at bounding box center [459, 341] width 207 height 42
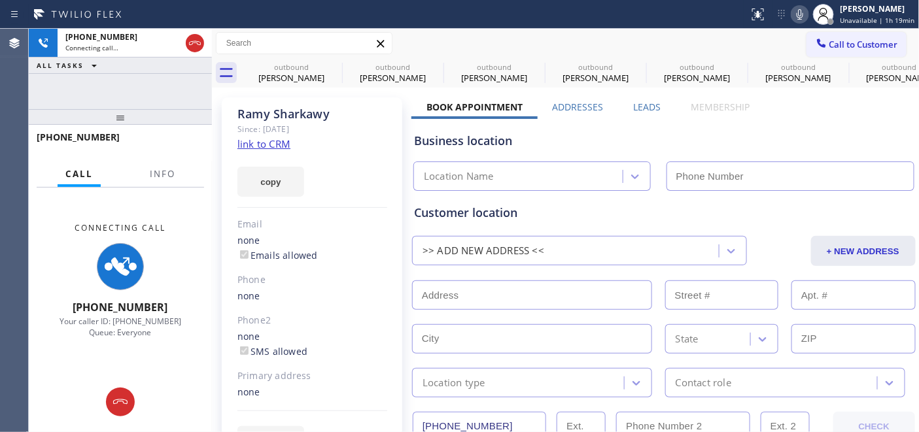
type input "[PHONE_NUMBER]"
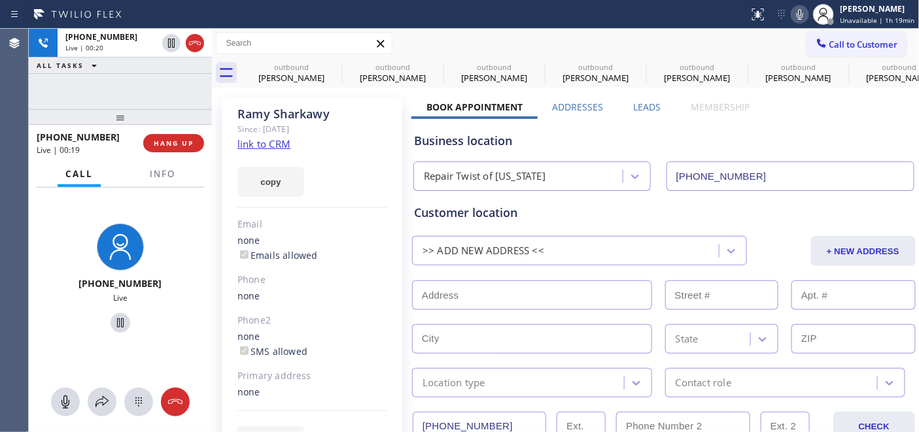
drag, startPoint x: 141, startPoint y: 93, endPoint x: 156, endPoint y: 3, distance: 91.4
click at [142, 80] on div "[PHONE_NUMBER] Live | 00:20 ALL TASKS ALL TASKS ACTIVE TASKS TASKS IN WRAP UP […" at bounding box center [120, 230] width 183 height 403
click at [174, 131] on div "[PHONE_NUMBER] Live | 00:33 HANG UP" at bounding box center [120, 143] width 167 height 34
click at [175, 139] on span "HANG UP" at bounding box center [174, 143] width 40 height 9
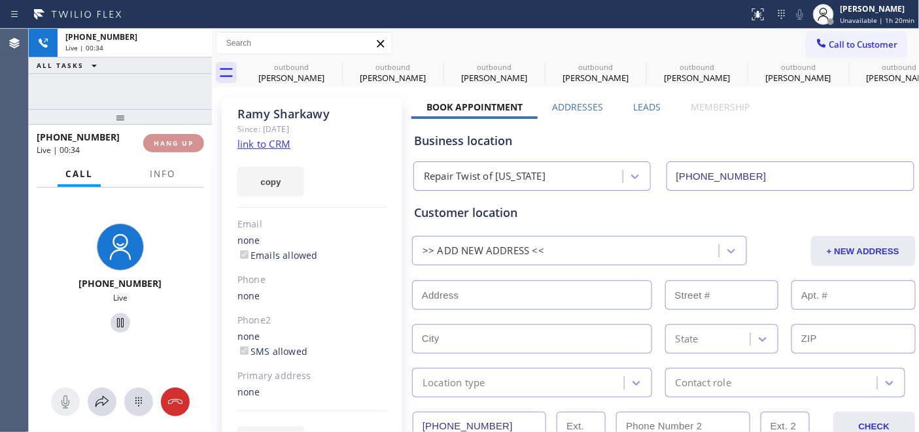
click at [175, 139] on span "HANG UP" at bounding box center [174, 143] width 40 height 9
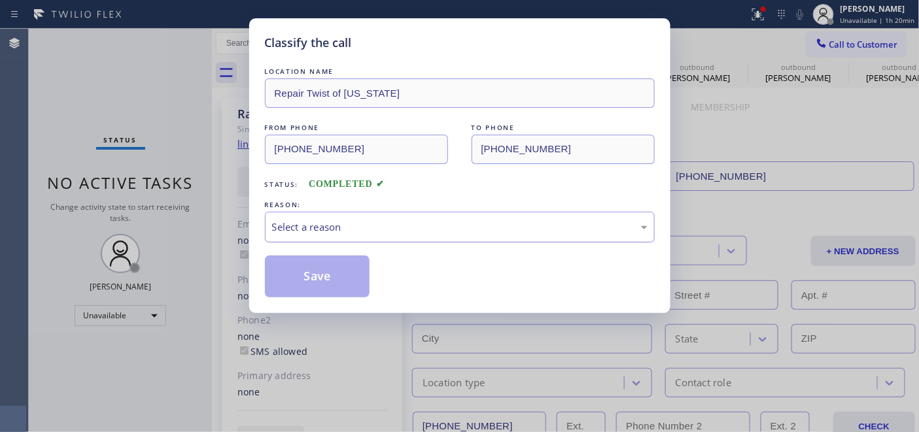
click at [415, 220] on div "Select a reason" at bounding box center [459, 227] width 375 height 15
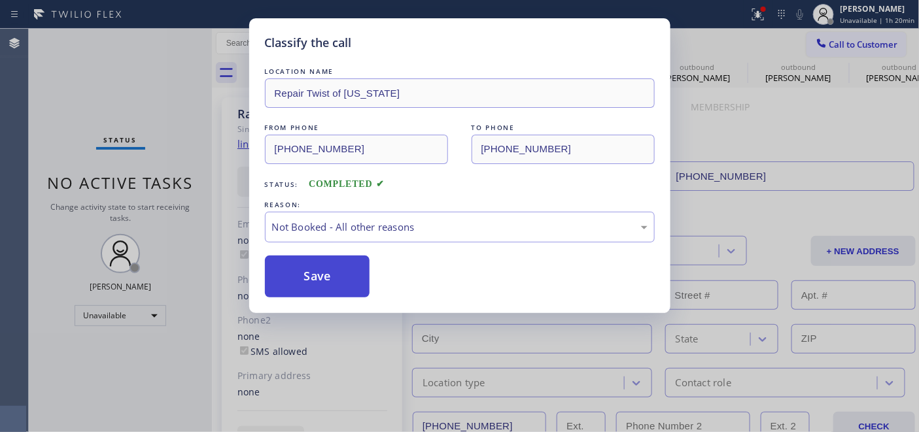
click at [310, 284] on button "Save" at bounding box center [317, 277] width 105 height 42
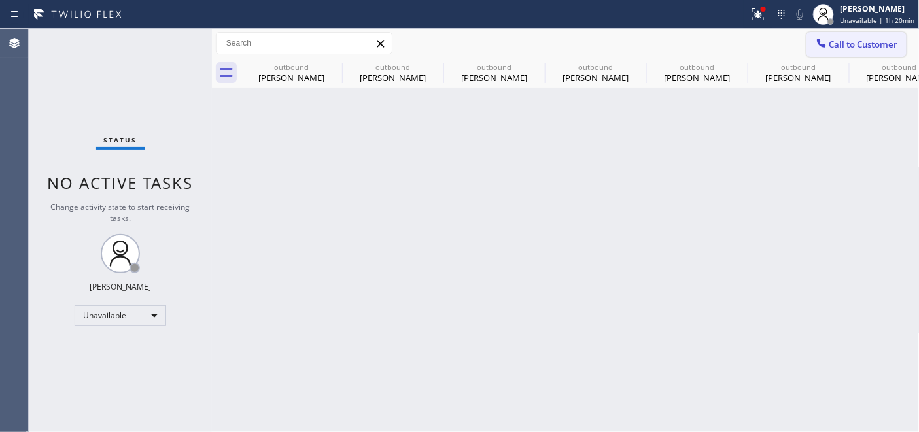
click at [853, 47] on span "Call to Customer" at bounding box center [863, 45] width 69 height 12
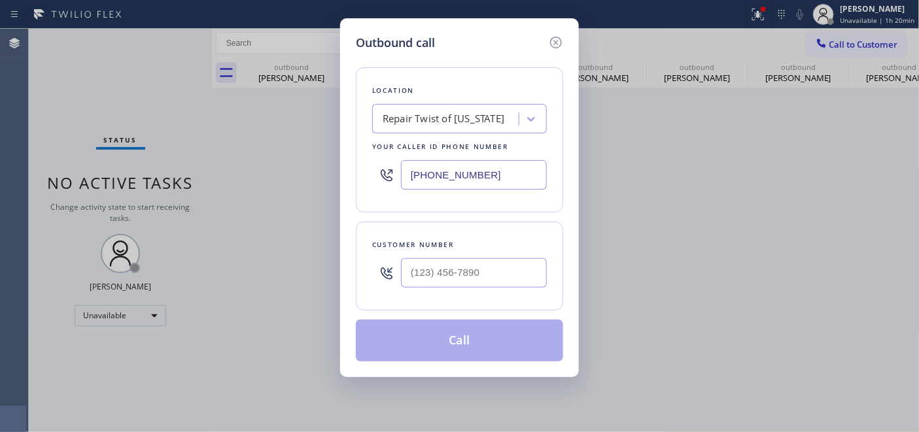
click at [479, 289] on div at bounding box center [474, 273] width 146 height 42
click at [498, 271] on input "(___) ___-____" at bounding box center [474, 272] width 146 height 29
paste input "714) 206-7754"
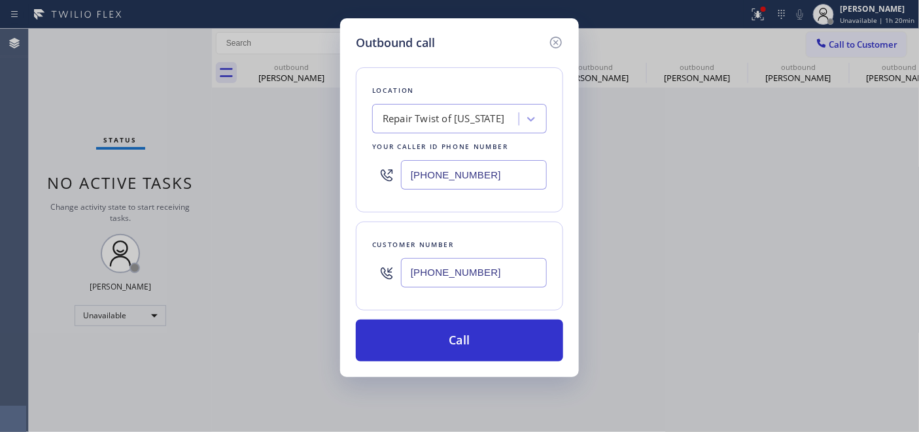
type input "[PHONE_NUMBER]"
drag, startPoint x: 469, startPoint y: 170, endPoint x: 530, endPoint y: 173, distance: 60.2
click at [485, 171] on input "[PHONE_NUMBER]" at bounding box center [474, 174] width 146 height 29
click at [449, 173] on input "[PHONE_NUMBER]" at bounding box center [474, 174] width 146 height 29
drag, startPoint x: 403, startPoint y: 174, endPoint x: 364, endPoint y: 171, distance: 39.3
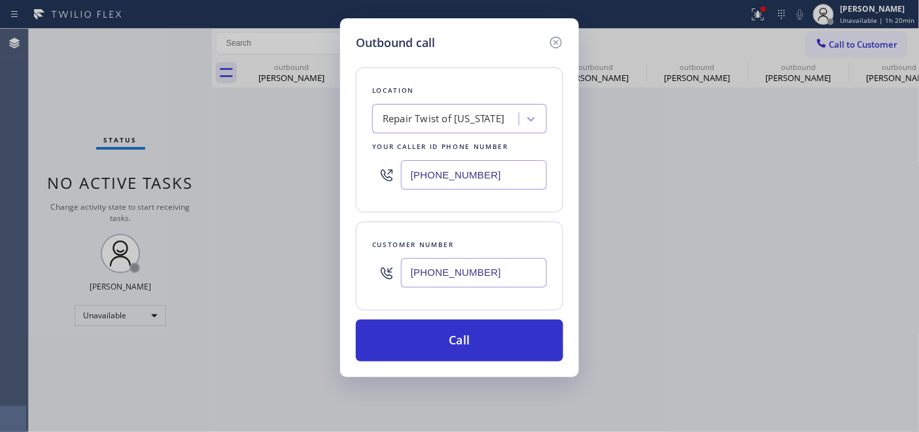
click at [353, 171] on div "Outbound call Location Repair Twist of [US_STATE] Your caller id phone number […" at bounding box center [459, 197] width 239 height 359
paste input "657) 254-304"
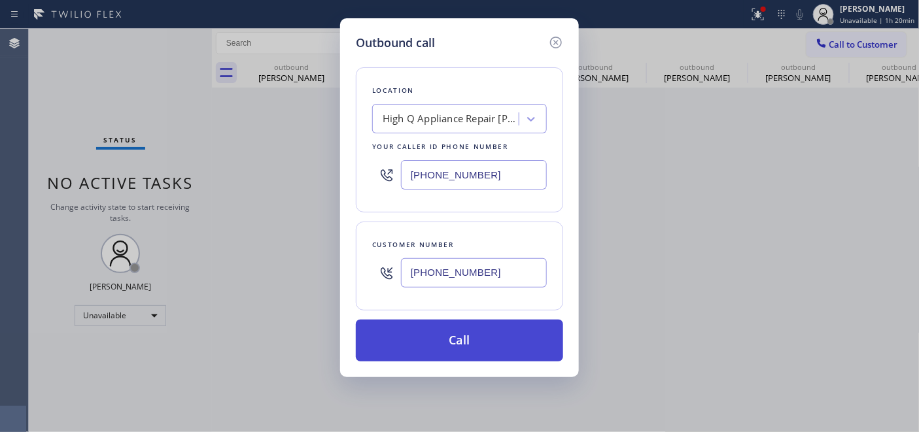
type input "[PHONE_NUMBER]"
click at [459, 330] on button "Call" at bounding box center [459, 341] width 207 height 42
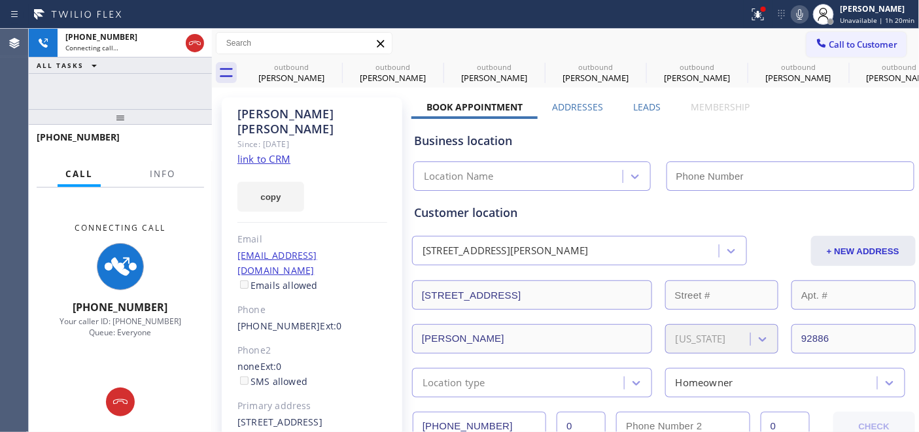
type input "[PHONE_NUMBER]"
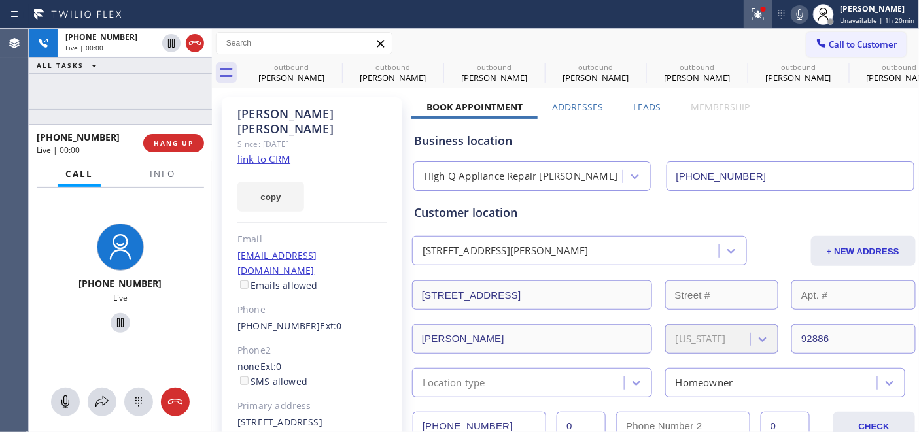
click at [758, 12] on icon at bounding box center [758, 14] width 12 height 12
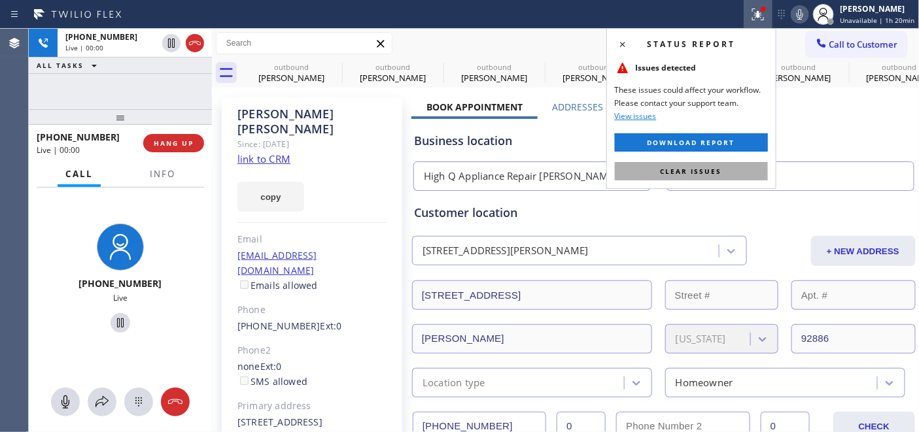
click at [670, 174] on span "Clear issues" at bounding box center [690, 171] width 61 height 9
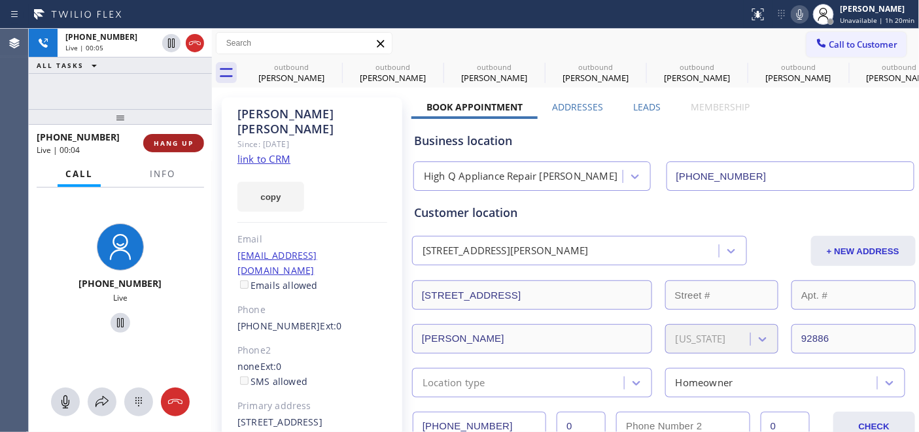
click at [191, 145] on span "HANG UP" at bounding box center [174, 143] width 40 height 9
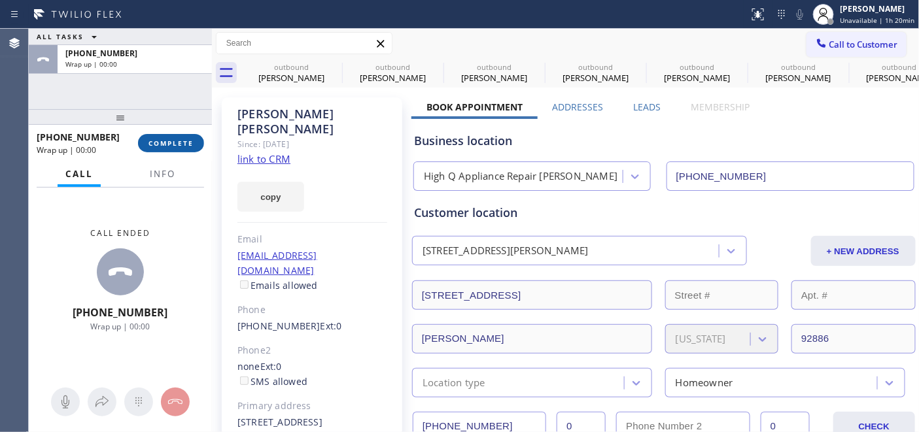
click at [190, 145] on span "COMPLETE" at bounding box center [170, 143] width 45 height 9
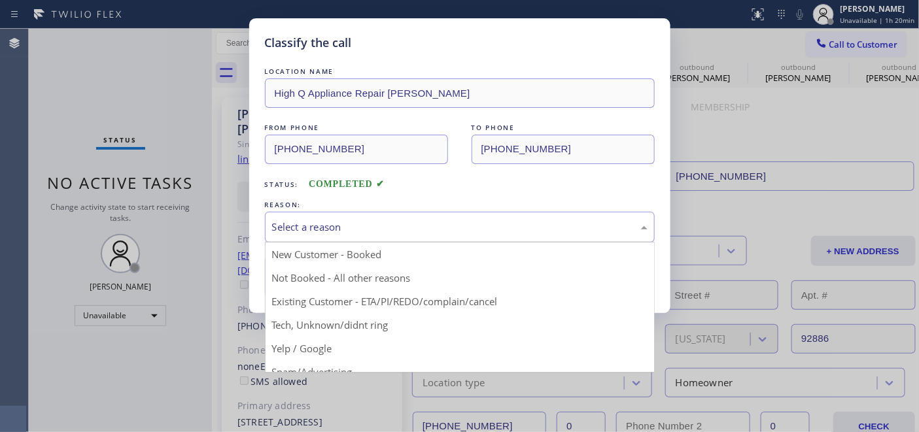
click at [345, 218] on div "Select a reason" at bounding box center [460, 227] width 390 height 31
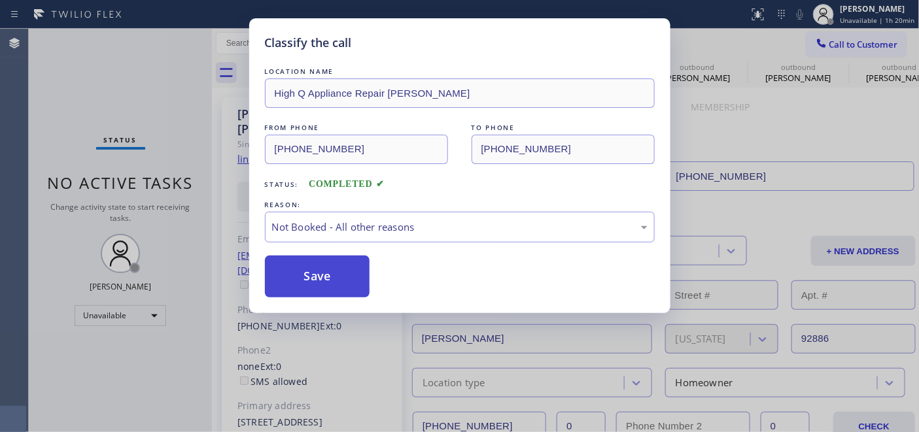
click at [324, 273] on button "Save" at bounding box center [317, 277] width 105 height 42
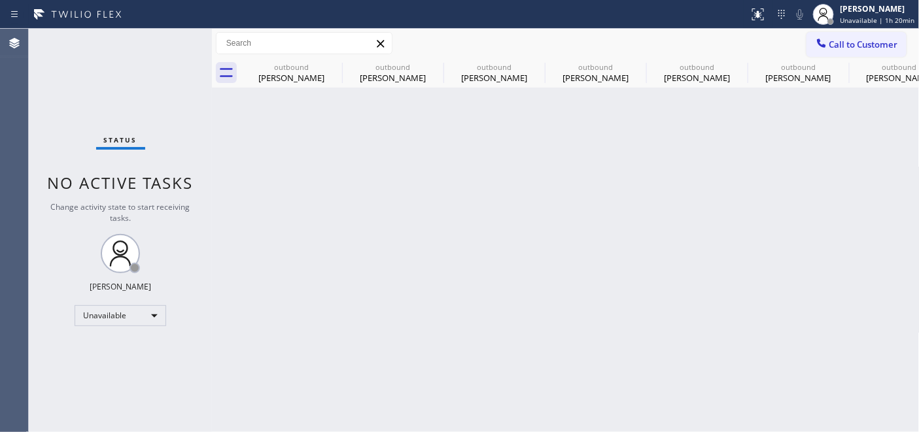
drag, startPoint x: 857, startPoint y: 46, endPoint x: 489, endPoint y: 175, distance: 389.8
click at [857, 46] on span "Call to Customer" at bounding box center [863, 45] width 69 height 12
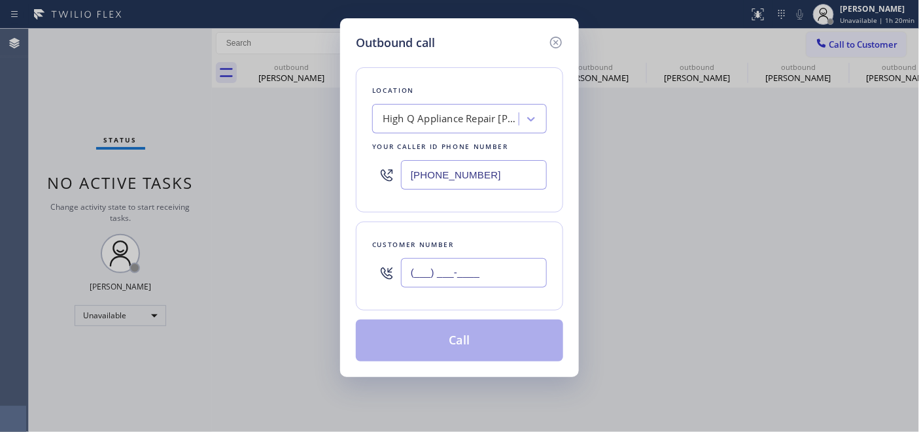
click at [446, 273] on input "(___) ___-____" at bounding box center [474, 272] width 146 height 29
paste input "661) 618-4887"
type input "[PHONE_NUMBER]"
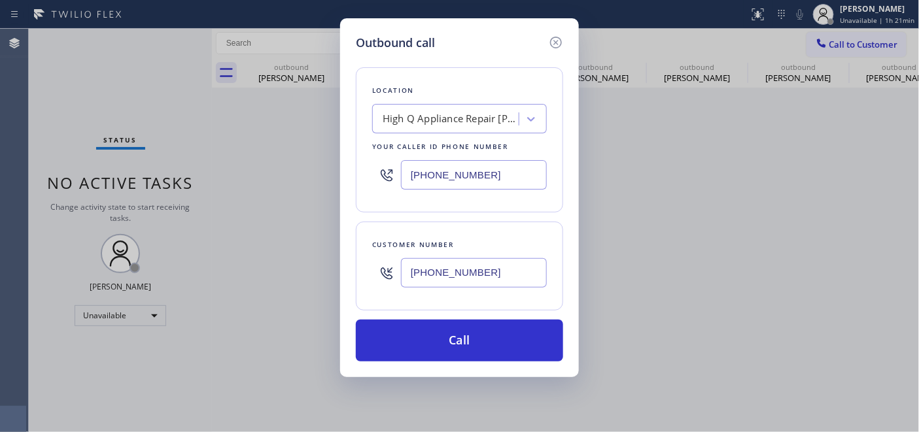
drag, startPoint x: 526, startPoint y: 171, endPoint x: 327, endPoint y: 171, distance: 198.8
click at [319, 170] on div "Outbound call Location High Q Appliance Repair [PERSON_NAME] Your caller id pho…" at bounding box center [459, 216] width 919 height 432
paste input "855) 731-4952"
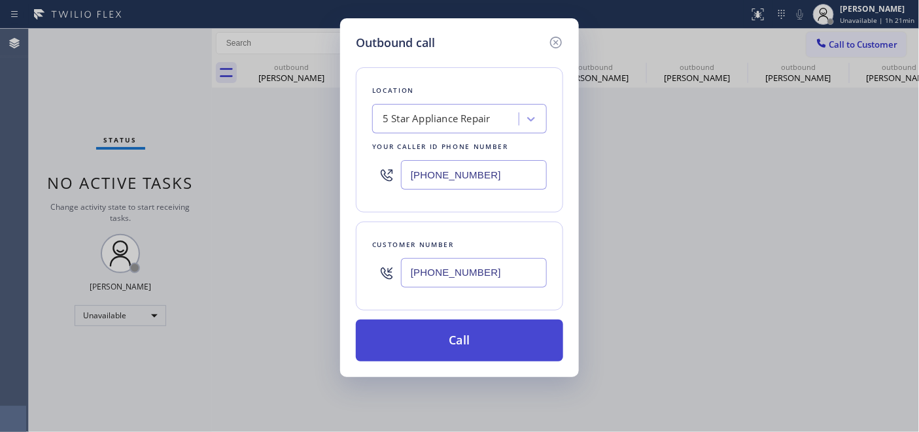
type input "[PHONE_NUMBER]"
click at [514, 331] on button "Call" at bounding box center [459, 341] width 207 height 42
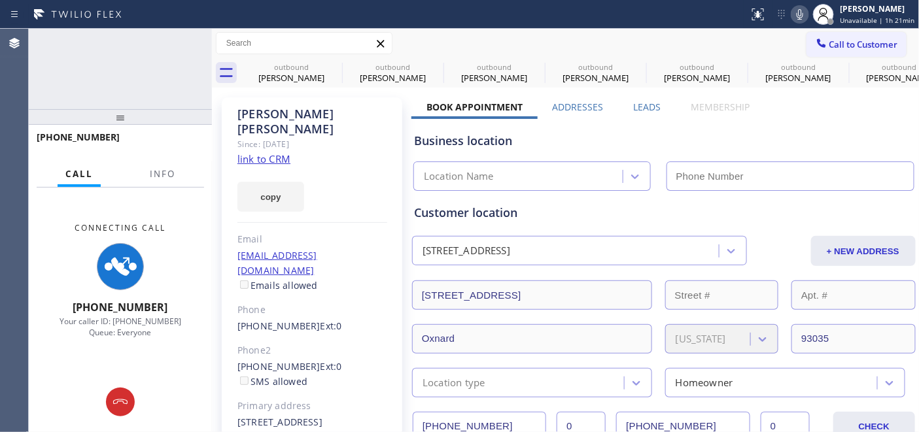
type input "[PHONE_NUMBER]"
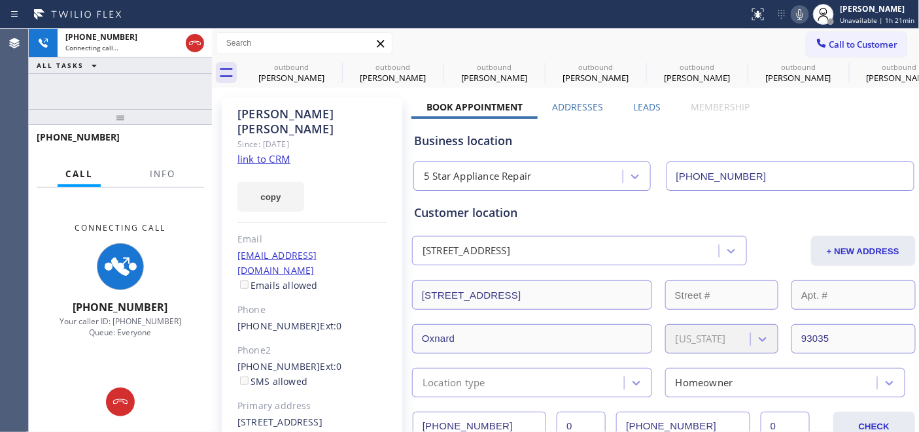
drag, startPoint x: 170, startPoint y: 116, endPoint x: 171, endPoint y: 85, distance: 31.4
click at [172, 89] on div "[PHONE_NUMBER] Connecting call… ALL TASKS ALL TASKS ACTIVE TASKS TASKS IN WRAP …" at bounding box center [120, 230] width 183 height 403
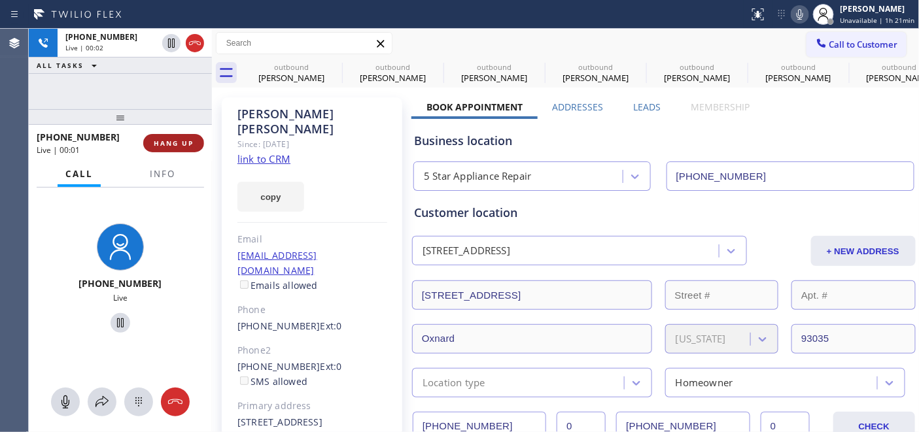
click at [171, 147] on span "HANG UP" at bounding box center [174, 143] width 40 height 9
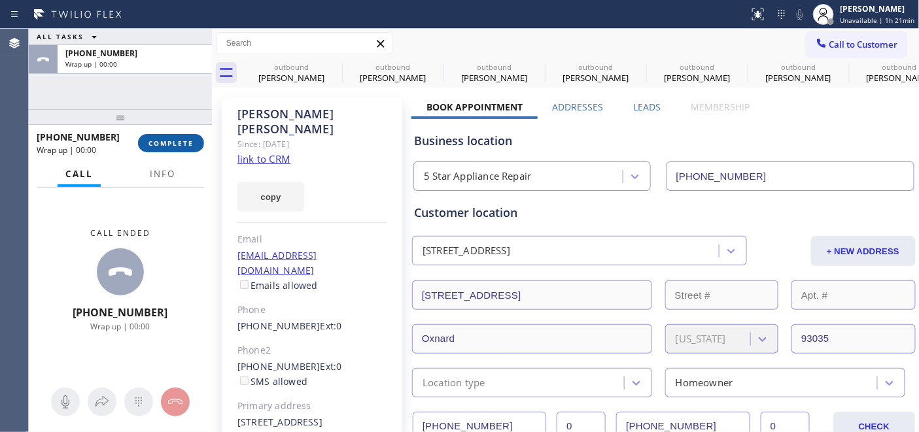
click at [179, 144] on span "COMPLETE" at bounding box center [170, 143] width 45 height 9
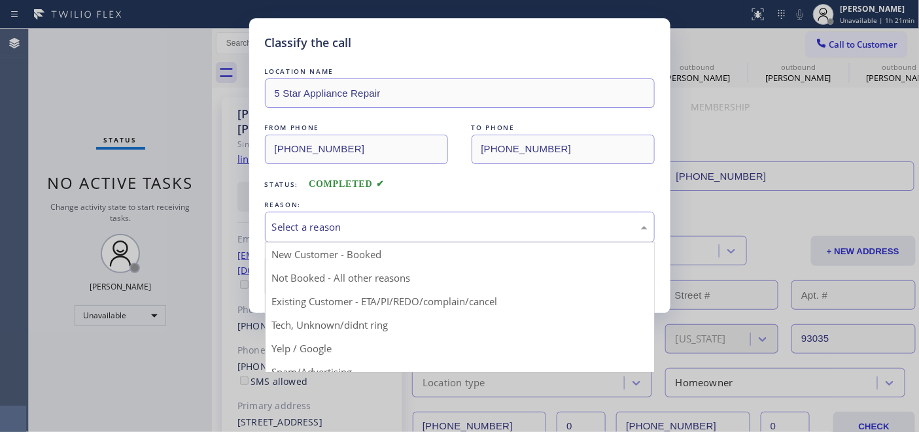
click at [459, 236] on div "Select a reason" at bounding box center [460, 227] width 390 height 31
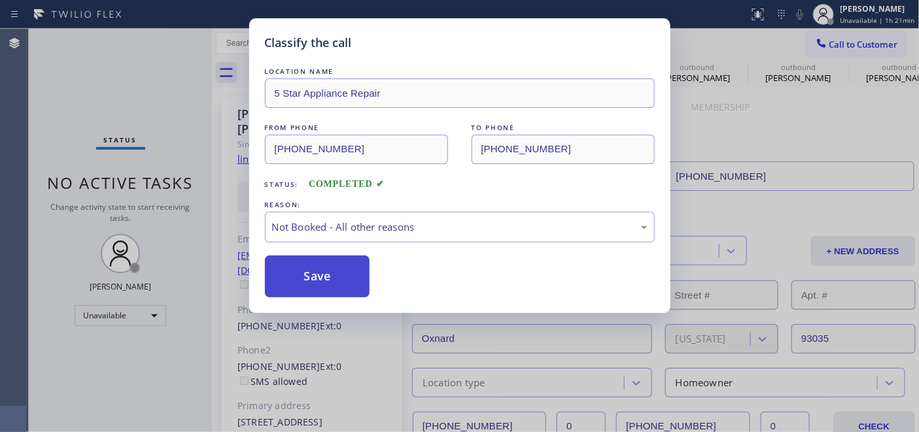
click at [339, 269] on button "Save" at bounding box center [317, 277] width 105 height 42
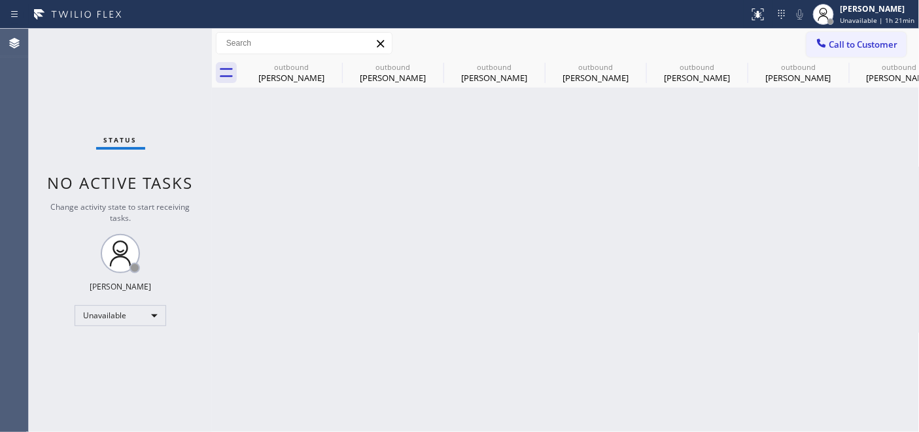
click at [861, 57] on div "Call to Customer Outbound call Location 5 Star Appliance Repair Your caller id …" at bounding box center [565, 43] width 707 height 29
click at [845, 44] on span "Call to Customer" at bounding box center [863, 45] width 69 height 12
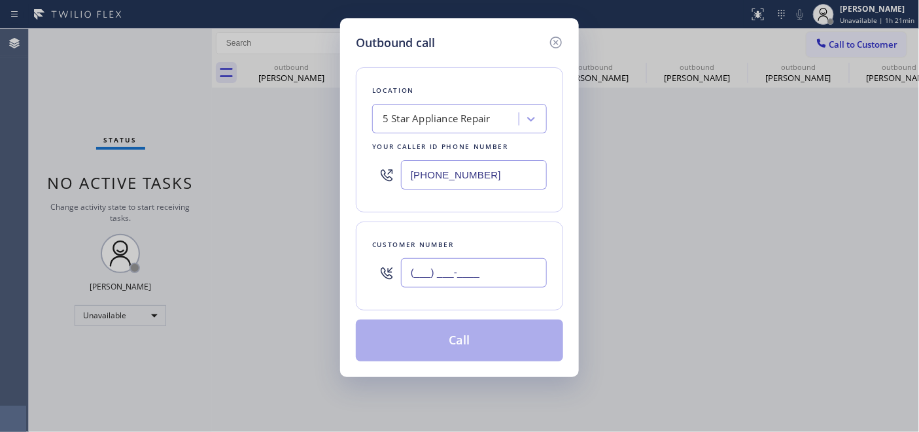
drag, startPoint x: 539, startPoint y: 267, endPoint x: 301, endPoint y: 243, distance: 239.2
click at [286, 254] on div "Outbound call Location 5 Star Appliance Repair Your caller id phone number [PHO…" at bounding box center [459, 216] width 919 height 432
paste input "408) 621-2244"
type input "[PHONE_NUMBER]"
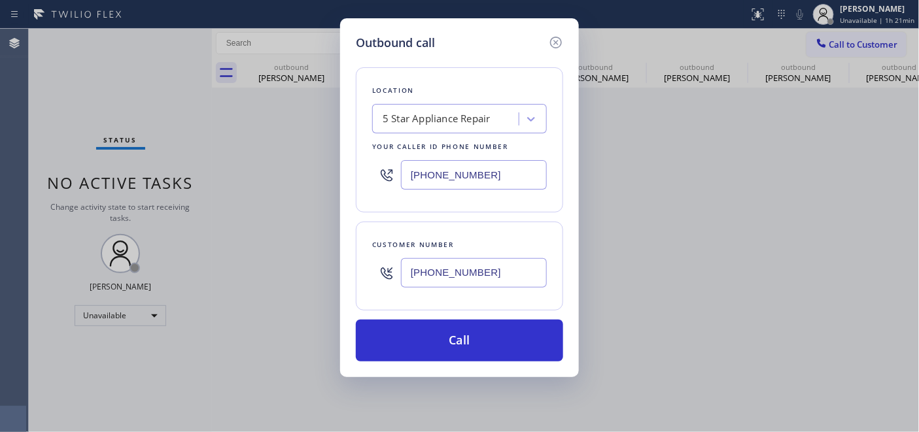
drag, startPoint x: 520, startPoint y: 160, endPoint x: 380, endPoint y: 167, distance: 140.1
click at [375, 162] on div "[PHONE_NUMBER]" at bounding box center [459, 175] width 175 height 42
drag, startPoint x: 363, startPoint y: 164, endPoint x: 276, endPoint y: 171, distance: 87.3
click at [280, 170] on div "Outbound call Location 5 Star Appliance Repair Your caller id phone number (___…" at bounding box center [459, 216] width 919 height 432
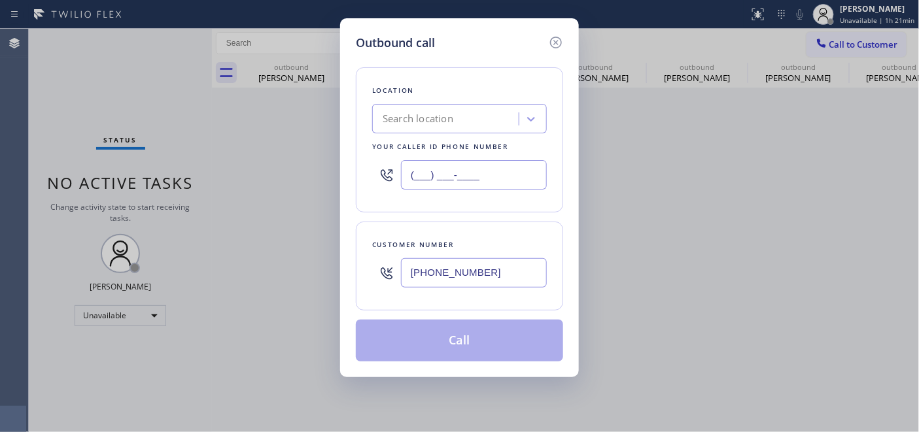
paste input "855) 731-4952"
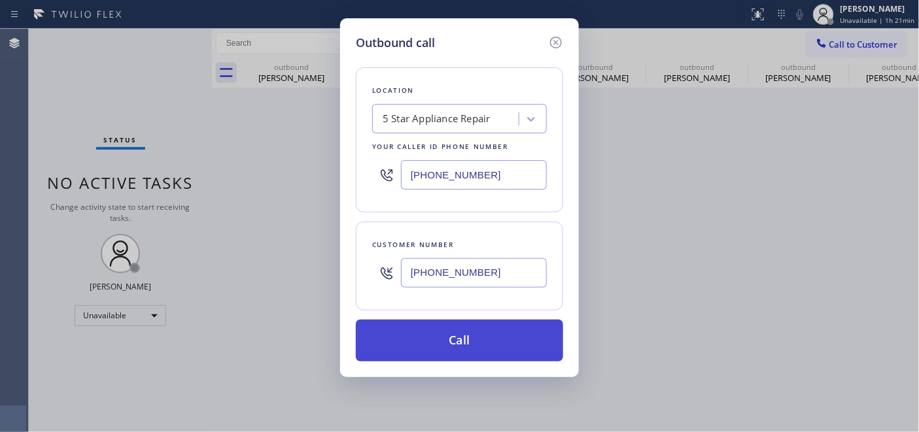
type input "[PHONE_NUMBER]"
click at [477, 338] on button "Call" at bounding box center [459, 341] width 207 height 42
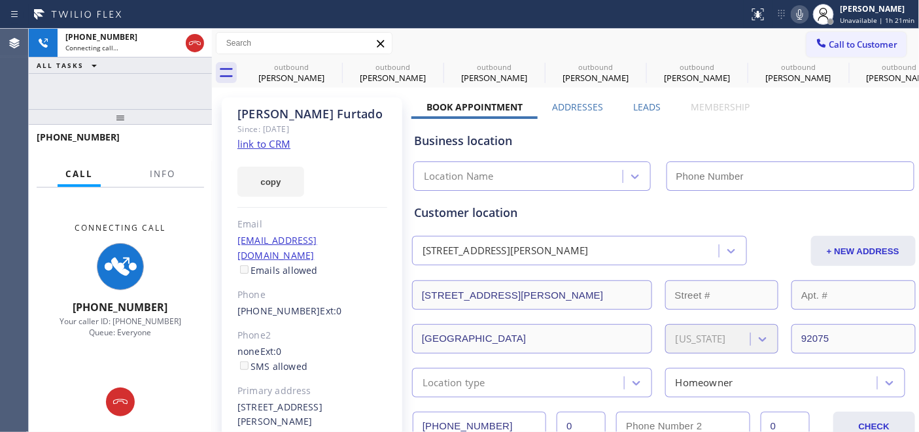
type input "[PHONE_NUMBER]"
drag, startPoint x: 178, startPoint y: 113, endPoint x: 160, endPoint y: 78, distance: 39.2
click at [160, 78] on div "[PHONE_NUMBER] Connecting call… ALL TASKS ALL TASKS ACTIVE TASKS TASKS IN WRAP …" at bounding box center [120, 230] width 183 height 403
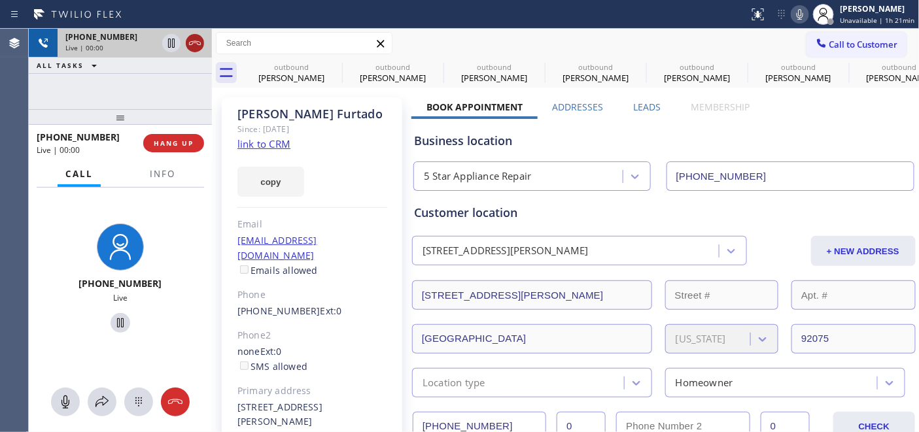
click at [193, 39] on icon at bounding box center [195, 43] width 16 height 16
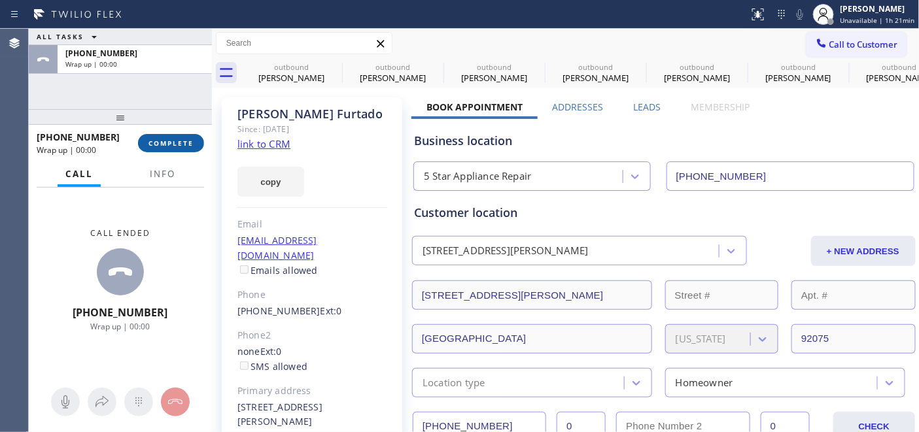
click at [186, 135] on button "COMPLETE" at bounding box center [171, 143] width 66 height 18
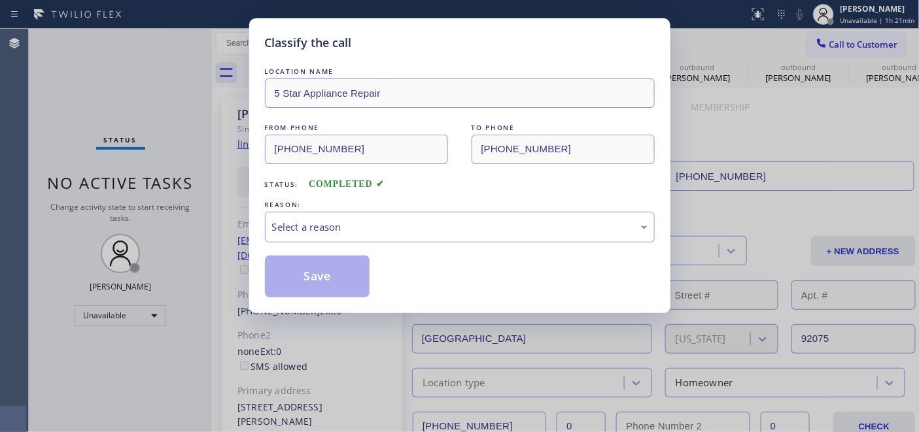
click at [177, 144] on div "Classify the call LOCATION NAME 5 Star Appliance Repair FROM PHONE [PHONE_NUMBE…" at bounding box center [459, 216] width 919 height 432
click at [446, 229] on div "Select a reason" at bounding box center [459, 227] width 375 height 15
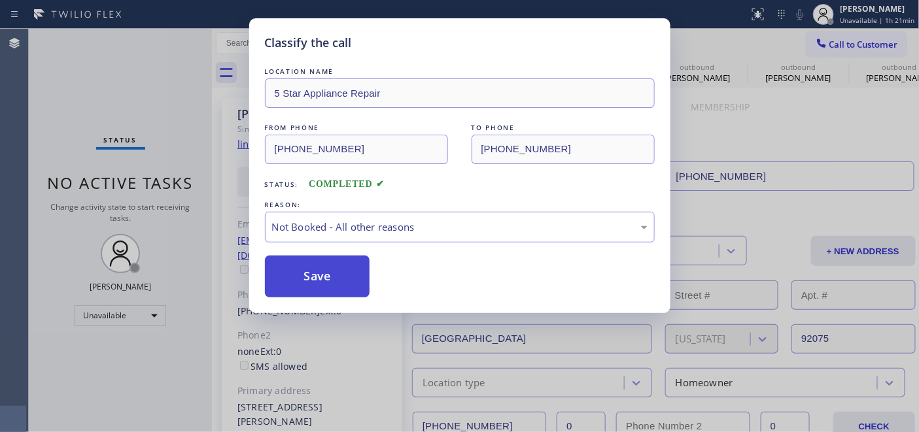
click at [348, 271] on button "Save" at bounding box center [317, 277] width 105 height 42
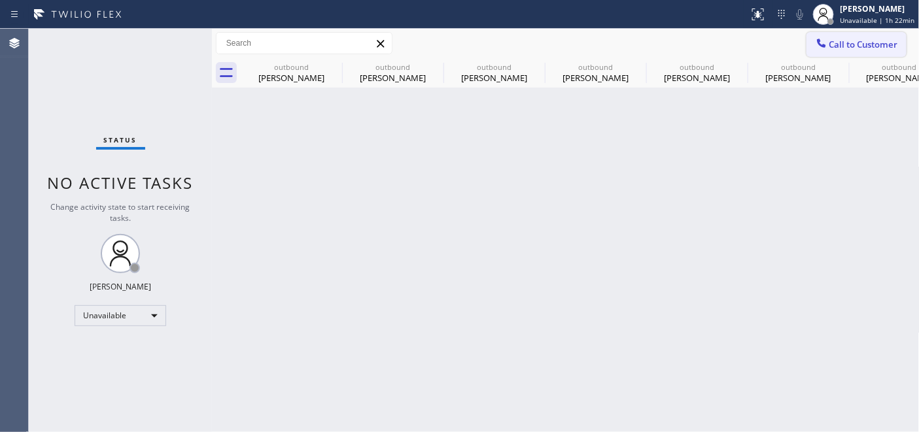
click at [854, 43] on span "Call to Customer" at bounding box center [863, 45] width 69 height 12
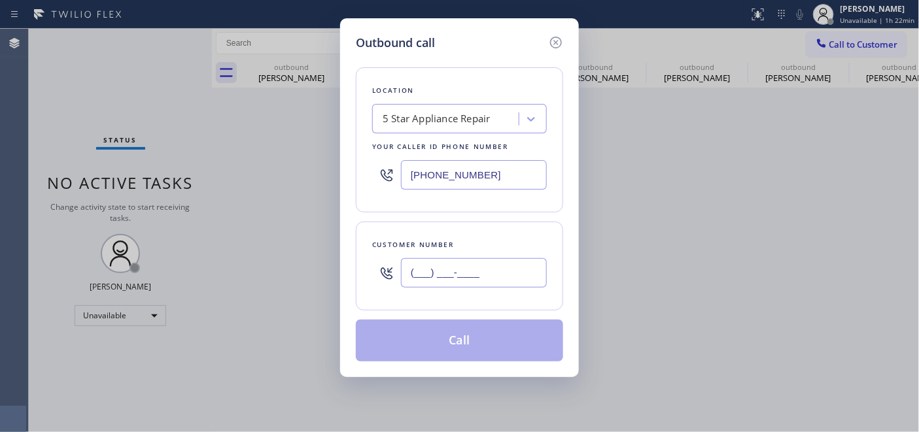
click at [467, 277] on input "(___) ___-____" at bounding box center [474, 272] width 146 height 29
paste input "858) 731-6958"
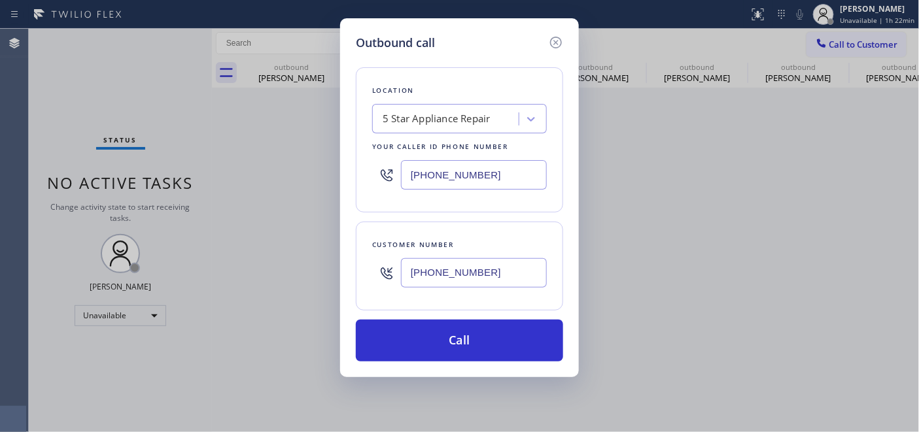
type input "[PHONE_NUMBER]"
drag, startPoint x: 497, startPoint y: 171, endPoint x: 356, endPoint y: 170, distance: 141.2
click at [356, 170] on div "Location 5 Star Appliance Repair Your caller id phone number [PHONE_NUMBER]" at bounding box center [459, 139] width 207 height 145
paste input "253-8659"
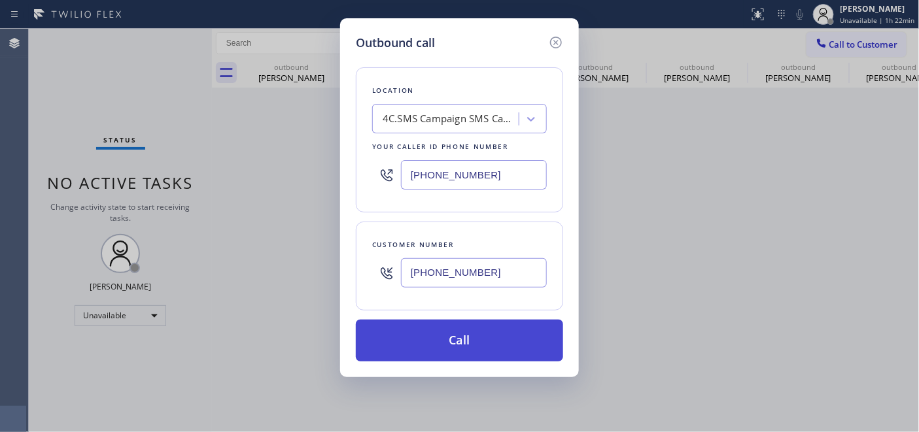
type input "[PHONE_NUMBER]"
click at [454, 336] on button "Call" at bounding box center [459, 341] width 207 height 42
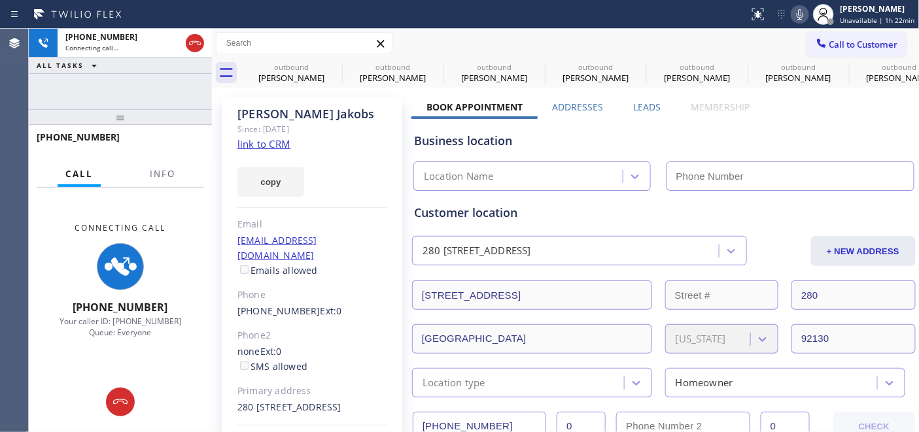
type input "[PHONE_NUMBER]"
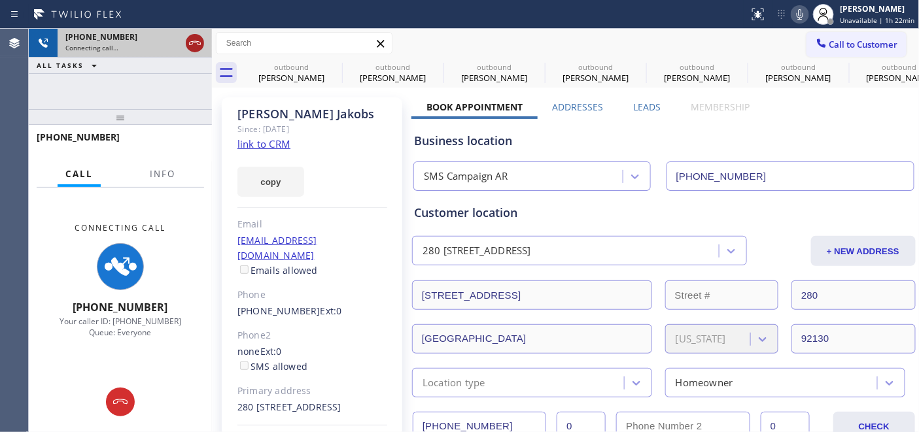
click at [190, 44] on icon at bounding box center [195, 43] width 12 height 4
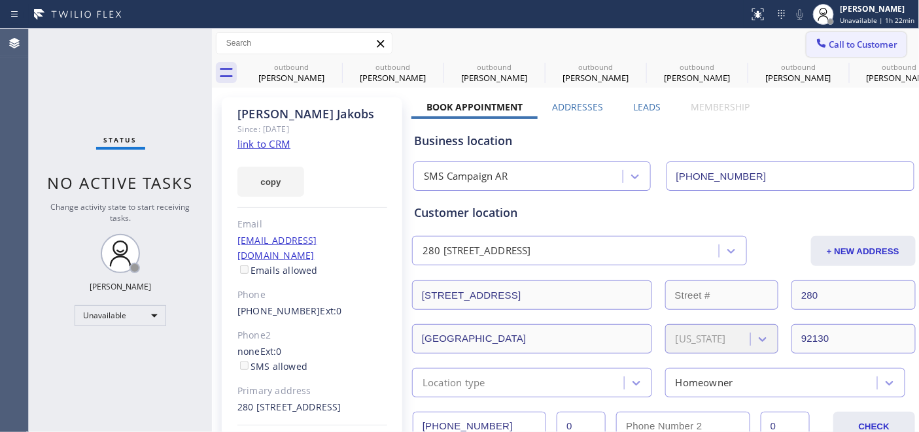
click at [877, 54] on button "Call to Customer" at bounding box center [856, 44] width 100 height 25
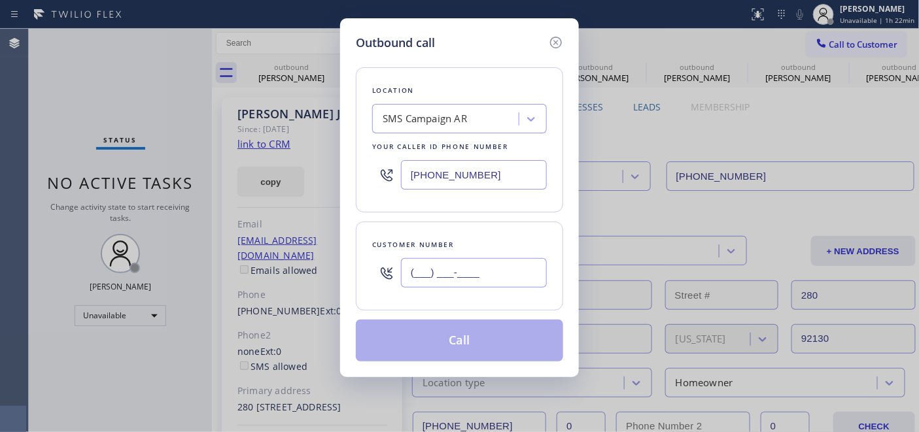
click at [475, 284] on input "(___) ___-____" at bounding box center [474, 272] width 146 height 29
paste input "408) 515-6968"
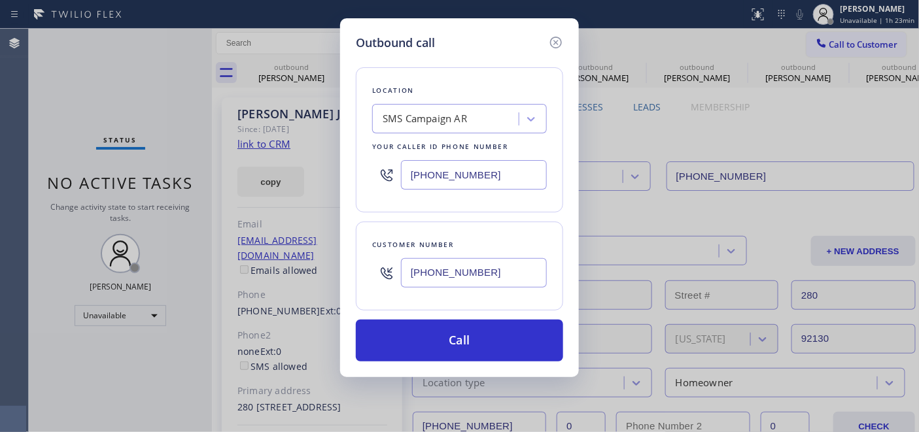
drag, startPoint x: 505, startPoint y: 280, endPoint x: 351, endPoint y: 256, distance: 156.2
click at [336, 285] on div "Outbound call Location SMS Campaign AR Your caller id phone number [PHONE_NUMBE…" at bounding box center [459, 216] width 919 height 432
paste input "text"
type input "[PHONE_NUMBER]"
click at [486, 183] on input "[PHONE_NUMBER]" at bounding box center [474, 174] width 146 height 29
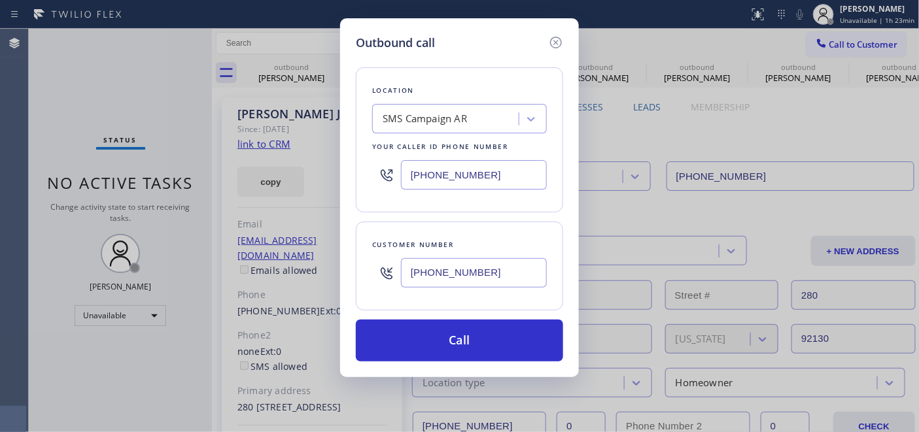
click at [449, 118] on div "SMS Campaign AR" at bounding box center [424, 119] width 84 height 15
type input "5 star appliance repai"
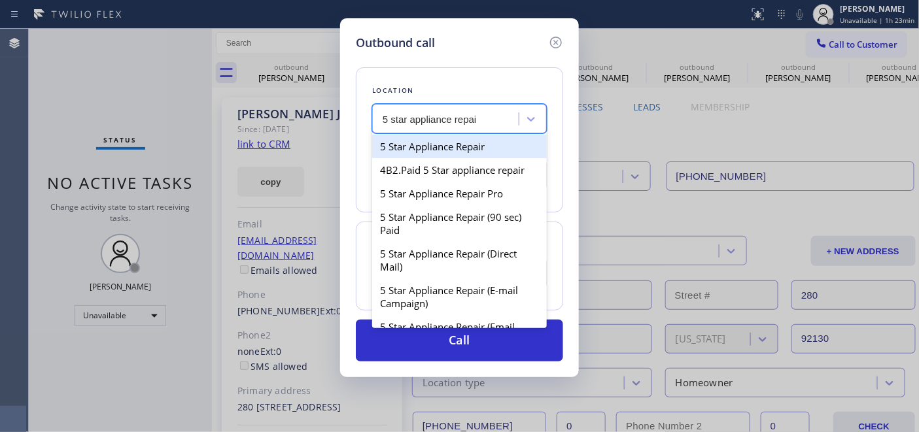
click at [441, 146] on div "5 Star Appliance Repair" at bounding box center [459, 147] width 175 height 24
type input "[PHONE_NUMBER]"
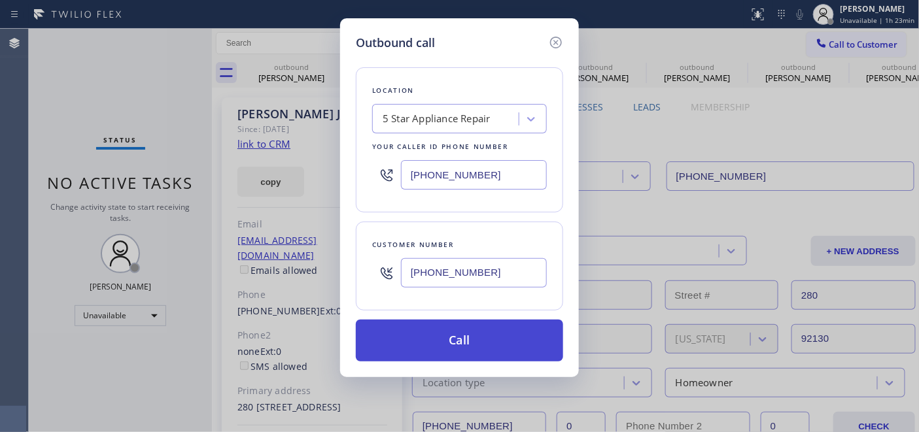
click at [476, 330] on button "Call" at bounding box center [459, 341] width 207 height 42
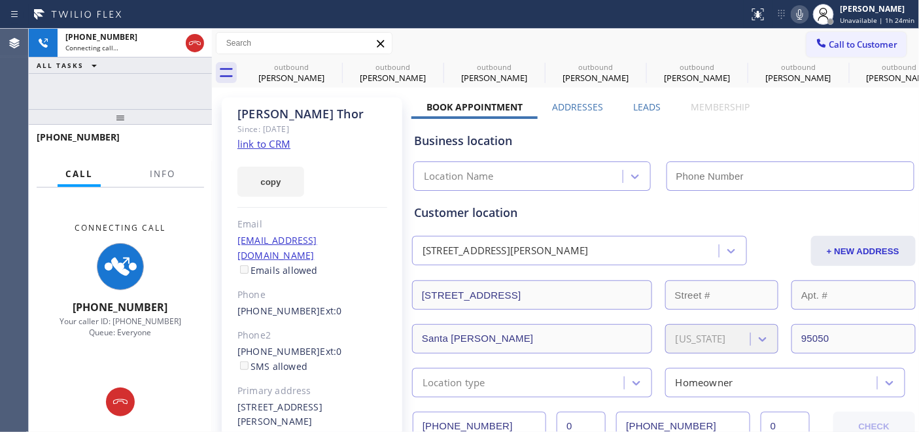
type input "[PHONE_NUMBER]"
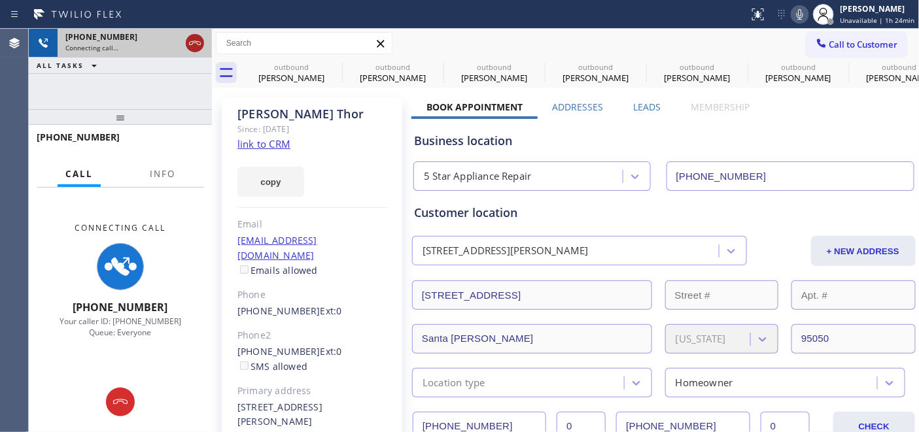
click at [198, 46] on icon at bounding box center [195, 43] width 16 height 16
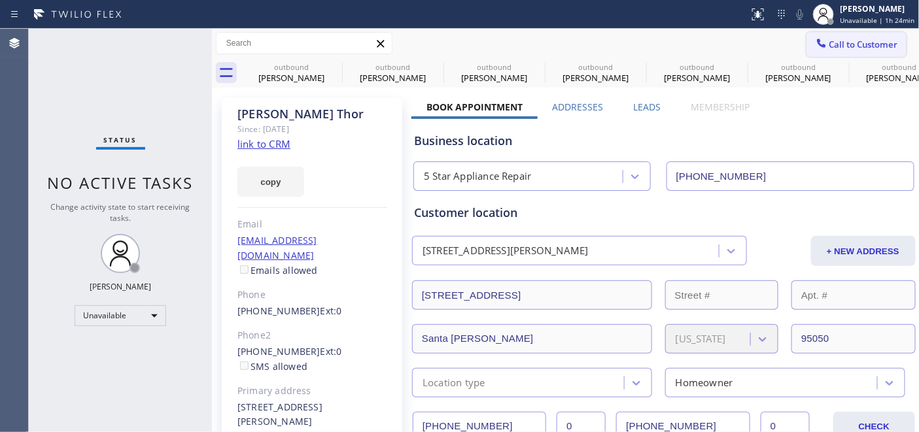
click at [855, 54] on button "Call to Customer" at bounding box center [856, 44] width 100 height 25
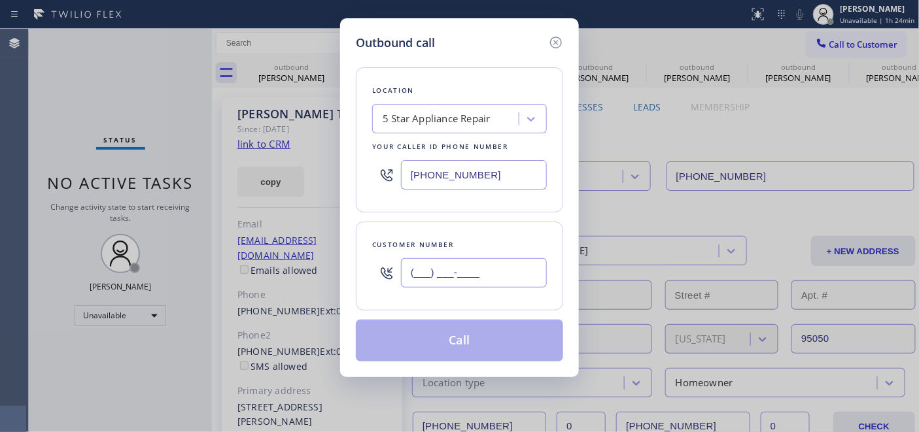
click at [432, 272] on input "(___) ___-____" at bounding box center [474, 272] width 146 height 29
paste input "301) 332-9325"
type input "[PHONE_NUMBER]"
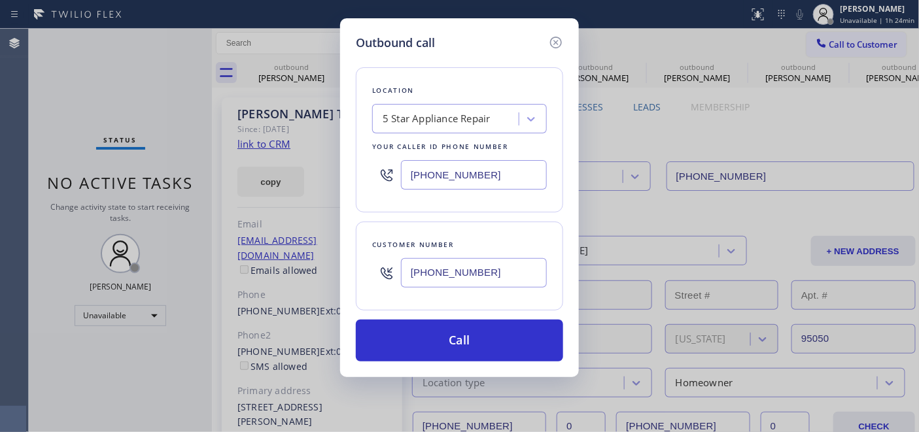
drag, startPoint x: 502, startPoint y: 180, endPoint x: 375, endPoint y: 167, distance: 128.2
click at [376, 167] on div "[PHONE_NUMBER]" at bounding box center [459, 175] width 175 height 42
paste input "786) 661-3193"
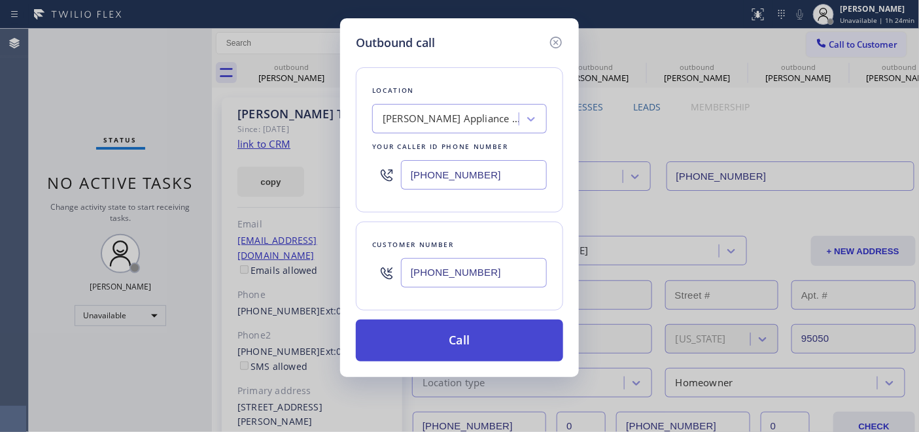
type input "[PHONE_NUMBER]"
click at [501, 332] on button "Call" at bounding box center [459, 341] width 207 height 42
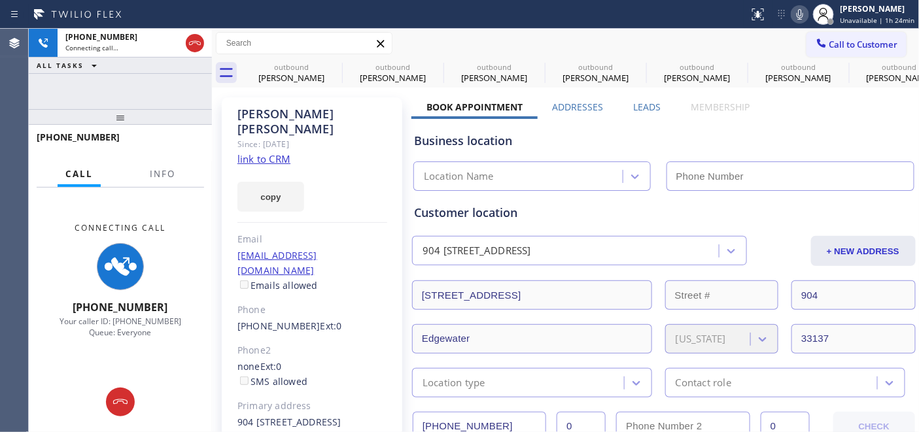
type input "[PHONE_NUMBER]"
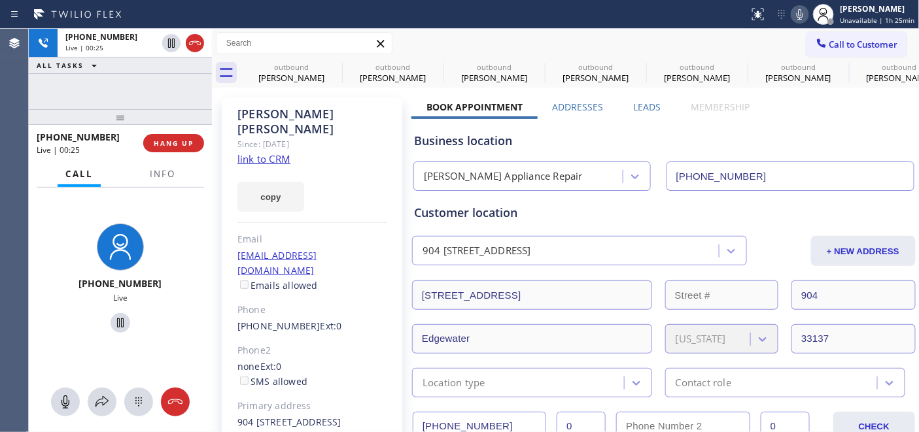
click at [800, 14] on icon at bounding box center [800, 15] width 16 height 16
click at [804, 10] on rect at bounding box center [799, 12] width 9 height 9
drag, startPoint x: 152, startPoint y: 114, endPoint x: 163, endPoint y: 62, distance: 52.8
click at [163, 62] on div "[PHONE_NUMBER] Live | 00:48 ALL TASKS ALL TASKS ACTIVE TASKS TASKS IN WRAP UP […" at bounding box center [120, 230] width 183 height 403
drag, startPoint x: 183, startPoint y: 115, endPoint x: 190, endPoint y: 75, distance: 41.1
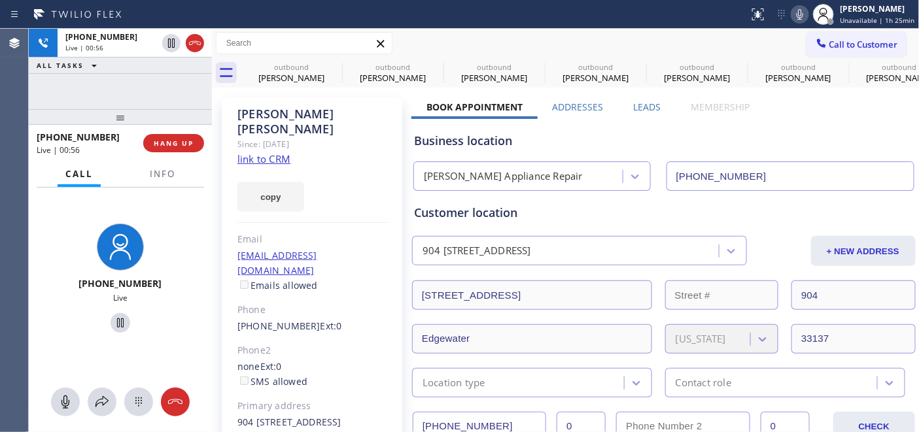
click at [180, 82] on div "[PHONE_NUMBER] Live | 00:56 ALL TASKS ALL TASKS ACTIVE TASKS TASKS IN WRAP UP […" at bounding box center [120, 230] width 183 height 403
click at [334, 67] on icon at bounding box center [334, 67] width 12 height 12
click at [0, 0] on icon at bounding box center [0, 0] width 0 height 0
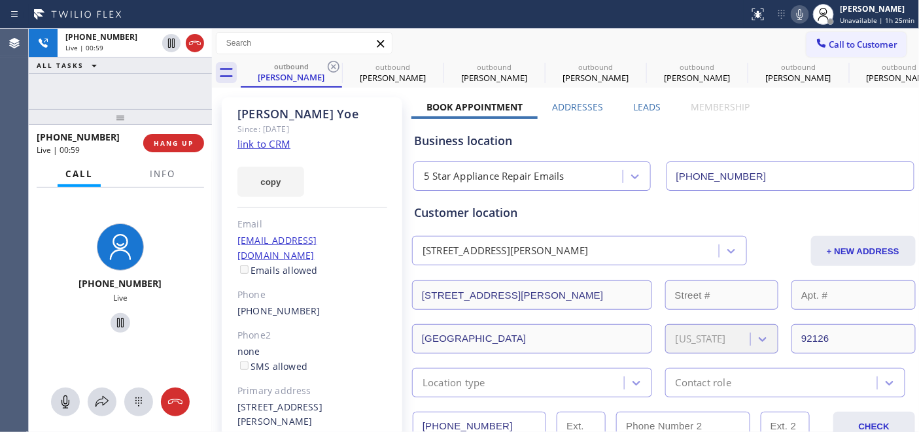
click at [334, 67] on icon at bounding box center [334, 67] width 12 height 12
click at [0, 0] on icon at bounding box center [0, 0] width 0 height 0
click at [488, 24] on div at bounding box center [374, 14] width 738 height 21
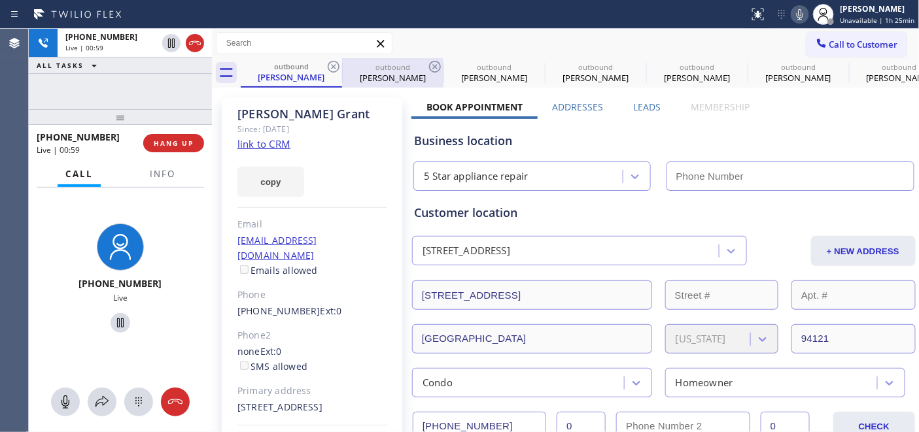
type input "[PHONE_NUMBER]"
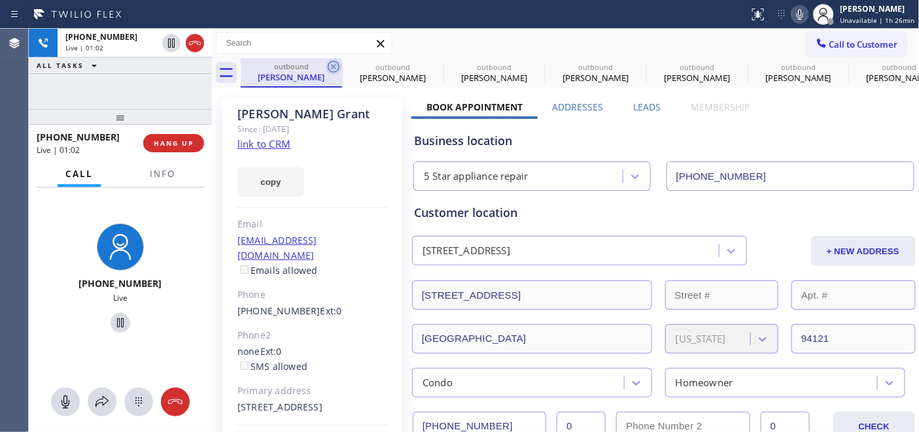
click at [330, 64] on icon at bounding box center [334, 67] width 16 height 16
type input "[PHONE_NUMBER]"
click at [330, 64] on icon at bounding box center [334, 67] width 16 height 16
click at [0, 0] on icon at bounding box center [0, 0] width 0 height 0
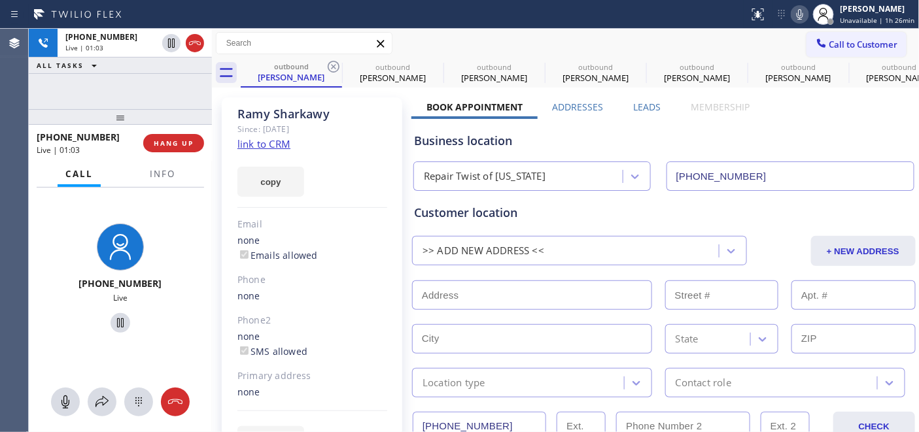
click at [330, 64] on icon at bounding box center [334, 67] width 16 height 16
click at [0, 0] on icon at bounding box center [0, 0] width 0 height 0
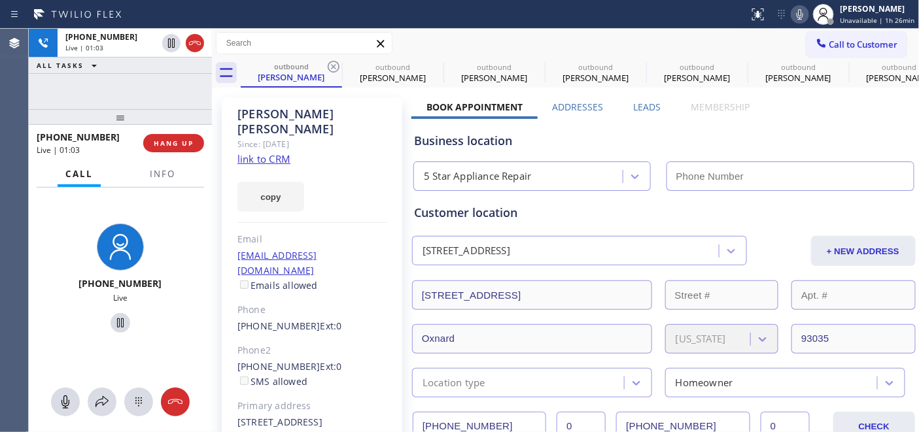
type input "[PHONE_NUMBER]"
click at [644, 22] on div at bounding box center [374, 14] width 738 height 21
click at [333, 67] on icon at bounding box center [334, 67] width 12 height 12
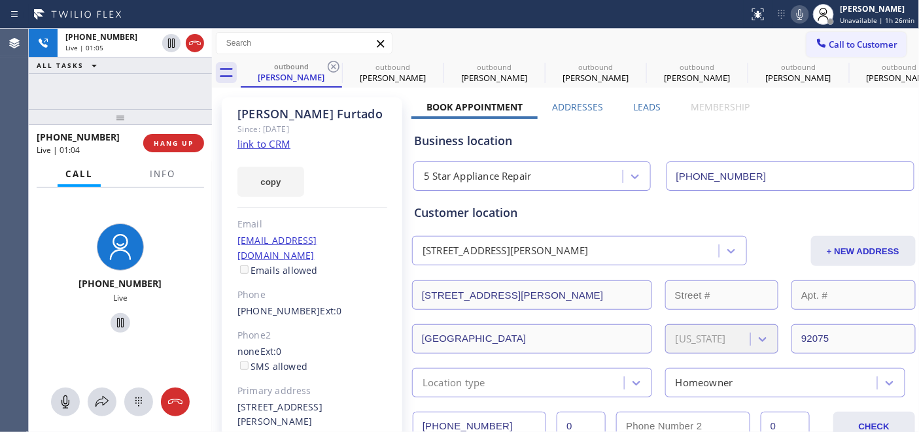
click at [333, 67] on icon at bounding box center [334, 67] width 12 height 12
click at [0, 0] on icon at bounding box center [0, 0] width 0 height 0
type input "[PHONE_NUMBER]"
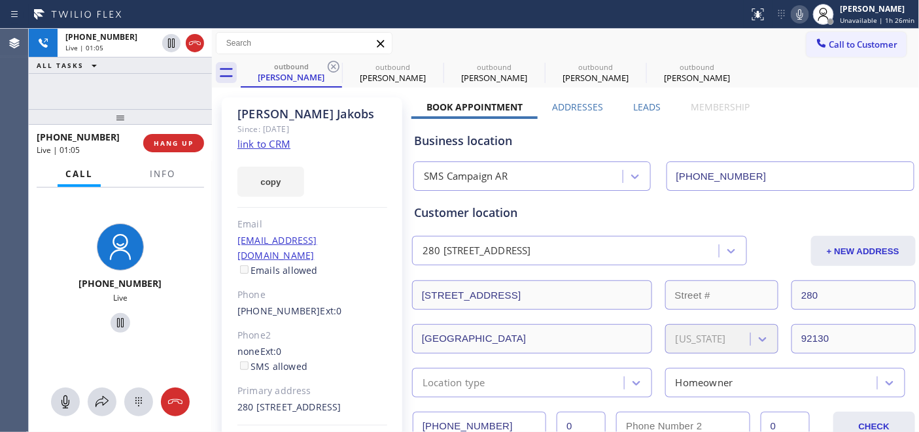
click at [560, 37] on div "Call to Customer Outbound call Location [PERSON_NAME] Appliance Repair Your cal…" at bounding box center [565, 43] width 707 height 23
click at [328, 63] on icon at bounding box center [334, 67] width 16 height 16
type input "[PHONE_NUMBER]"
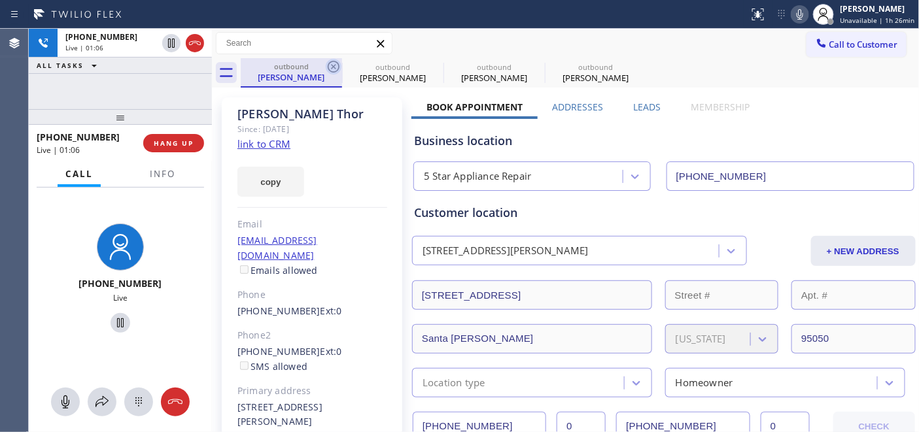
click at [330, 63] on icon at bounding box center [334, 67] width 16 height 16
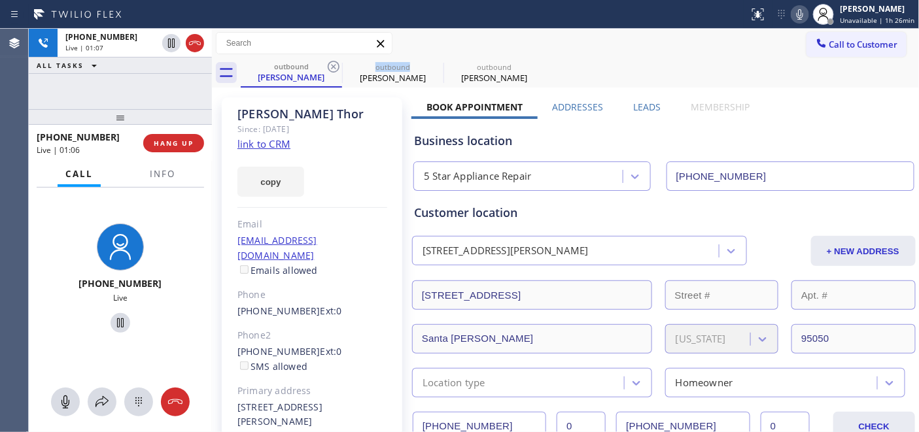
click at [330, 63] on icon at bounding box center [334, 67] width 16 height 16
type input "[PHONE_NUMBER]"
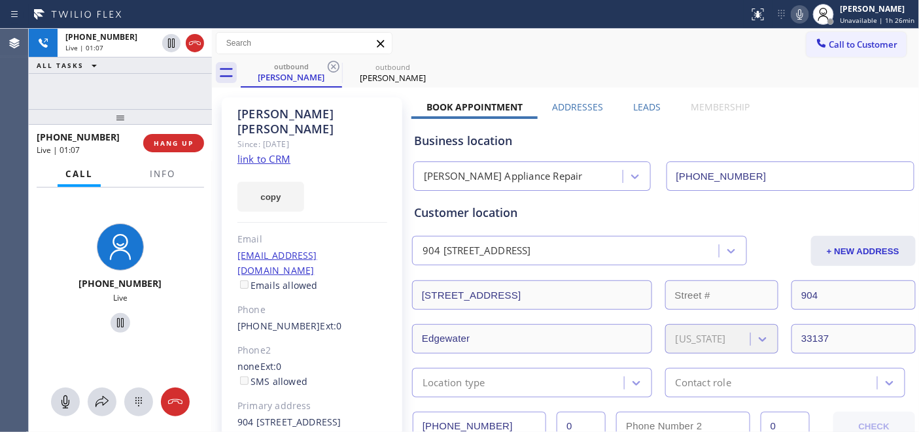
click at [525, 47] on div "Call to Customer Outbound call Location [PERSON_NAME] Appliance Repair Your cal…" at bounding box center [565, 43] width 707 height 23
click at [335, 66] on icon at bounding box center [334, 67] width 16 height 16
click at [583, 54] on div "Call to Customer Outbound call Location [PERSON_NAME] Appliance Repair Your cal…" at bounding box center [565, 43] width 707 height 23
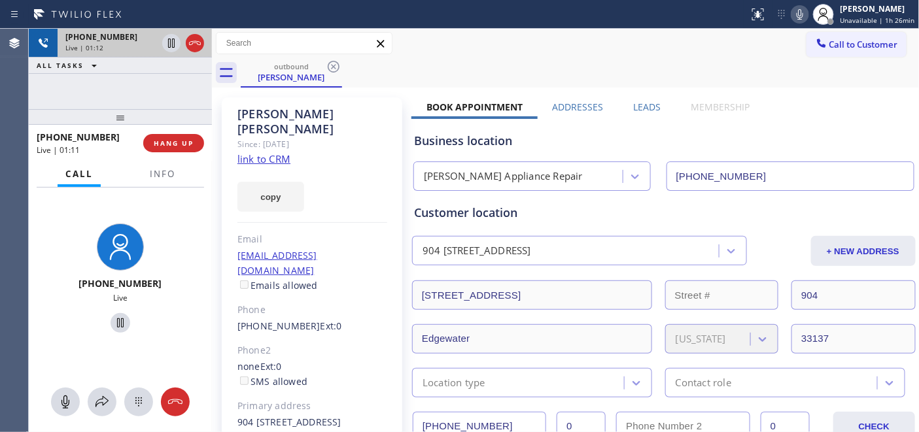
drag, startPoint x: 144, startPoint y: 115, endPoint x: 152, endPoint y: 55, distance: 60.6
click at [146, 85] on div "[PHONE_NUMBER] Live | 01:12 ALL TASKS ALL TASKS ACTIVE TASKS TASKS IN WRAP UP […" at bounding box center [120, 230] width 183 height 403
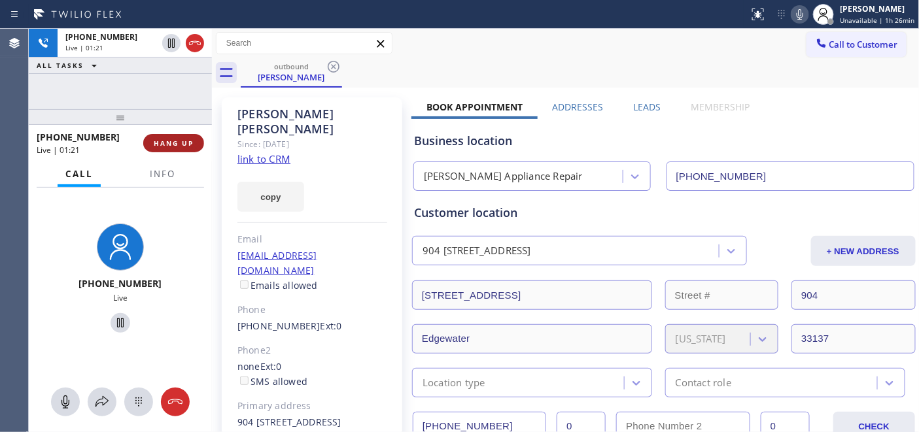
click at [171, 142] on span "HANG UP" at bounding box center [174, 143] width 40 height 9
click at [173, 141] on span "HANG UP" at bounding box center [174, 143] width 40 height 9
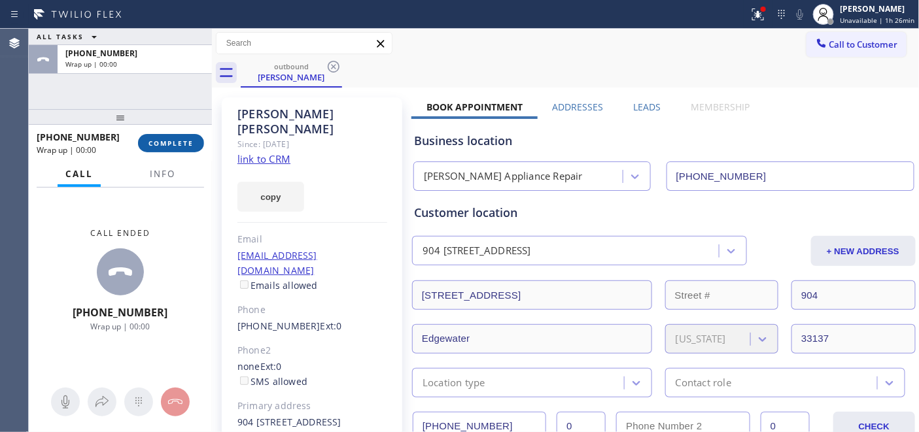
click at [180, 150] on button "COMPLETE" at bounding box center [171, 143] width 66 height 18
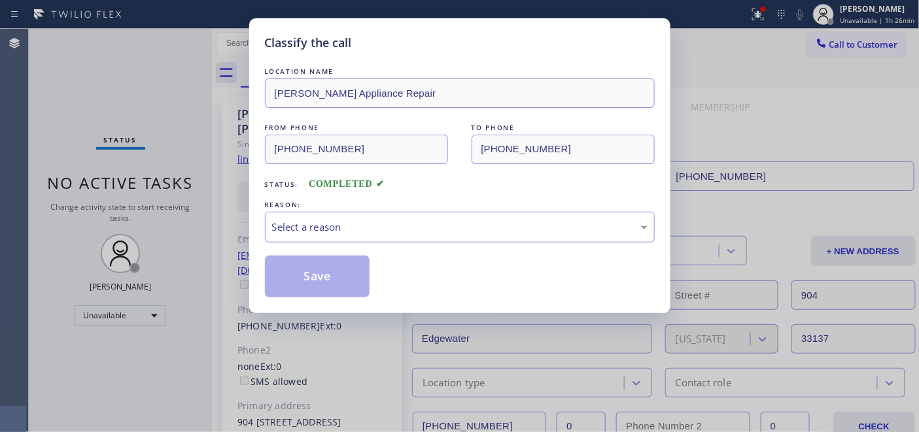
click at [390, 232] on div "Select a reason" at bounding box center [459, 227] width 375 height 15
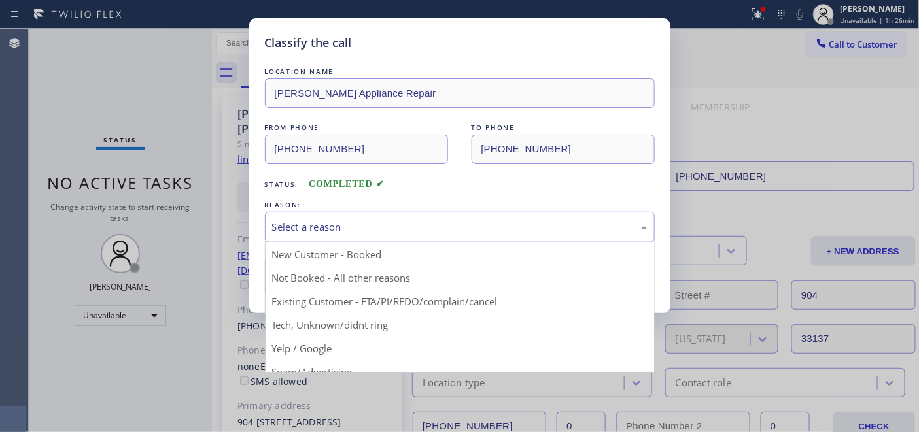
drag, startPoint x: 363, startPoint y: 272, endPoint x: 292, endPoint y: 280, distance: 71.7
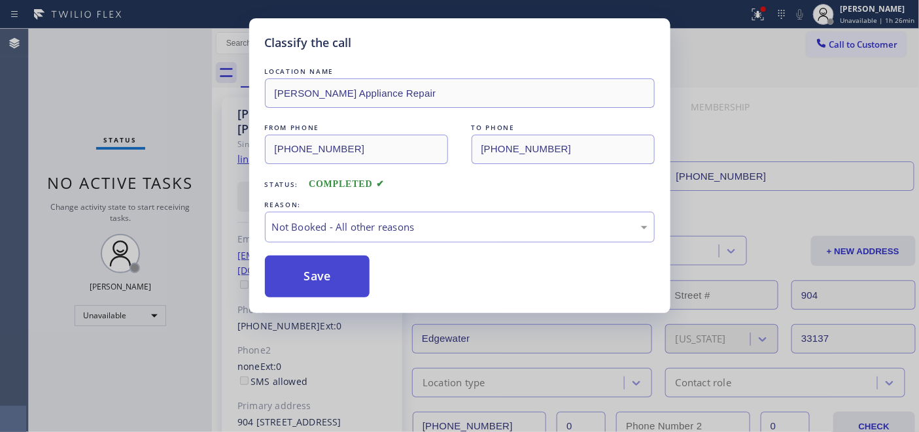
click at [292, 280] on button "Save" at bounding box center [317, 277] width 105 height 42
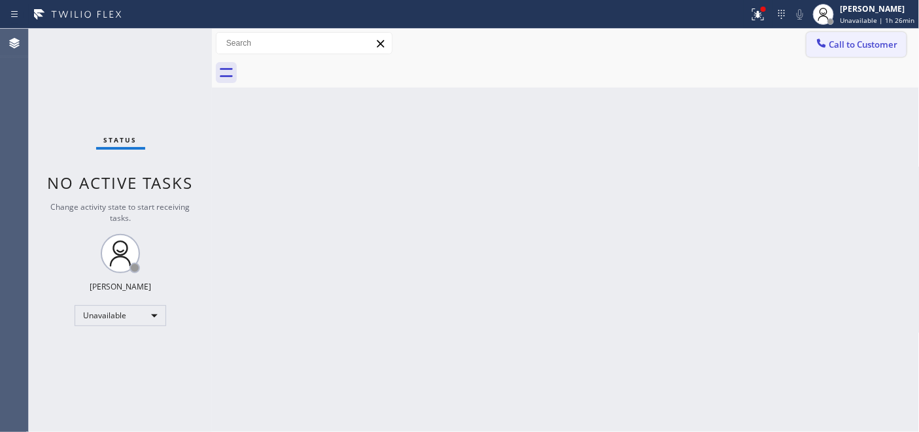
click at [823, 55] on button "Call to Customer" at bounding box center [856, 44] width 100 height 25
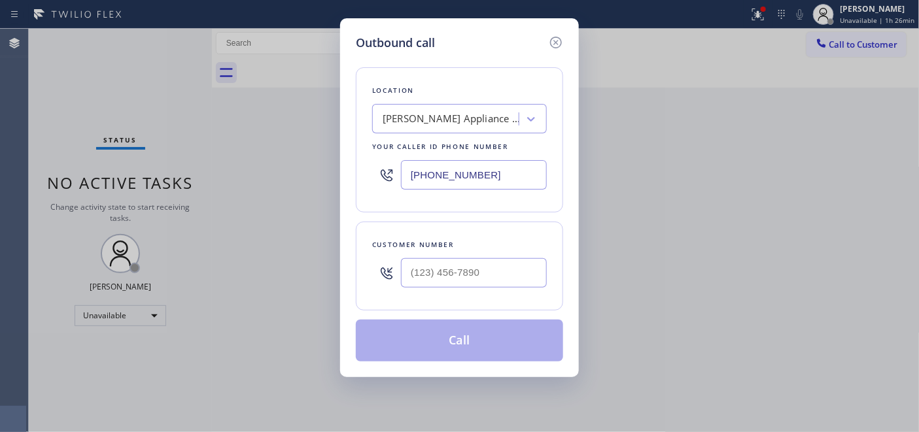
drag, startPoint x: 498, startPoint y: 289, endPoint x: 370, endPoint y: 271, distance: 128.8
click at [370, 271] on div "Customer number" at bounding box center [459, 266] width 207 height 89
click at [449, 272] on input "(___) ___-____" at bounding box center [474, 272] width 146 height 29
drag, startPoint x: 488, startPoint y: 272, endPoint x: 352, endPoint y: 272, distance: 136.6
click at [354, 272] on div "Outbound call Location [PERSON_NAME] Appliance Repair Your caller id phone numb…" at bounding box center [459, 197] width 239 height 359
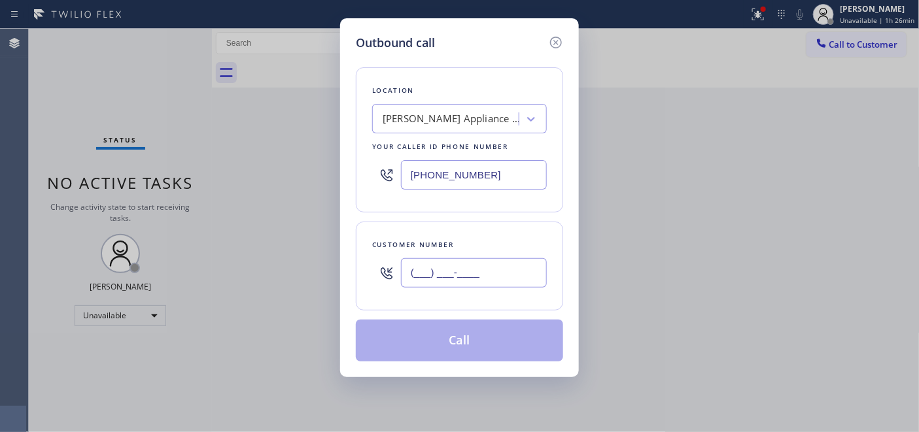
paste input "954) 383-8024"
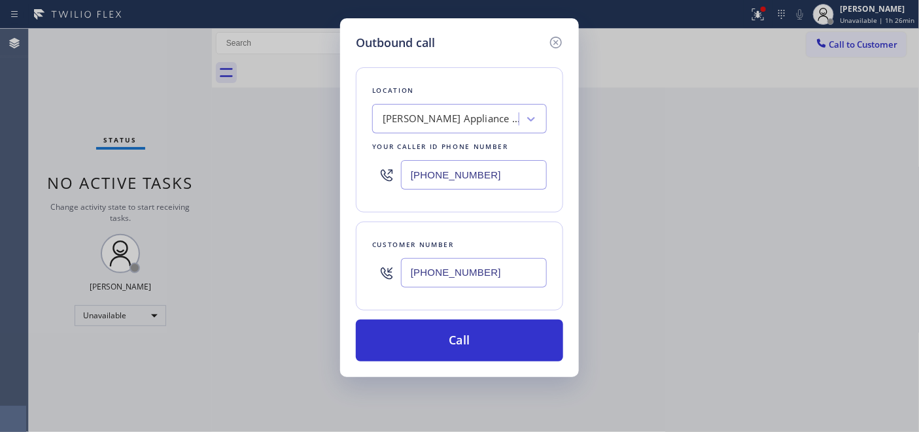
type input "[PHONE_NUMBER]"
drag, startPoint x: 476, startPoint y: 173, endPoint x: 341, endPoint y: 177, distance: 134.8
click at [341, 177] on div "Outbound call Location [PERSON_NAME] Appliance Repair Your caller id phone numb…" at bounding box center [459, 197] width 239 height 359
paste input "844) 735-4685"
type input "[PHONE_NUMBER]"
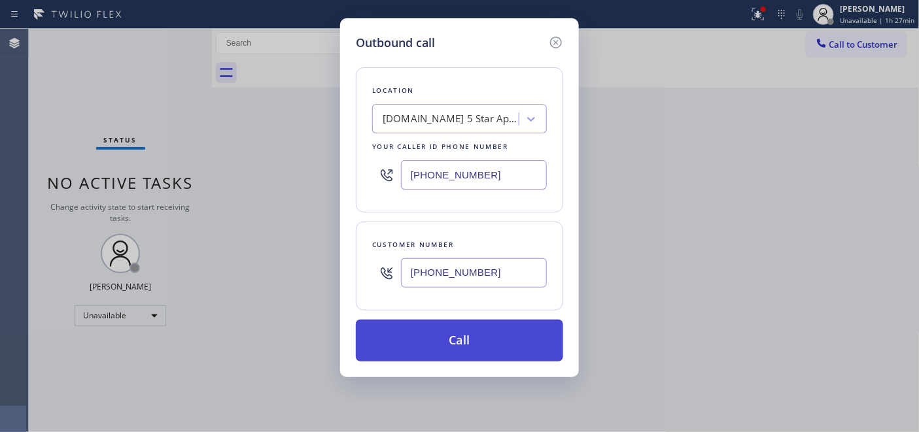
click at [476, 326] on button "Call" at bounding box center [459, 341] width 207 height 42
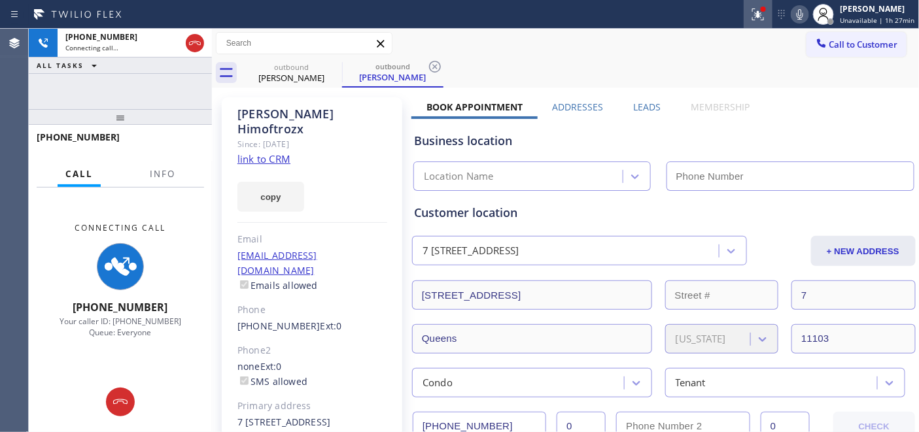
click at [750, 7] on div at bounding box center [757, 15] width 29 height 16
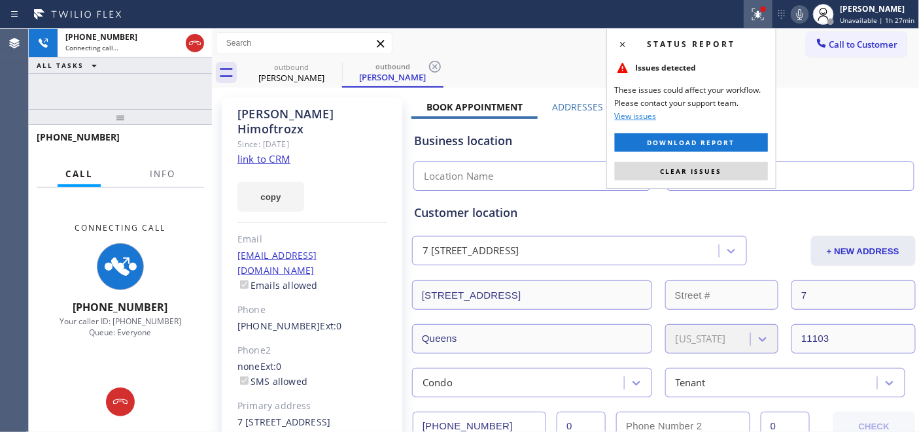
click at [680, 170] on span "Clear issues" at bounding box center [690, 171] width 61 height 9
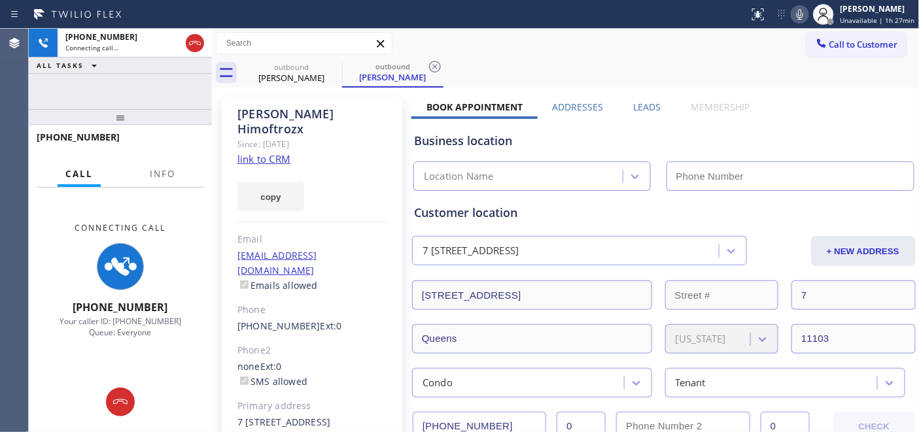
type input "[PHONE_NUMBER]"
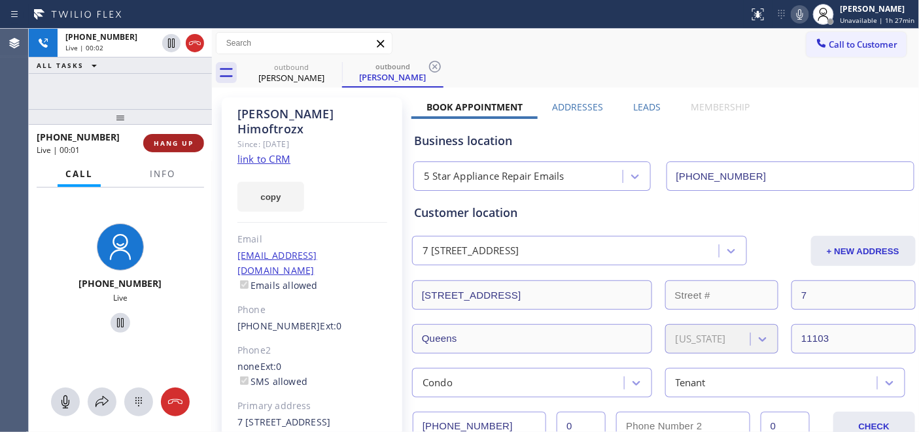
click at [185, 139] on span "HANG UP" at bounding box center [174, 143] width 40 height 9
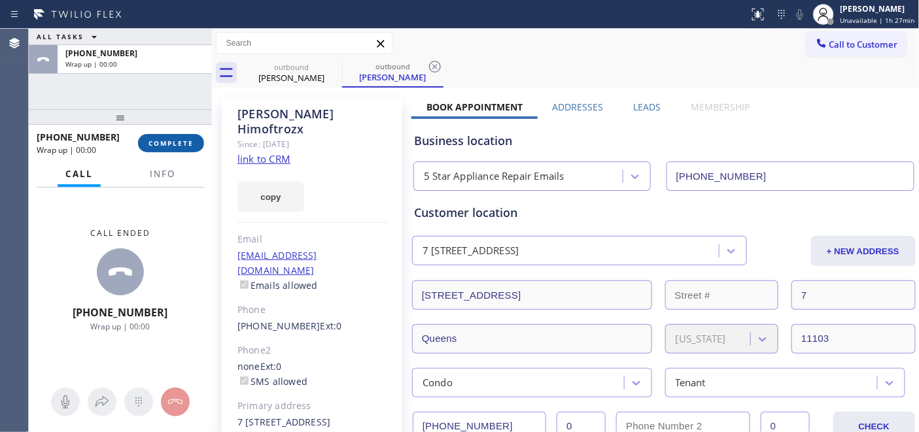
click at [185, 139] on span "COMPLETE" at bounding box center [170, 143] width 45 height 9
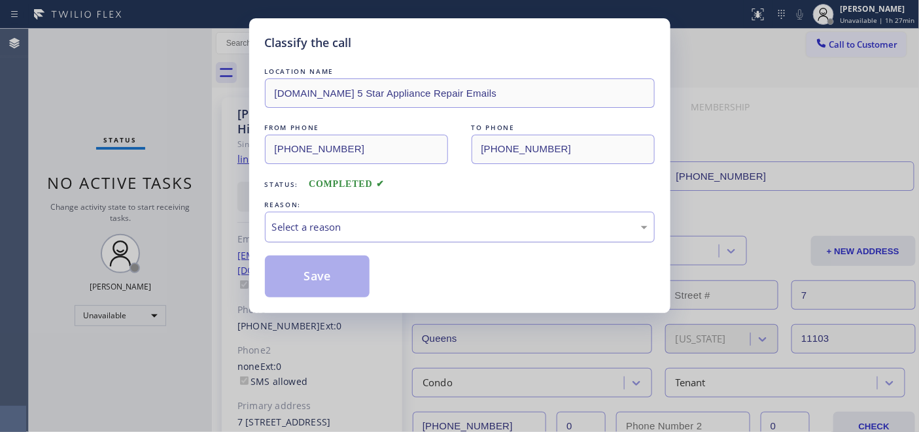
click at [430, 230] on div "Select a reason" at bounding box center [459, 227] width 375 height 15
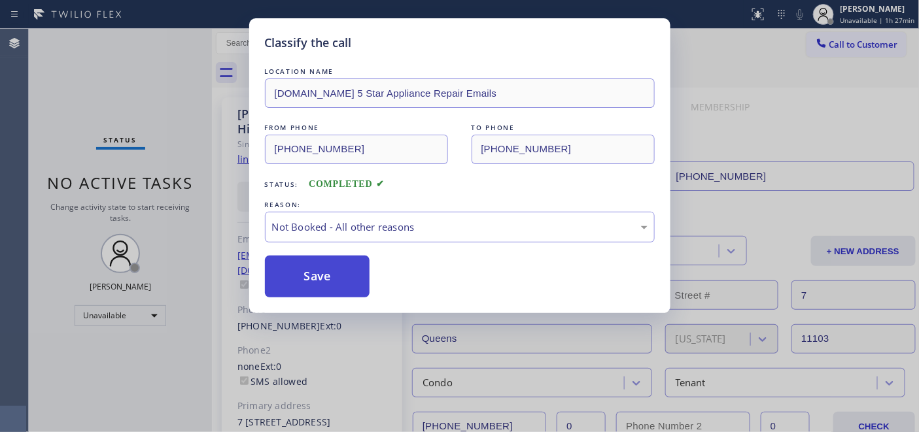
click at [343, 271] on button "Save" at bounding box center [317, 277] width 105 height 42
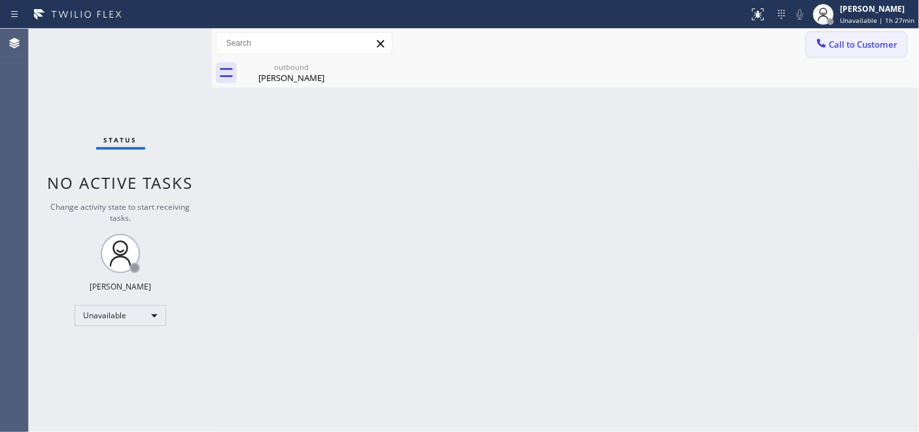
click at [834, 43] on span "Call to Customer" at bounding box center [863, 45] width 69 height 12
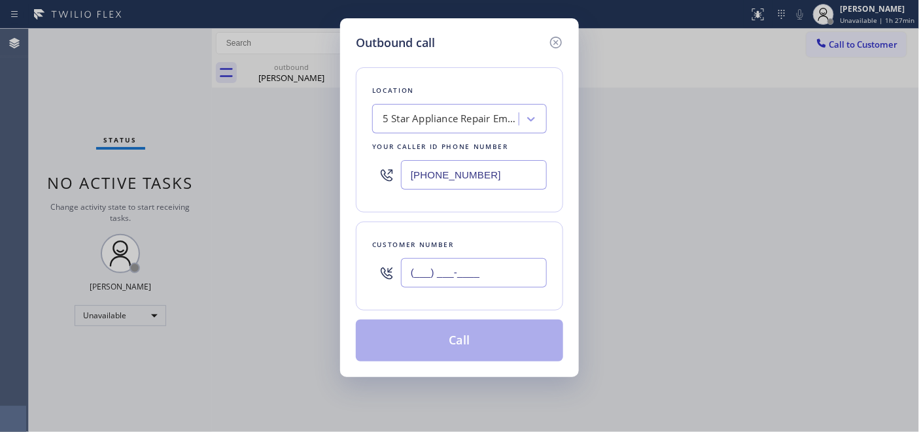
click at [486, 260] on input "(___) ___-____" at bounding box center [474, 272] width 146 height 29
paste input "310) 560-7553"
type input "[PHONE_NUMBER]"
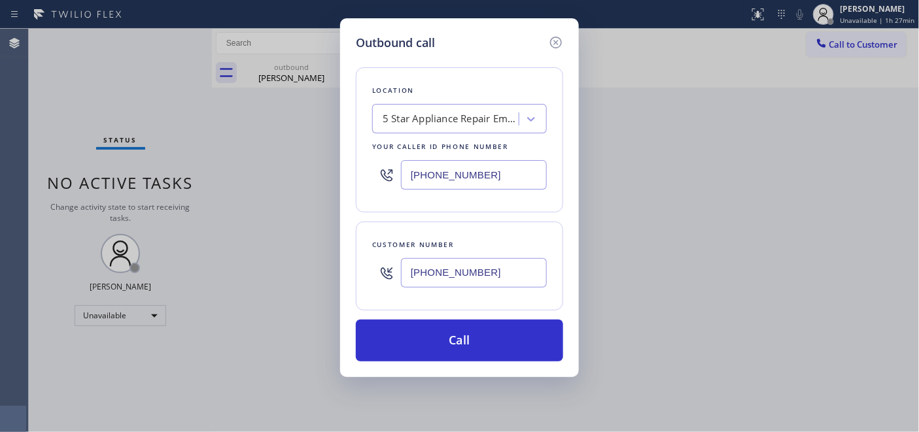
drag, startPoint x: 509, startPoint y: 173, endPoint x: 335, endPoint y: 175, distance: 173.3
click at [335, 175] on div "Outbound call Location 5 Star Appliance Repair Emails Your caller id phone numb…" at bounding box center [459, 216] width 919 height 432
paste input "55) 731-4952"
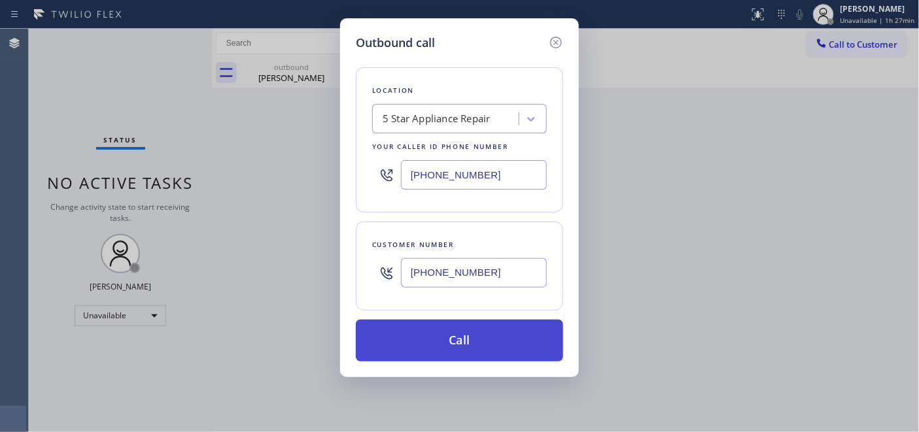
type input "[PHONE_NUMBER]"
click at [475, 341] on button "Call" at bounding box center [459, 341] width 207 height 42
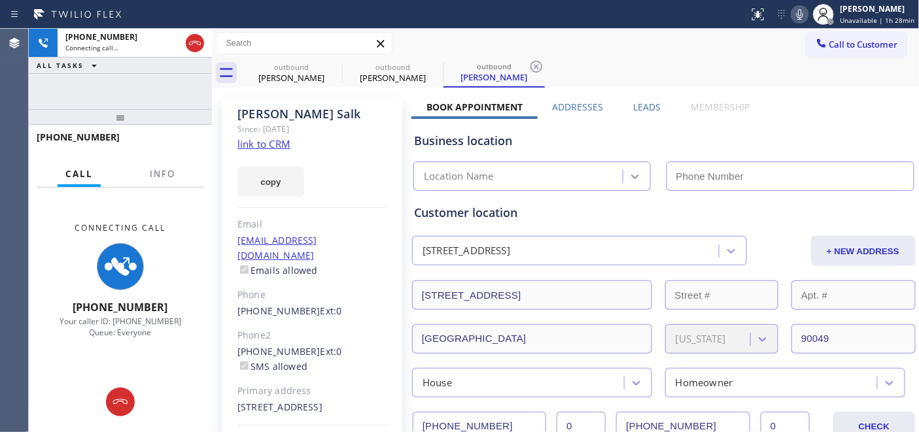
type input "[PHONE_NUMBER]"
click at [616, 141] on div "Business location" at bounding box center [664, 141] width 500 height 18
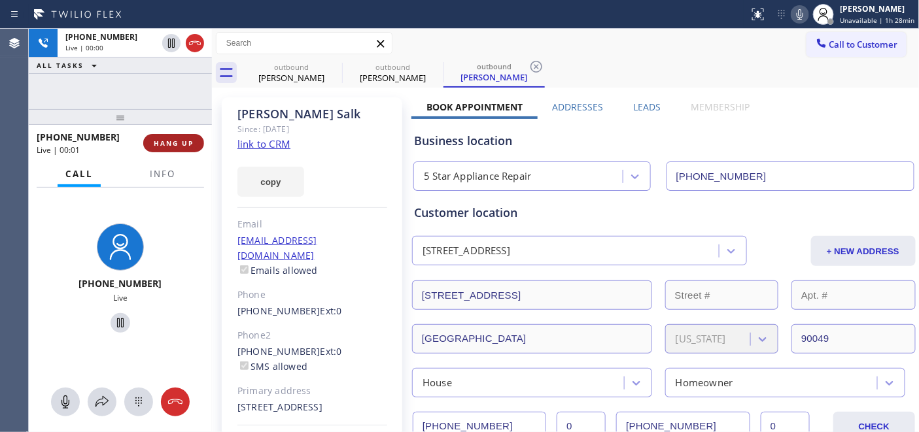
click at [153, 143] on button "HANG UP" at bounding box center [173, 143] width 61 height 18
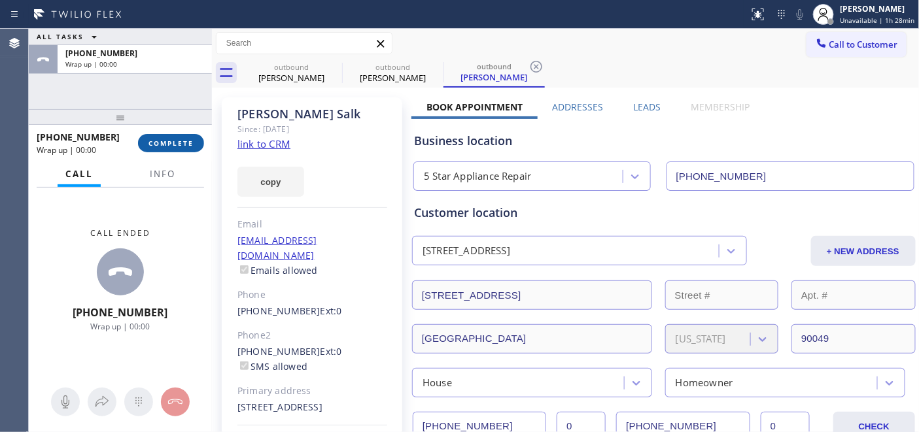
click at [178, 144] on span "COMPLETE" at bounding box center [170, 143] width 45 height 9
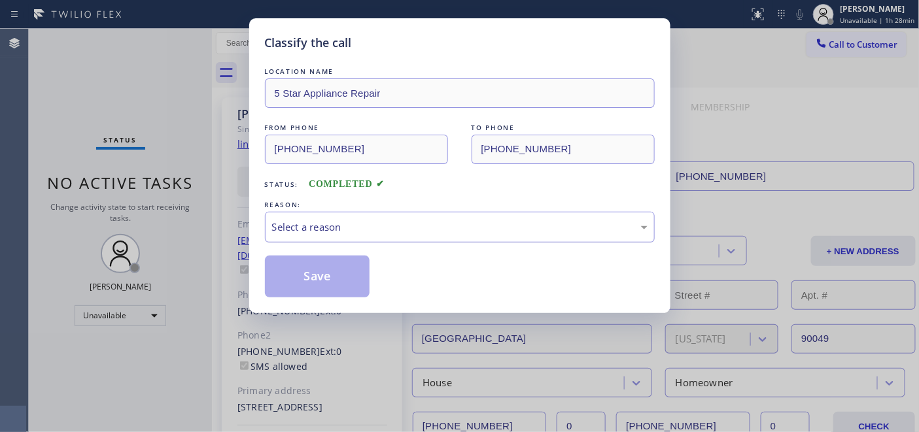
click at [445, 228] on div "Select a reason" at bounding box center [459, 227] width 375 height 15
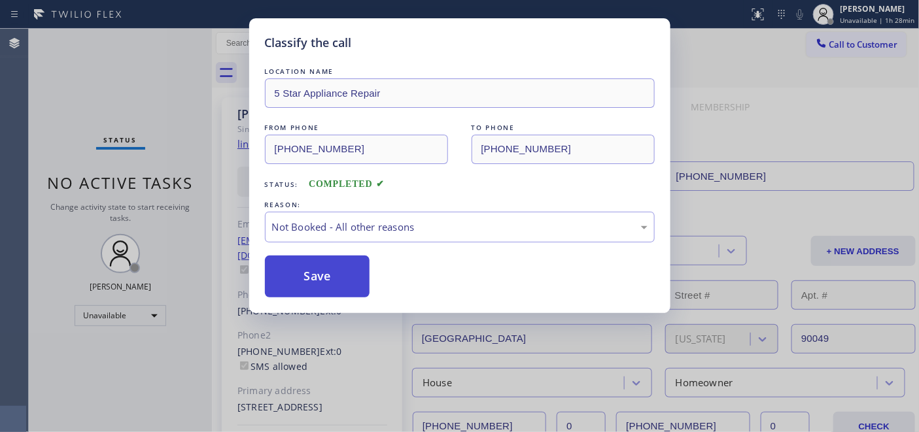
click at [309, 276] on button "Save" at bounding box center [317, 277] width 105 height 42
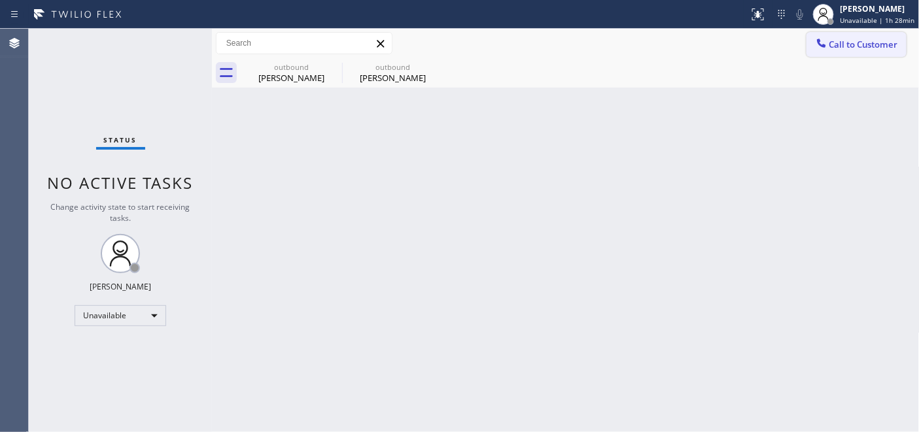
click at [857, 40] on span "Call to Customer" at bounding box center [863, 45] width 69 height 12
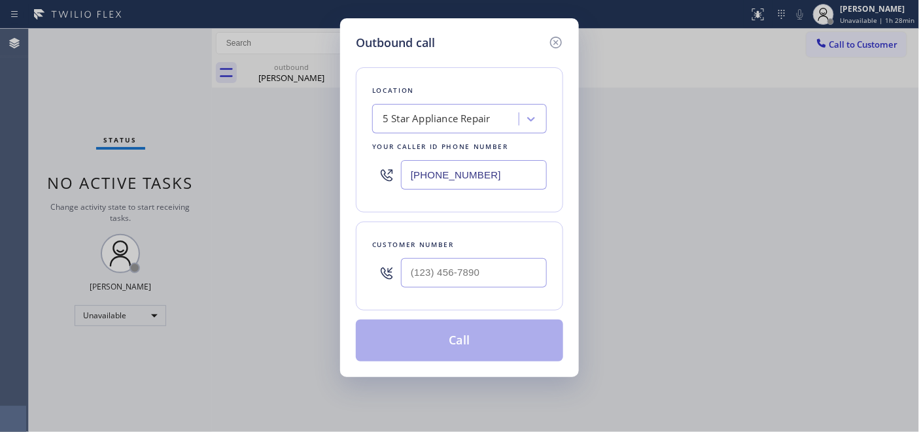
click at [455, 293] on div at bounding box center [474, 273] width 146 height 42
click at [455, 279] on input "(___) ___-____" at bounding box center [474, 272] width 146 height 29
paste input "954) 822-4073"
type input "[PHONE_NUMBER]"
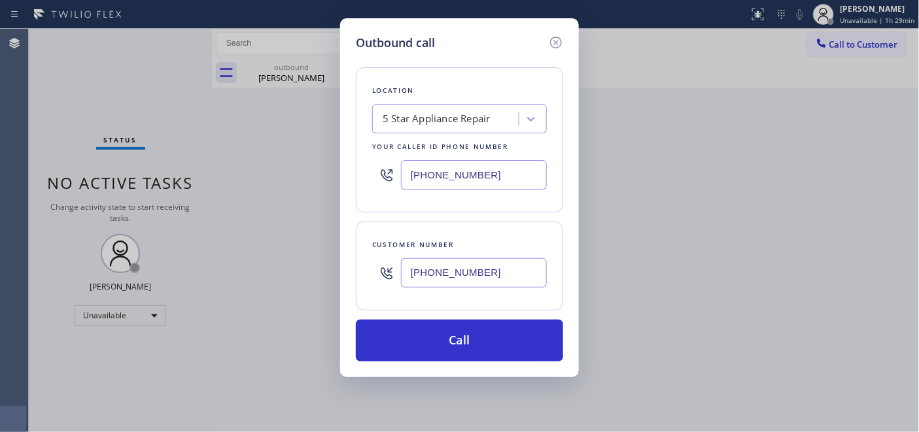
drag, startPoint x: 505, startPoint y: 173, endPoint x: 377, endPoint y: 173, distance: 128.2
click at [378, 177] on div "[PHONE_NUMBER]" at bounding box center [459, 175] width 175 height 42
paste input "text"
type input "[PHONE_NUMBER]"
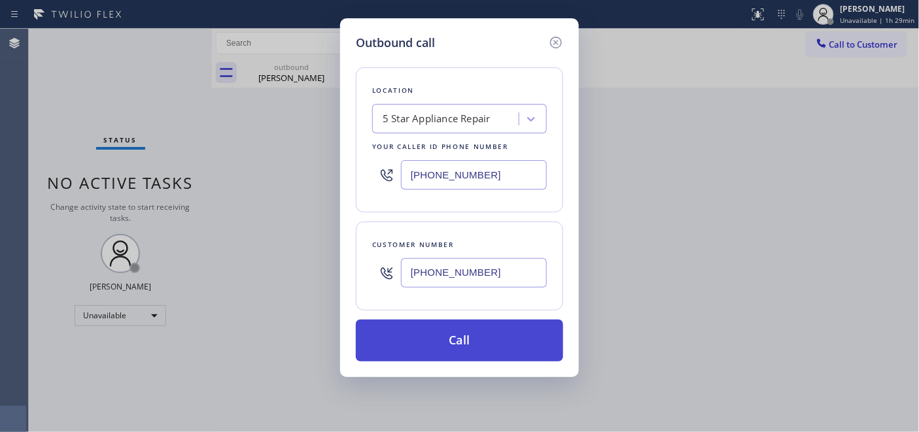
click at [492, 338] on button "Call" at bounding box center [459, 341] width 207 height 42
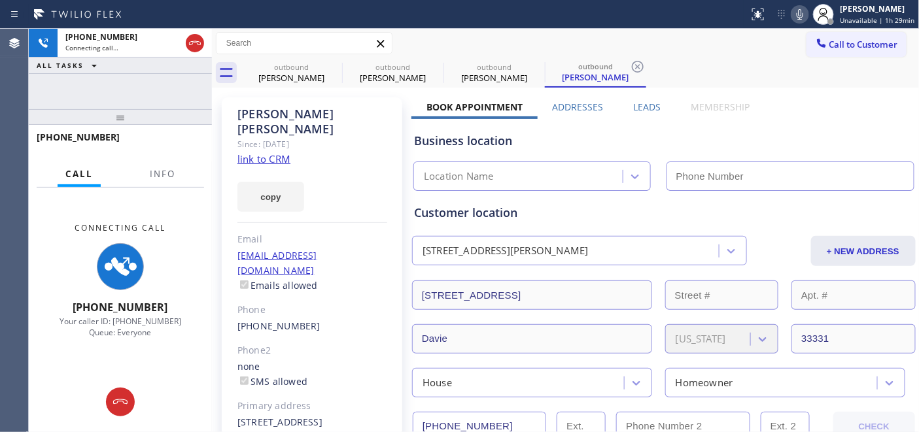
type input "[PHONE_NUMBER]"
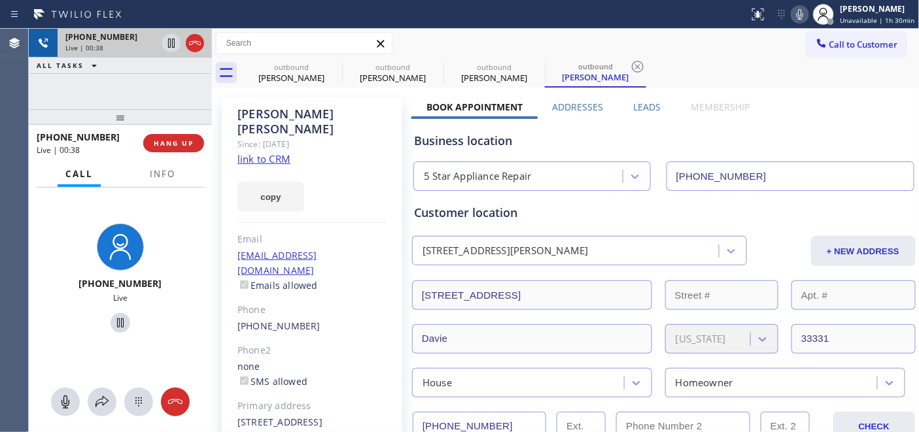
drag, startPoint x: 147, startPoint y: 114, endPoint x: 147, endPoint y: 48, distance: 66.0
click at [147, 63] on div "[PHONE_NUMBER] Live | 00:38 ALL TASKS ALL TASKS ACTIVE TASKS TASKS IN WRAP UP […" at bounding box center [120, 230] width 183 height 403
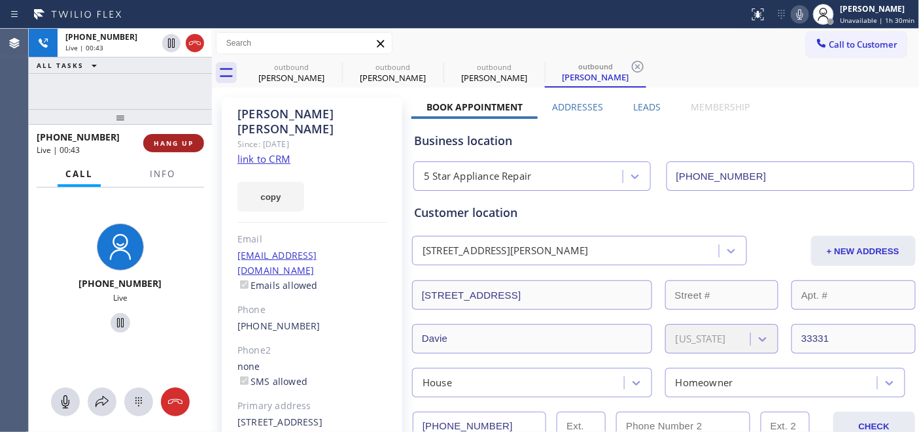
click at [165, 140] on span "HANG UP" at bounding box center [174, 143] width 40 height 9
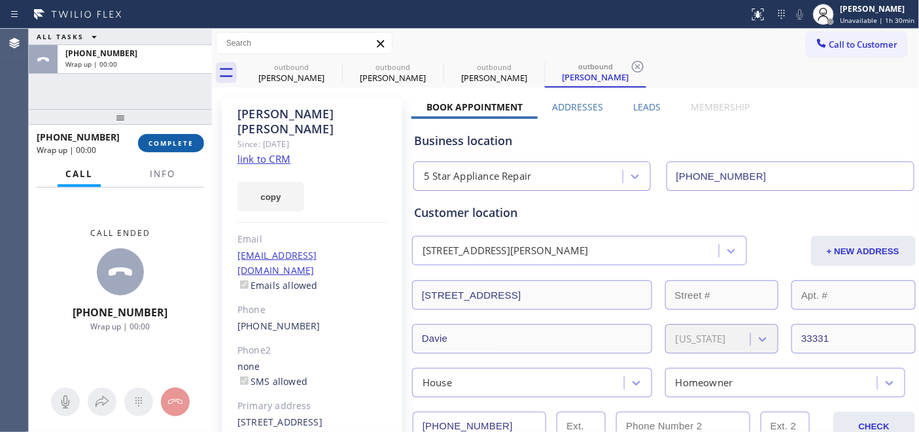
click at [166, 139] on span "COMPLETE" at bounding box center [170, 143] width 45 height 9
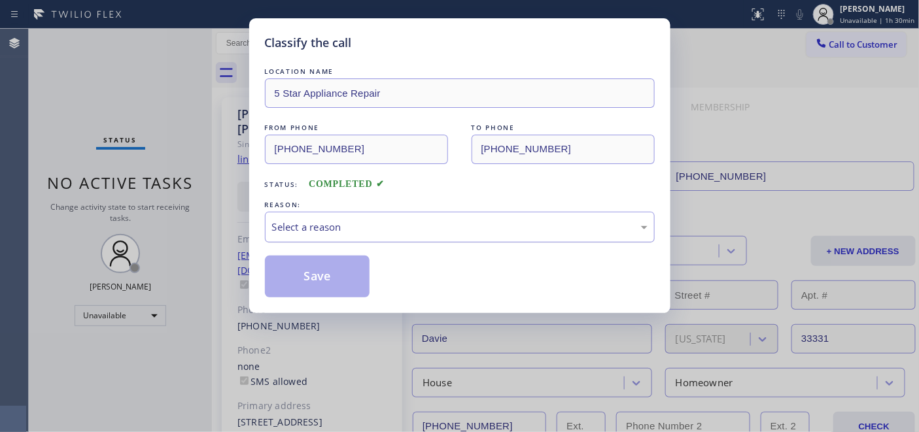
click at [443, 207] on div "REASON:" at bounding box center [460, 205] width 390 height 14
click at [409, 243] on div "LOCATION NAME 5 Star Appliance Repair FROM PHONE [PHONE_NUMBER] TO PHONE [PHONE…" at bounding box center [460, 181] width 390 height 233
click at [365, 220] on div "Select a reason" at bounding box center [459, 227] width 375 height 15
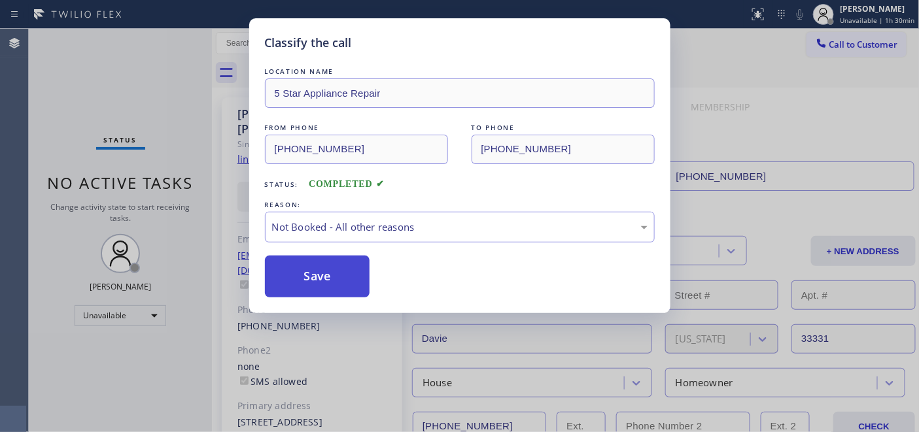
click at [329, 273] on button "Save" at bounding box center [317, 277] width 105 height 42
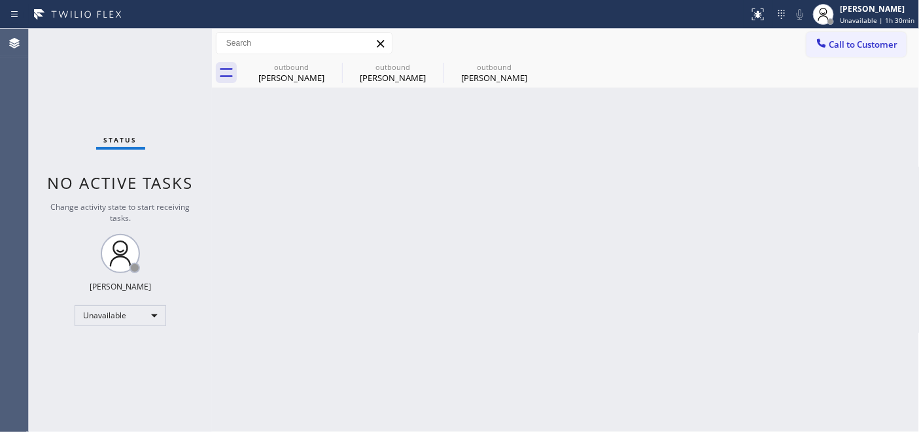
click at [867, 41] on span "Call to Customer" at bounding box center [863, 45] width 69 height 12
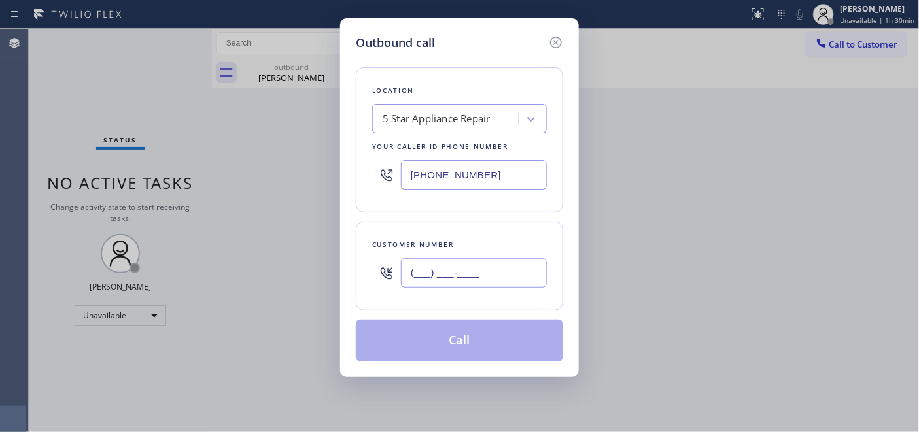
click at [434, 275] on input "(___) ___-____" at bounding box center [474, 272] width 146 height 29
paste input "310) 922-3933"
type input "[PHONE_NUMBER]"
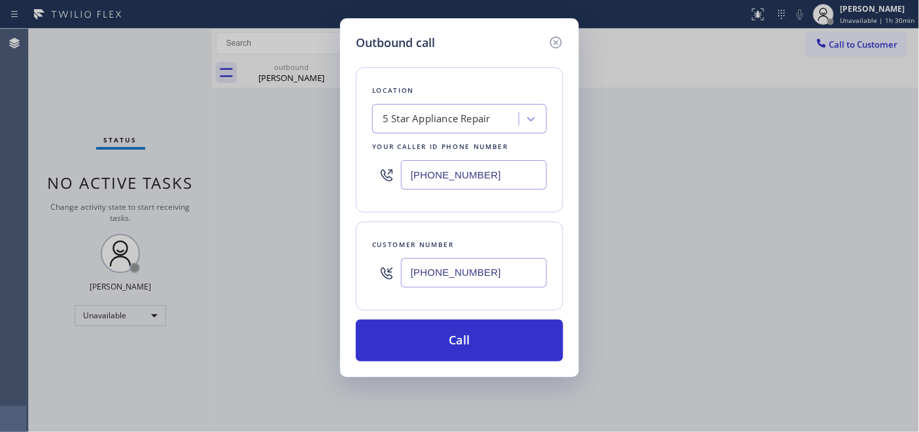
drag, startPoint x: 507, startPoint y: 199, endPoint x: 471, endPoint y: 190, distance: 37.7
click at [473, 192] on div "Location 5 Star Appliance Repair Your caller id phone number [PHONE_NUMBER]" at bounding box center [459, 139] width 207 height 145
drag, startPoint x: 484, startPoint y: 179, endPoint x: 515, endPoint y: 191, distance: 33.5
click at [352, 184] on div "Outbound call Location 5 Star Appliance Repair Your caller id phone number [PHO…" at bounding box center [459, 197] width 239 height 359
paste input "33) 330-0126"
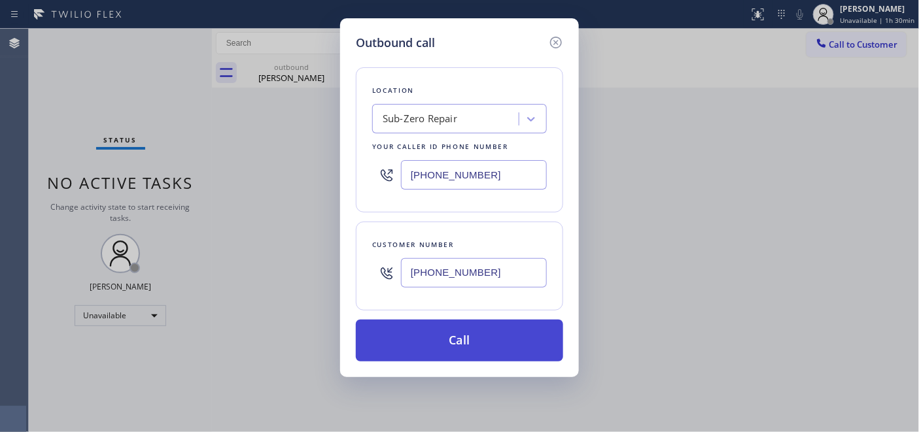
type input "[PHONE_NUMBER]"
click at [505, 328] on button "Call" at bounding box center [459, 341] width 207 height 42
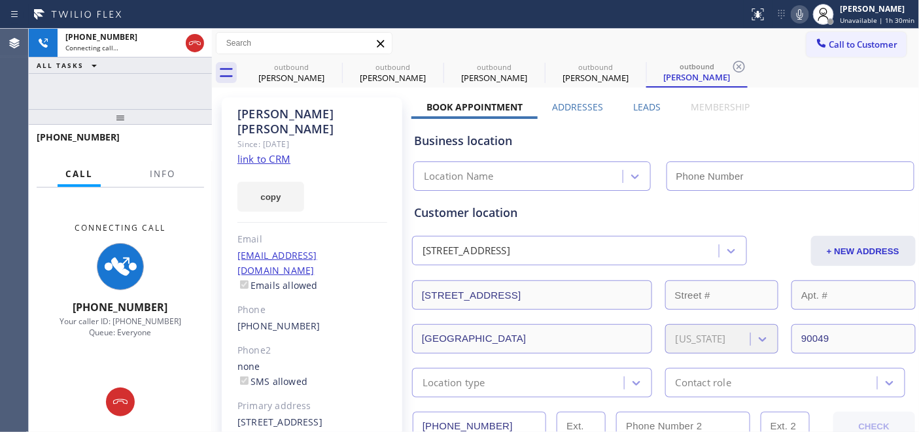
type input "[PHONE_NUMBER]"
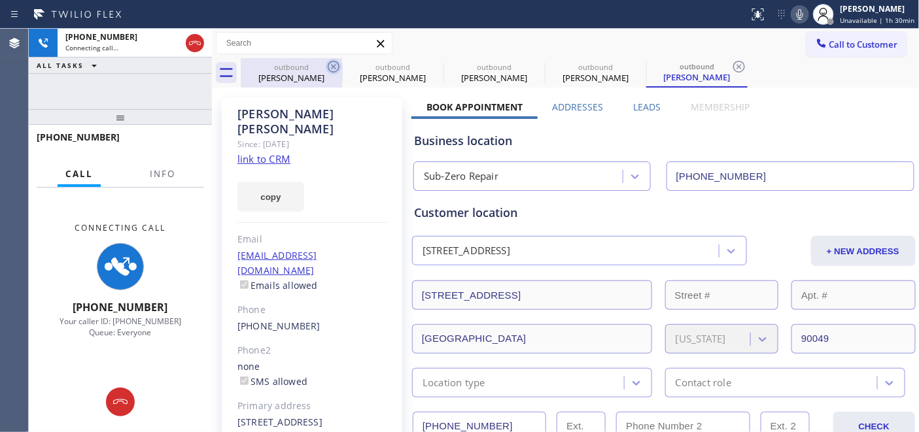
click at [335, 66] on icon at bounding box center [334, 67] width 16 height 16
click at [0, 0] on icon at bounding box center [0, 0] width 0 height 0
type input "[PHONE_NUMBER]"
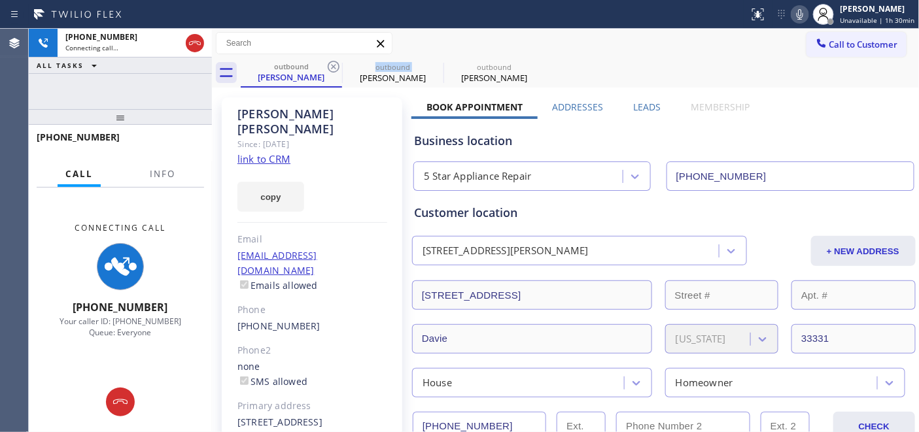
click at [335, 66] on icon at bounding box center [334, 67] width 16 height 16
type input "[PHONE_NUMBER]"
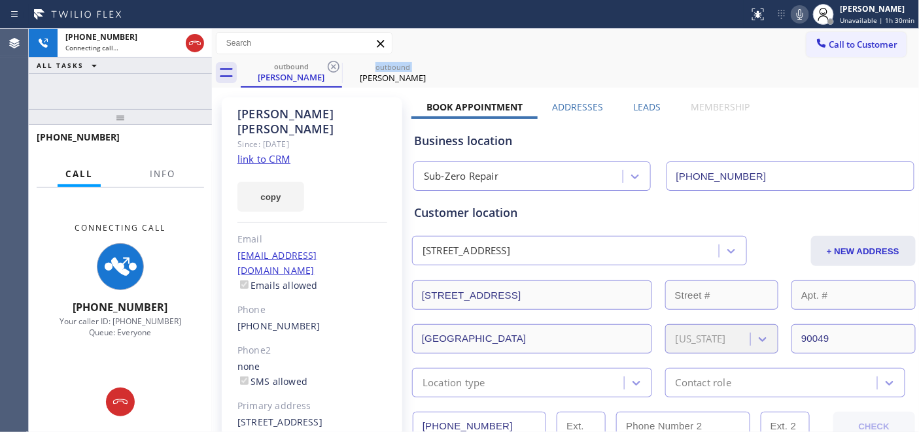
click at [335, 66] on icon at bounding box center [334, 67] width 16 height 16
click at [492, 50] on div "Call to Customer Outbound call Location Sub-Zero Repair Your caller id phone nu…" at bounding box center [565, 43] width 707 height 23
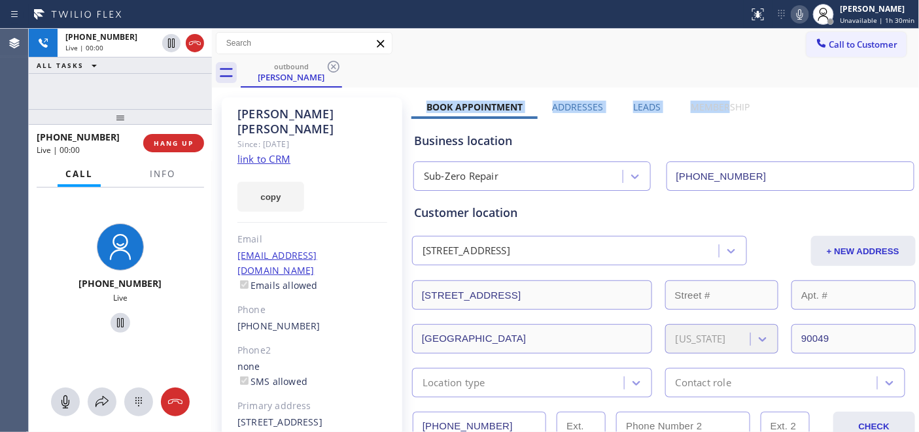
drag, startPoint x: 426, startPoint y: 106, endPoint x: 724, endPoint y: 108, distance: 298.8
click at [724, 108] on div "Book Appointment Addresses Leads Membership" at bounding box center [587, 110] width 353 height 18
click at [548, 49] on div "Call to Customer Outbound call Location Sub-Zero Repair Your caller id phone nu…" at bounding box center [565, 43] width 707 height 23
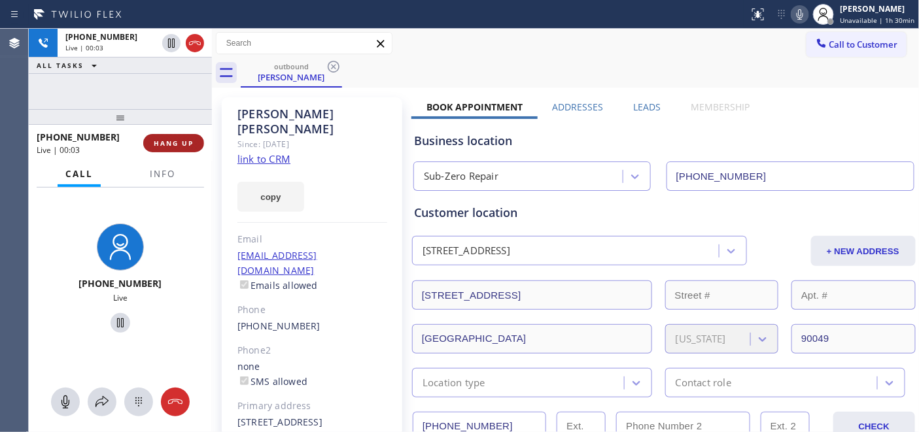
click at [182, 145] on span "HANG UP" at bounding box center [174, 143] width 40 height 9
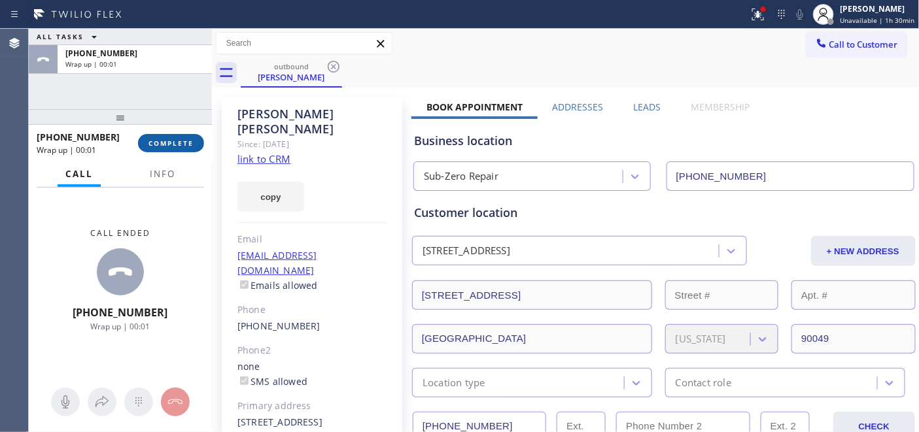
click at [183, 145] on span "COMPLETE" at bounding box center [170, 143] width 45 height 9
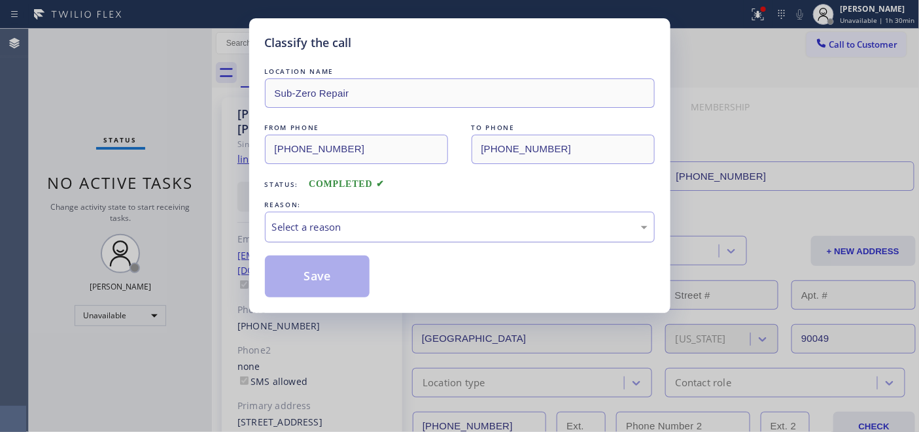
click at [471, 226] on div "Select a reason" at bounding box center [459, 227] width 375 height 15
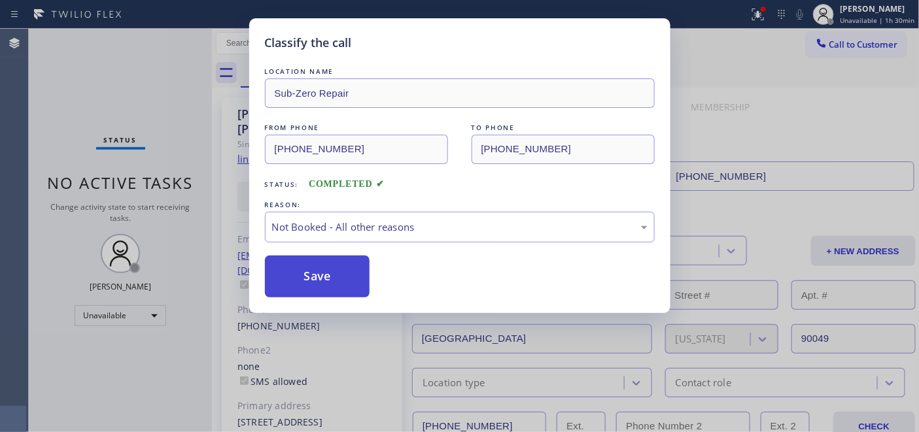
click at [314, 279] on button "Save" at bounding box center [317, 277] width 105 height 42
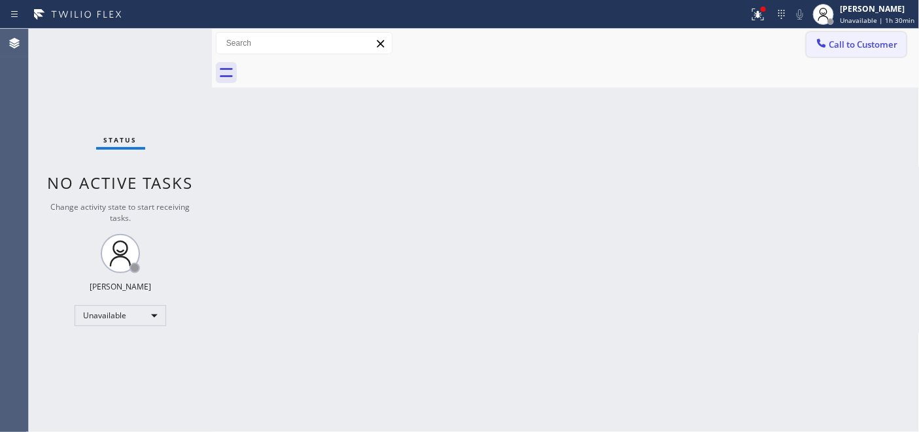
click at [849, 46] on span "Call to Customer" at bounding box center [863, 45] width 69 height 12
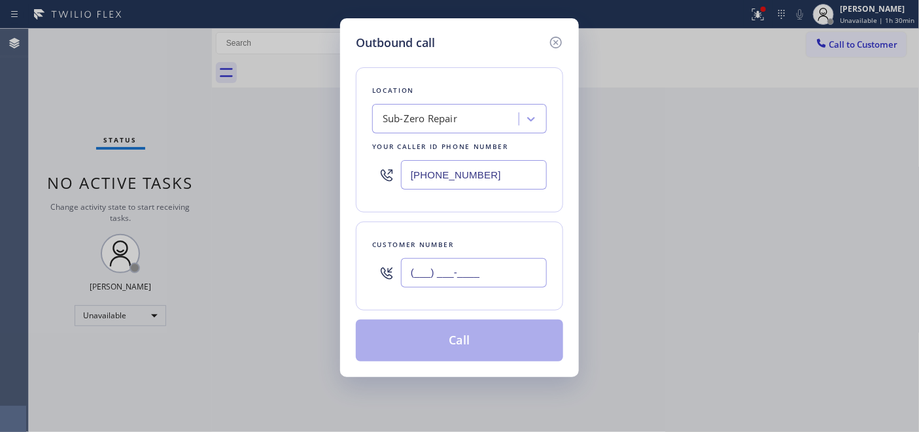
drag, startPoint x: 507, startPoint y: 282, endPoint x: 363, endPoint y: 272, distance: 144.9
click at [334, 279] on div "Outbound call Location Sub-Zero Repair Your caller id phone number [PHONE_NUMBE…" at bounding box center [459, 216] width 919 height 432
paste input "786) 553-7723"
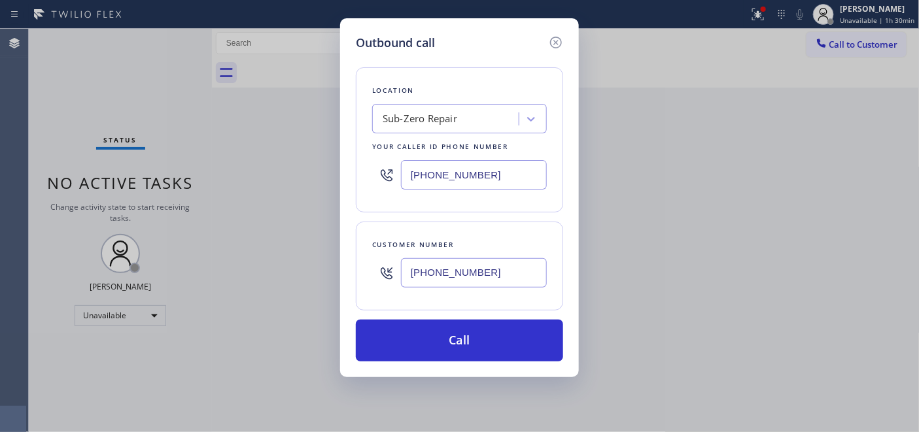
type input "[PHONE_NUMBER]"
drag, startPoint x: 497, startPoint y: 161, endPoint x: 305, endPoint y: 165, distance: 191.6
click at [369, 164] on div "Location Sub-Zero Repair Your caller id phone number [PHONE_NUMBER]" at bounding box center [459, 139] width 207 height 145
paste input "77) 777-079"
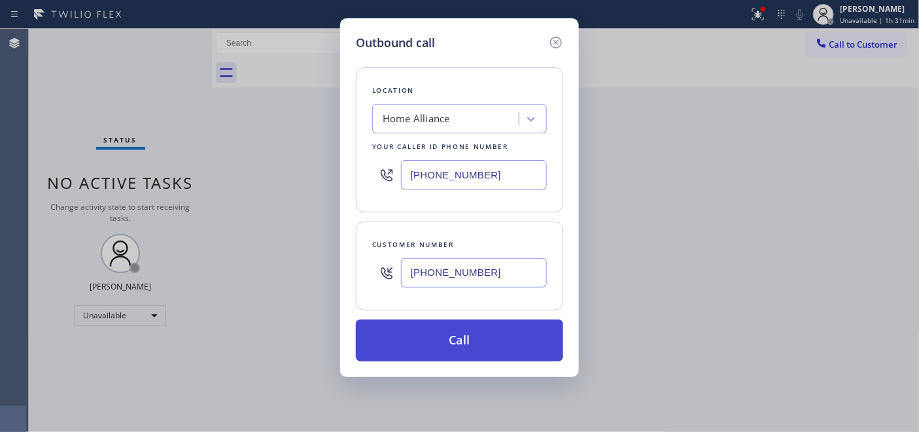
type input "[PHONE_NUMBER]"
click at [481, 324] on button "Call" at bounding box center [459, 341] width 207 height 42
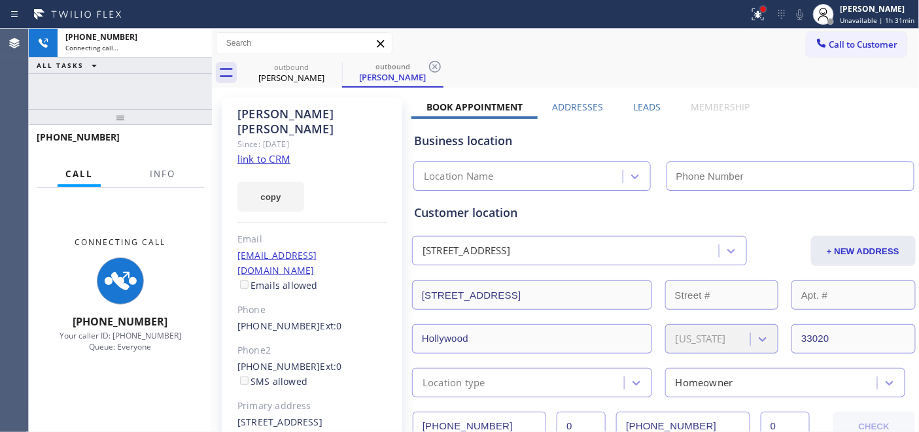
click at [767, 9] on div at bounding box center [763, 9] width 8 height 8
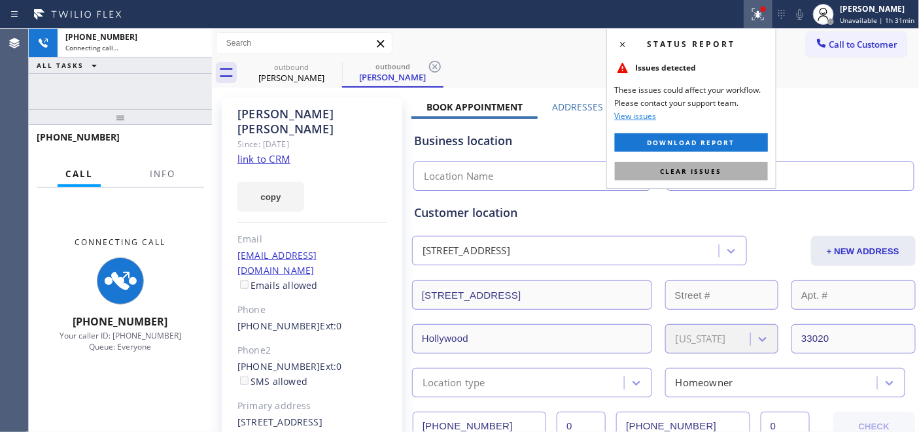
click at [667, 179] on button "Clear issues" at bounding box center [691, 171] width 153 height 18
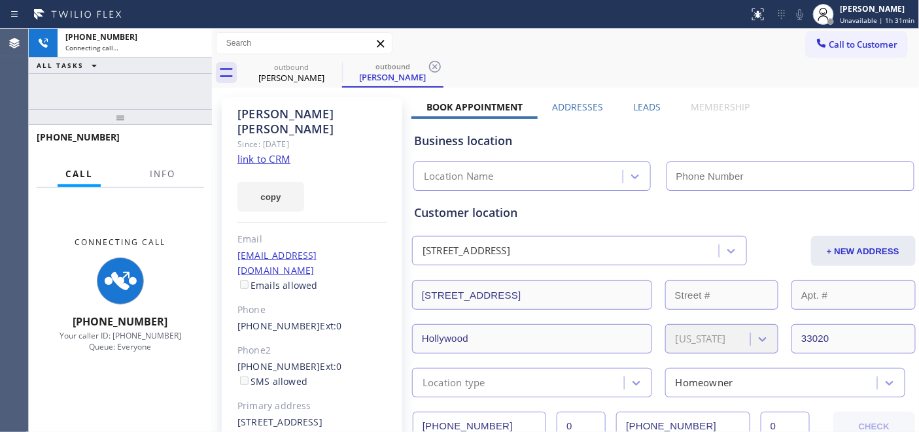
type input "[PHONE_NUMBER]"
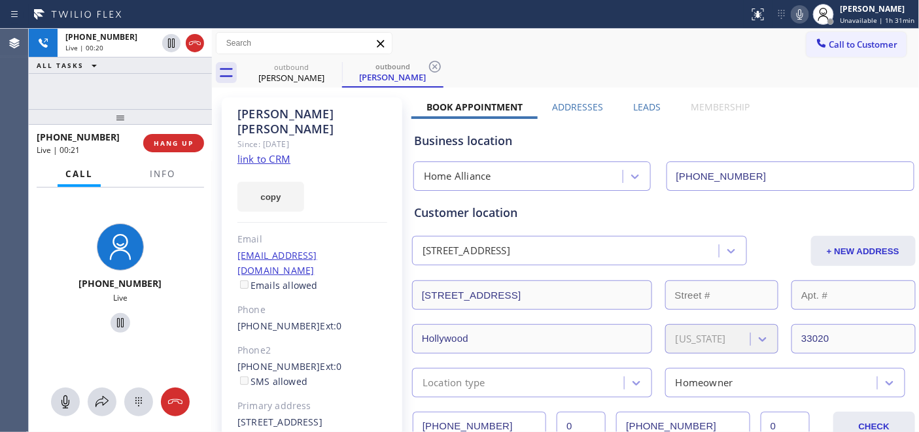
click at [612, 147] on div "Business location" at bounding box center [664, 141] width 500 height 18
click at [331, 62] on icon at bounding box center [334, 67] width 16 height 16
click at [527, 62] on div "outbound [PERSON_NAME] outbound [PERSON_NAME]" at bounding box center [580, 72] width 679 height 29
click at [327, 63] on icon at bounding box center [334, 67] width 16 height 16
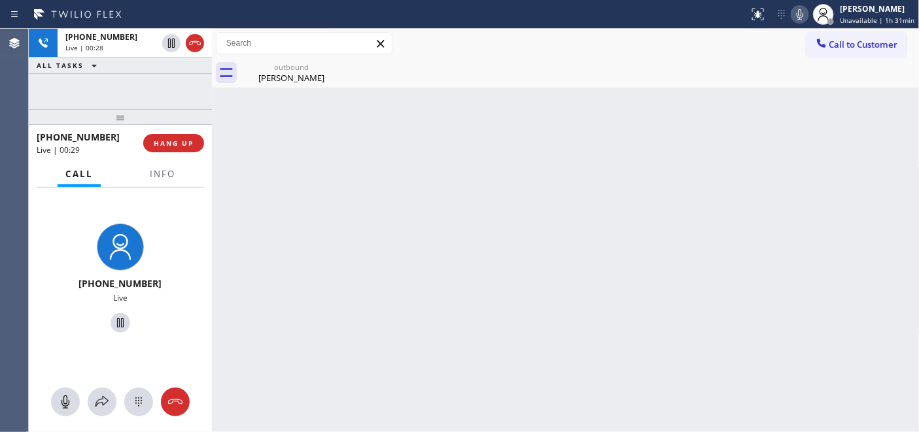
click at [635, 58] on div "outbound [PERSON_NAME]" at bounding box center [580, 72] width 679 height 29
click at [255, 72] on div "[PERSON_NAME]" at bounding box center [291, 78] width 99 height 12
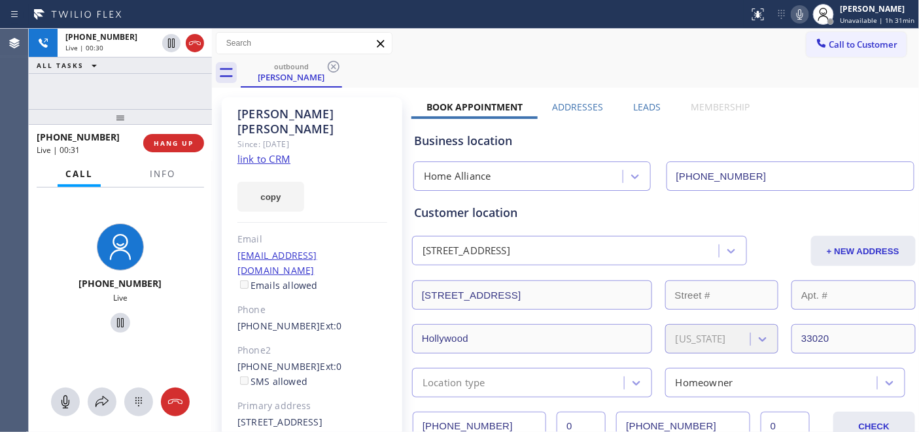
click at [569, 74] on div "outbound [PERSON_NAME]" at bounding box center [580, 72] width 679 height 29
drag, startPoint x: 165, startPoint y: 114, endPoint x: 163, endPoint y: 69, distance: 45.1
click at [164, 75] on div "[PHONE_NUMBER] Live | 00:31 ALL TASKS ALL TASKS ACTIVE TASKS TASKS IN WRAP UP […" at bounding box center [120, 230] width 183 height 403
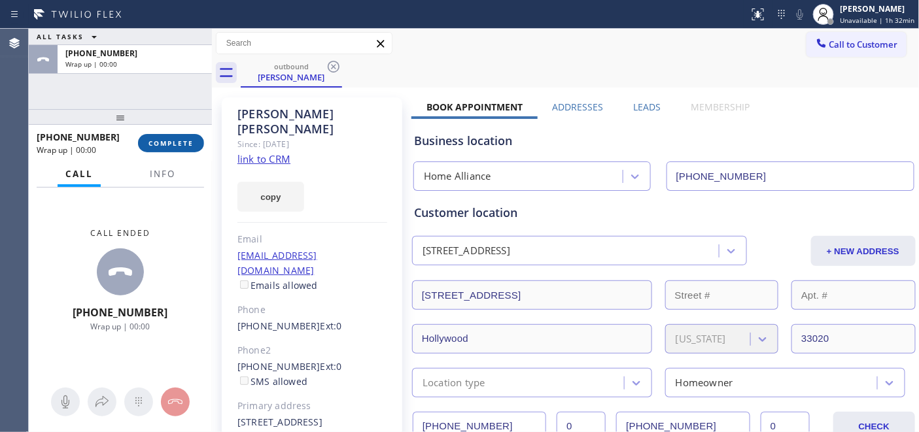
click at [181, 141] on span "COMPLETE" at bounding box center [170, 143] width 45 height 9
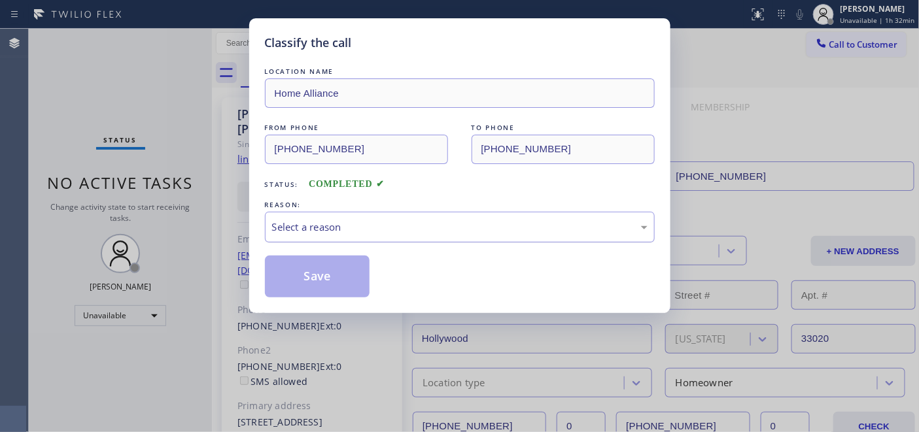
click at [373, 214] on div "Select a reason" at bounding box center [460, 227] width 390 height 31
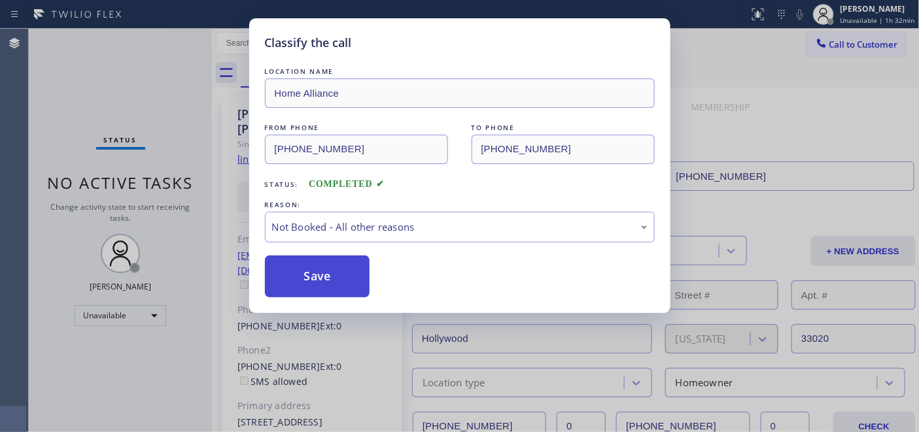
click at [329, 275] on button "Save" at bounding box center [317, 277] width 105 height 42
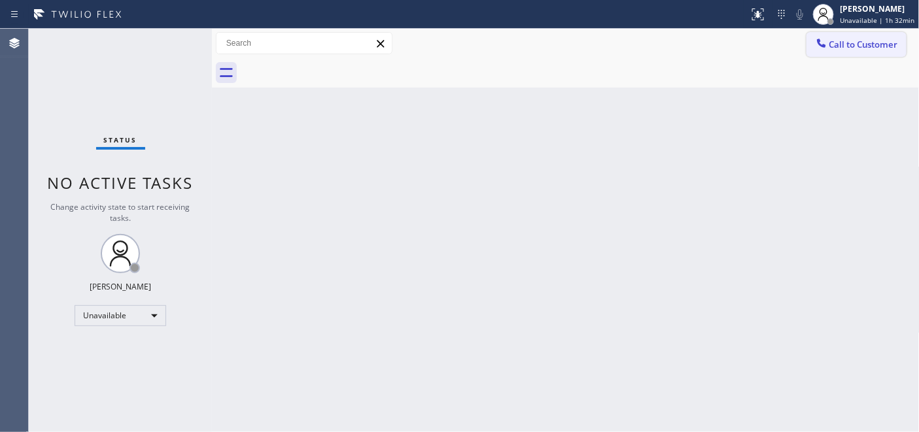
click at [872, 33] on button "Call to Customer" at bounding box center [856, 44] width 100 height 25
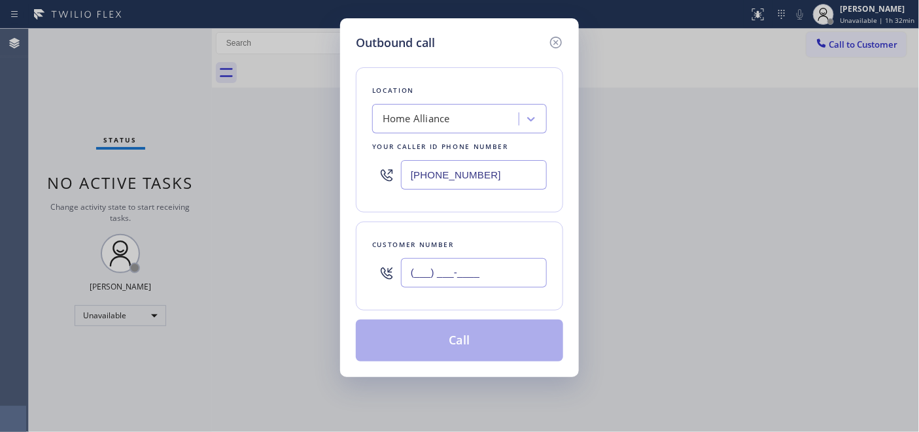
drag, startPoint x: 435, startPoint y: 269, endPoint x: 501, endPoint y: 328, distance: 88.4
click at [435, 270] on input "(___) ___-____" at bounding box center [474, 272] width 146 height 29
paste input "646) 234-3231"
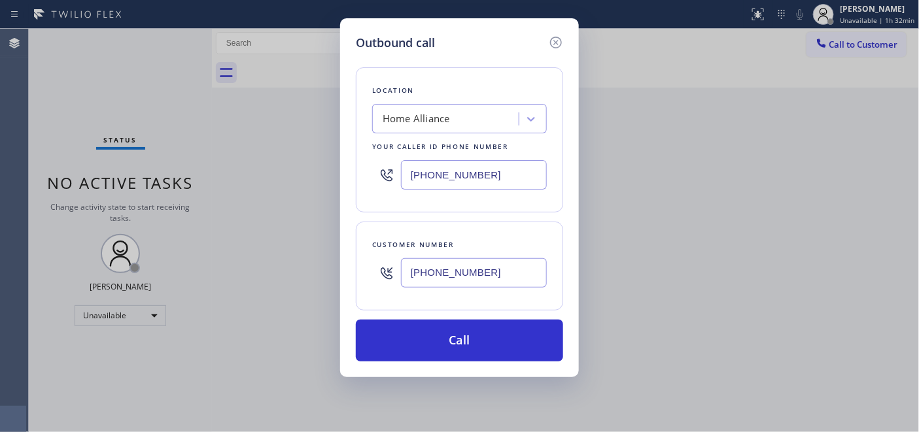
drag, startPoint x: 503, startPoint y: 267, endPoint x: 374, endPoint y: 275, distance: 129.7
click at [388, 262] on div "[PHONE_NUMBER]" at bounding box center [459, 273] width 175 height 42
paste input "text"
type input "[PHONE_NUMBER]"
drag, startPoint x: 506, startPoint y: 180, endPoint x: 334, endPoint y: 177, distance: 172.0
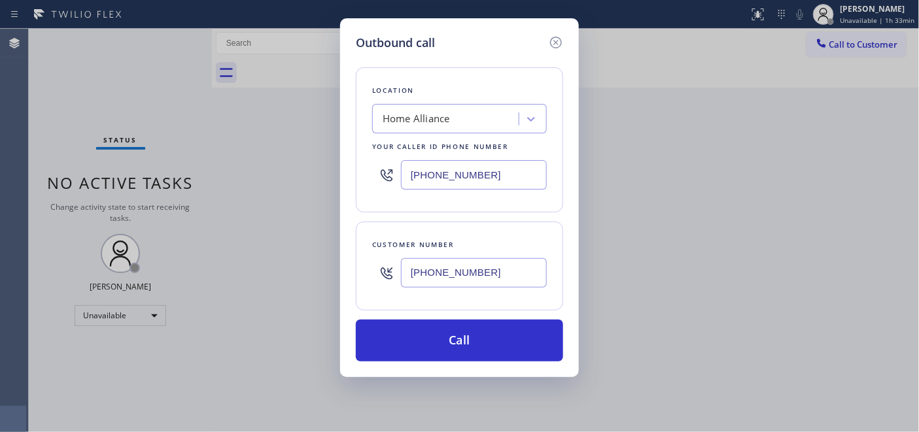
click at [333, 177] on div "Outbound call Location Home Alliance Your caller id phone number [PHONE_NUMBER]…" at bounding box center [459, 216] width 919 height 432
paste input "55) 731-4952"
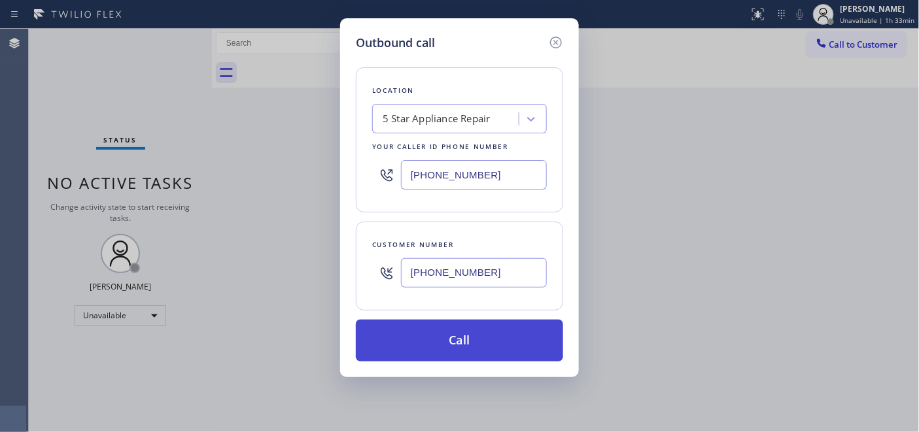
type input "[PHONE_NUMBER]"
click at [503, 334] on button "Call" at bounding box center [459, 341] width 207 height 42
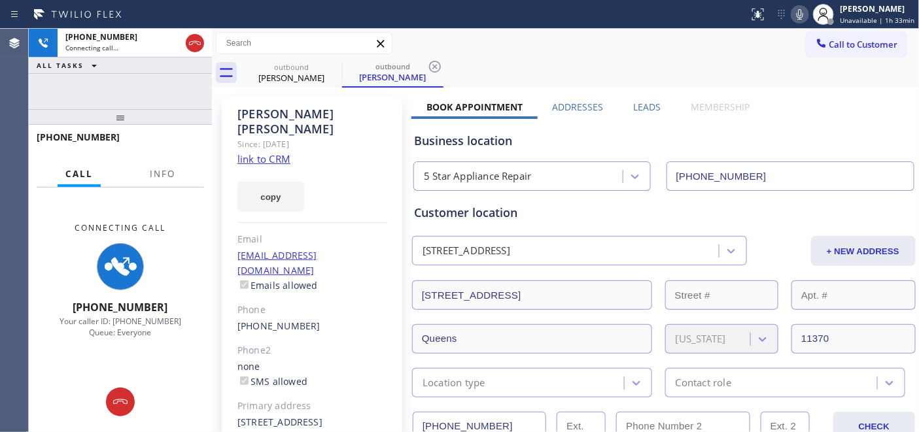
type input "[PHONE_NUMBER]"
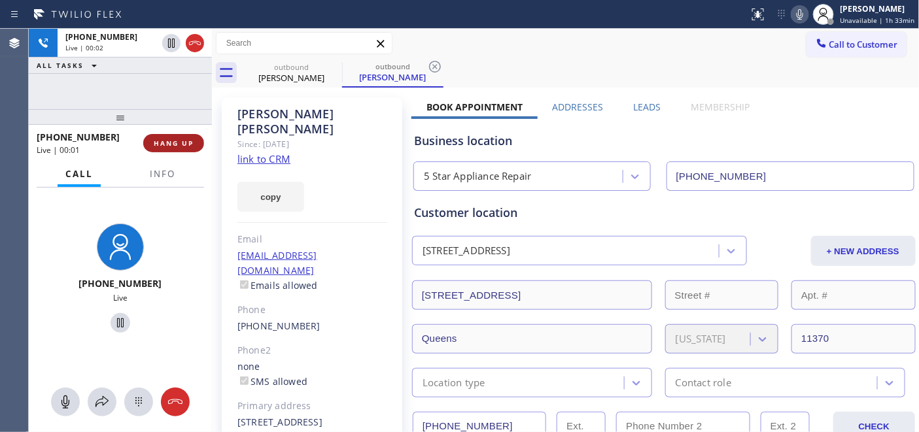
click at [178, 144] on span "HANG UP" at bounding box center [174, 143] width 40 height 9
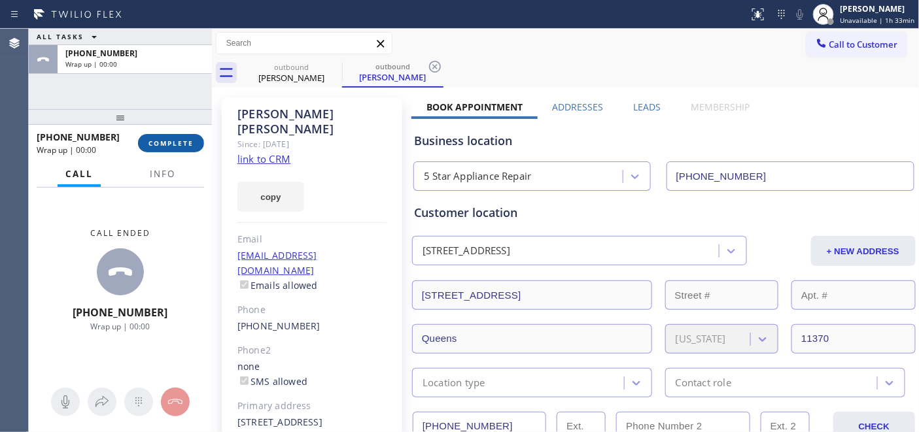
click at [184, 145] on span "COMPLETE" at bounding box center [170, 143] width 45 height 9
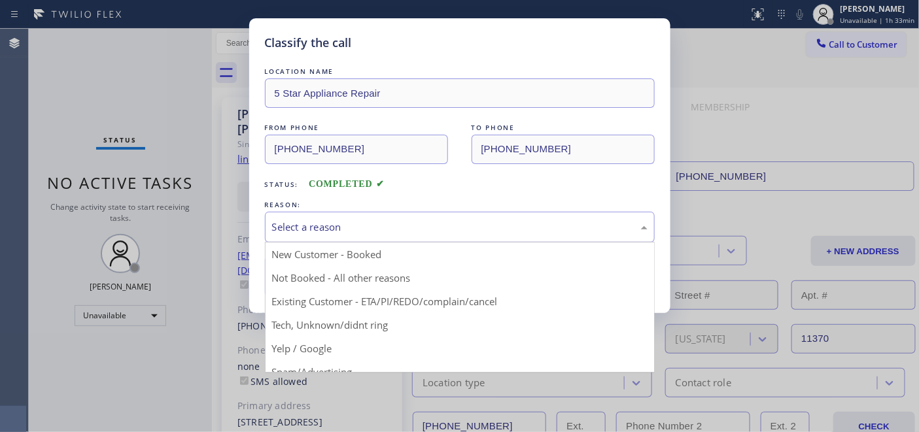
click at [352, 222] on div "Select a reason" at bounding box center [459, 227] width 375 height 15
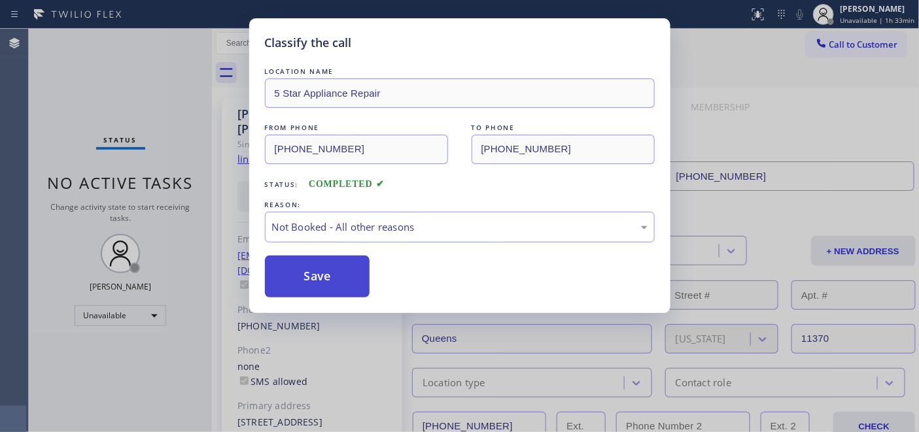
click at [327, 277] on button "Save" at bounding box center [317, 277] width 105 height 42
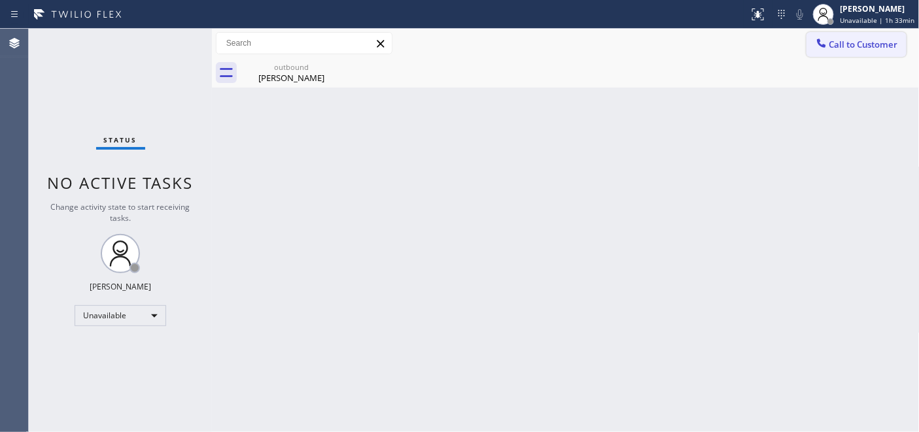
click at [840, 39] on span "Call to Customer" at bounding box center [863, 45] width 69 height 12
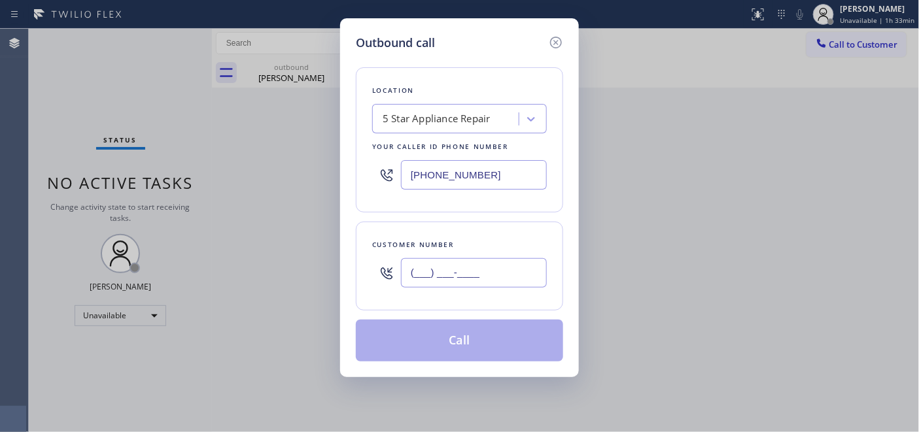
click at [423, 272] on input "(___) ___-____" at bounding box center [474, 272] width 146 height 29
paste input "347) 475-5448"
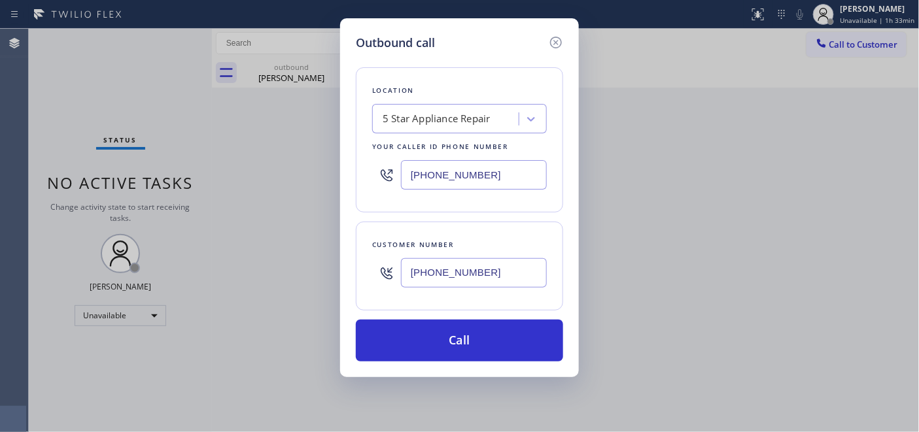
type input "[PHONE_NUMBER]"
drag, startPoint x: 506, startPoint y: 175, endPoint x: 301, endPoint y: 172, distance: 204.7
click at [327, 174] on div "Outbound call Location 5 Star Appliance Repair Your caller id phone number [PHO…" at bounding box center [459, 216] width 919 height 432
paste input "347) 284-6179"
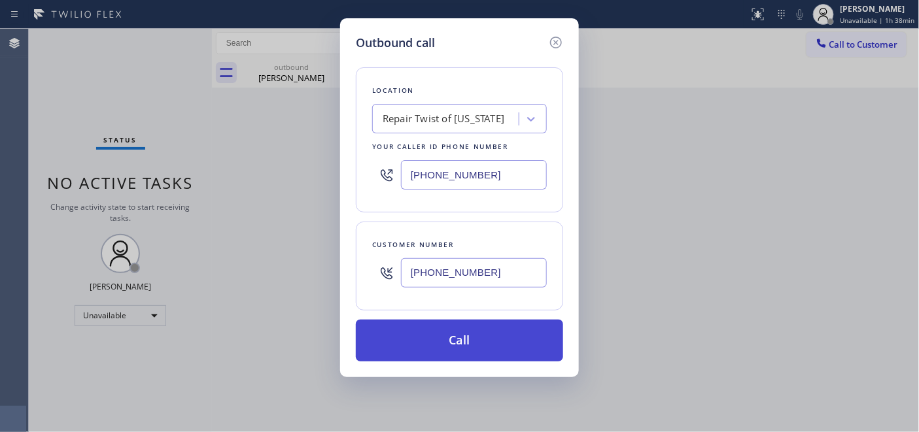
type input "[PHONE_NUMBER]"
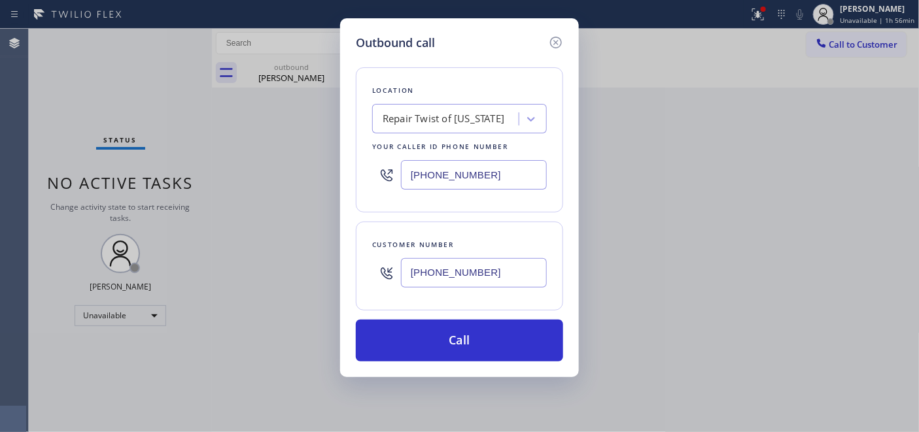
click at [415, 238] on div "Customer number" at bounding box center [459, 245] width 175 height 14
click at [558, 41] on icon at bounding box center [556, 43] width 16 height 16
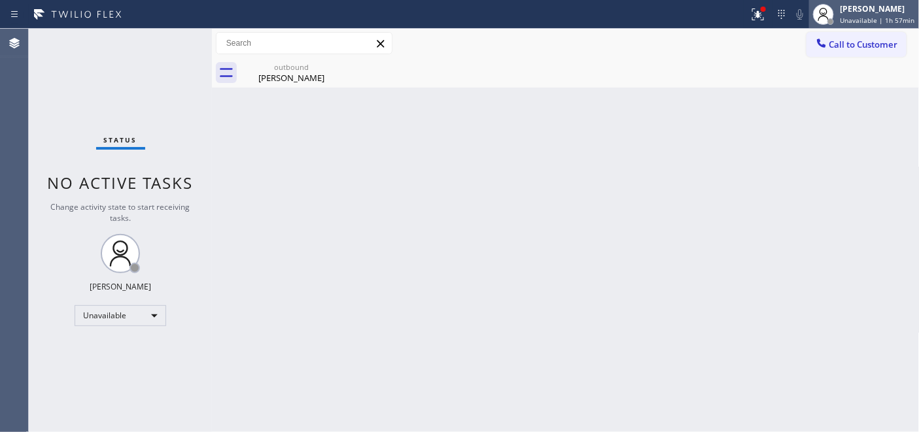
click at [853, 13] on div "[PERSON_NAME]" at bounding box center [877, 8] width 75 height 11
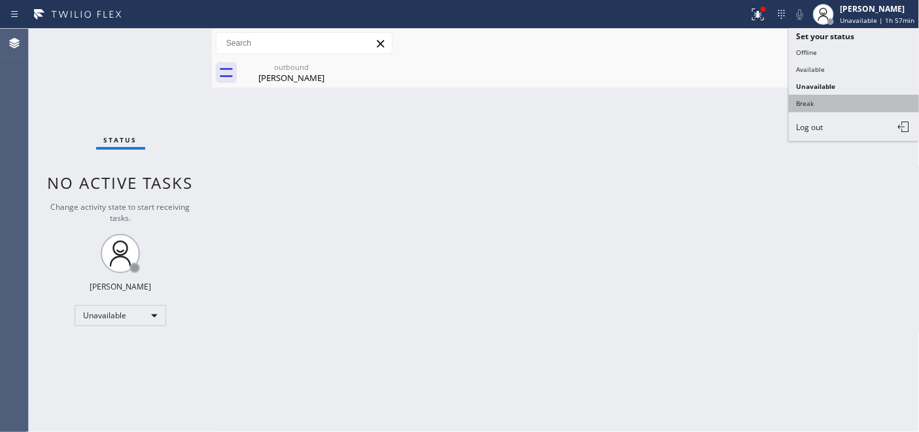
click at [821, 107] on button "Break" at bounding box center [854, 103] width 131 height 17
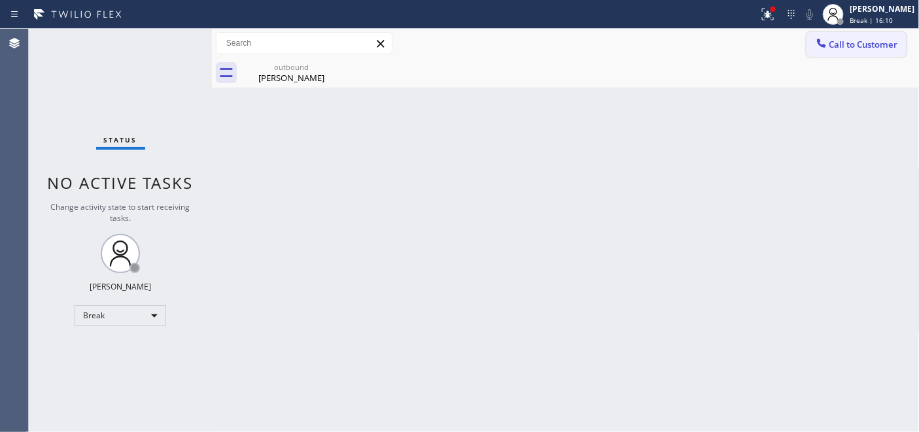
drag, startPoint x: 180, startPoint y: 178, endPoint x: 838, endPoint y: 42, distance: 670.9
click at [181, 178] on span "No active tasks" at bounding box center [121, 183] width 146 height 22
drag, startPoint x: 864, startPoint y: 15, endPoint x: 773, endPoint y: 50, distance: 97.5
click at [862, 16] on span "Break | 16:11" at bounding box center [871, 20] width 43 height 9
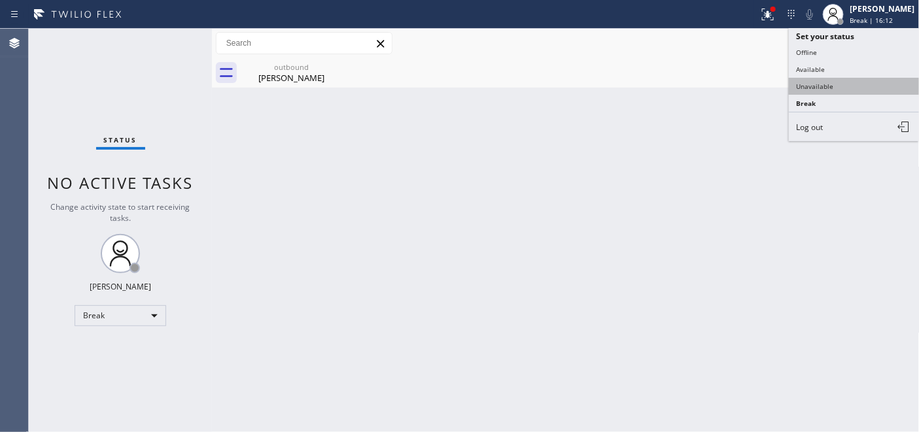
click at [819, 87] on button "Unavailable" at bounding box center [854, 86] width 131 height 17
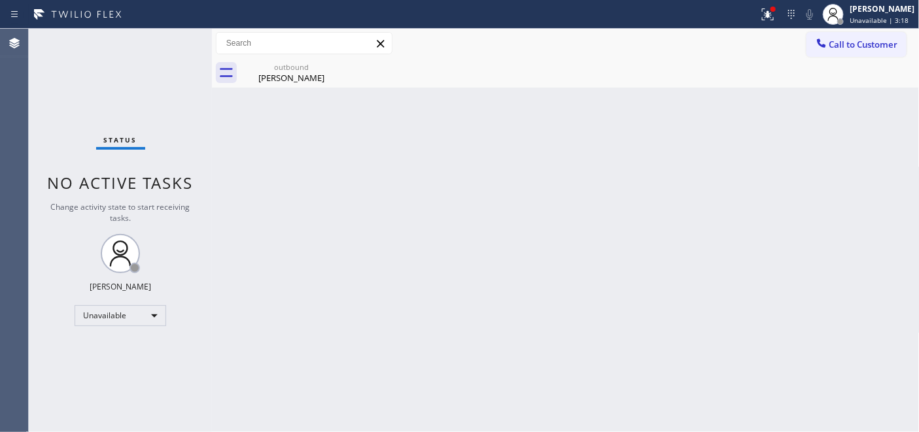
drag, startPoint x: 670, startPoint y: 221, endPoint x: 672, endPoint y: 100, distance: 121.0
click at [668, 221] on div "Back to Dashboard Change Sender ID Customers Technicians Select a contact Outbo…" at bounding box center [565, 230] width 707 height 403
click at [864, 51] on button "Call to Customer" at bounding box center [856, 44] width 100 height 25
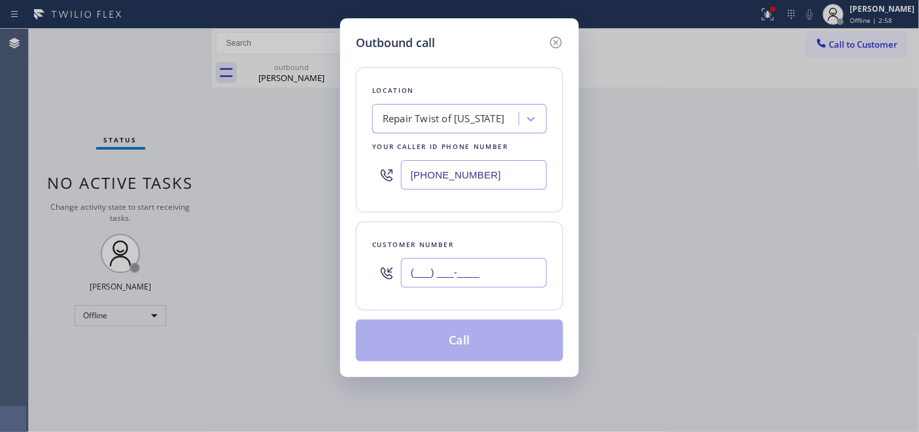
click at [435, 282] on input "(___) ___-____" at bounding box center [474, 272] width 146 height 29
paste input "347) 475-5448"
type input "[PHONE_NUMBER]"
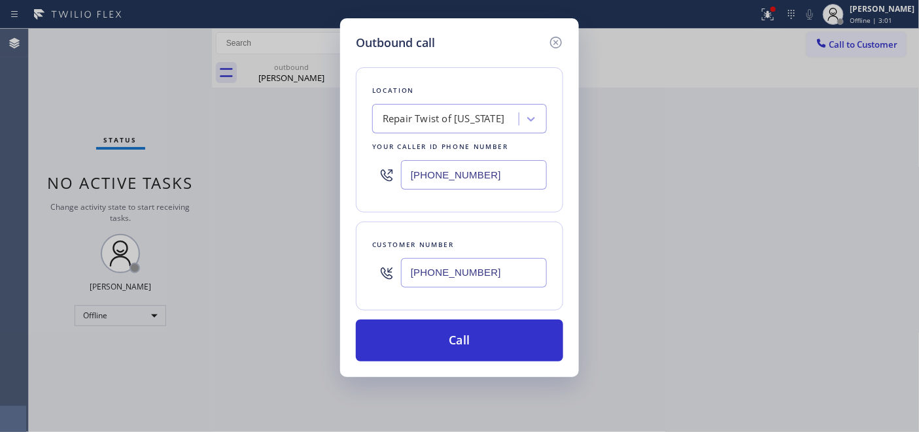
drag, startPoint x: 513, startPoint y: 179, endPoint x: 334, endPoint y: 152, distance: 180.6
click at [334, 152] on div "Outbound call Location Repair Twist of [US_STATE] Your caller id phone number […" at bounding box center [459, 216] width 919 height 432
paste input "text"
type input "[PHONE_NUMBER]"
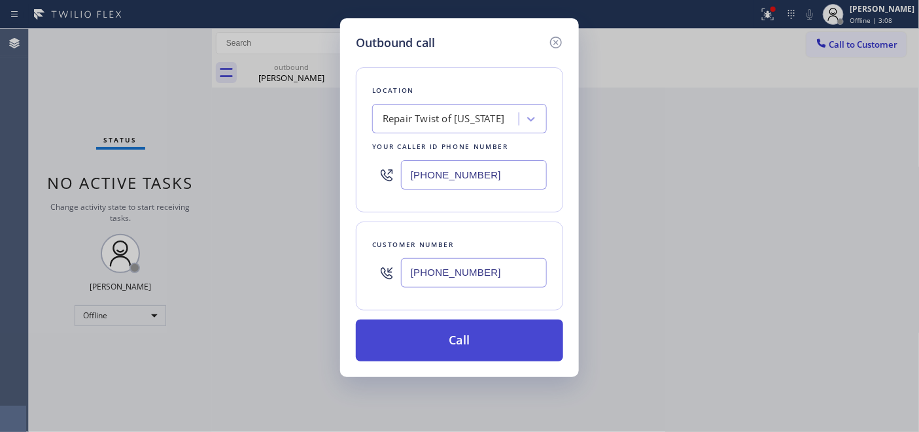
click at [511, 354] on button "Call" at bounding box center [459, 341] width 207 height 42
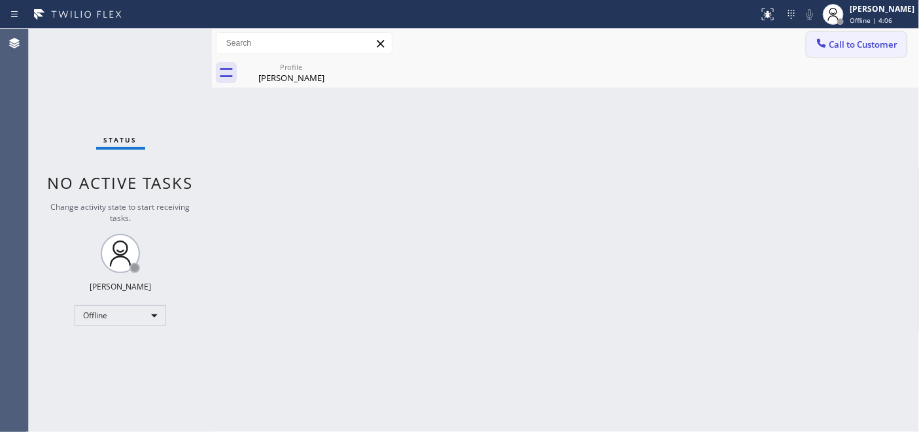
click at [864, 37] on button "Call to Customer" at bounding box center [856, 44] width 100 height 25
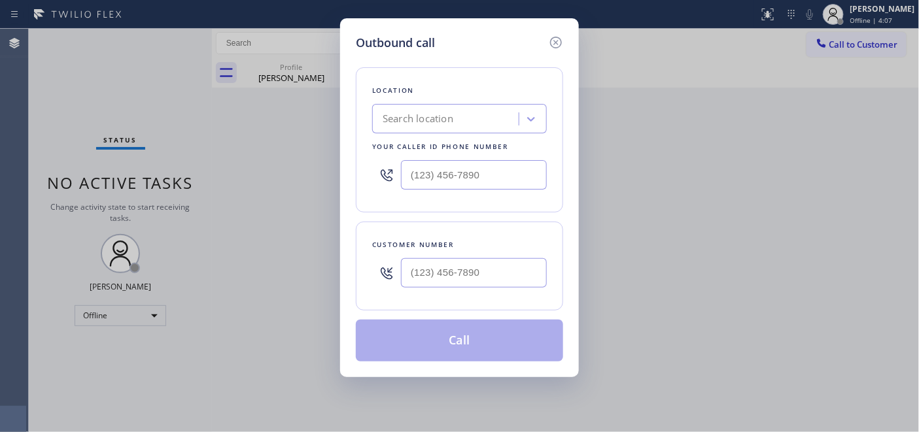
click at [868, 10] on div "Outbound call Location Search location Your caller id phone number Customer num…" at bounding box center [459, 216] width 919 height 432
drag, startPoint x: 556, startPoint y: 37, endPoint x: 683, endPoint y: 37, distance: 126.8
click at [554, 37] on icon at bounding box center [556, 43] width 16 height 16
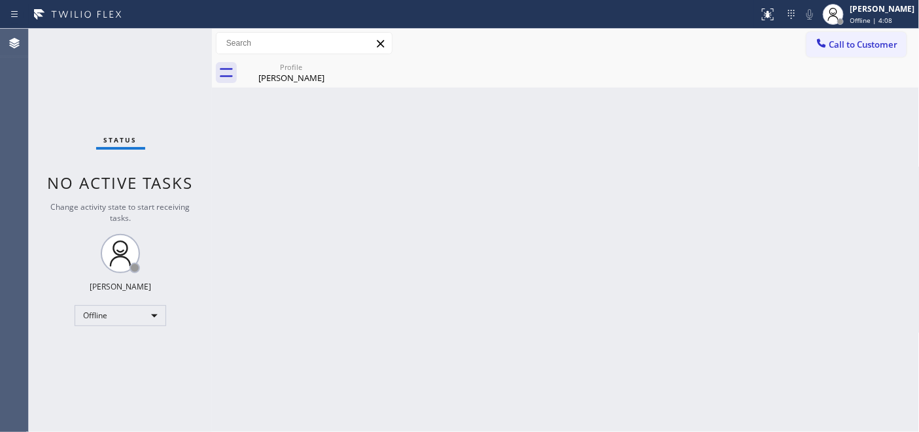
click at [865, 17] on span "Offline | 4:08" at bounding box center [871, 20] width 42 height 9
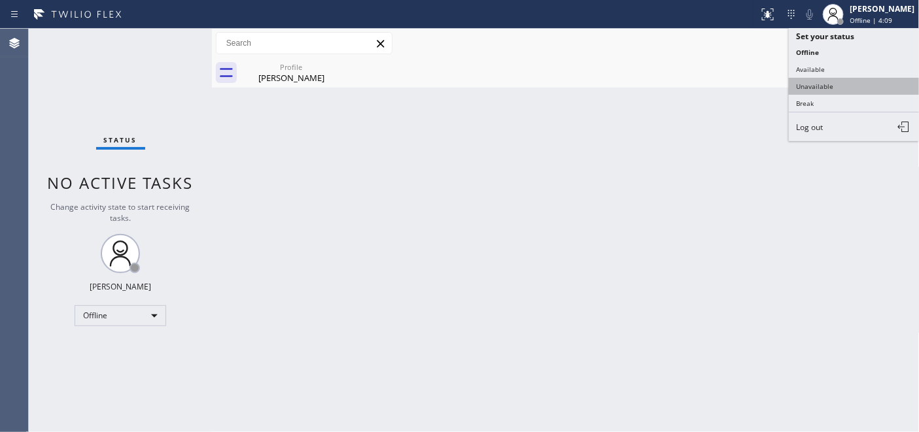
click at [840, 92] on button "Unavailable" at bounding box center [854, 86] width 131 height 17
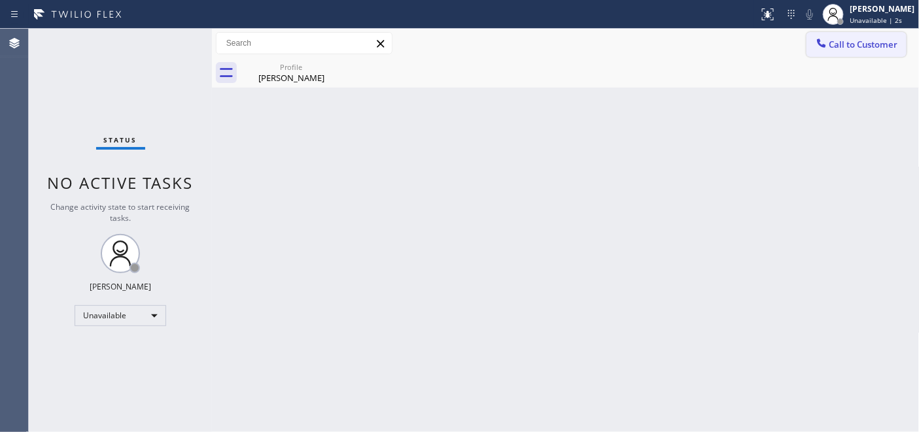
click at [840, 50] on span "Call to Customer" at bounding box center [863, 45] width 69 height 12
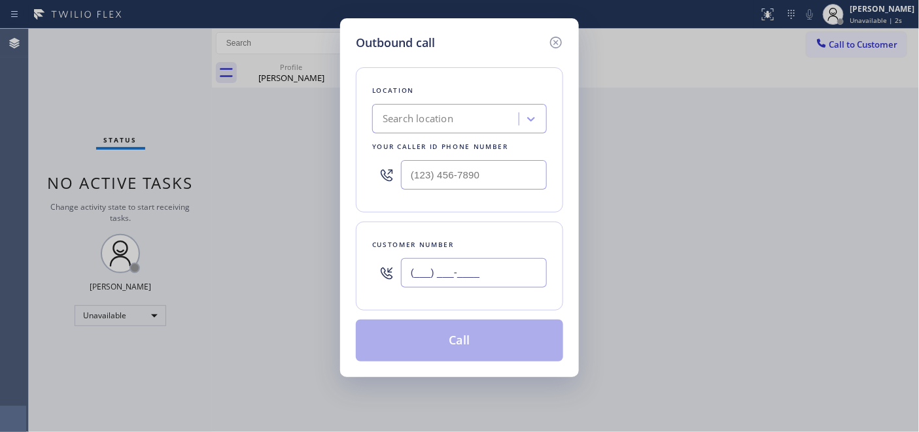
click at [505, 279] on input "(___) ___-____" at bounding box center [474, 272] width 146 height 29
paste input "347) 475-5448"
type input "[PHONE_NUMBER]"
drag, startPoint x: 481, startPoint y: 178, endPoint x: 315, endPoint y: 167, distance: 166.5
click at [315, 167] on div "Outbound call Location Search location Your caller id phone number (___) ___-__…" at bounding box center [459, 216] width 919 height 432
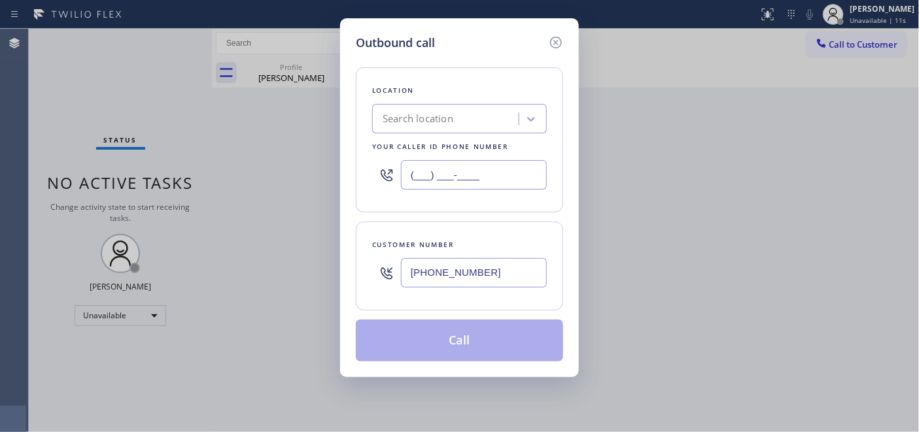
paste input "347) 284-6179"
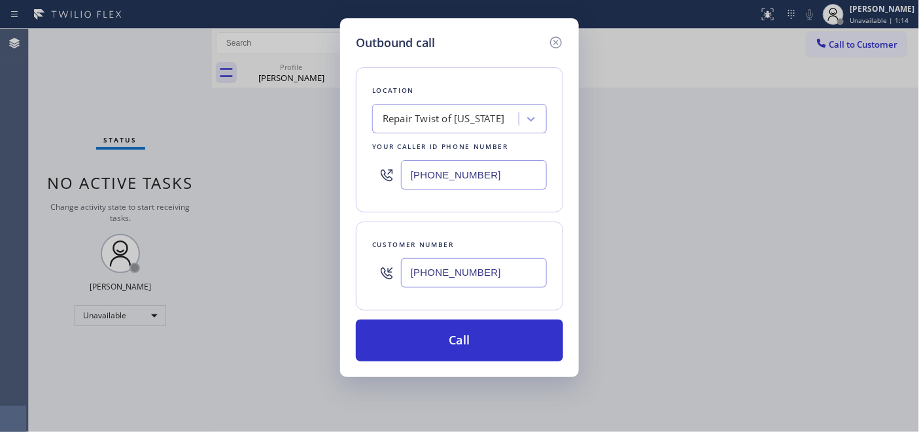
type input "[PHONE_NUMBER]"
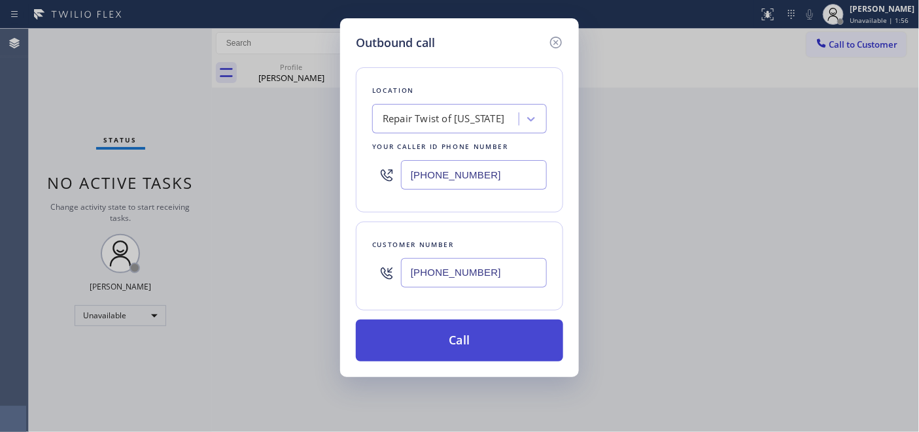
click at [477, 339] on button "Call" at bounding box center [459, 341] width 207 height 42
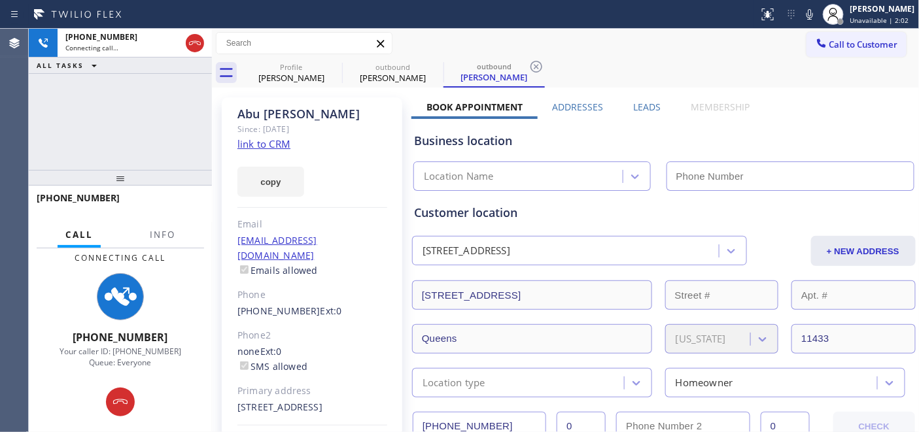
type input "[PHONE_NUMBER]"
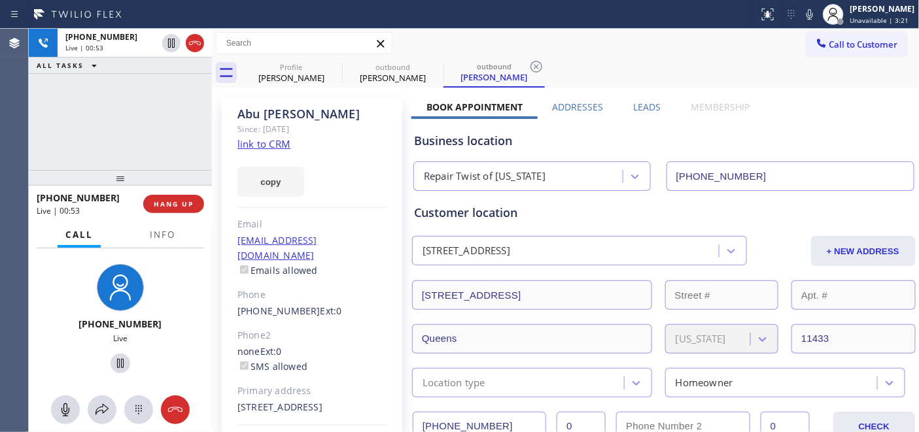
drag, startPoint x: 114, startPoint y: 96, endPoint x: 116, endPoint y: 86, distance: 10.0
click at [116, 88] on div "+13474755448 Live | 00:53 ALL TASKS ALL TASKS ACTIVE TASKS TASKS IN WRAP UP +13…" at bounding box center [120, 230] width 183 height 403
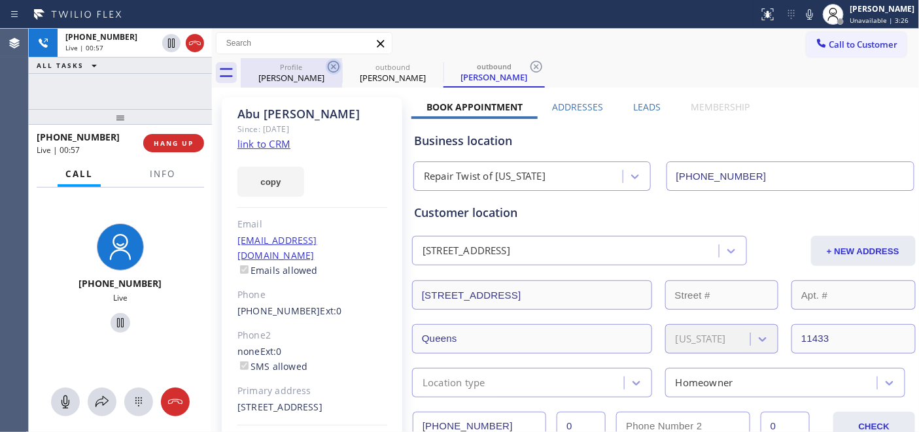
click at [333, 67] on icon at bounding box center [334, 67] width 12 height 12
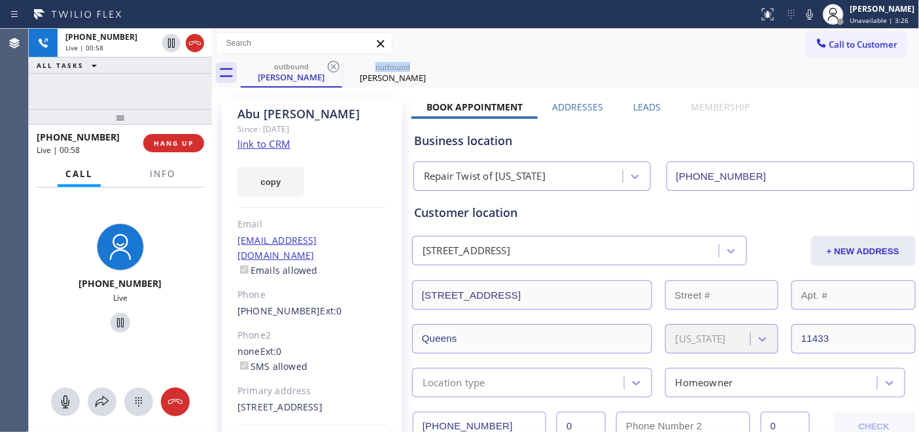
click at [333, 67] on icon at bounding box center [334, 67] width 12 height 12
click at [517, 63] on div "outbound Abu Firoz" at bounding box center [580, 72] width 679 height 29
drag, startPoint x: 150, startPoint y: 115, endPoint x: 153, endPoint y: 86, distance: 29.5
click at [153, 74] on div "+13474755448 Live | 00:59 ALL TASKS ALL TASKS ACTIVE TASKS TASKS IN WRAP UP +13…" at bounding box center [120, 230] width 183 height 403
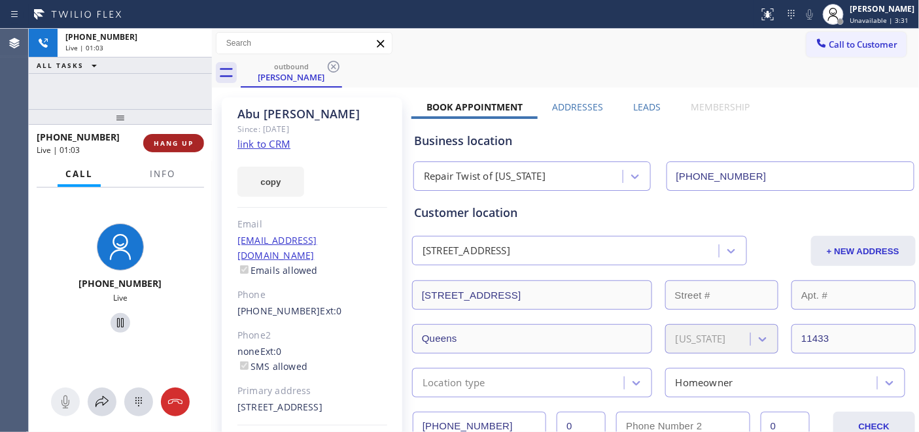
click at [177, 146] on span "HANG UP" at bounding box center [174, 143] width 40 height 9
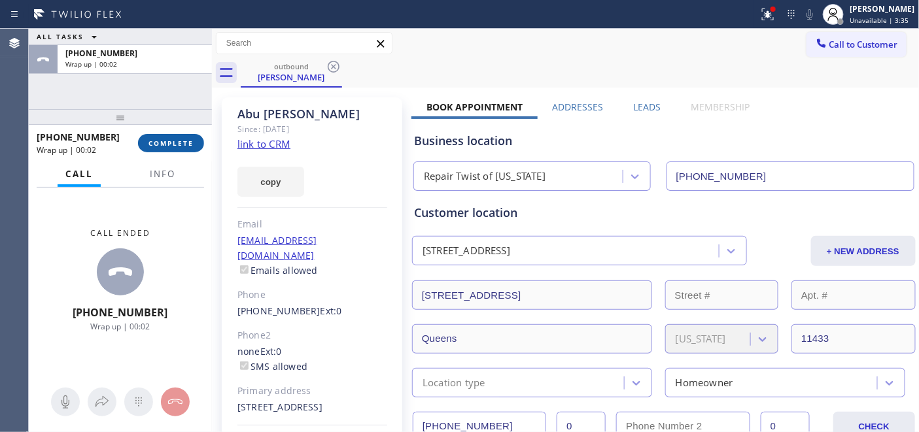
click at [177, 146] on span "COMPLETE" at bounding box center [170, 143] width 45 height 9
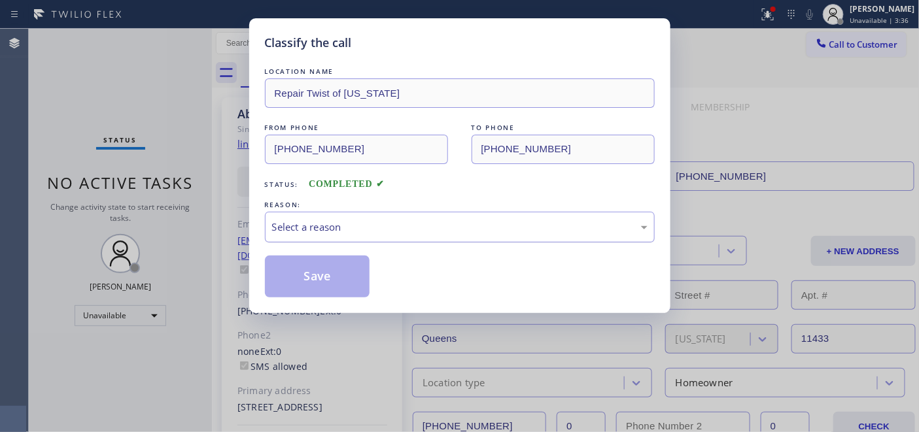
click at [328, 233] on div "Select a reason" at bounding box center [459, 227] width 375 height 15
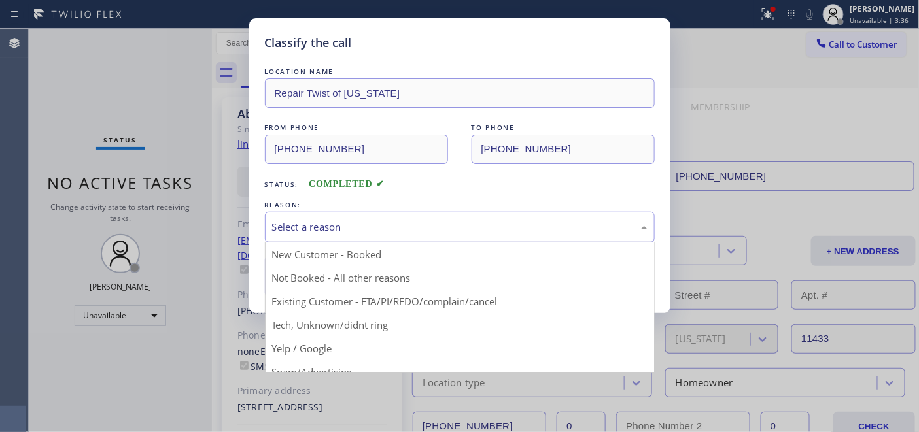
drag, startPoint x: 335, startPoint y: 277, endPoint x: 314, endPoint y: 273, distance: 21.4
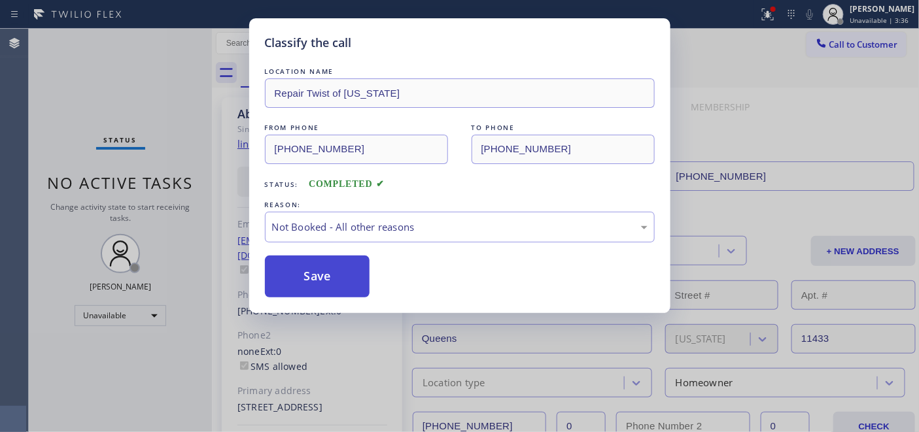
click at [314, 273] on button "Save" at bounding box center [317, 277] width 105 height 42
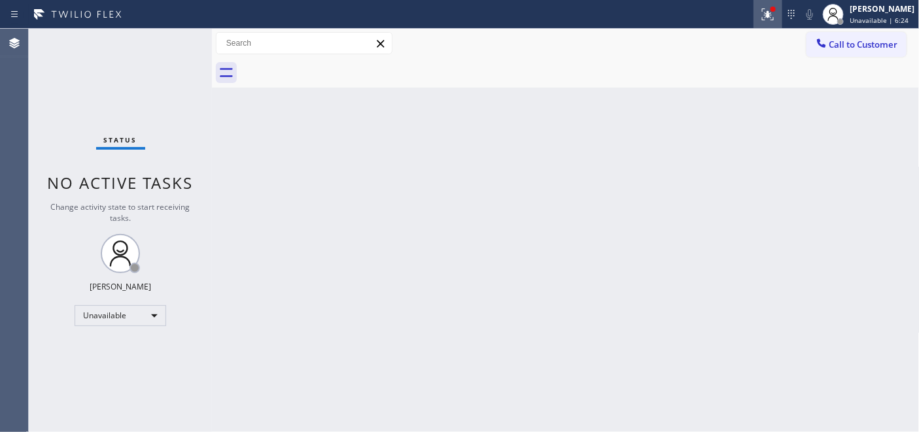
click at [760, 7] on icon at bounding box center [768, 15] width 16 height 16
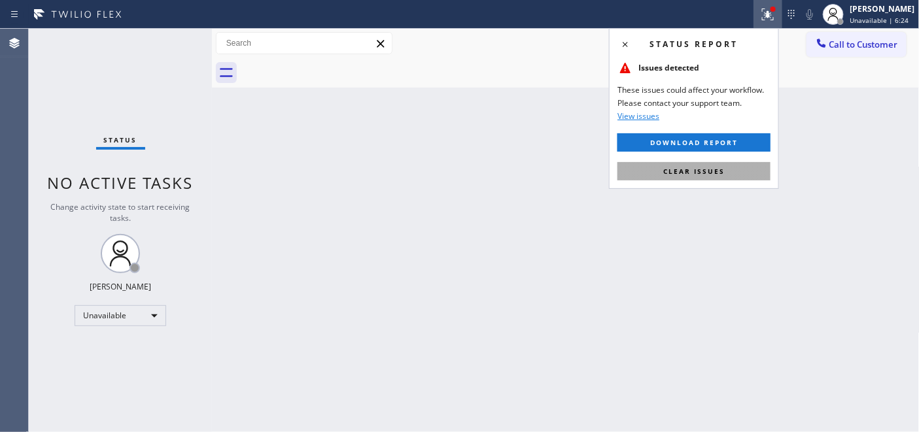
click at [674, 168] on span "Clear issues" at bounding box center [693, 171] width 61 height 9
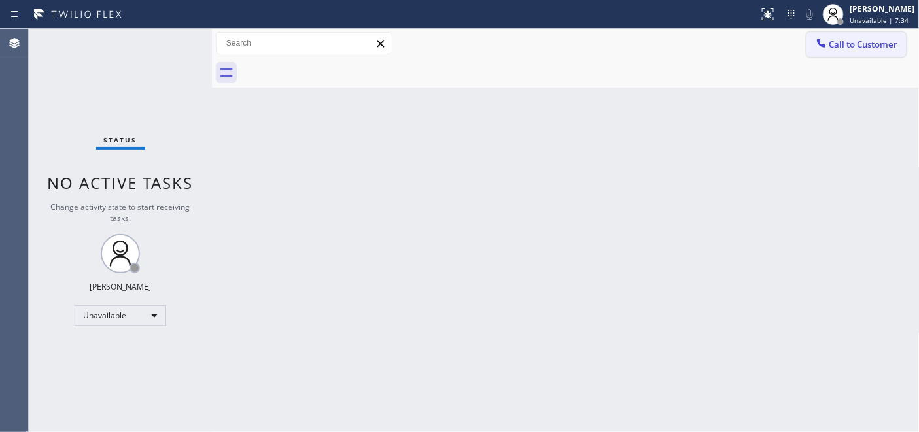
click at [849, 46] on span "Call to Customer" at bounding box center [863, 45] width 69 height 12
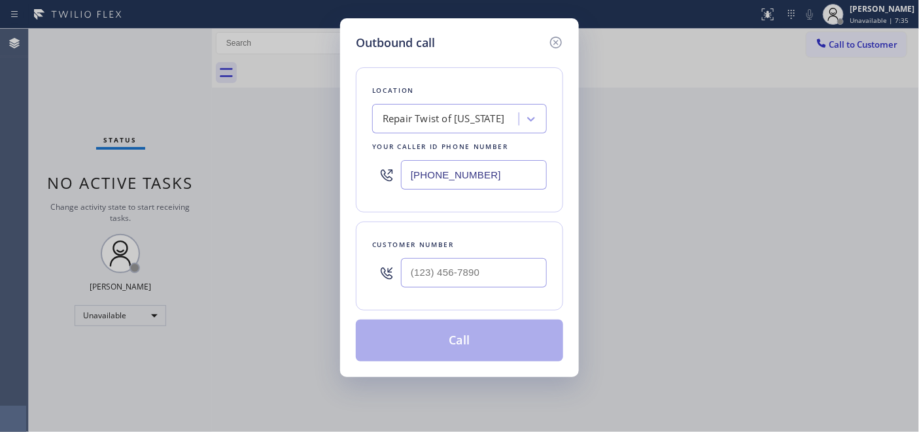
click at [333, 165] on div "Outbound call Location Repair Twist of New York Your caller id phone number (34…" at bounding box center [459, 216] width 919 height 432
paste input "760) 388-9774"
type input "(760) 388-9774"
drag, startPoint x: 513, startPoint y: 279, endPoint x: 425, endPoint y: 256, distance: 90.7
click at [303, 258] on div "Outbound call Location Electric Wire Services Indio Your caller id phone number…" at bounding box center [459, 216] width 919 height 432
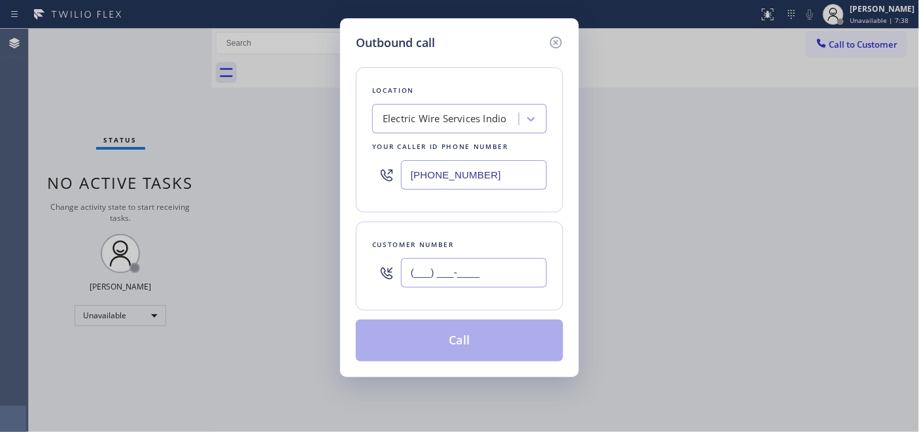
paste input "310) 913-1353"
type input "(310) 913-1353"
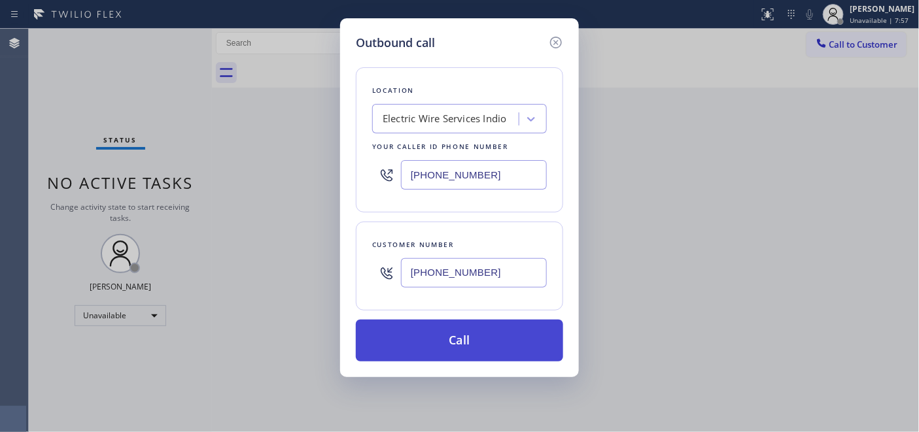
click at [465, 339] on button "Call" at bounding box center [459, 341] width 207 height 42
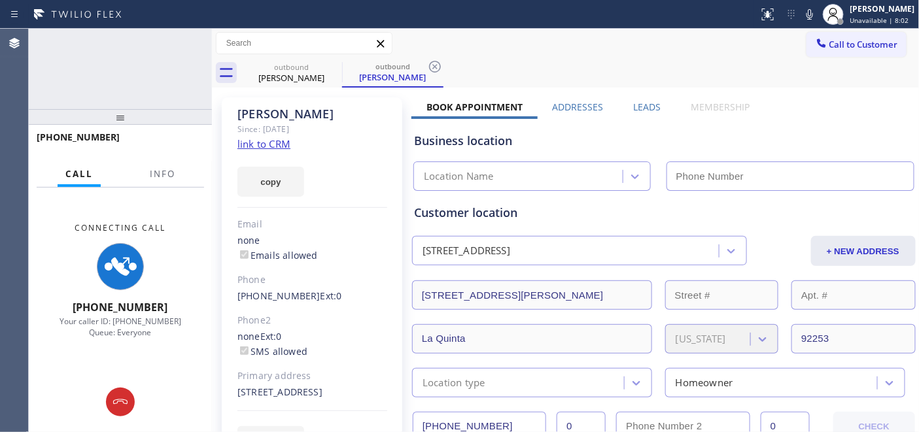
type input "(760) 388-9774"
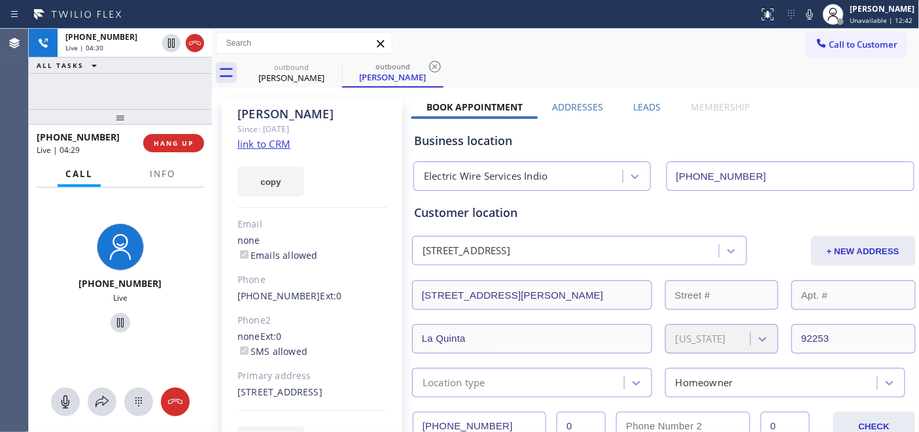
drag, startPoint x: 127, startPoint y: 107, endPoint x: 167, endPoint y: 67, distance: 57.3
click at [127, 88] on div "+13109131353 Live | 04:30 ALL TASKS ALL TASKS ACTIVE TASKS TASKS IN WRAP UP +13…" at bounding box center [120, 230] width 183 height 403
click at [802, 14] on icon at bounding box center [810, 15] width 16 height 16
click at [110, 322] on div at bounding box center [120, 323] width 20 height 16
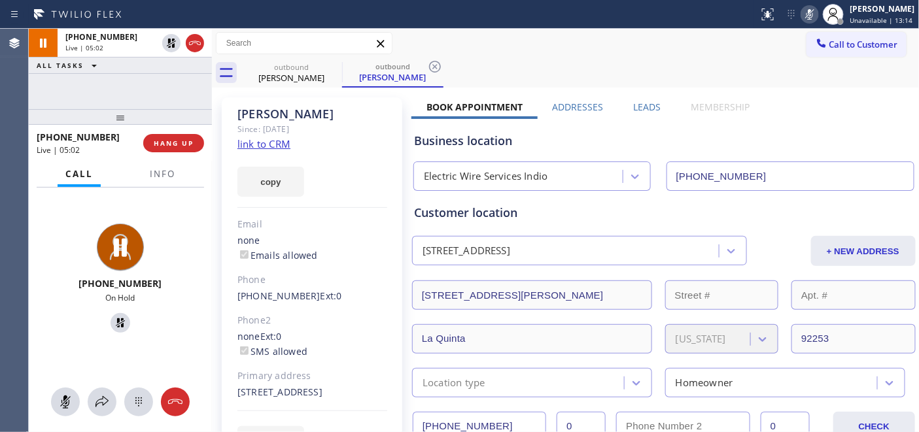
click at [707, 75] on div "outbound Aaron outbound Aaron" at bounding box center [580, 72] width 679 height 29
click at [804, 12] on icon at bounding box center [810, 15] width 16 height 16
click at [806, 13] on icon at bounding box center [809, 14] width 7 height 10
click at [114, 322] on icon at bounding box center [120, 323] width 16 height 16
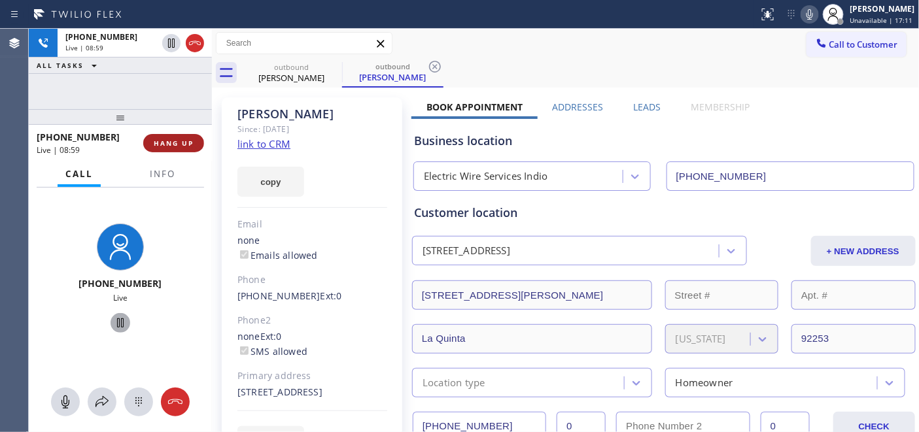
click at [177, 146] on span "HANG UP" at bounding box center [174, 143] width 40 height 9
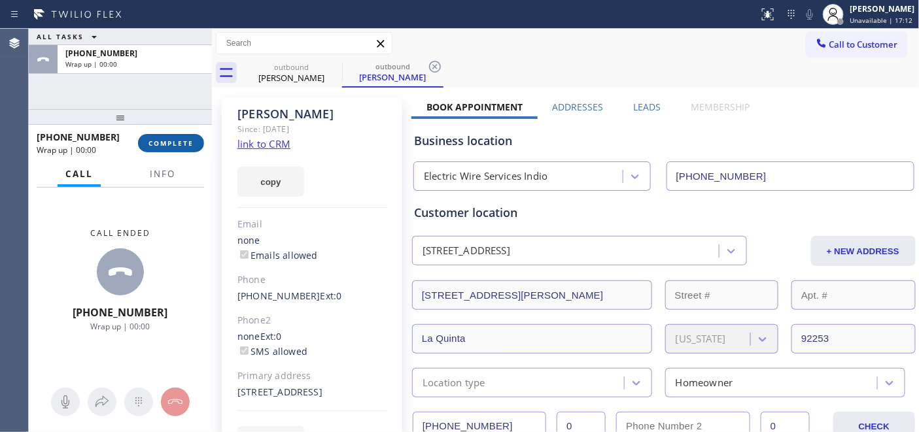
click at [177, 146] on span "COMPLETE" at bounding box center [170, 143] width 45 height 9
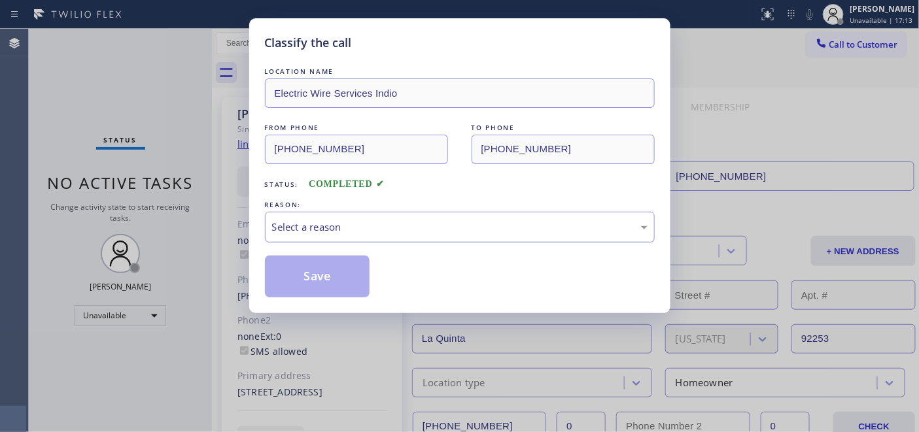
click at [394, 233] on div "Select a reason" at bounding box center [459, 227] width 375 height 15
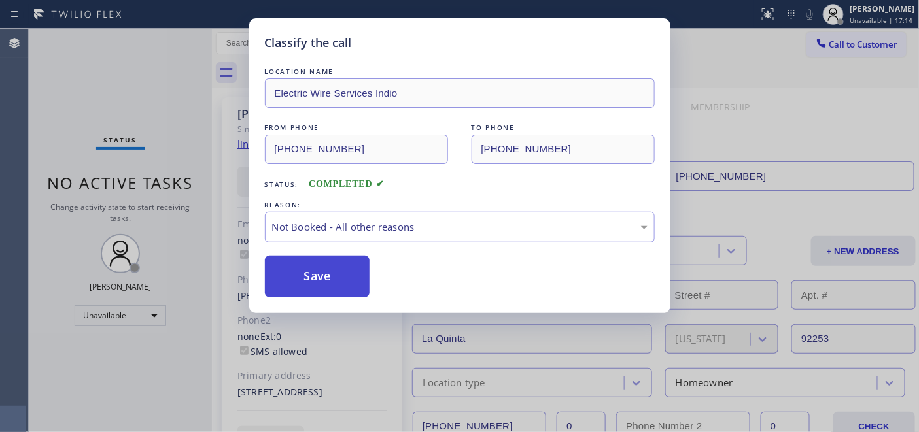
click at [336, 268] on button "Save" at bounding box center [317, 277] width 105 height 42
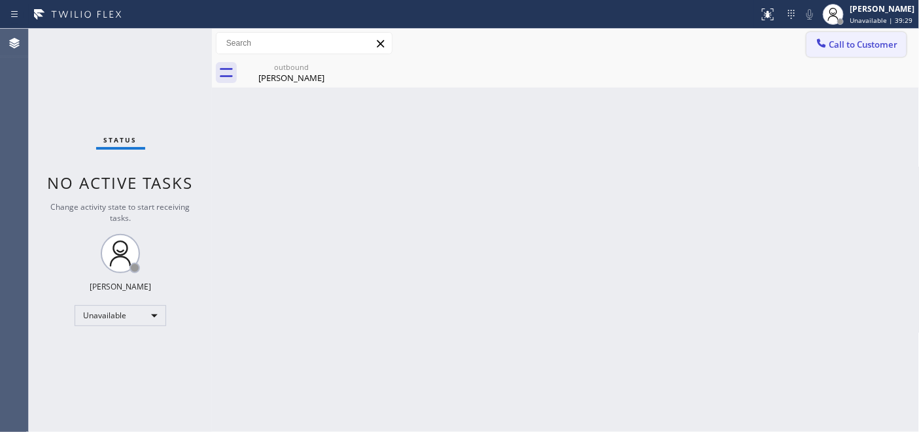
click at [863, 44] on span "Call to Customer" at bounding box center [863, 45] width 69 height 12
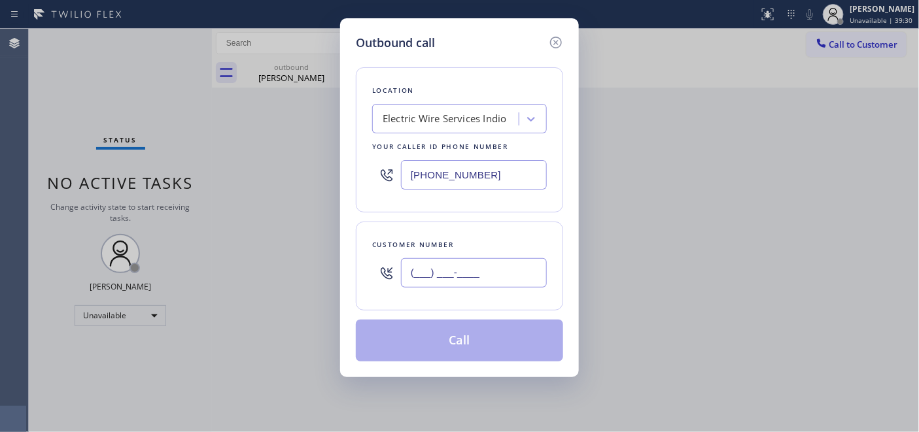
click at [498, 271] on input "(___) ___-____" at bounding box center [474, 272] width 146 height 29
paste input "929) 393-8065"
type input "(929) 393-8065"
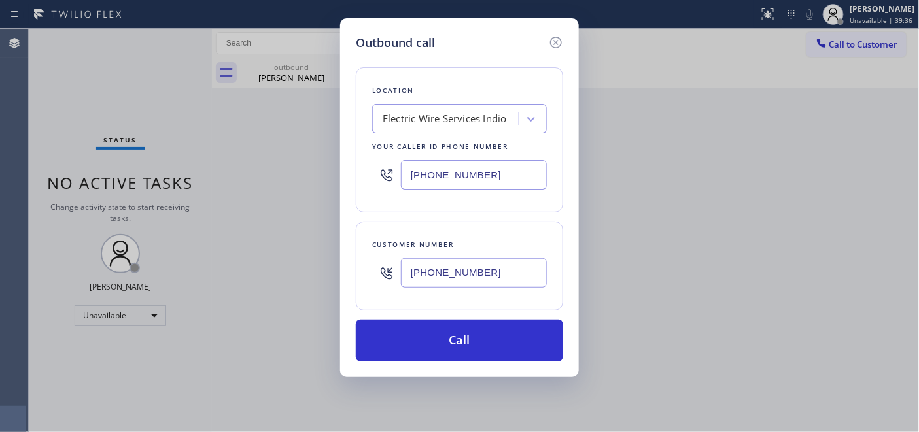
drag, startPoint x: 352, startPoint y: 173, endPoint x: 295, endPoint y: 173, distance: 56.9
click at [313, 173] on div "Outbound call Location Electric Wire Services Indio Your caller id phone number…" at bounding box center [459, 216] width 919 height 432
paste input "855) 731-4952"
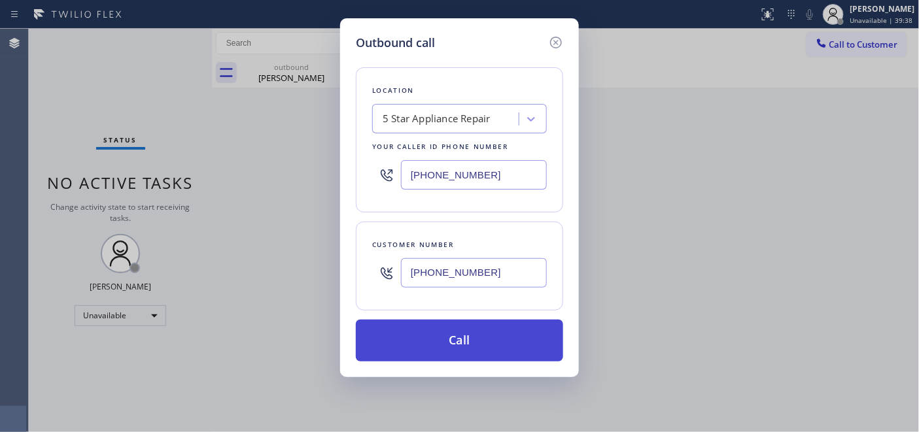
type input "[PHONE_NUMBER]"
click at [511, 330] on button "Call" at bounding box center [459, 341] width 207 height 42
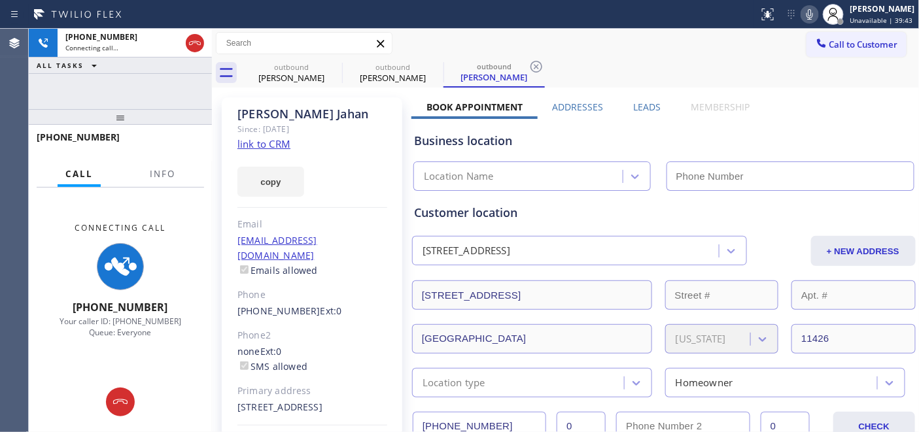
type input "[PHONE_NUMBER]"
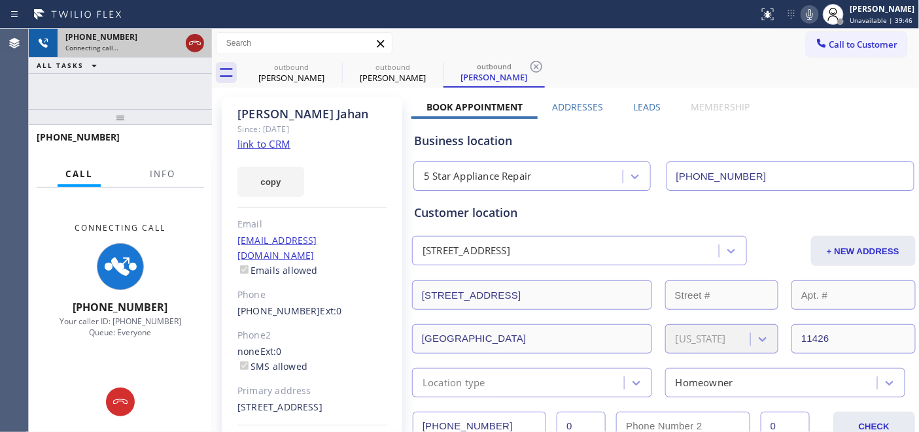
click at [192, 44] on icon at bounding box center [195, 43] width 16 height 16
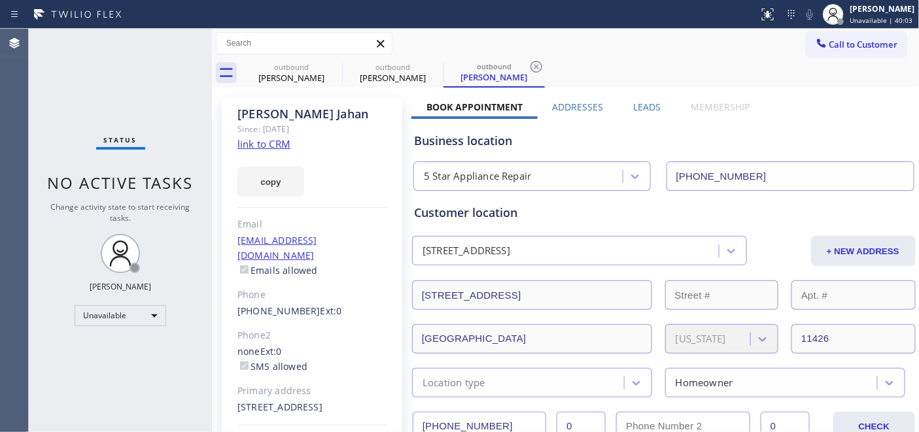
type input "[PHONE_NUMBER]"
click at [829, 48] on span "Call to Customer" at bounding box center [863, 45] width 69 height 12
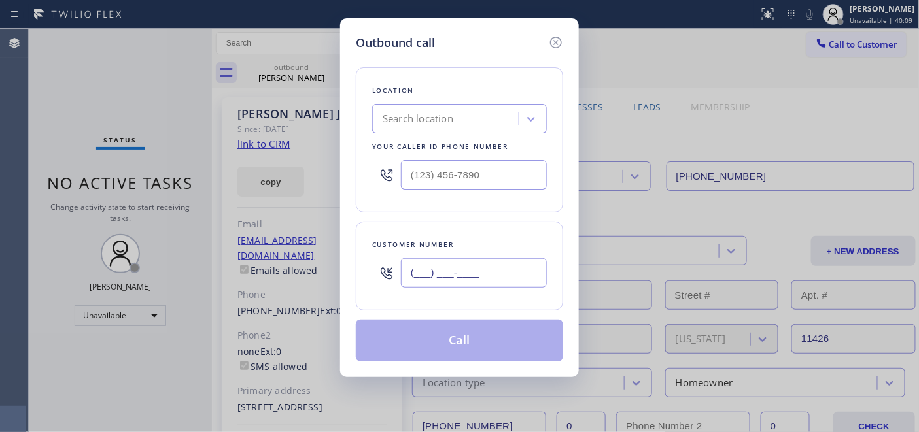
click at [458, 269] on input "(___) ___-____" at bounding box center [474, 272] width 146 height 29
paste input "818) 522-1564"
type input "(818) 522-1564"
drag, startPoint x: 466, startPoint y: 165, endPoint x: 382, endPoint y: 229, distance: 105.4
click at [345, 171] on div "Outbound call Location Search location Your caller id phone number (___) ___-__…" at bounding box center [459, 197] width 239 height 359
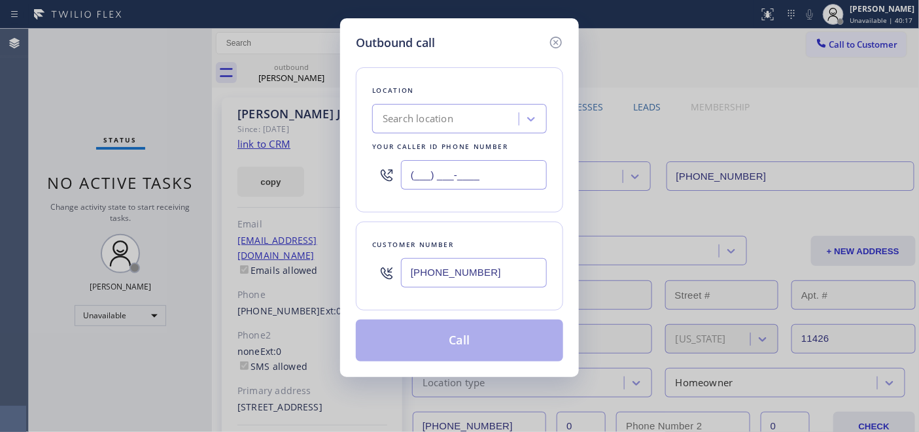
paste input "202) 933-7030"
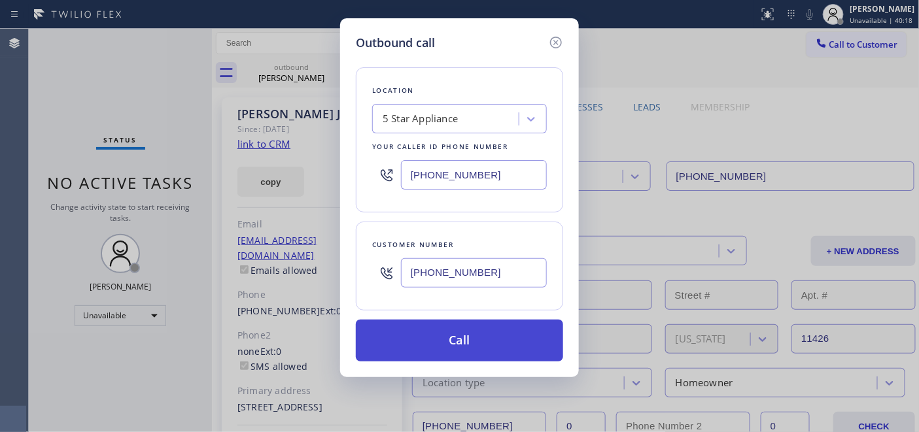
type input "(202) 933-7030"
click at [435, 341] on button "Call" at bounding box center [459, 341] width 207 height 42
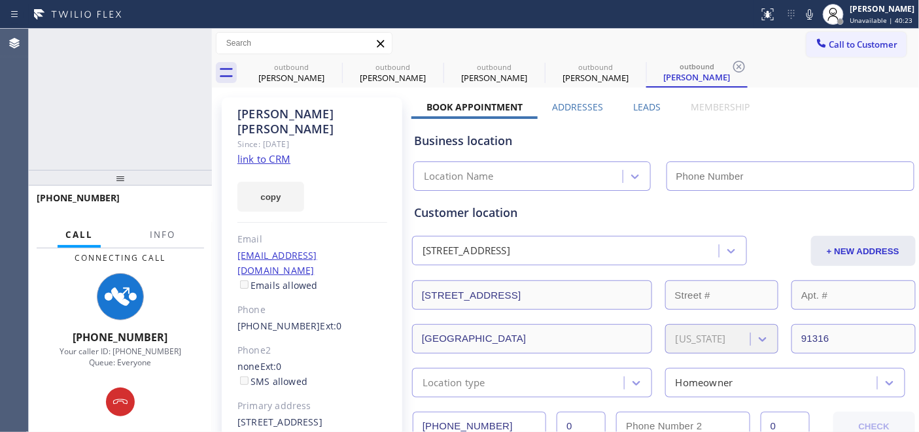
type input "(202) 933-7030"
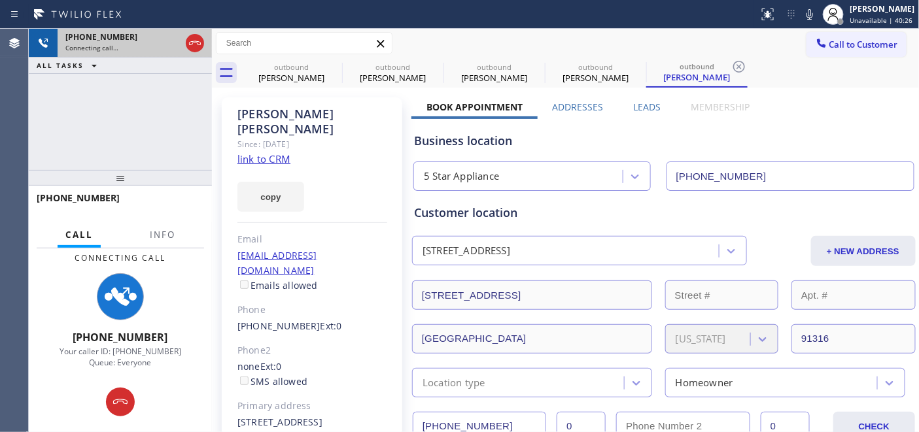
drag, startPoint x: 194, startPoint y: 33, endPoint x: 183, endPoint y: 77, distance: 45.2
click at [193, 34] on div at bounding box center [195, 43] width 24 height 29
drag, startPoint x: 152, startPoint y: 180, endPoint x: 158, endPoint y: 42, distance: 138.1
click at [158, 101] on div "+18185221564 Connecting call… ALL TASKS ALL TASKS ACTIVE TASKS TASKS IN WRAP UP…" at bounding box center [120, 230] width 183 height 403
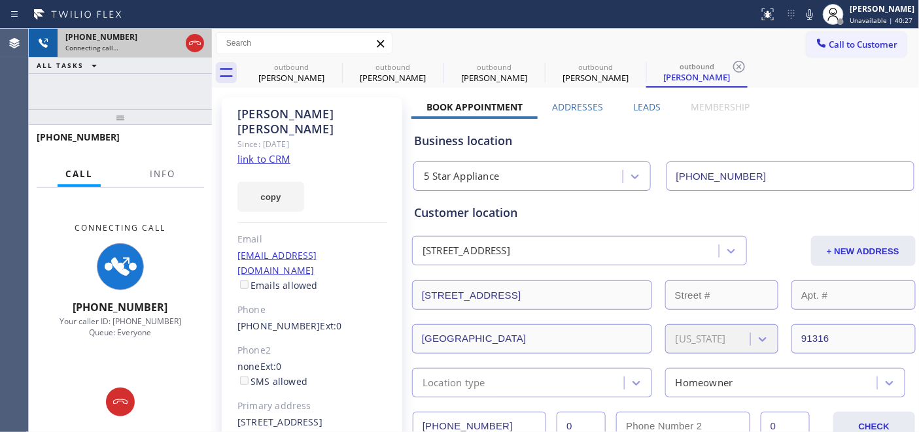
click at [207, 43] on div "+18185221564 Connecting call…" at bounding box center [120, 43] width 183 height 29
click at [201, 44] on icon at bounding box center [195, 43] width 16 height 16
click at [180, 44] on div "Connecting call…" at bounding box center [122, 47] width 115 height 9
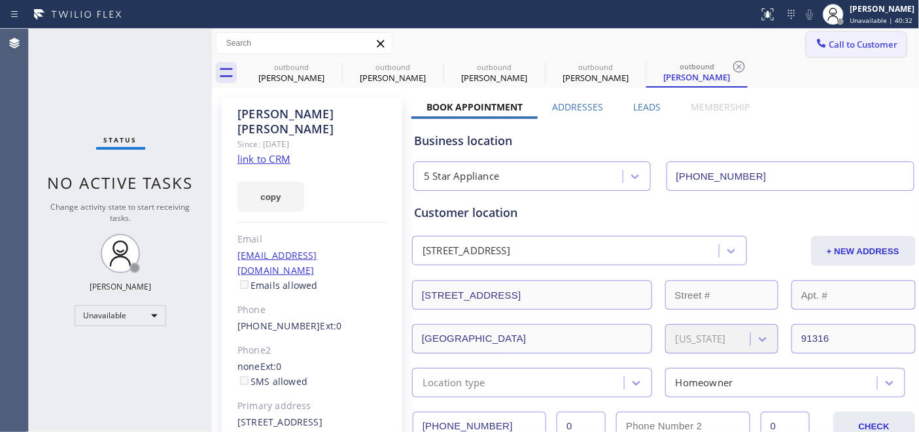
click at [834, 43] on span "Call to Customer" at bounding box center [863, 45] width 69 height 12
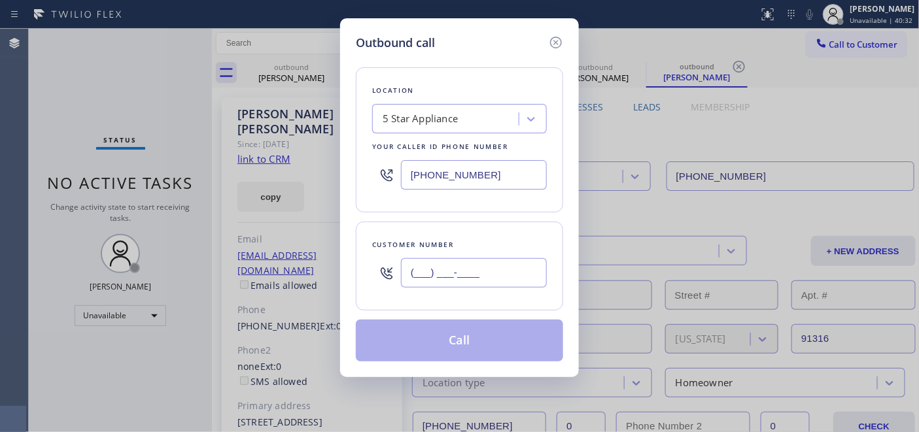
click at [473, 260] on input "(___) ___-____" at bounding box center [474, 272] width 146 height 29
paste input "970) 691-4224"
type input "(970) 691-4224"
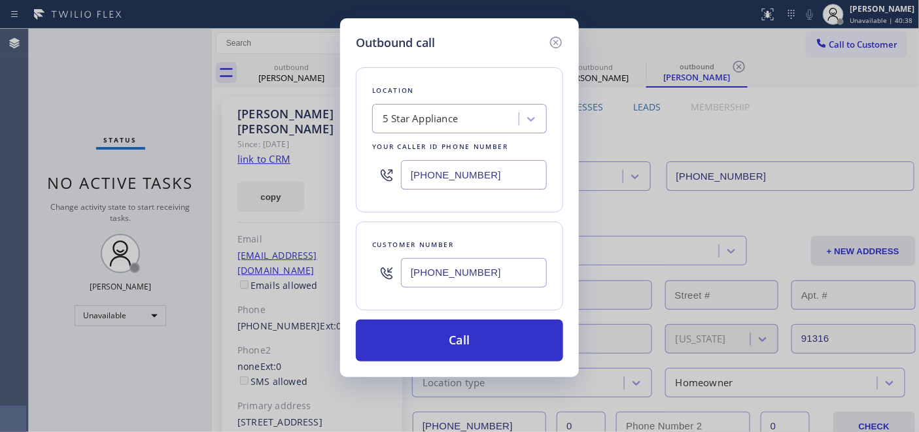
drag, startPoint x: 514, startPoint y: 190, endPoint x: 324, endPoint y: 185, distance: 190.3
click at [352, 184] on div "Outbound call Location 5 Star Appliance Your caller id phone number (202) 933-7…" at bounding box center [459, 197] width 239 height 359
click at [480, 174] on input "(___) ___-____" at bounding box center [474, 174] width 146 height 29
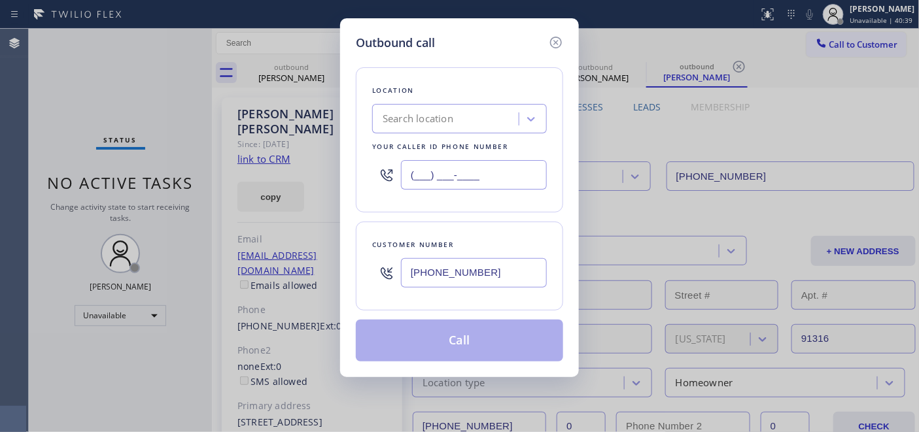
drag, startPoint x: 413, startPoint y: 167, endPoint x: 428, endPoint y: 188, distance: 25.8
click at [349, 171] on div "Outbound call Location Search location Your caller id phone number (___) ___-__…" at bounding box center [459, 197] width 239 height 359
paste input "855) 731-4952"
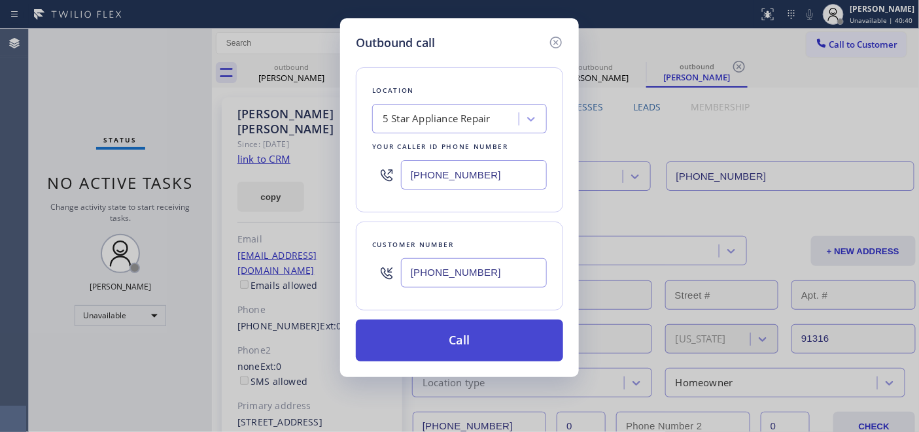
type input "[PHONE_NUMBER]"
click at [462, 330] on button "Call" at bounding box center [459, 341] width 207 height 42
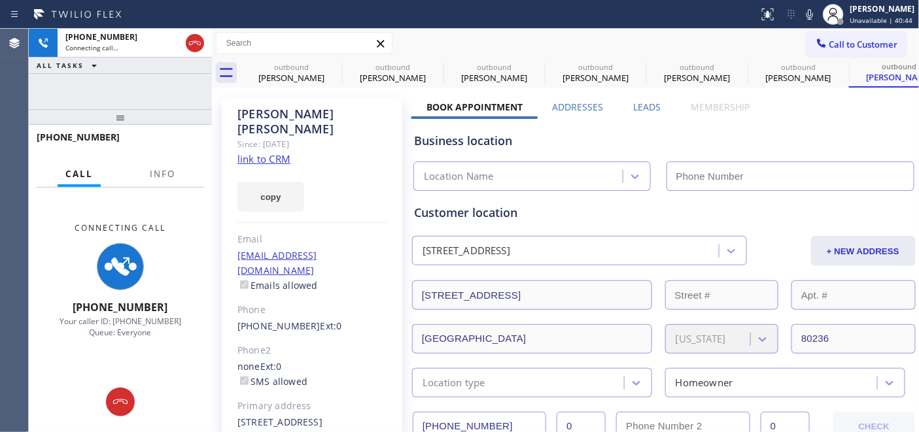
click at [501, 141] on div "Business location" at bounding box center [664, 141] width 500 height 18
drag, startPoint x: 501, startPoint y: 138, endPoint x: 534, endPoint y: 140, distance: 32.7
click at [428, 140] on div "Business location" at bounding box center [664, 141] width 500 height 18
click at [571, 145] on div "Business location" at bounding box center [664, 141] width 500 height 18
type input "[PHONE_NUMBER]"
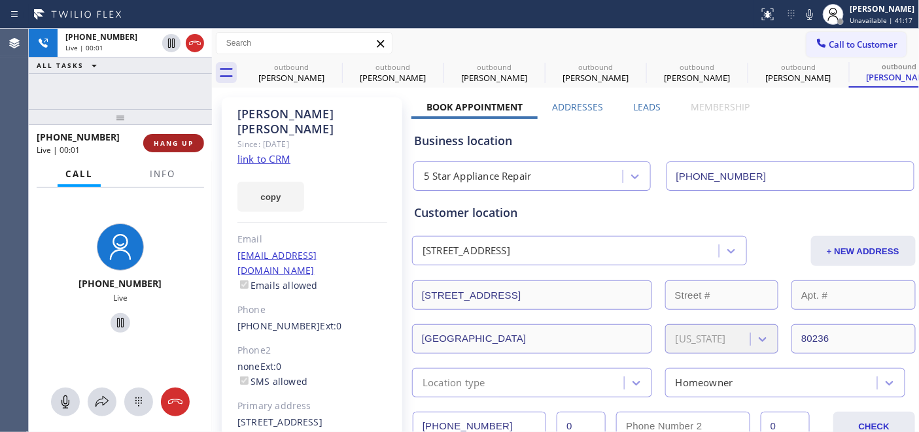
click at [183, 139] on span "HANG UP" at bounding box center [174, 143] width 40 height 9
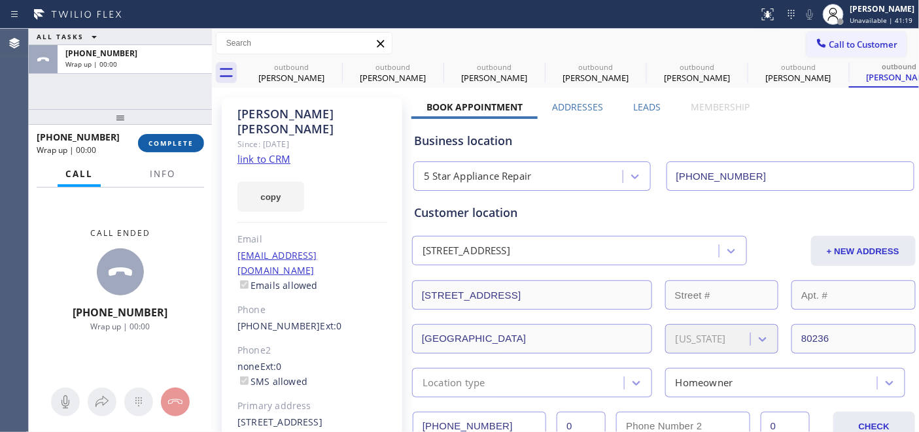
click at [182, 139] on span "COMPLETE" at bounding box center [170, 143] width 45 height 9
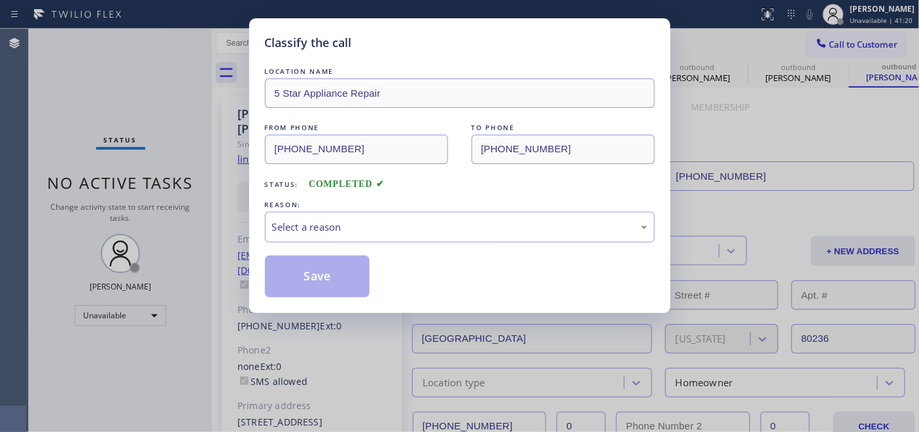
click at [396, 206] on div "REASON:" at bounding box center [460, 205] width 390 height 14
click at [382, 233] on div "Select a reason" at bounding box center [459, 227] width 375 height 15
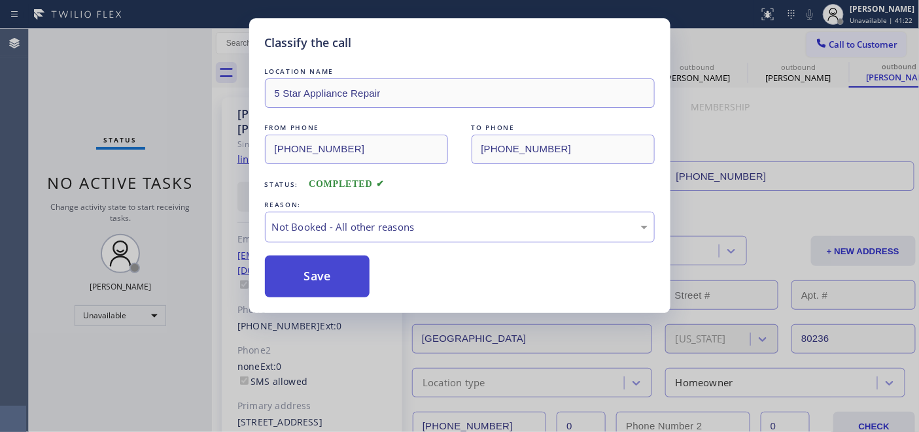
click at [322, 277] on button "Save" at bounding box center [317, 277] width 105 height 42
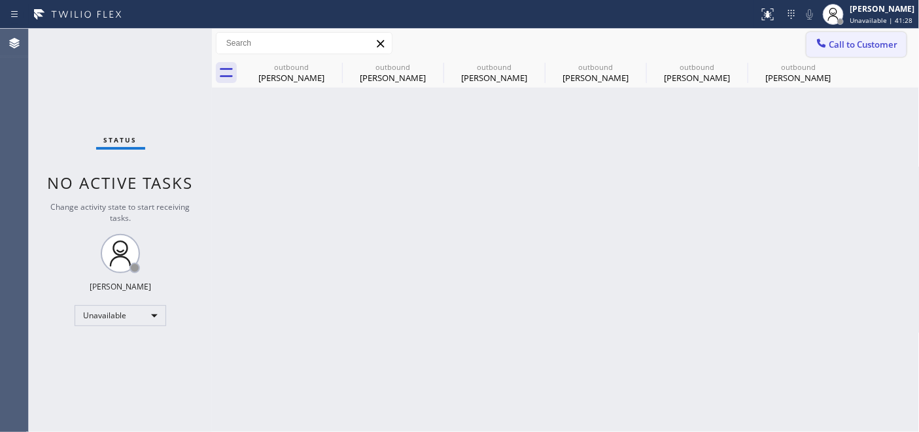
click at [864, 39] on span "Call to Customer" at bounding box center [863, 45] width 69 height 12
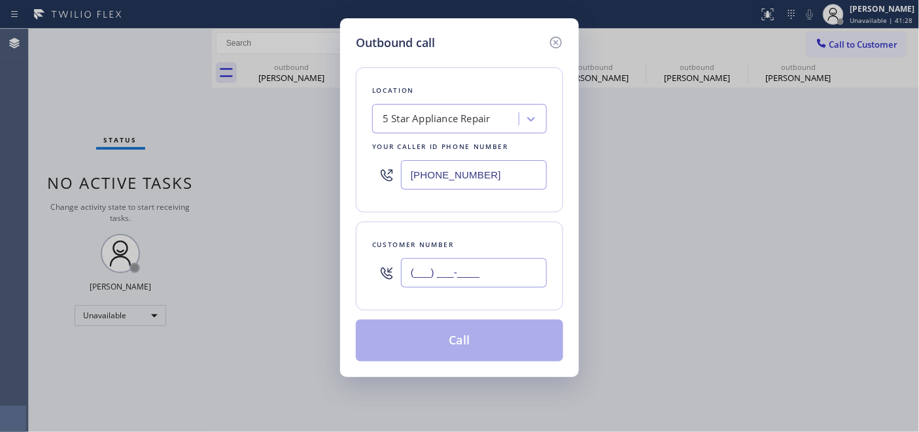
drag, startPoint x: 436, startPoint y: 281, endPoint x: 532, endPoint y: 166, distance: 149.5
click at [438, 282] on input "(___) ___-____" at bounding box center [474, 272] width 146 height 29
paste input "818) 309-6230"
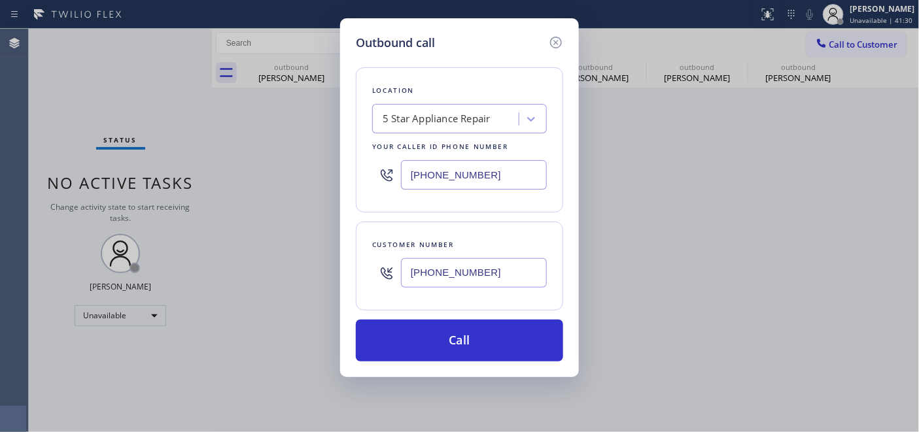
type input "(818) 309-6230"
drag, startPoint x: 492, startPoint y: 178, endPoint x: 371, endPoint y: 178, distance: 121.0
click at [371, 178] on div "Location 5 Star Appliance Repair Your caller id phone number [PHONE_NUMBER]" at bounding box center [459, 139] width 207 height 145
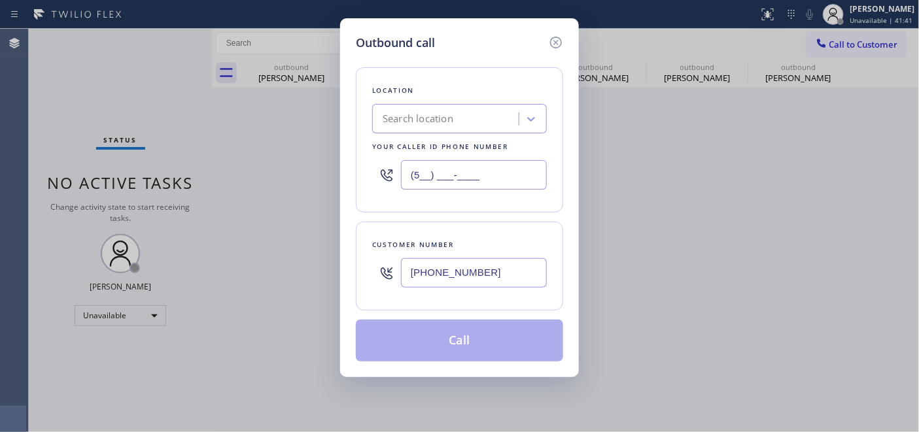
type input "(5__) ___-____"
click at [413, 114] on div "Search location" at bounding box center [417, 119] width 71 height 15
type input "5 star appliane repair"
click at [415, 178] on input "(5__) ___-____" at bounding box center [474, 174] width 146 height 29
type input "(___) ___-____"
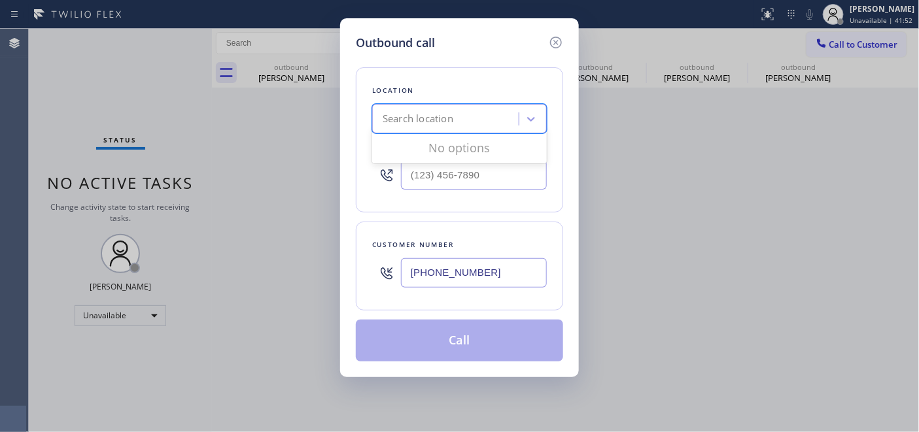
click at [458, 125] on div "Search location" at bounding box center [447, 119] width 143 height 23
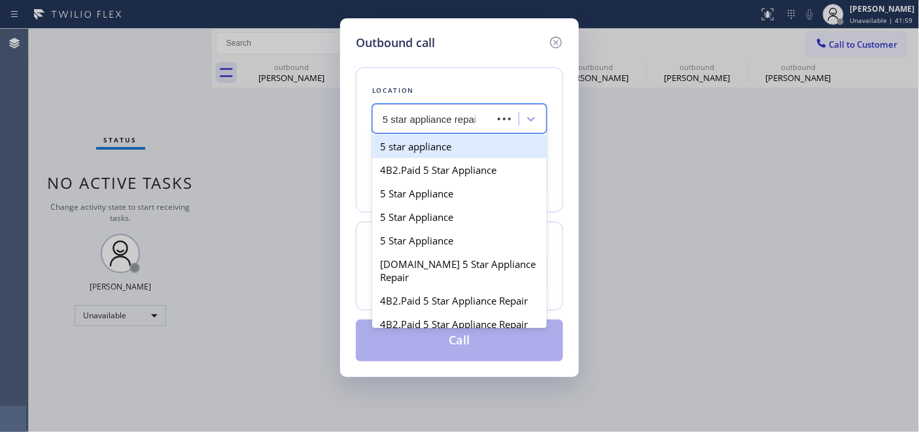
type input "5 star appliance repair"
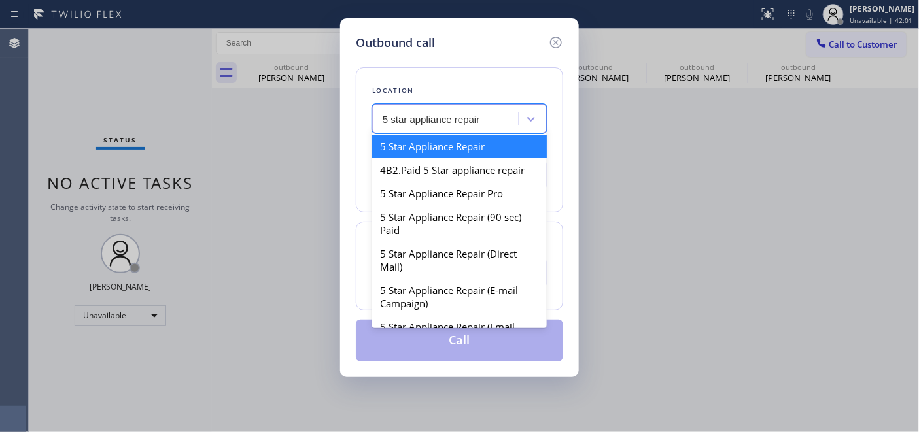
click at [469, 137] on div "5 Star Appliance Repair" at bounding box center [459, 147] width 175 height 24
type input "[PHONE_NUMBER]"
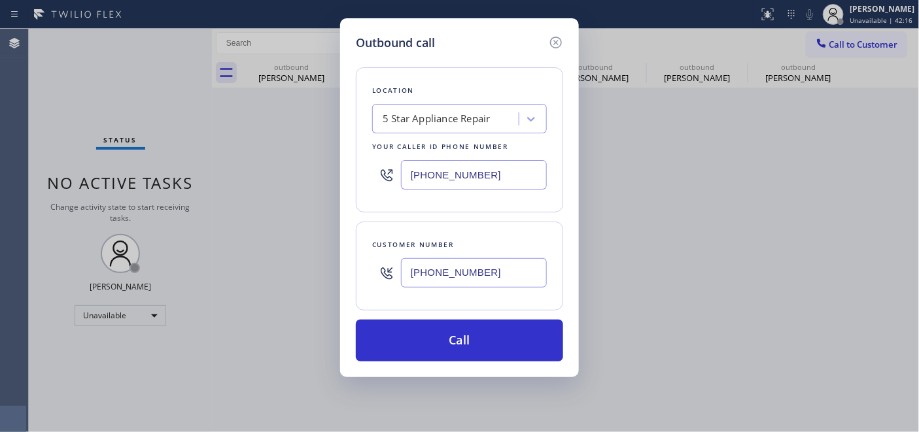
drag, startPoint x: 537, startPoint y: 307, endPoint x: 476, endPoint y: 272, distance: 70.3
click at [497, 294] on div "Customer number (818) 309-6230" at bounding box center [459, 266] width 207 height 89
drag, startPoint x: 492, startPoint y: 265, endPoint x: 409, endPoint y: 264, distance: 83.0
click at [351, 275] on div "Outbound call Location 5 Star Appliance Repair Your caller id phone number (855…" at bounding box center [459, 197] width 239 height 359
paste input "714) 203-234"
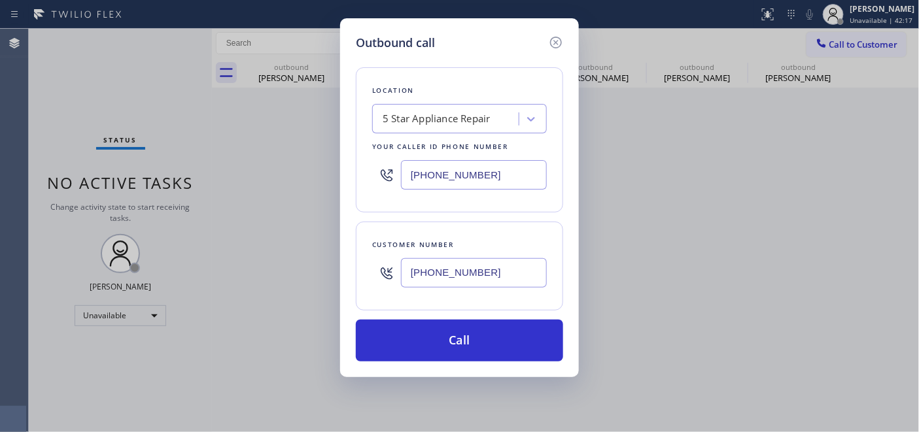
type input "(714) 203-2340"
drag, startPoint x: 509, startPoint y: 173, endPoint x: 290, endPoint y: 167, distance: 219.1
click at [289, 167] on div "Outbound call Location 5 Star Appliance Repair Your caller id phone number (855…" at bounding box center [459, 216] width 919 height 432
drag, startPoint x: 492, startPoint y: 164, endPoint x: 368, endPoint y: 158, distance: 124.4
click at [368, 158] on div "Location 5 Star Appliance Repair Your caller id phone number [PHONE_NUMBER]" at bounding box center [459, 139] width 207 height 145
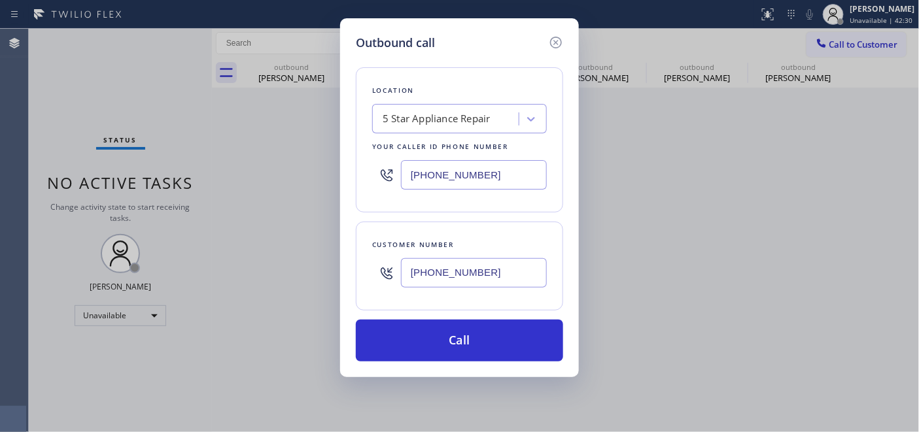
paste input "310) 864-4325"
type input "[PHONE_NUMBER]"
click at [350, 272] on div "Outbound call Location 5 Star Appliance Repair Your caller id phone number (855…" at bounding box center [459, 197] width 239 height 359
click at [504, 277] on input "(714) 203-2340" at bounding box center [474, 272] width 146 height 29
drag, startPoint x: 478, startPoint y: 271, endPoint x: 290, endPoint y: 273, distance: 187.7
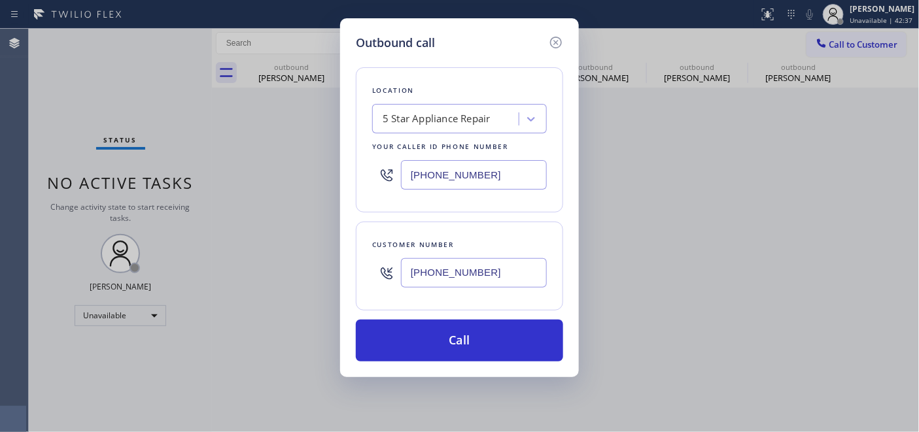
click at [292, 273] on div "Outbound call Location 5 Star Appliance Repair Your caller id phone number (855…" at bounding box center [459, 216] width 919 height 432
paste input "310) 864-4325"
type input "(310) 864-4325"
drag, startPoint x: 450, startPoint y: 178, endPoint x: 369, endPoint y: 197, distance: 82.6
click at [347, 178] on div "Outbound call Location 5 Star Appliance Repair Your caller id phone number (855…" at bounding box center [459, 197] width 239 height 359
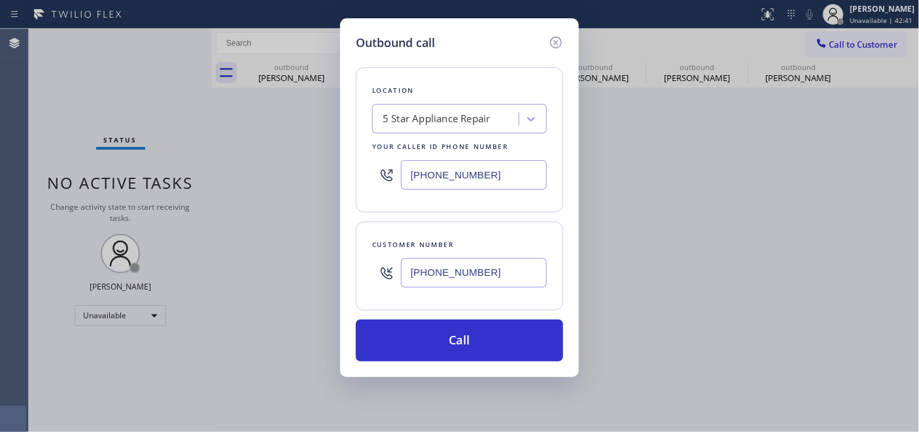
paste input "714) 203-2340"
drag, startPoint x: 511, startPoint y: 180, endPoint x: 331, endPoint y: 177, distance: 179.2
click at [358, 178] on div "Location Brea Appliance Repair Your caller id phone number (714) 203-2340" at bounding box center [459, 139] width 207 height 145
paste input "text"
type input "(714) 203-2340"
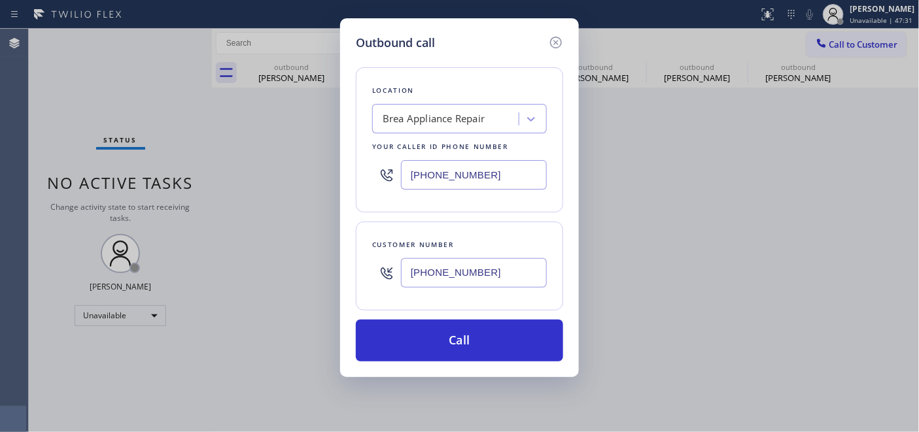
drag, startPoint x: 488, startPoint y: 285, endPoint x: 329, endPoint y: 273, distance: 160.0
click at [360, 271] on div "Customer number (310) 864-4325" at bounding box center [459, 266] width 207 height 89
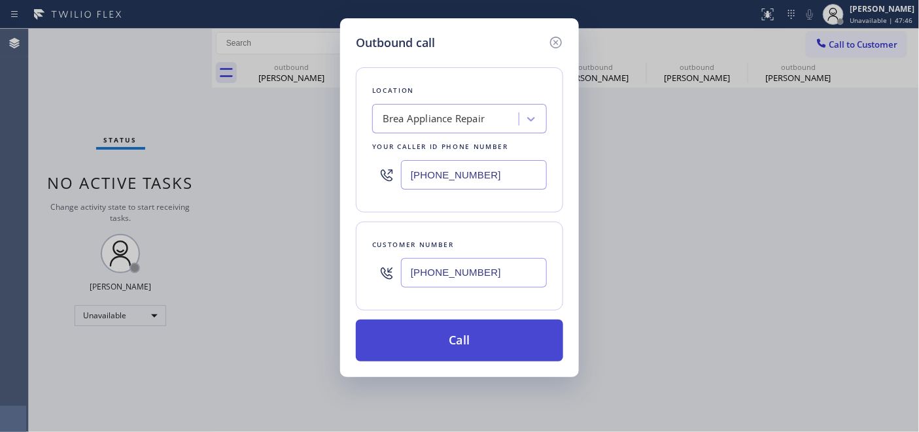
type input "(310) 864-4325"
click at [456, 334] on button "Call" at bounding box center [459, 341] width 207 height 42
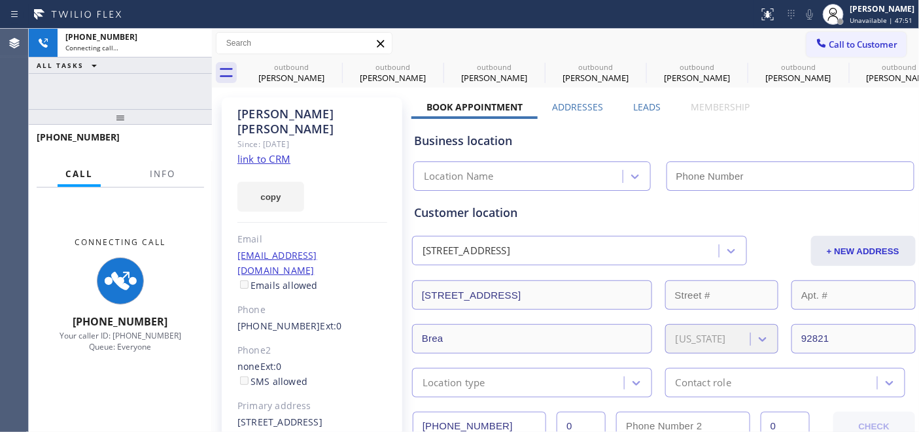
type input "(714) 203-2340"
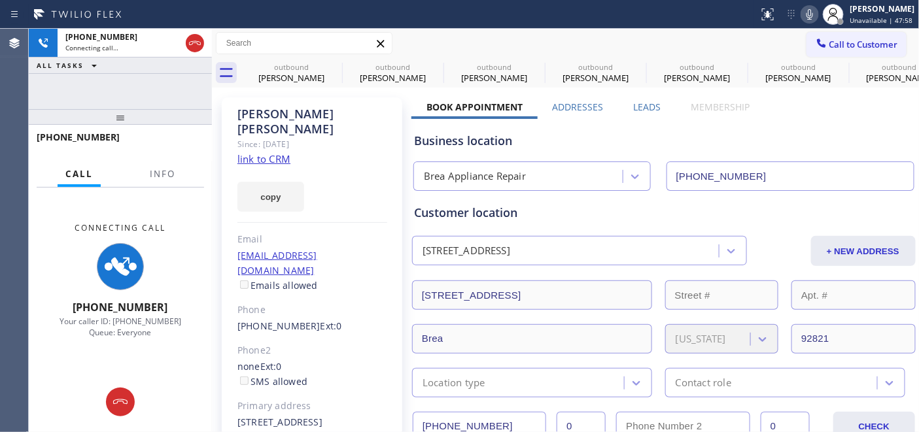
click at [813, 8] on icon at bounding box center [810, 15] width 16 height 16
drag, startPoint x: 141, startPoint y: 100, endPoint x: 146, endPoint y: 67, distance: 33.8
click at [144, 75] on div "+13108644325 Connecting call… ALL TASKS ALL TASKS ACTIVE TASKS TASKS IN WRAP UP…" at bounding box center [120, 230] width 183 height 403
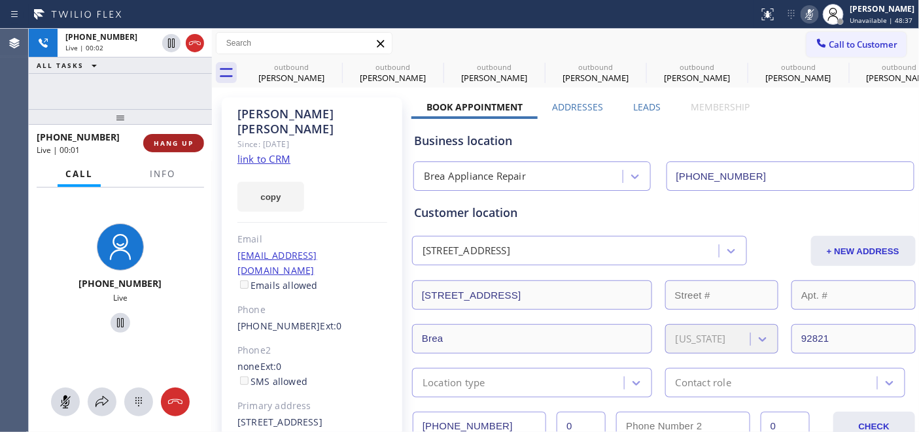
click at [191, 141] on span "HANG UP" at bounding box center [174, 143] width 40 height 9
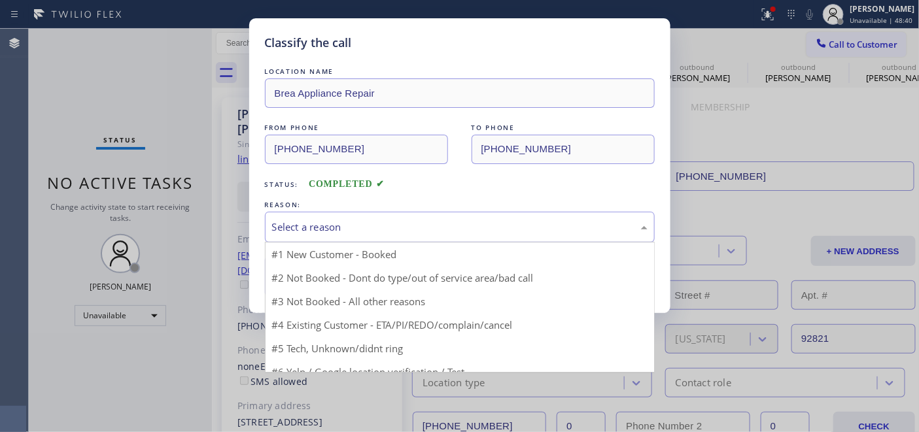
click at [438, 220] on div "Select a reason" at bounding box center [459, 227] width 375 height 15
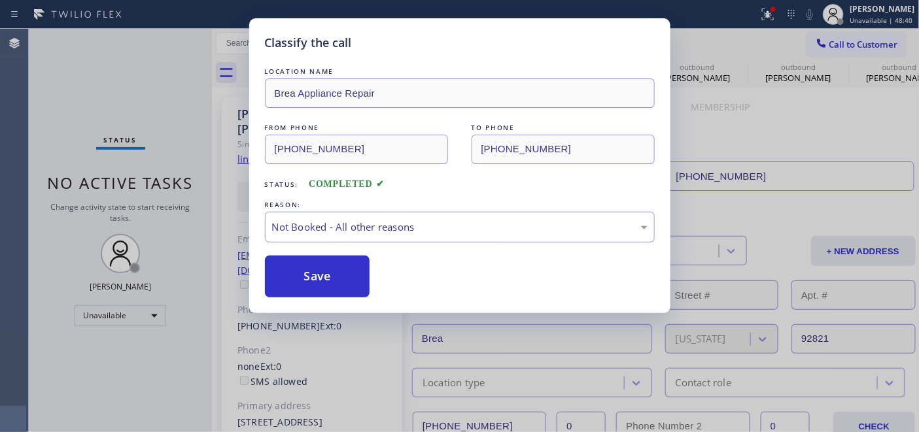
drag, startPoint x: 339, startPoint y: 266, endPoint x: 564, endPoint y: 59, distance: 306.3
click at [339, 266] on button "Save" at bounding box center [317, 277] width 105 height 42
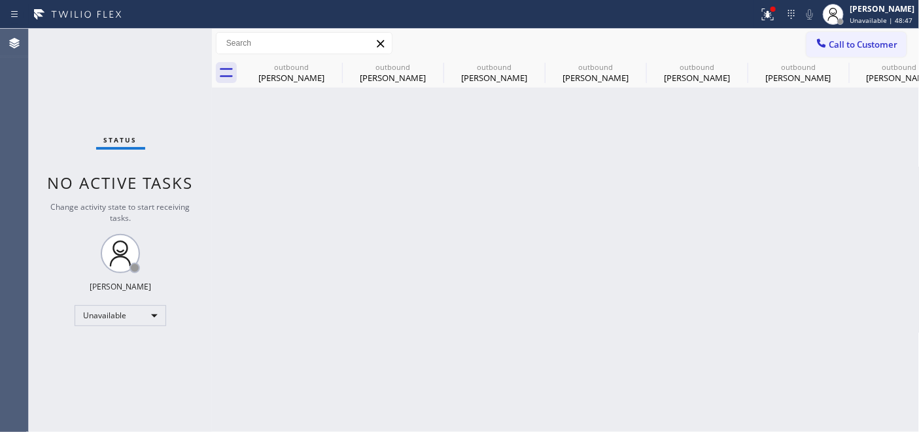
drag, startPoint x: 855, startPoint y: 41, endPoint x: 471, endPoint y: 218, distance: 423.3
click at [855, 41] on span "Call to Customer" at bounding box center [863, 45] width 69 height 12
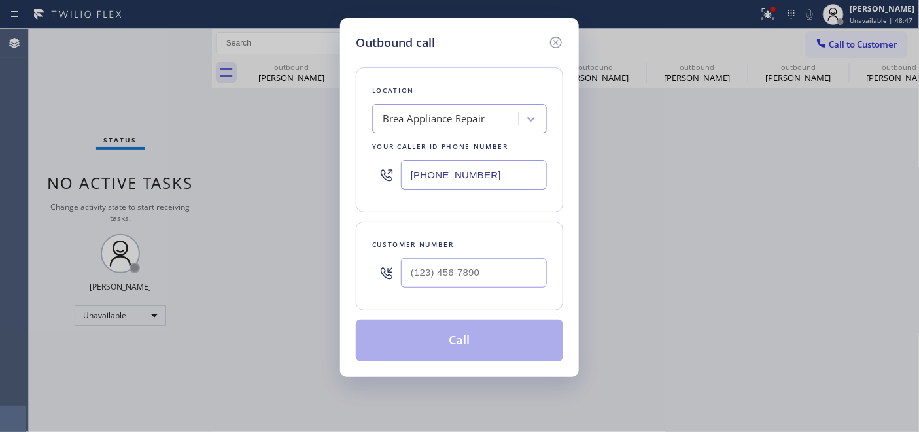
drag, startPoint x: 401, startPoint y: 258, endPoint x: 428, endPoint y: 272, distance: 31.0
click at [401, 258] on div at bounding box center [386, 273] width 29 height 42
click at [491, 277] on input "(___) ___-____" at bounding box center [474, 272] width 146 height 29
paste input "626) 325-3375"
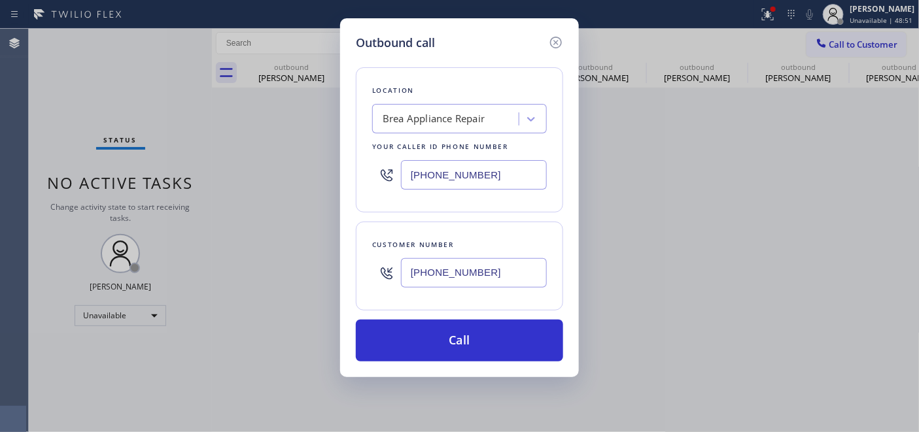
type input "(626) 325-3375"
drag, startPoint x: 503, startPoint y: 161, endPoint x: 253, endPoint y: 169, distance: 250.5
click at [262, 169] on div "Outbound call Location Brea Appliance Repair Your caller id phone number (714) …" at bounding box center [459, 216] width 919 height 432
paste input "855) 731-4952"
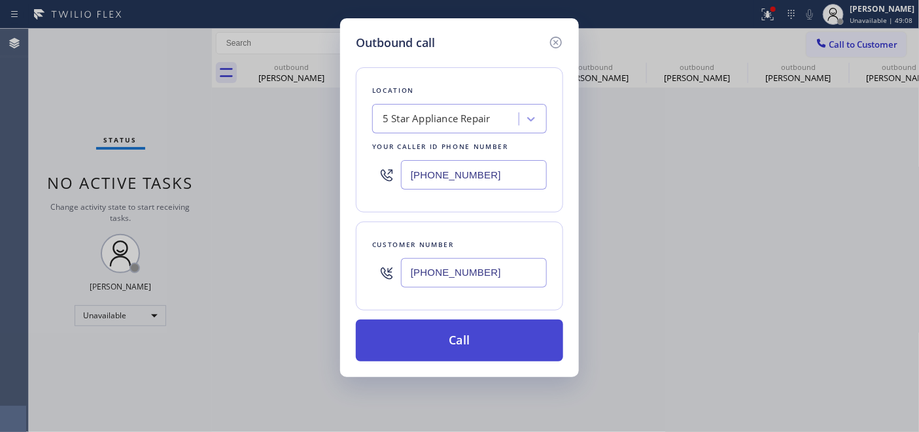
type input "[PHONE_NUMBER]"
click at [494, 331] on button "Call" at bounding box center [459, 341] width 207 height 42
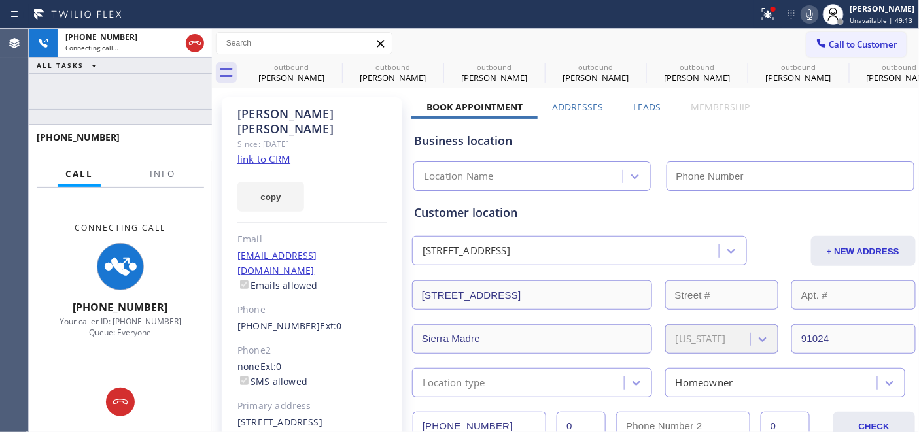
type input "[PHONE_NUMBER]"
click at [811, 16] on icon at bounding box center [810, 15] width 16 height 16
drag, startPoint x: 152, startPoint y: 123, endPoint x: 151, endPoint y: 75, distance: 48.4
click at [151, 75] on div "+16263253375 Connecting call… ALL TASKS ALL TASKS ACTIVE TASKS TASKS IN WRAP UP…" at bounding box center [120, 230] width 183 height 403
drag, startPoint x: 177, startPoint y: 122, endPoint x: 161, endPoint y: 70, distance: 54.2
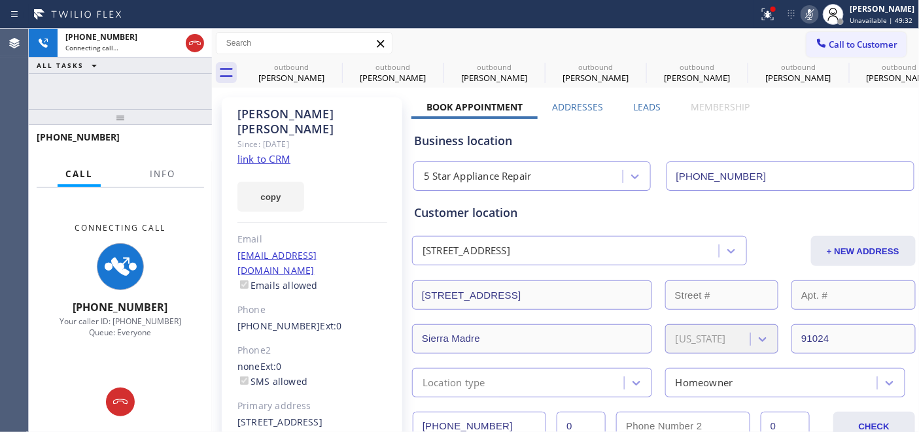
click at [161, 70] on div "+16263253375 Connecting call… ALL TASKS ALL TASKS ACTIVE TASKS TASKS IN WRAP UP…" at bounding box center [120, 230] width 183 height 403
drag, startPoint x: 163, startPoint y: 119, endPoint x: 154, endPoint y: 67, distance: 53.1
click at [154, 67] on div "+16263253375 Connecting call… ALL TASKS ALL TASKS ACTIVE TASKS TASKS IN WRAP UP…" at bounding box center [120, 230] width 183 height 403
drag, startPoint x: 171, startPoint y: 109, endPoint x: 172, endPoint y: 122, distance: 13.8
click at [171, 119] on div at bounding box center [120, 117] width 183 height 16
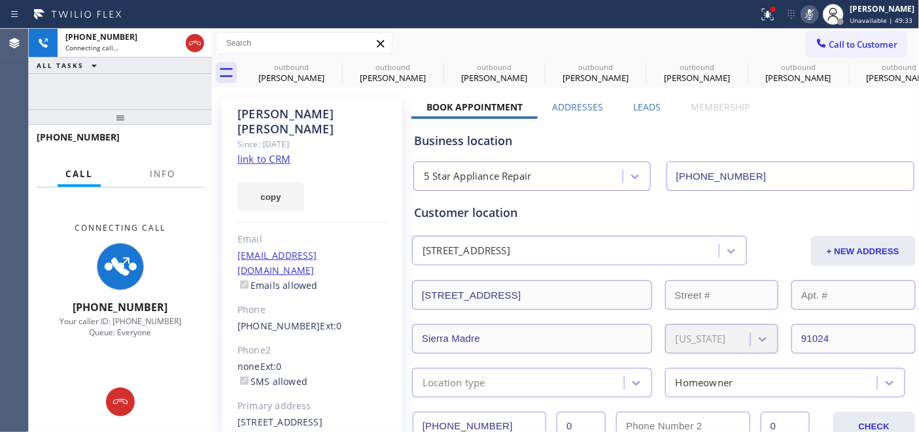
drag, startPoint x: 172, startPoint y: 122, endPoint x: 173, endPoint y: 78, distance: 43.8
click at [173, 78] on div "+16263253375 Connecting call… ALL TASKS ALL TASKS ACTIVE TASKS TASKS IN WRAP UP…" at bounding box center [120, 230] width 183 height 403
drag, startPoint x: 170, startPoint y: 113, endPoint x: 181, endPoint y: 69, distance: 45.2
click at [180, 70] on div "+16263253375 Connecting call… ALL TASKS ALL TASKS ACTIVE TASKS TASKS IN WRAP UP…" at bounding box center [120, 230] width 183 height 403
drag, startPoint x: 200, startPoint y: 126, endPoint x: 190, endPoint y: 90, distance: 36.8
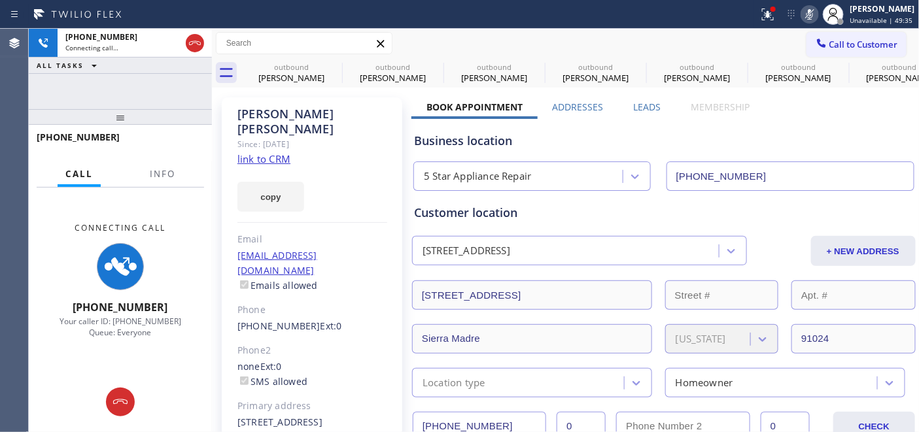
click at [190, 90] on div "+16263253375 Connecting call… ALL TASKS ALL TASKS ACTIVE TASKS TASKS IN WRAP UP…" at bounding box center [120, 230] width 183 height 403
click at [103, 430] on div "Connecting Call +16263253375 Your caller ID: +18557314952 Queue: Everyone" at bounding box center [120, 310] width 183 height 245
click at [106, 401] on div at bounding box center [120, 402] width 183 height 29
click at [118, 401] on icon at bounding box center [120, 402] width 16 height 16
click at [118, 401] on div "Connecting Call +16263253375 Your caller ID: +18557314952 Queue: Everyone" at bounding box center [120, 310] width 183 height 245
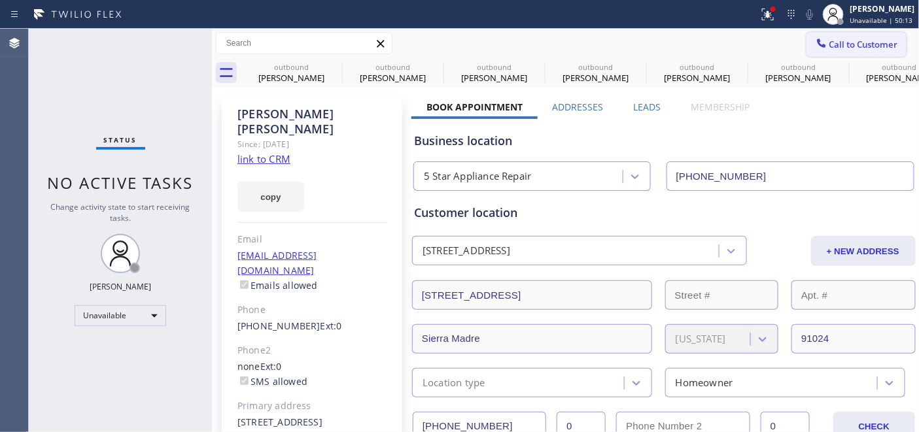
click at [841, 46] on span "Call to Customer" at bounding box center [863, 45] width 69 height 12
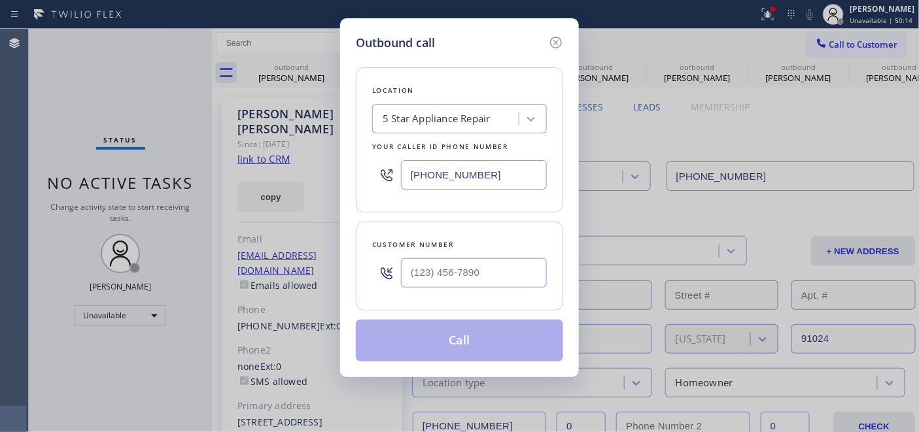
click at [483, 295] on div "Customer number" at bounding box center [459, 266] width 207 height 89
drag, startPoint x: 521, startPoint y: 251, endPoint x: 484, endPoint y: 285, distance: 50.4
click at [520, 254] on div "Customer number" at bounding box center [459, 266] width 207 height 89
click at [484, 285] on input "(___) ___-____" at bounding box center [474, 272] width 146 height 29
paste input "424) 272-9234"
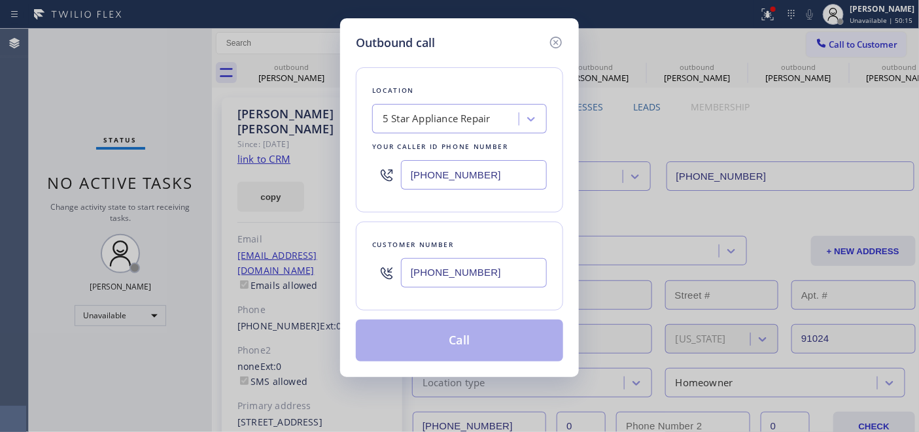
type input "(424) 272-9234"
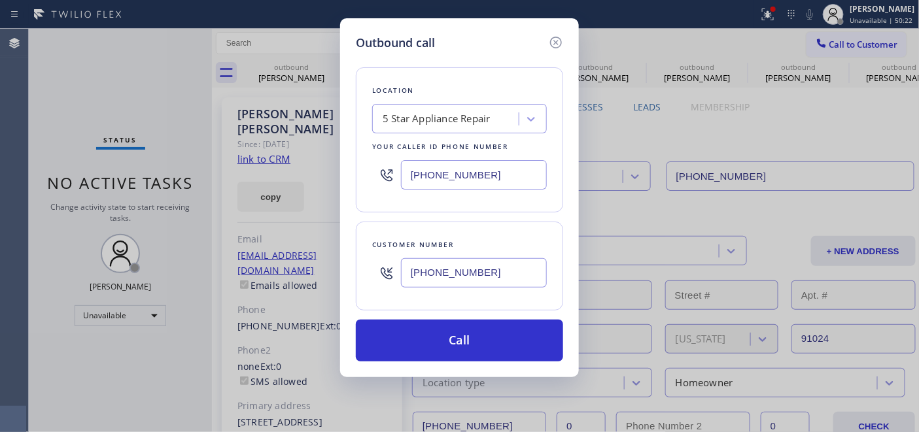
drag, startPoint x: 500, startPoint y: 174, endPoint x: 305, endPoint y: 167, distance: 194.9
click at [294, 167] on div "Outbound call Location 5 Star Appliance Repair Your caller id phone number (855…" at bounding box center [459, 216] width 919 height 432
paste input "text"
type input "[PHONE_NUMBER]"
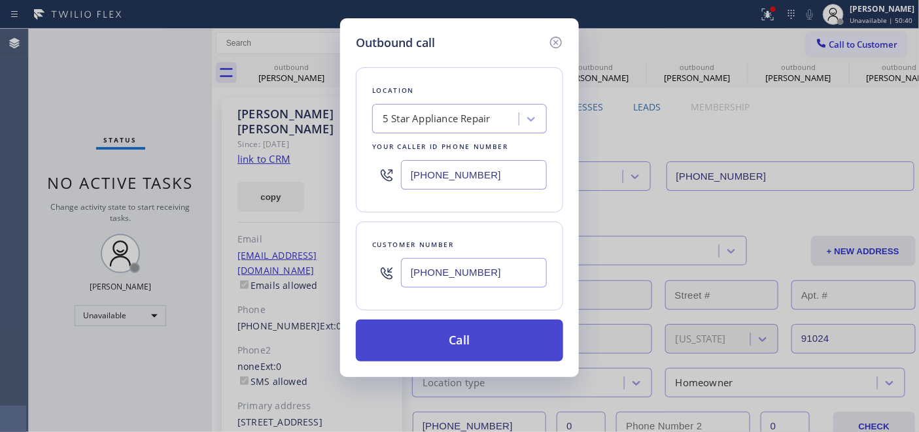
click at [467, 327] on button "Call" at bounding box center [459, 341] width 207 height 42
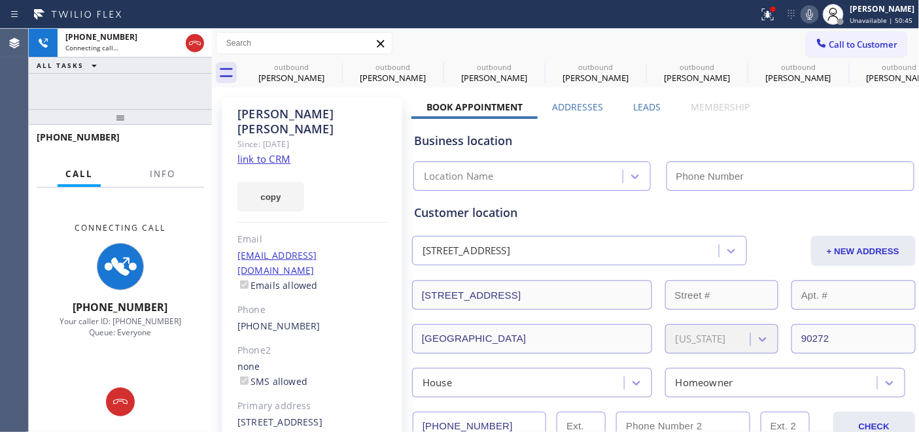
type input "[PHONE_NUMBER]"
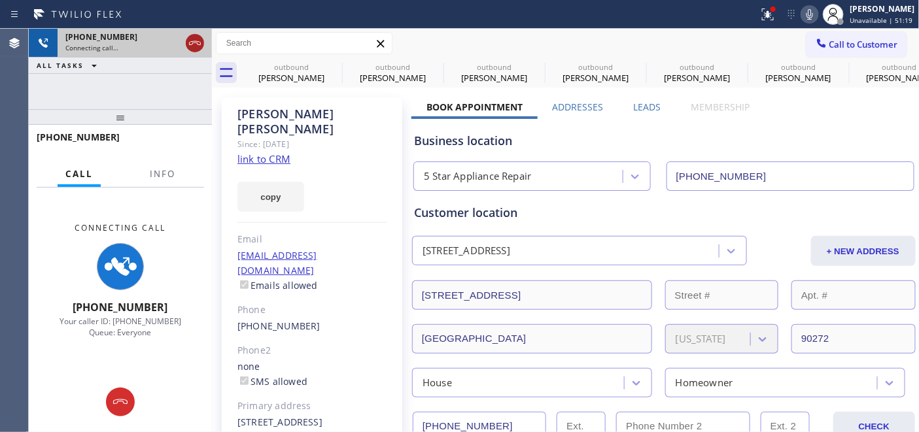
click at [203, 42] on div at bounding box center [195, 43] width 18 height 16
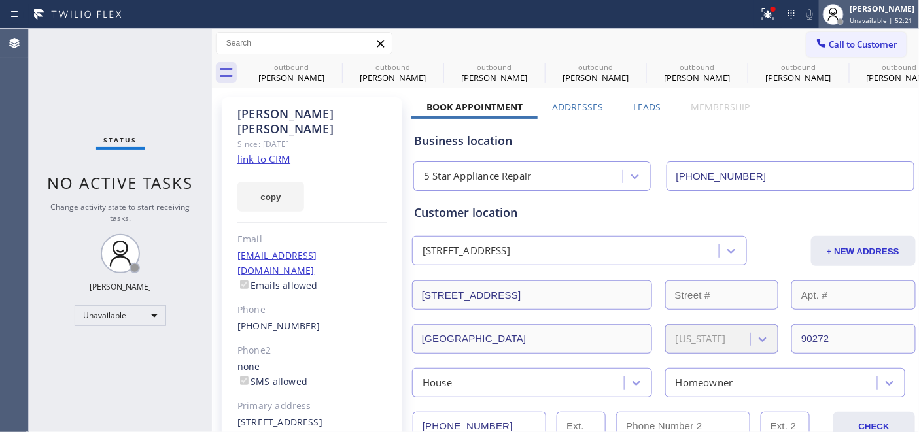
click at [865, 16] on span "Unavailable | 52:21" at bounding box center [881, 20] width 63 height 9
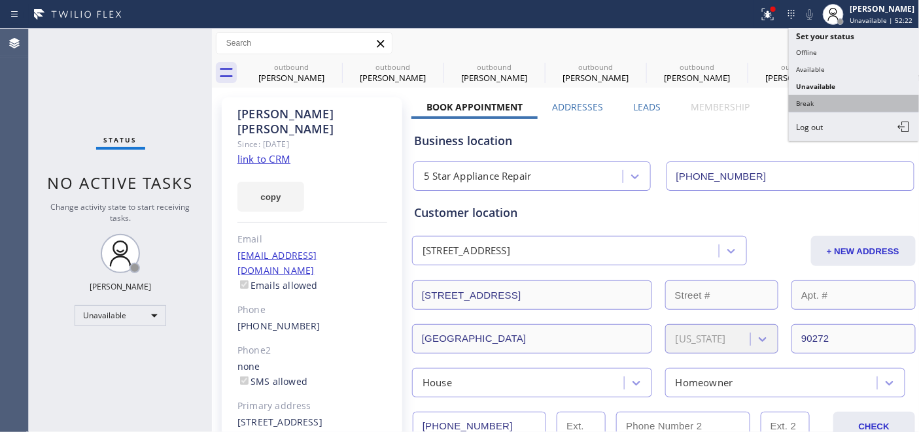
click at [828, 112] on button "Break" at bounding box center [854, 103] width 131 height 17
